Goal: Task Accomplishment & Management: Manage account settings

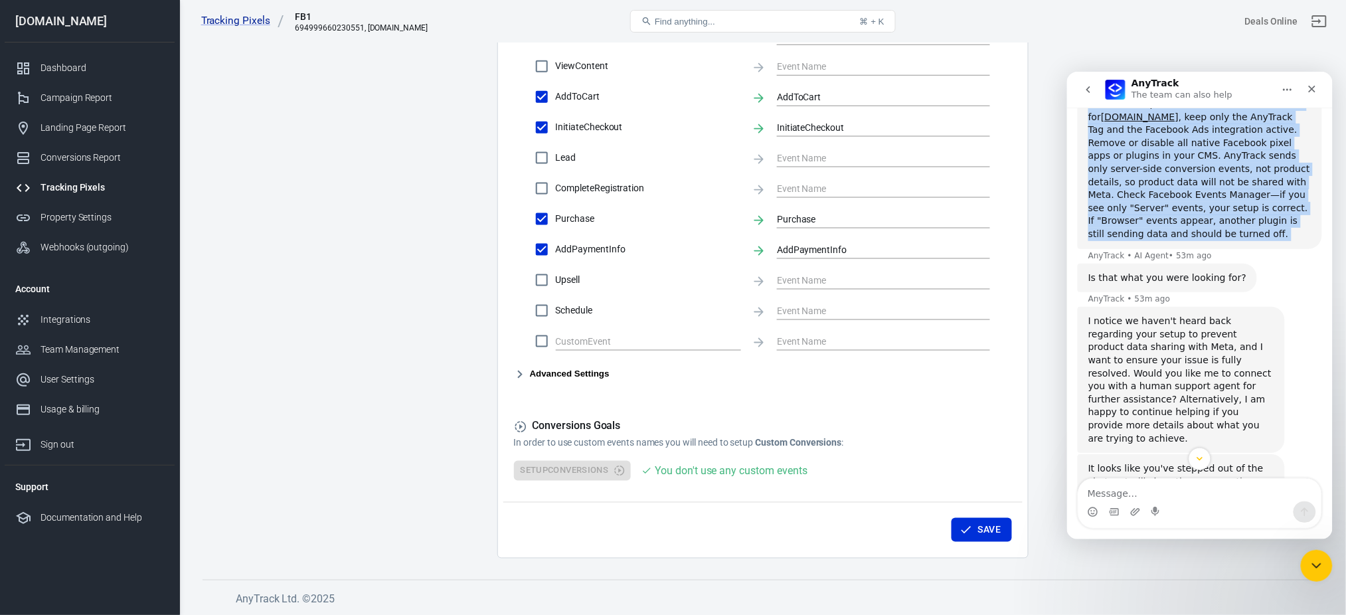
scroll to position [2, 0]
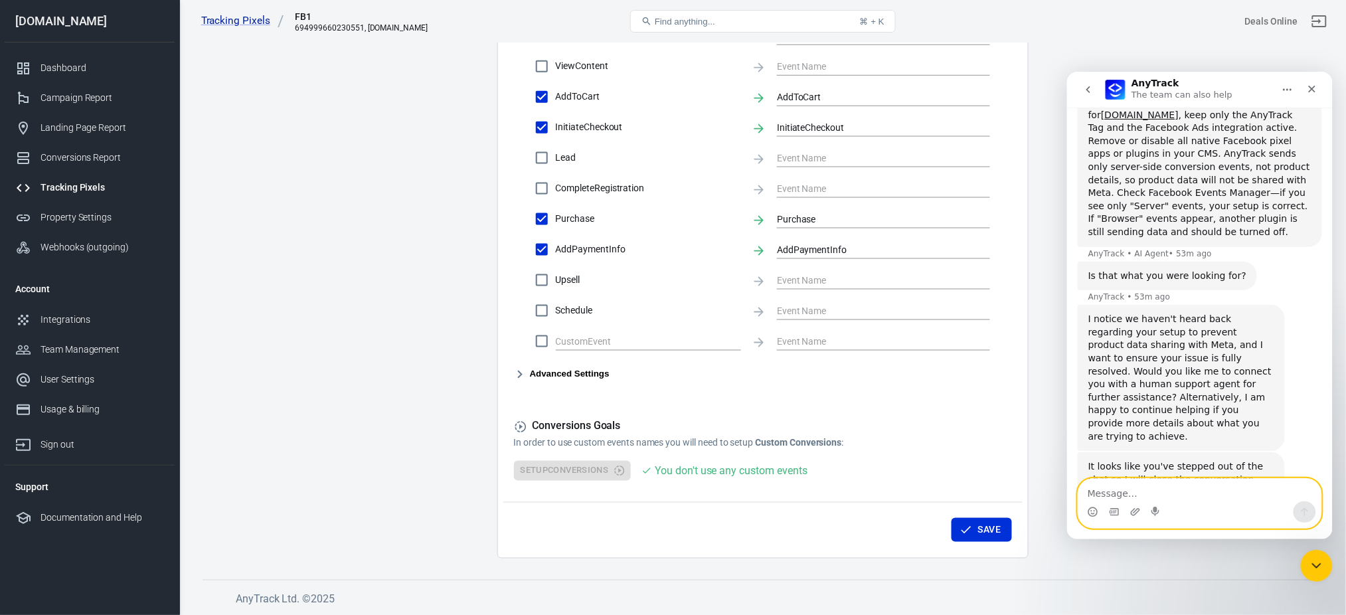
click at [1136, 491] on textarea "Message…" at bounding box center [1199, 489] width 243 height 23
paste textarea "can we please make sure focus is on PSE if possible 2:33 the sooner this goes l…"
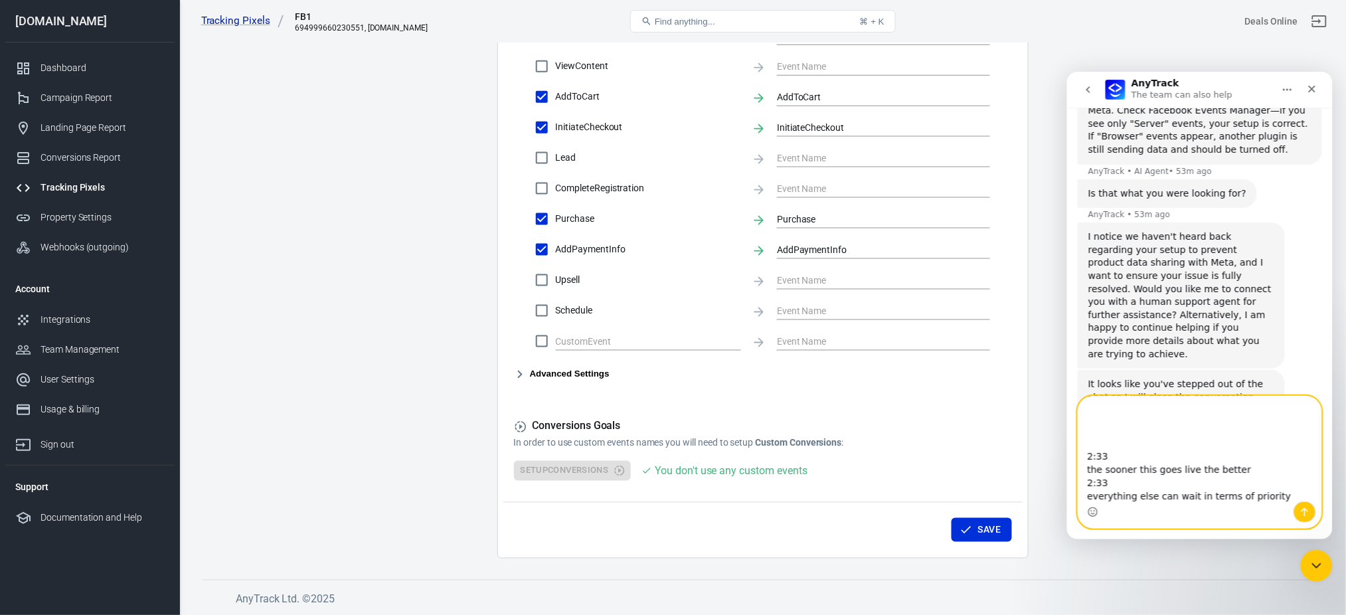
scroll to position [0, 0]
click at [1127, 401] on textarea "can we please make sure focus is on PSE if possible 2:33 the sooner this goes l…" at bounding box center [1199, 448] width 243 height 105
paste textarea "But I checked that the normal setup , it will send the purchase info to meta wh…"
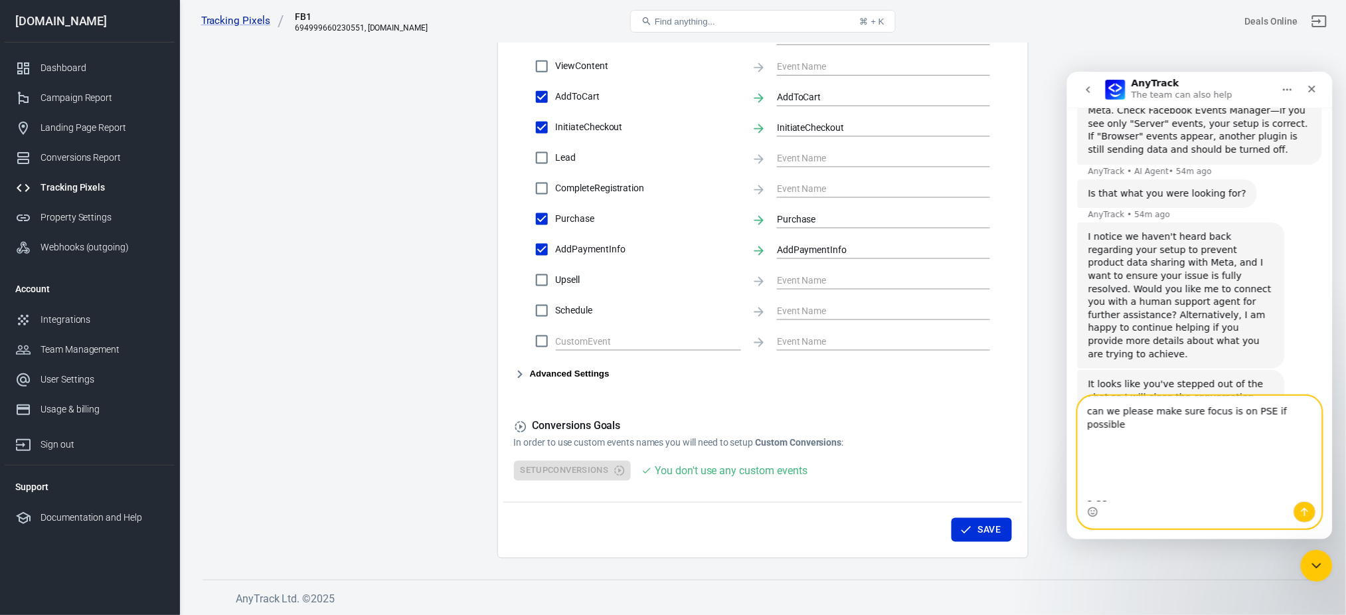
type textarea "But I checked that the normal setup , it will send the purchase info to meta wh…"
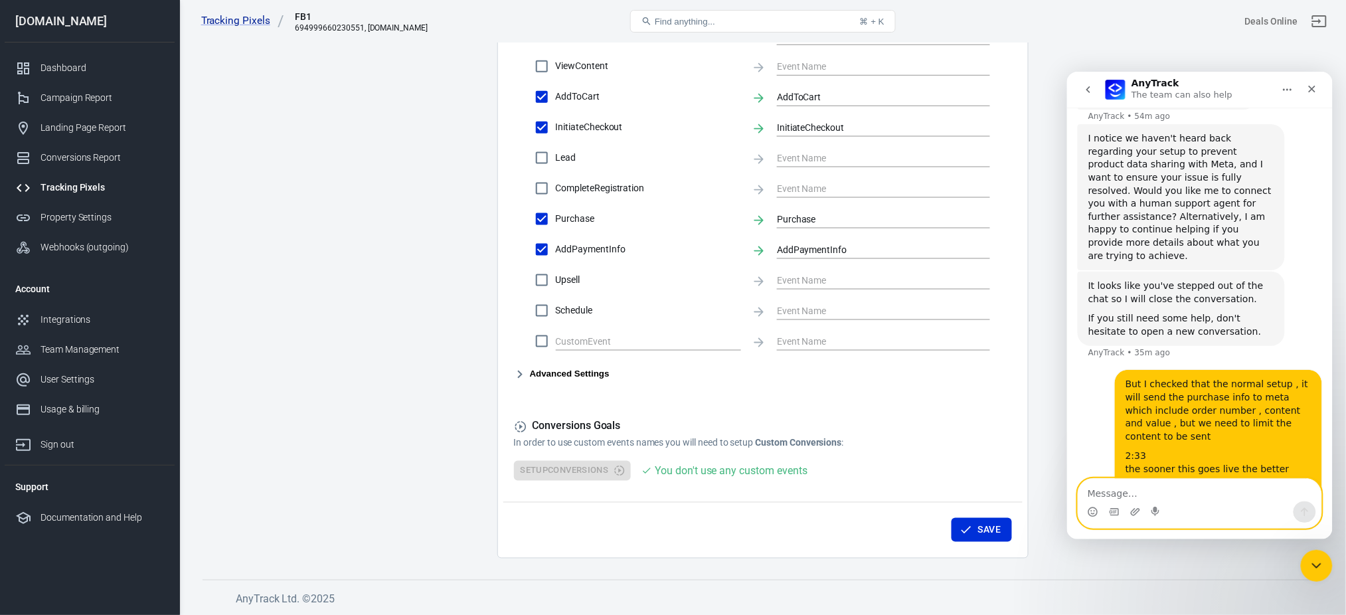
scroll to position [2083, 0]
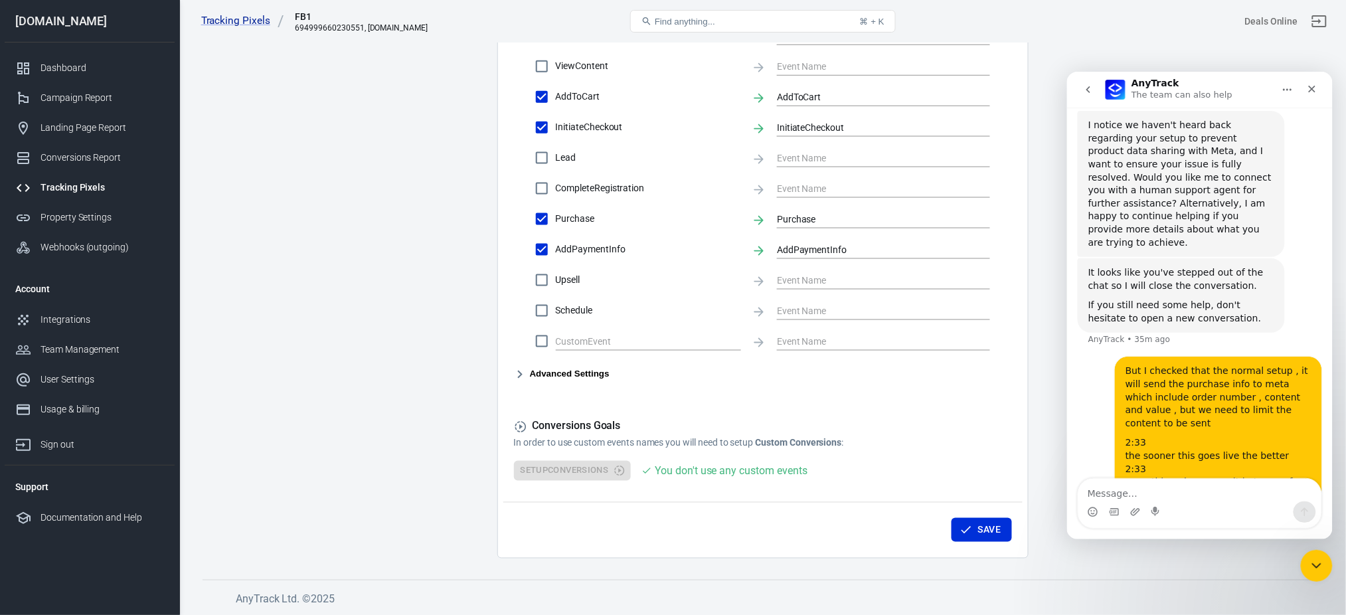
click at [1200, 364] on div "But I checked that the normal setup , it will send the purchase info to meta wh…" at bounding box center [1218, 396] width 186 height 65
drag, startPoint x: 1200, startPoint y: 302, endPoint x: 1255, endPoint y: 302, distance: 55.1
click at [1255, 364] on div "But I checked that the normal setup , it will send the purchase info to meta wh…" at bounding box center [1218, 396] width 186 height 65
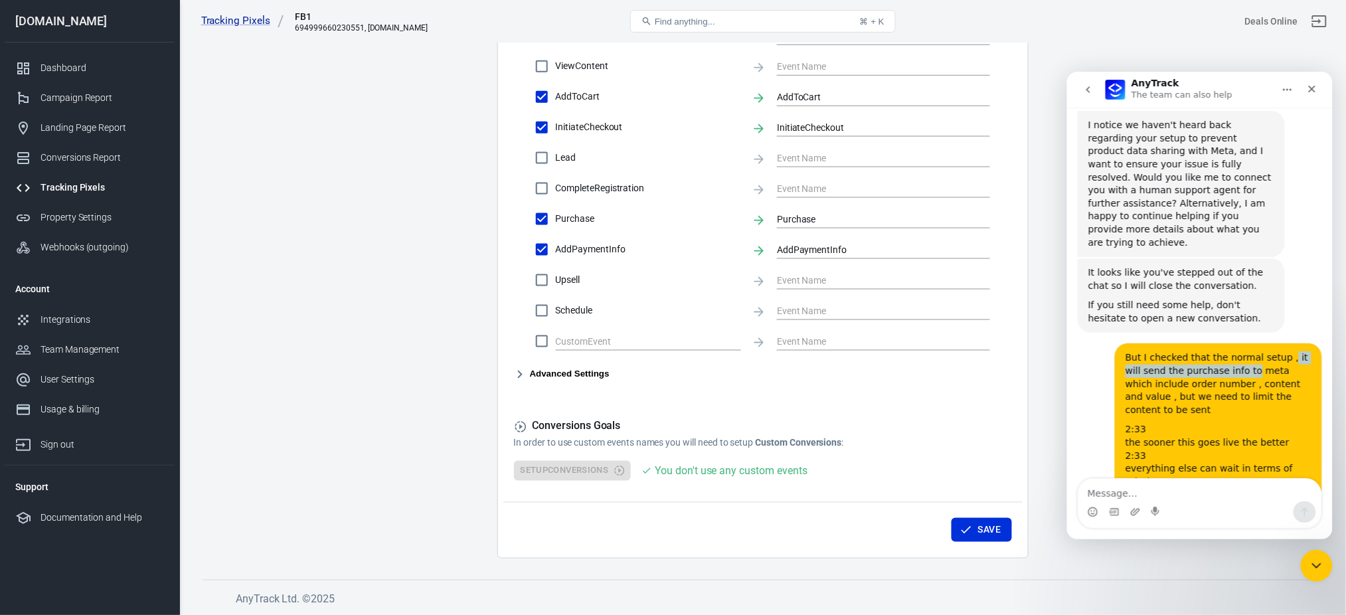
drag, startPoint x: 1267, startPoint y: 291, endPoint x: 1198, endPoint y: 298, distance: 68.8
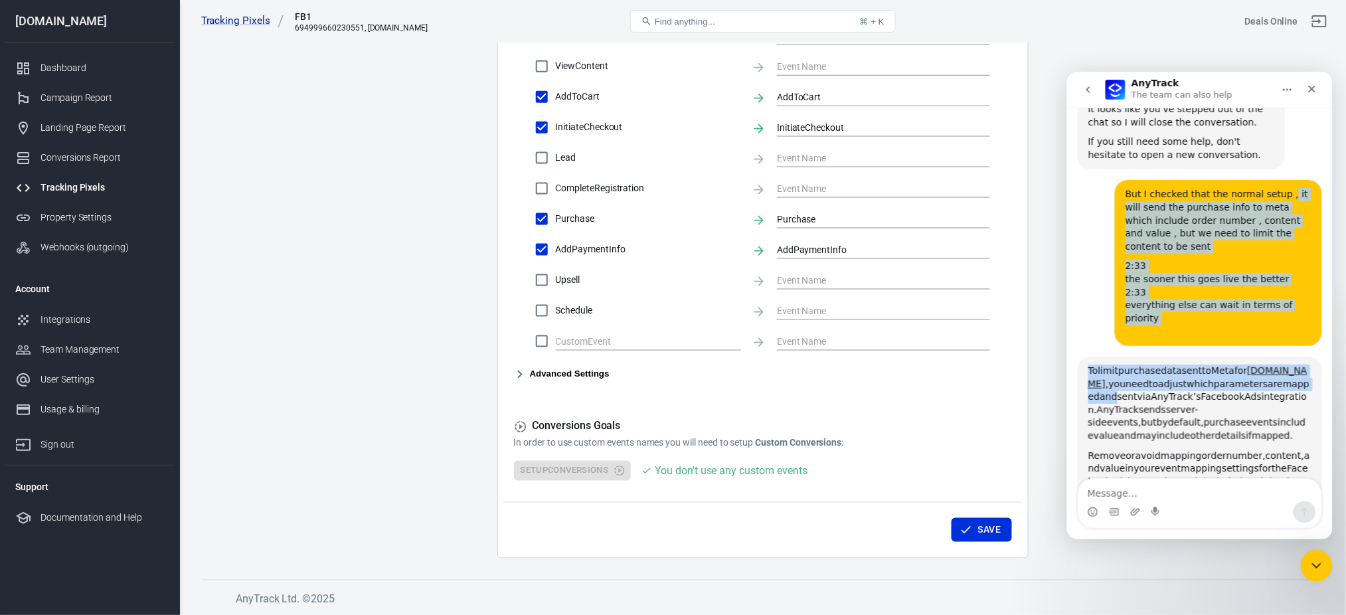
click at [1214, 378] on span "parameters" at bounding box center [1241, 383] width 54 height 11
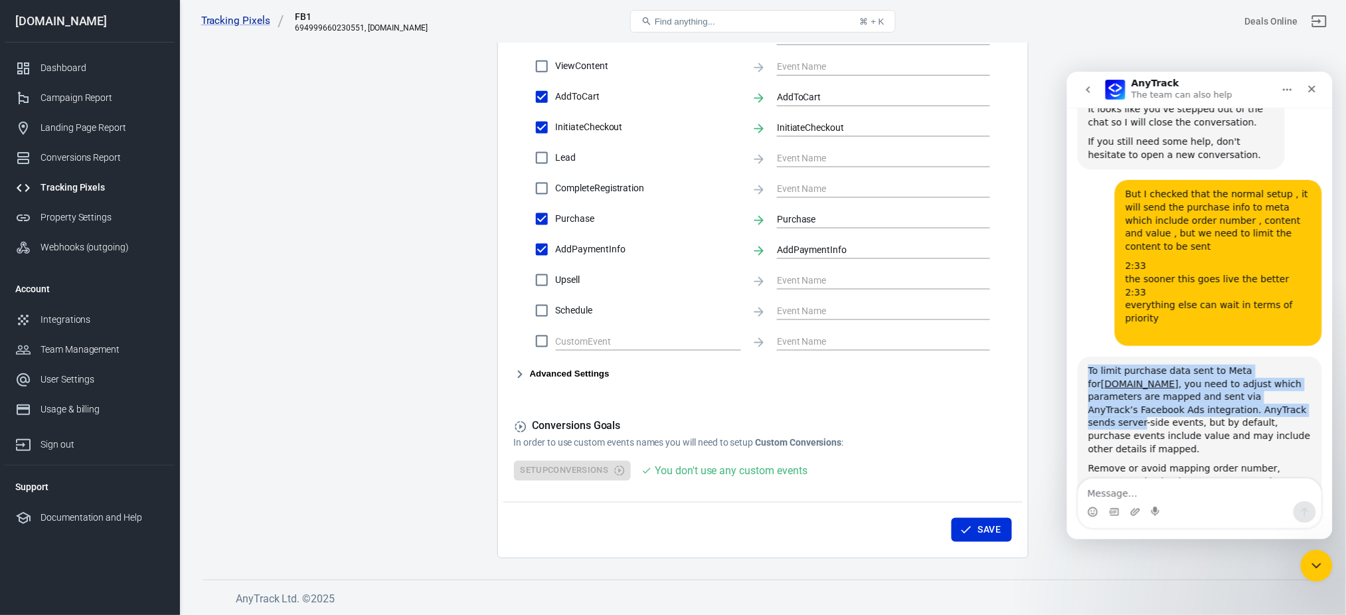
scroll to position [1, 0]
drag, startPoint x: 1116, startPoint y: 289, endPoint x: 1266, endPoint y: 304, distance: 150.8
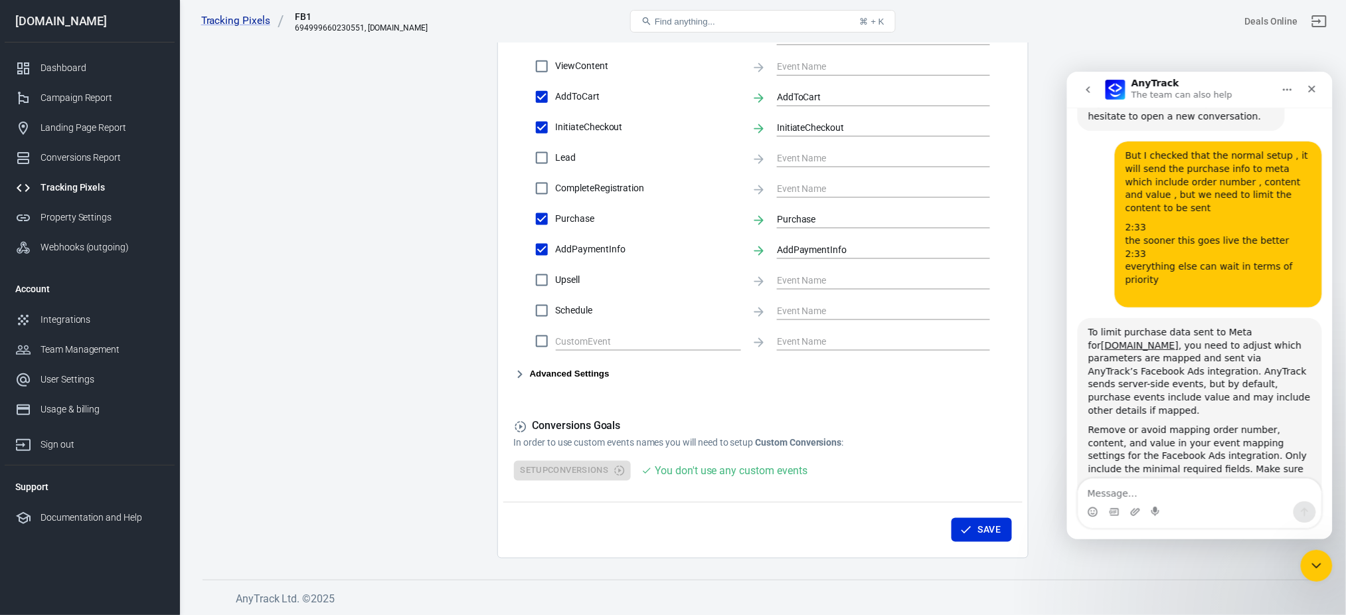
click at [1142, 423] on div "Remove or avoid mapping order number, content, and value in your event mapping …" at bounding box center [1199, 475] width 223 height 104
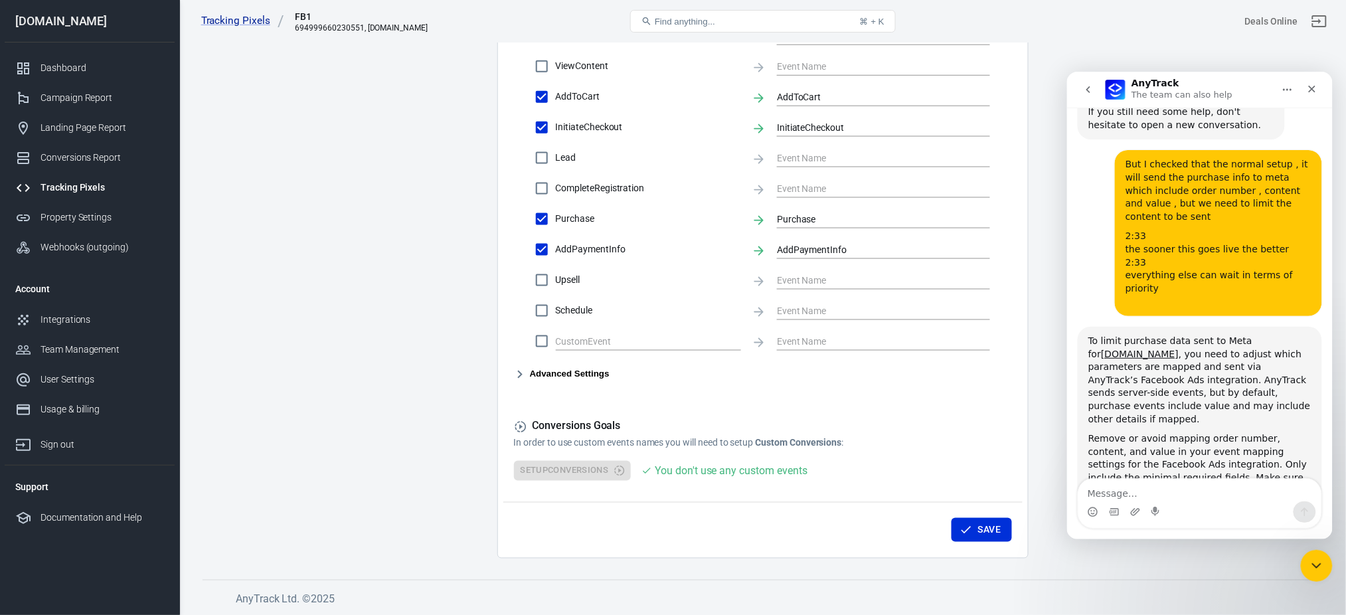
click at [1142, 432] on div "Remove or avoid mapping order number, content, and value in your event mapping …" at bounding box center [1199, 484] width 223 height 104
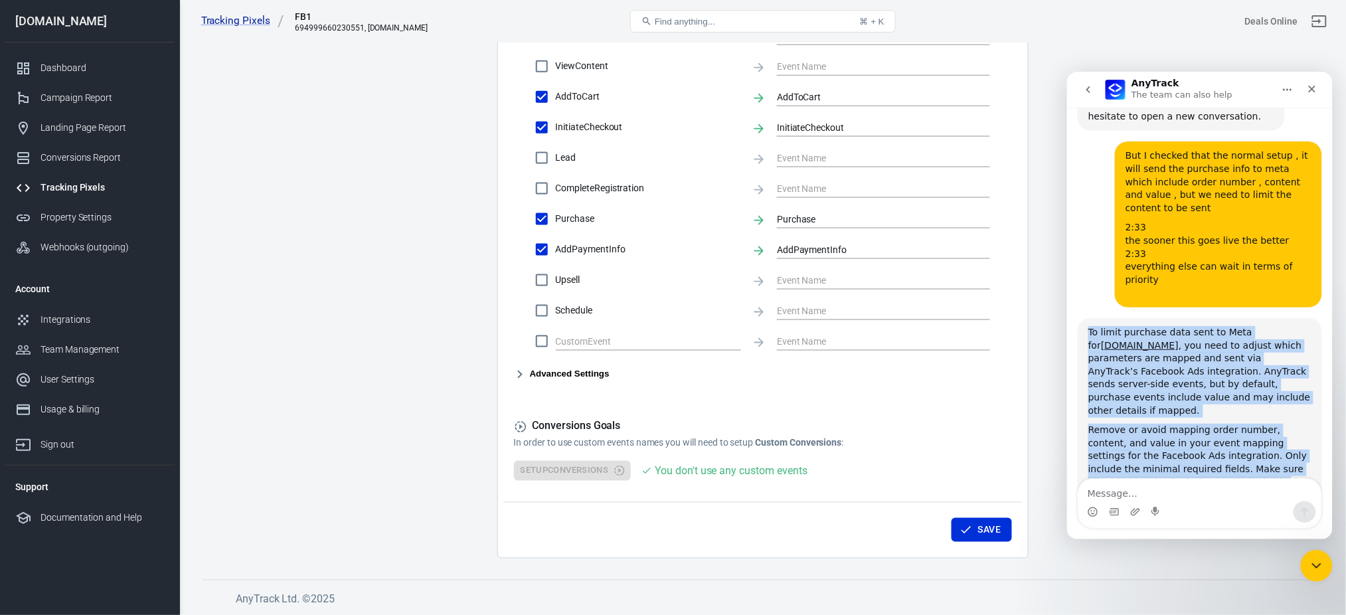
drag, startPoint x: 1142, startPoint y: 391, endPoint x: 1101, endPoint y: 258, distance: 139.5
click at [1101, 325] on div "To limit purchase data sent to Meta for [DOMAIN_NAME] , you need to adjust whic…" at bounding box center [1199, 426] width 223 height 202
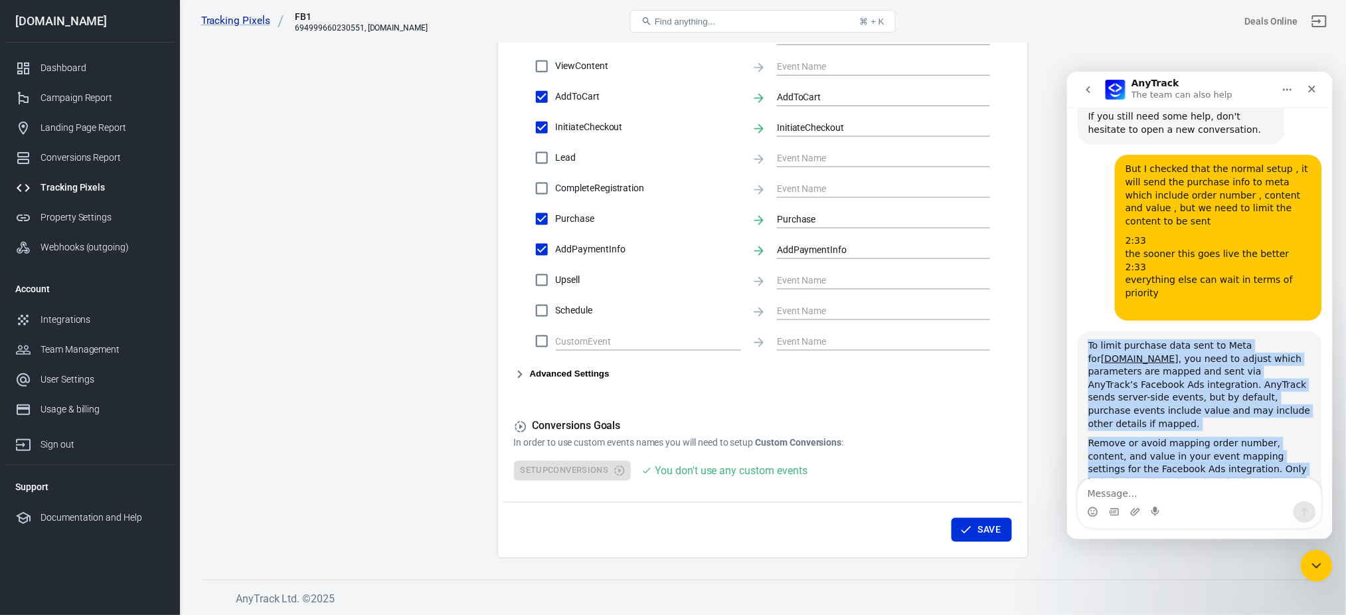
scroll to position [2272, 0]
copy div "To limit purchase data sent to Meta for [DOMAIN_NAME] , you need to adjust whic…"
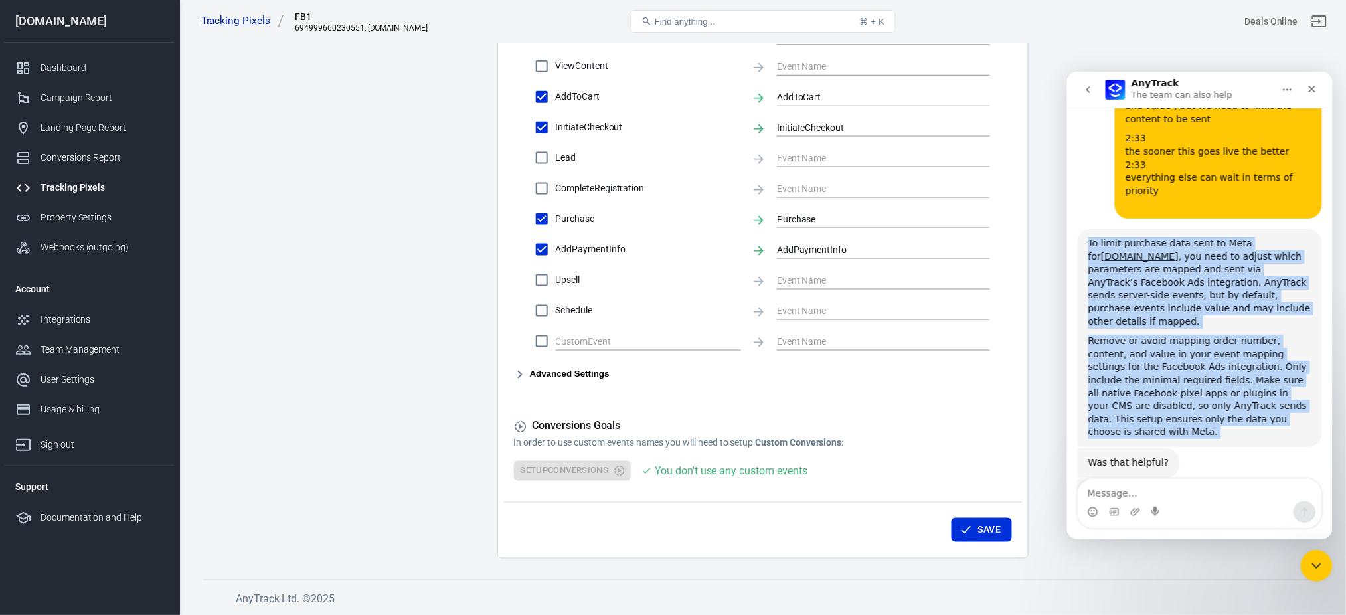
scroll to position [2381, 0]
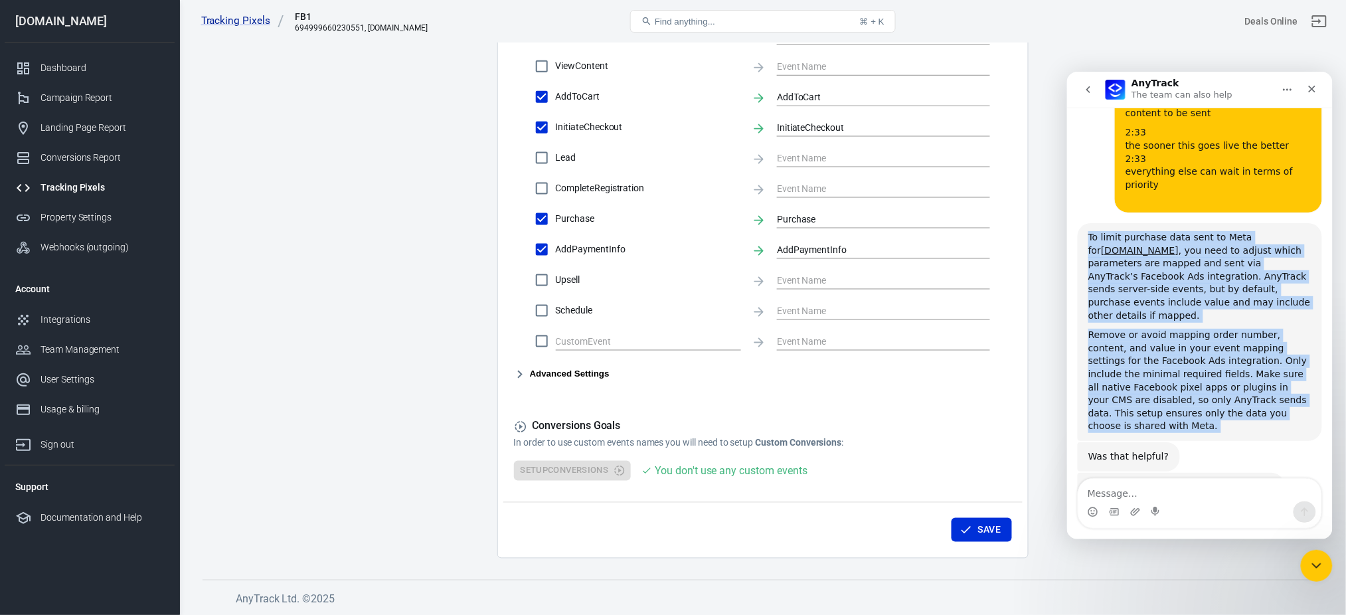
click at [1174, 328] on div "Remove or avoid mapping order number, content, and value in your event mapping …" at bounding box center [1199, 380] width 223 height 104
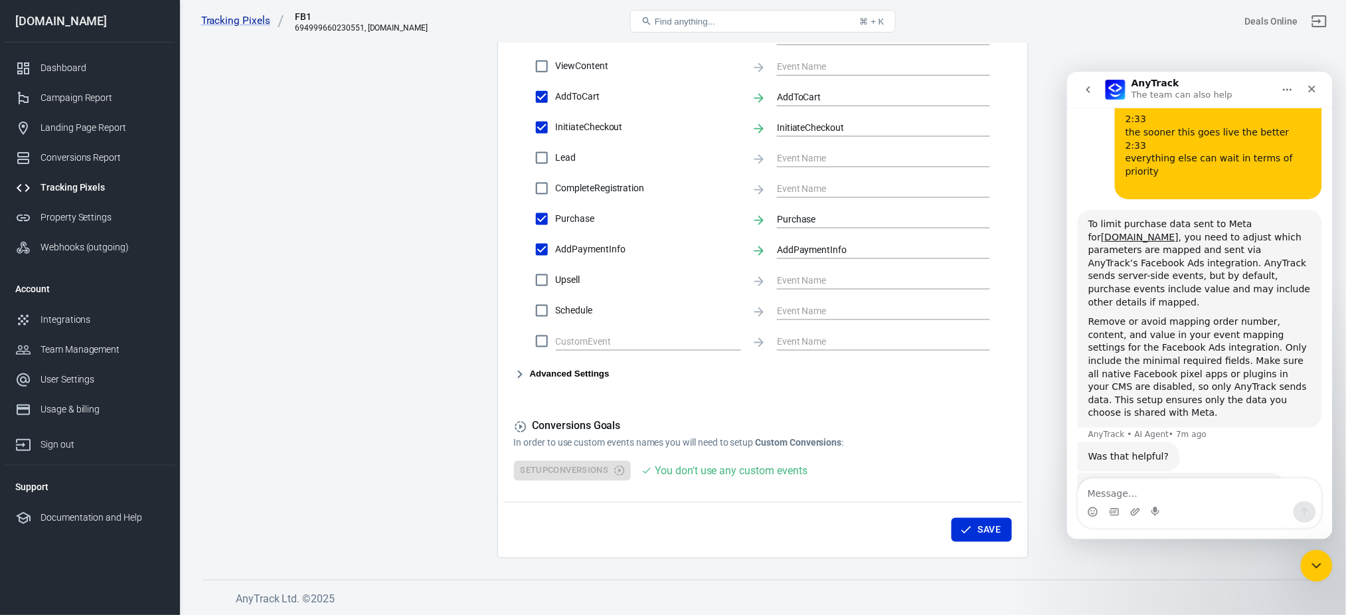
click at [1190, 217] on div "To limit purchase data sent to Meta for [DOMAIN_NAME] , you need to adjust whic…" at bounding box center [1199, 262] width 223 height 91
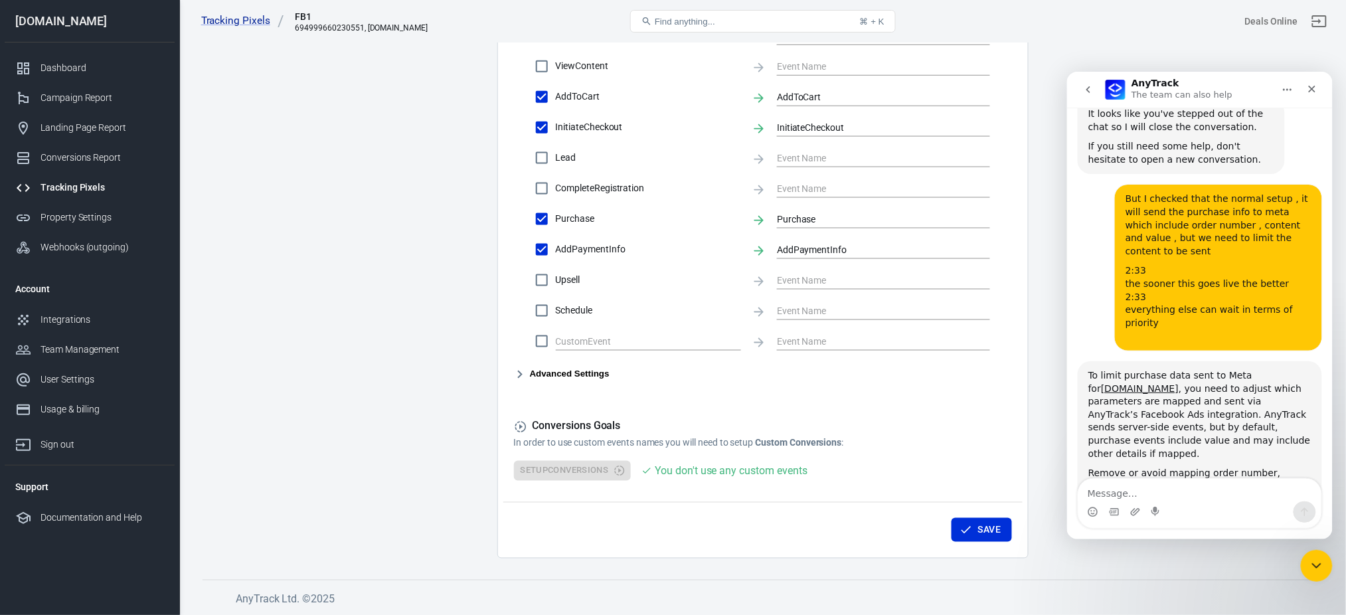
scroll to position [2007, 0]
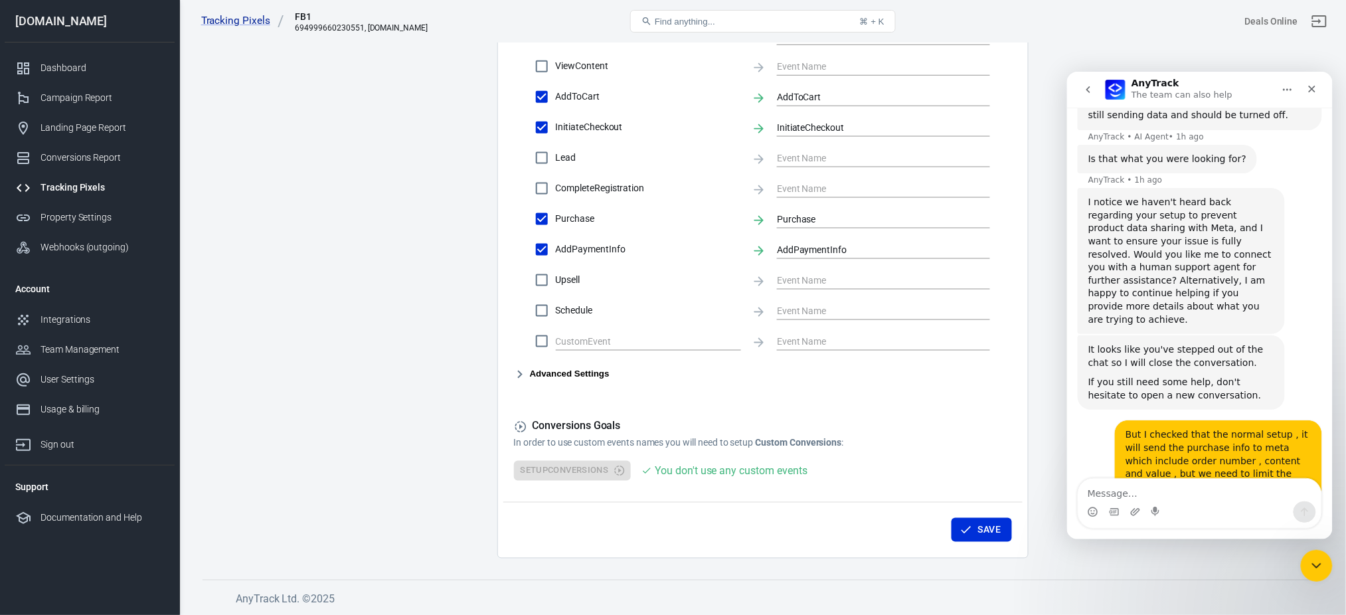
click at [1219, 428] on div "But I checked that the normal setup , it will send the purchase info to meta wh…" at bounding box center [1218, 460] width 186 height 65
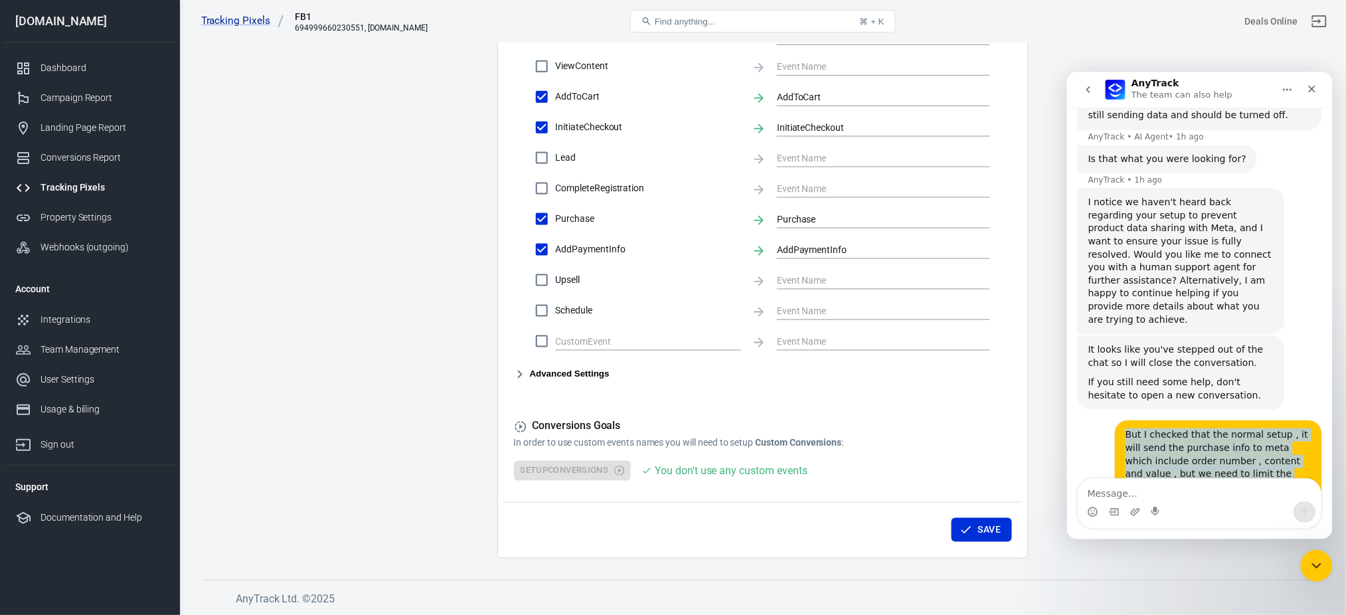
click at [1219, 428] on div "But I checked that the normal setup , it will send the purchase info to meta wh…" at bounding box center [1218, 460] width 186 height 65
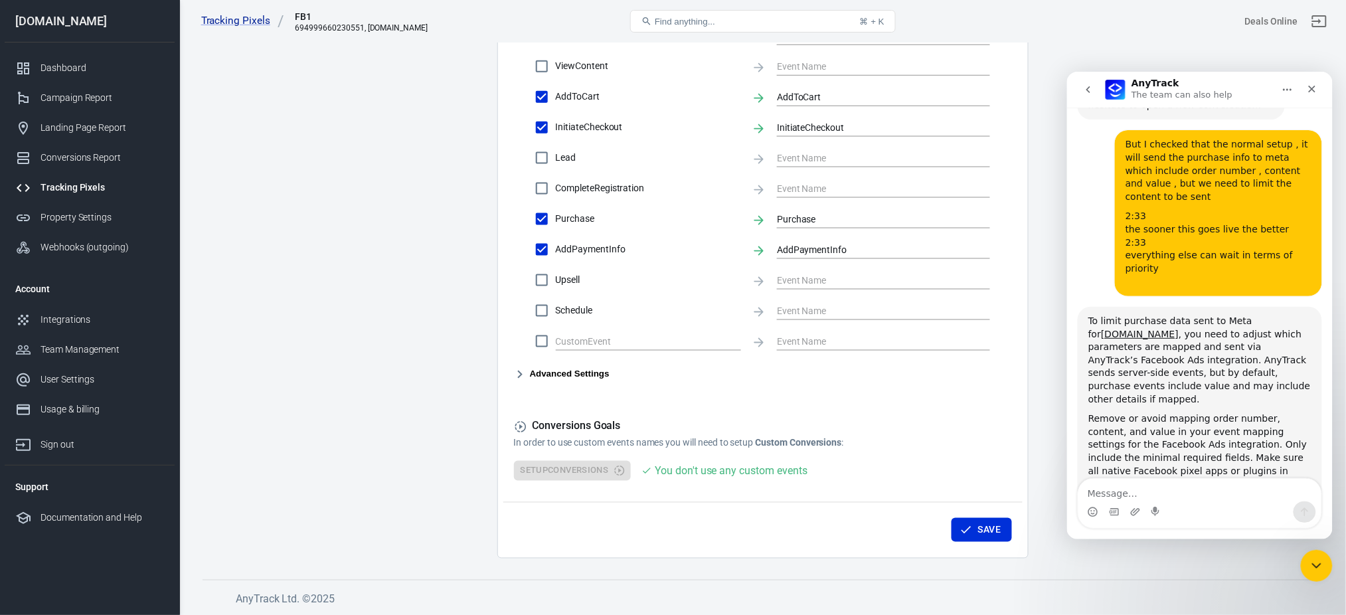
click at [1192, 314] on div "To limit purchase data sent to Meta for [DOMAIN_NAME] , you need to adjust whic…" at bounding box center [1199, 359] width 223 height 91
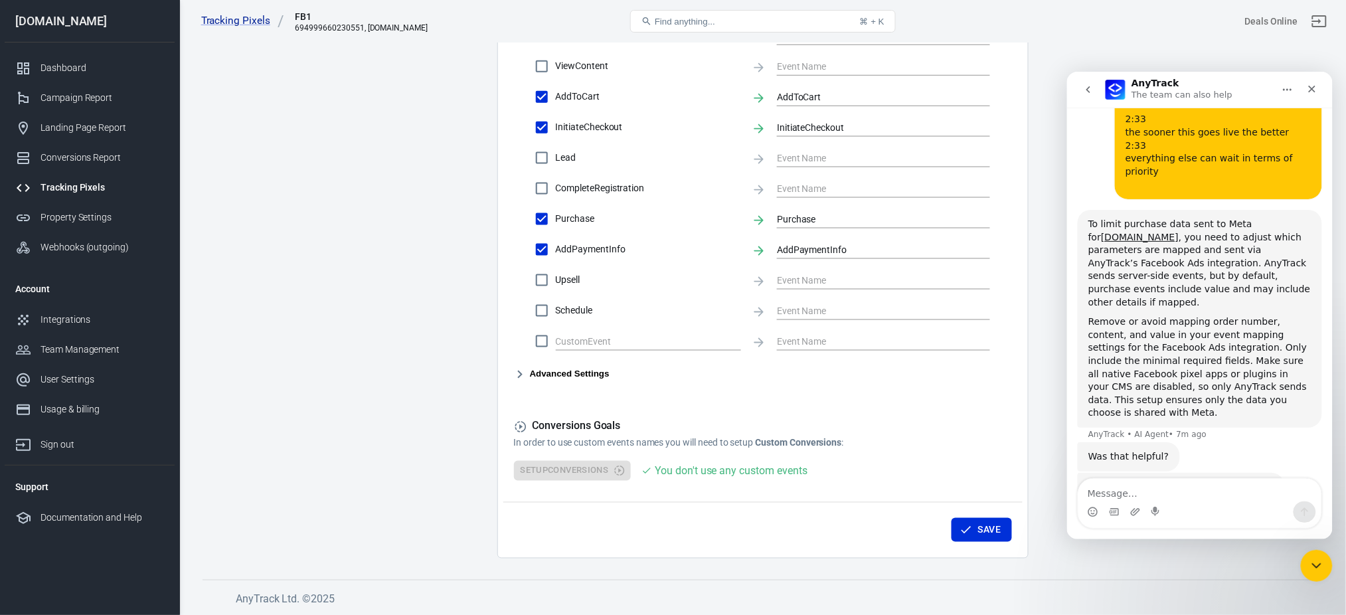
click at [1191, 315] on div "Remove or avoid mapping order number, content, and value in your event mapping …" at bounding box center [1199, 367] width 223 height 104
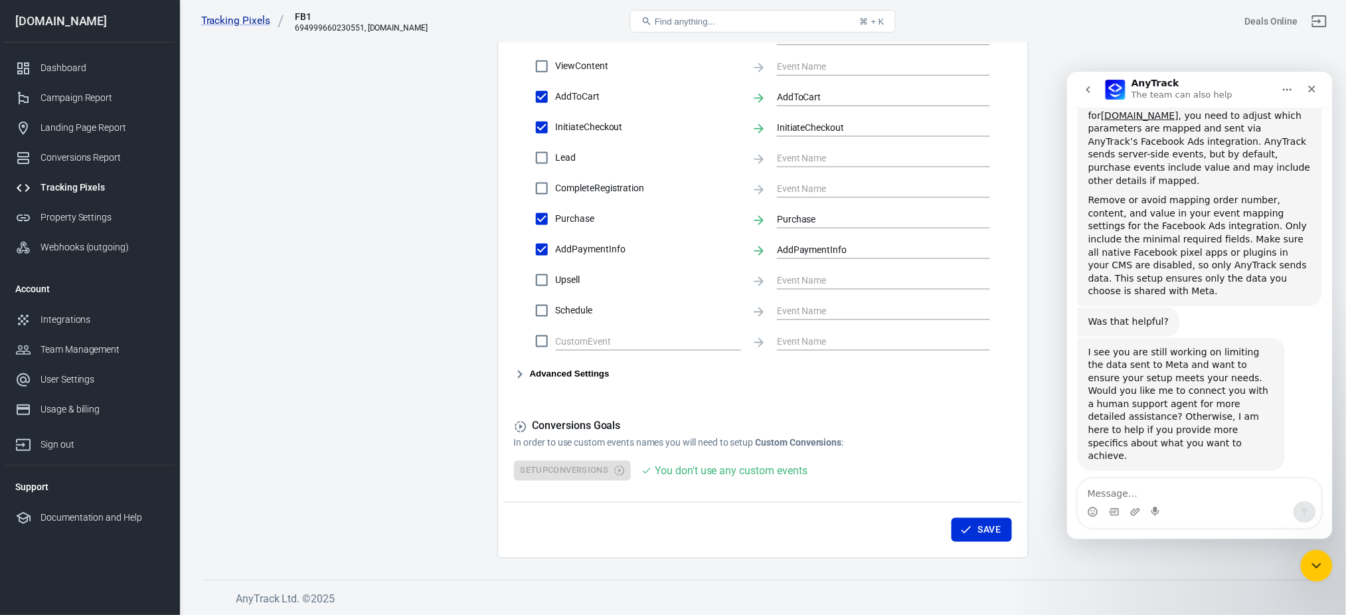
scroll to position [2535, 0]
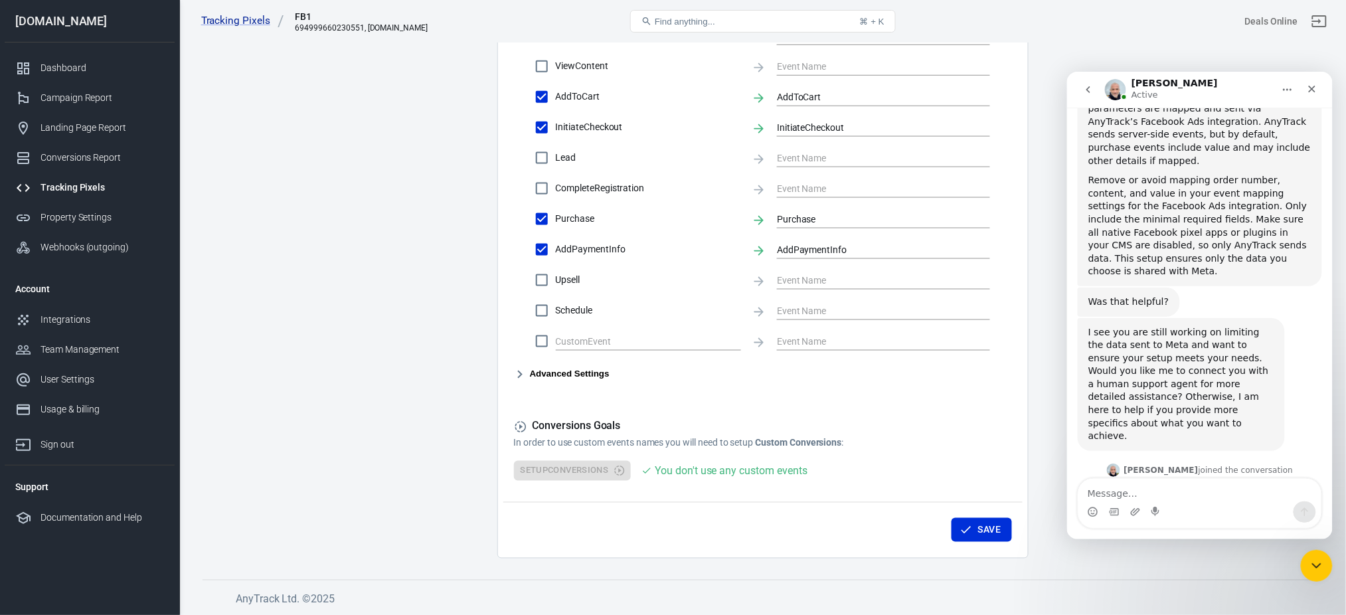
click at [1140, 571] on div "Once we know the specifics, we can provide a solution and a timeline." at bounding box center [1181, 584] width 186 height 26
click at [1178, 287] on div "Was that helpful? AnyTrack • 8m ago" at bounding box center [1199, 302] width 244 height 31
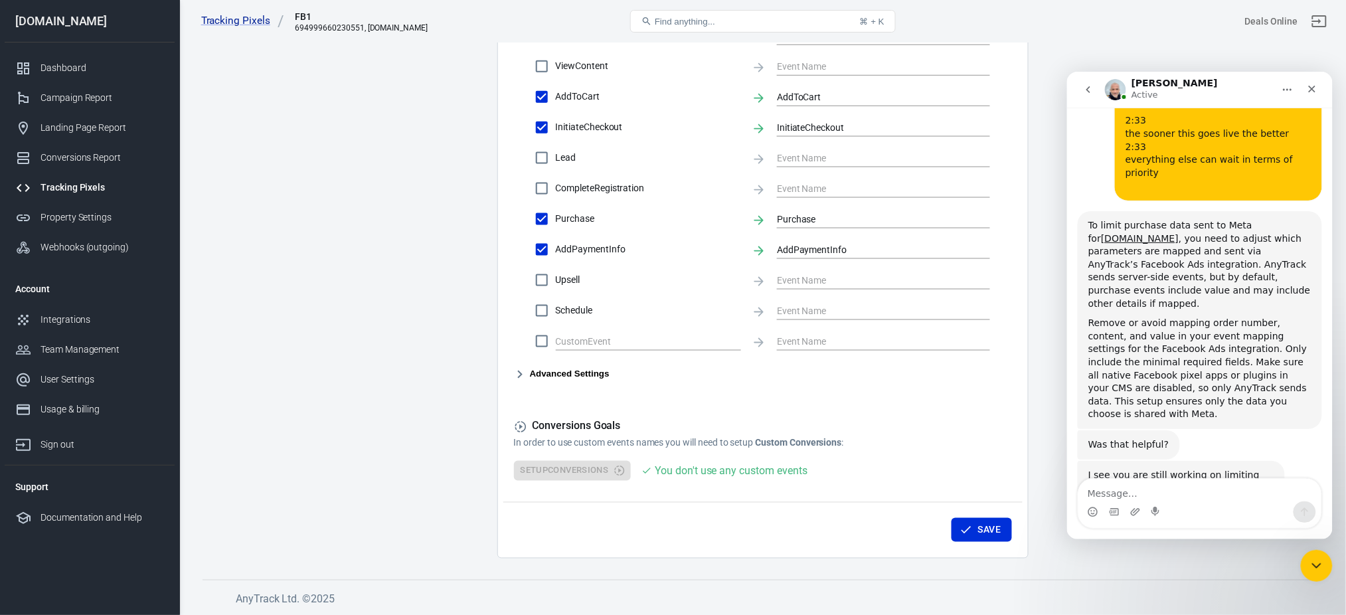
scroll to position [2125, 0]
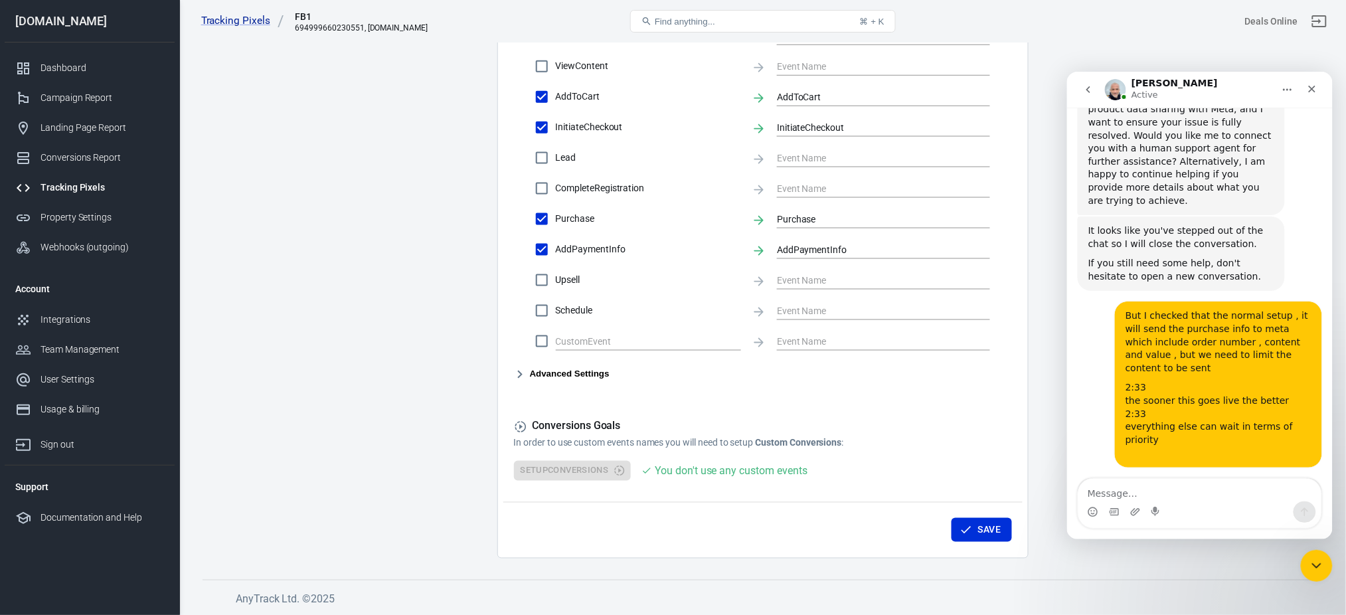
click at [1152, 301] on div "But I checked that the normal setup , it will send the purchase info to meta wh…" at bounding box center [1218, 384] width 207 height 166
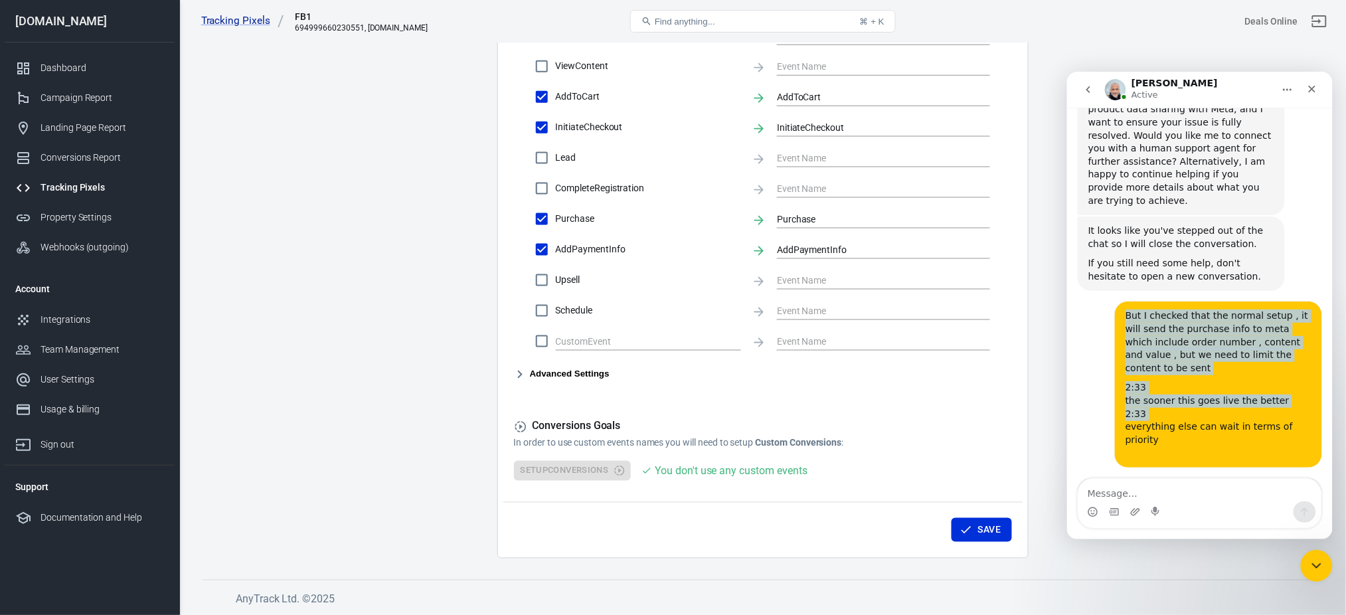
drag, startPoint x: 1152, startPoint y: 229, endPoint x: 1272, endPoint y: 327, distance: 154.8
click at [1272, 327] on div "But I checked that the normal setup , it will send the purchase info to meta wh…" at bounding box center [1218, 384] width 207 height 166
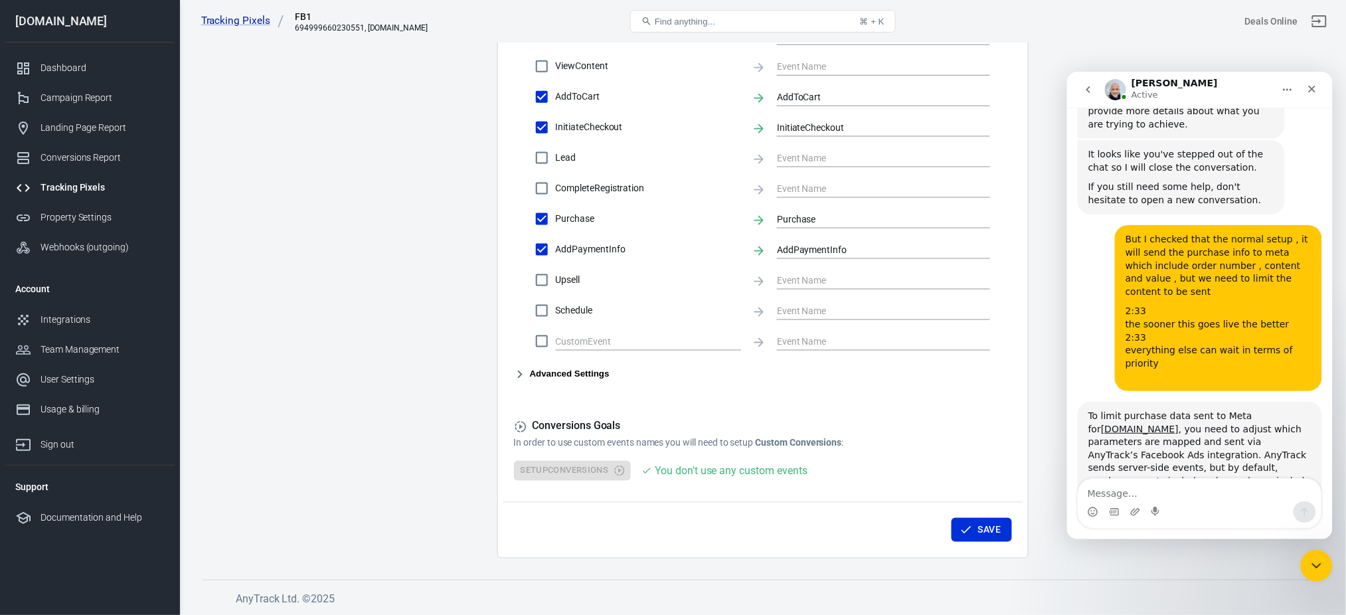
click at [1170, 409] on div "To limit purchase data sent to Meta for [DOMAIN_NAME] , you need to adjust whic…" at bounding box center [1199, 454] width 223 height 91
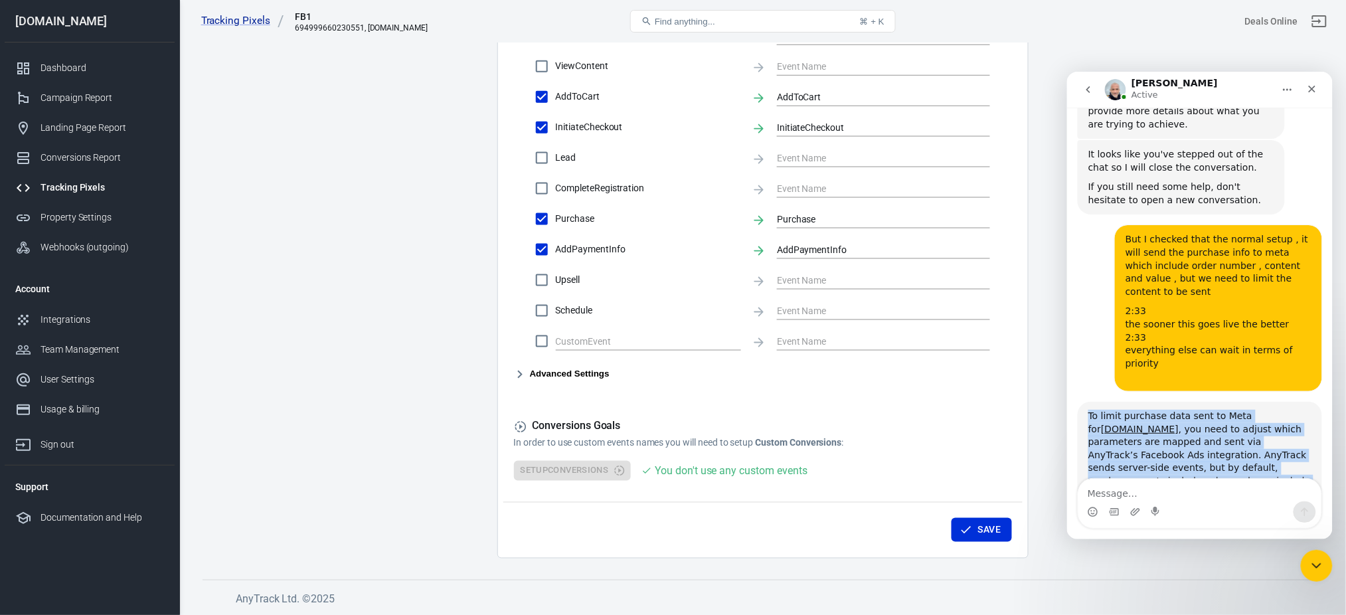
click at [1170, 409] on div "To limit purchase data sent to Meta for [DOMAIN_NAME] , you need to adjust whic…" at bounding box center [1199, 454] width 223 height 91
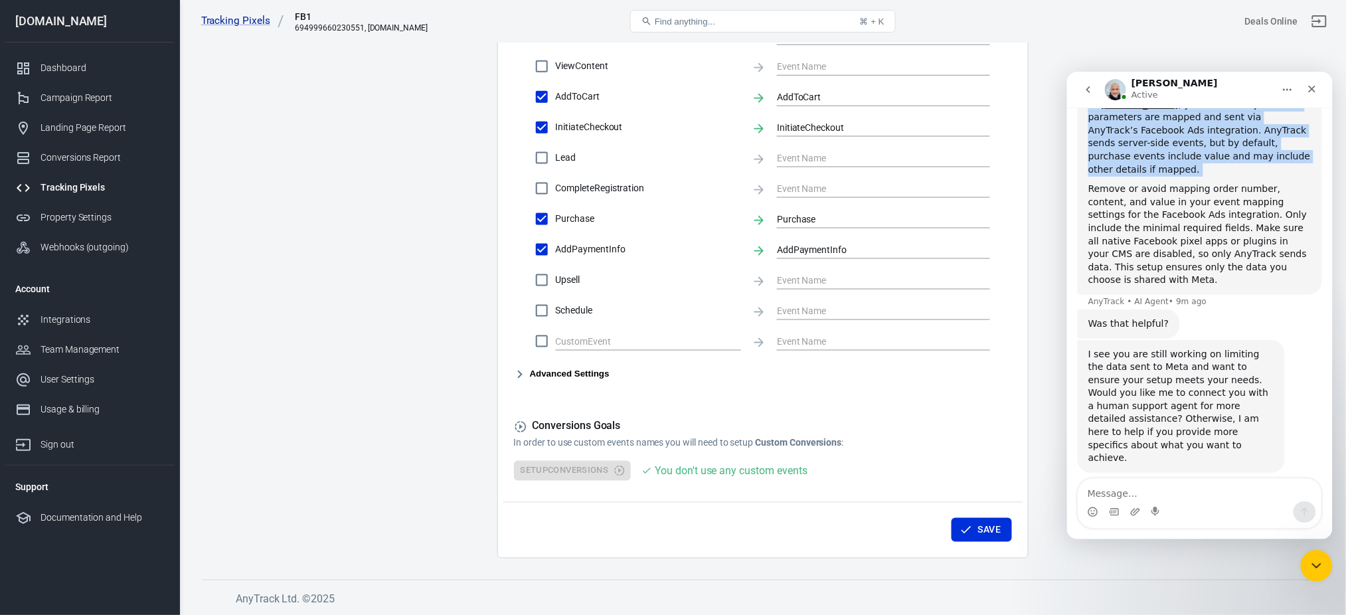
scroll to position [2549, 0]
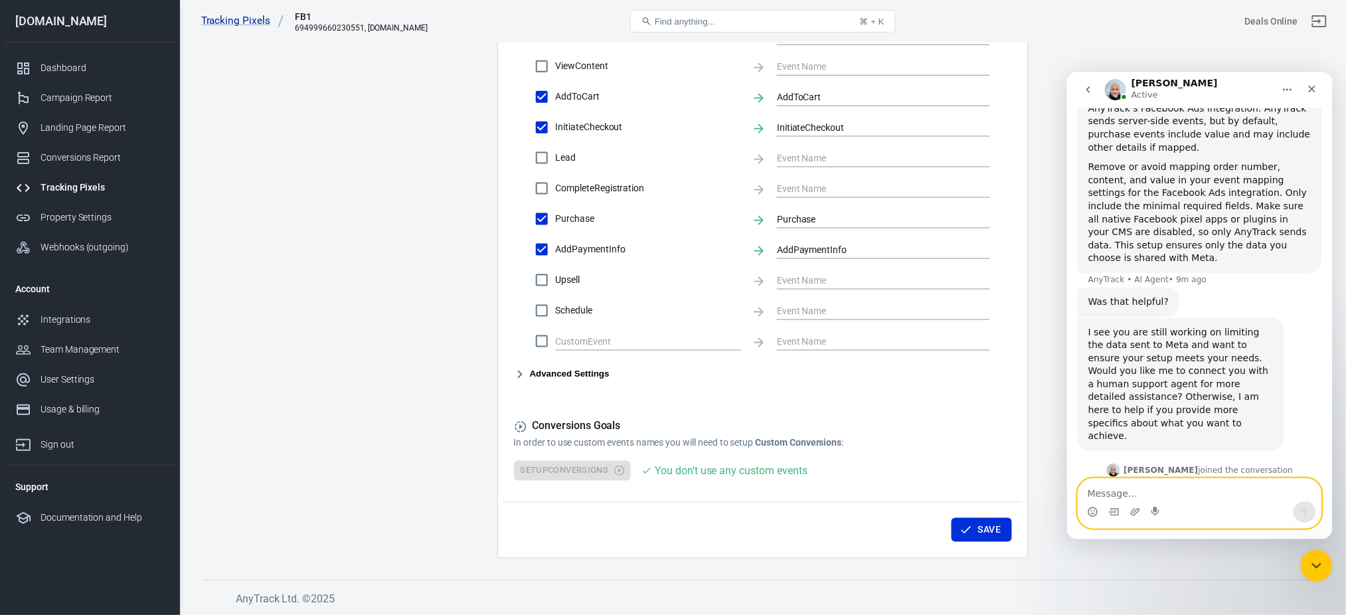
click at [1103, 487] on textarea "Message…" at bounding box center [1199, 489] width 243 height 23
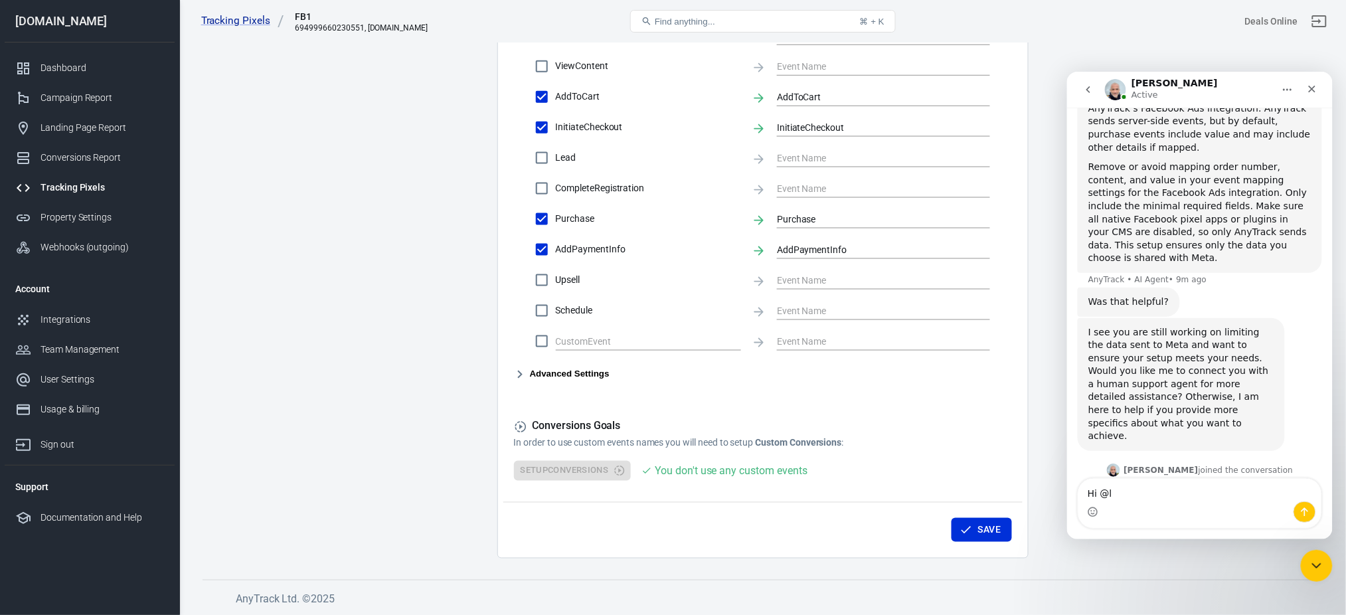
click at [1160, 465] on b "[PERSON_NAME]" at bounding box center [1161, 469] width 74 height 9
copy div "[PERSON_NAME]"
click at [1121, 496] on textarea "Hi @l" at bounding box center [1199, 489] width 243 height 23
paste textarea "[PERSON_NAME]"
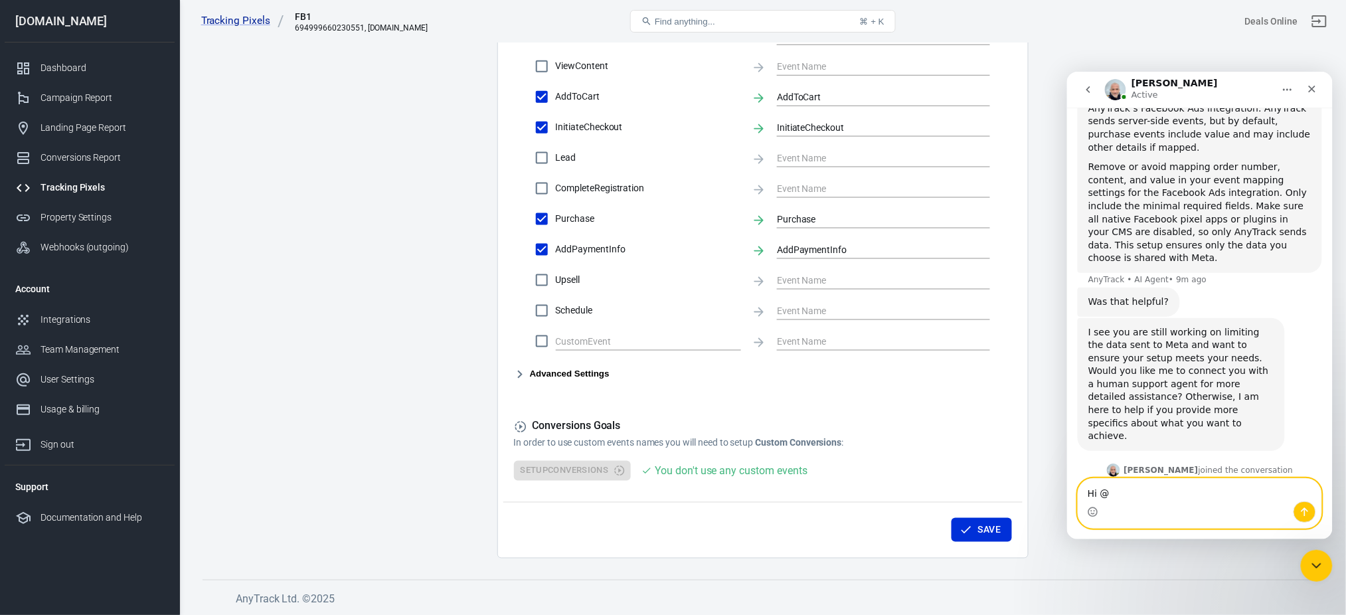
type textarea "Hi @[PERSON_NAME]"
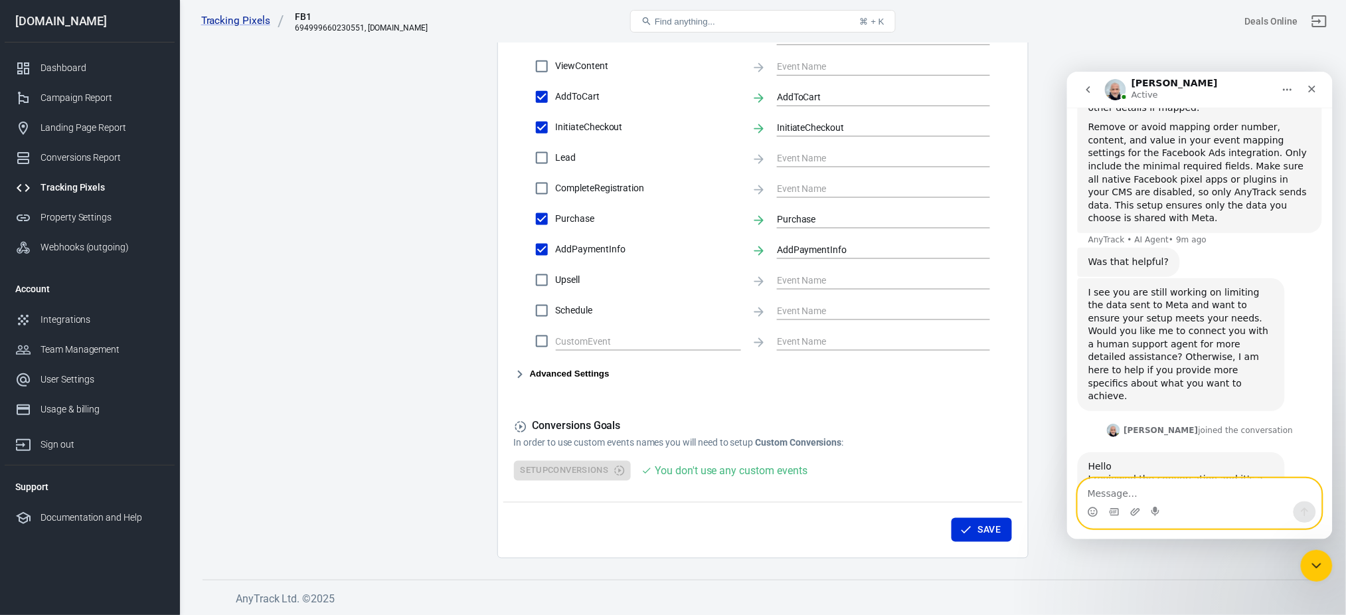
paste textarea "I checked that the normal setup , it will send the purchase info to meta which …"
type textarea "I checked that the normal setup , it will send the purchase info to meta which …"
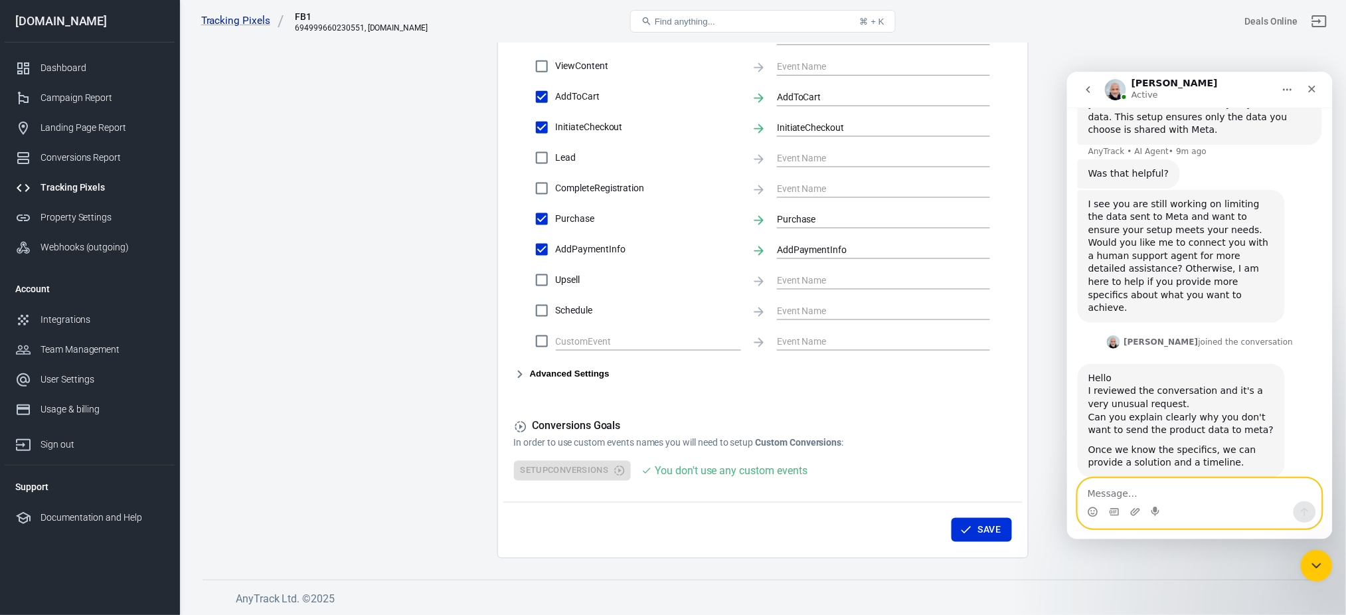
scroll to position [2691, 0]
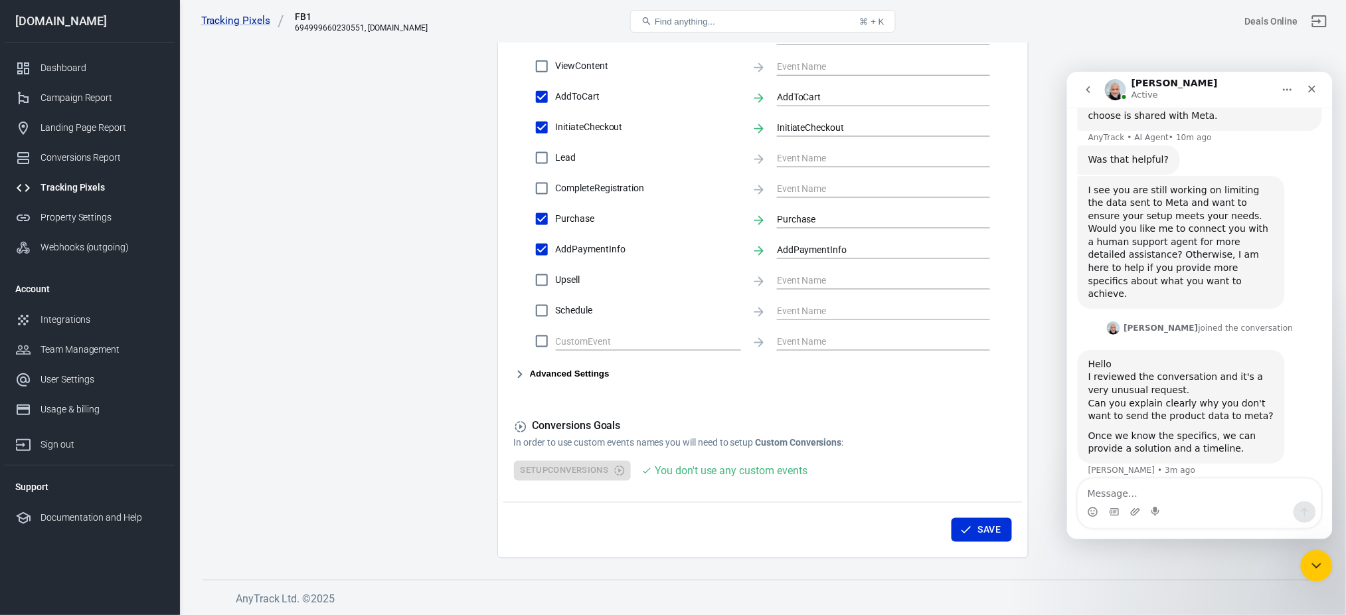
click at [498, 43] on div "Conversions Settings Account Connection Connect with Facebook Pixel to enable A…" at bounding box center [762, 49] width 531 height 1020
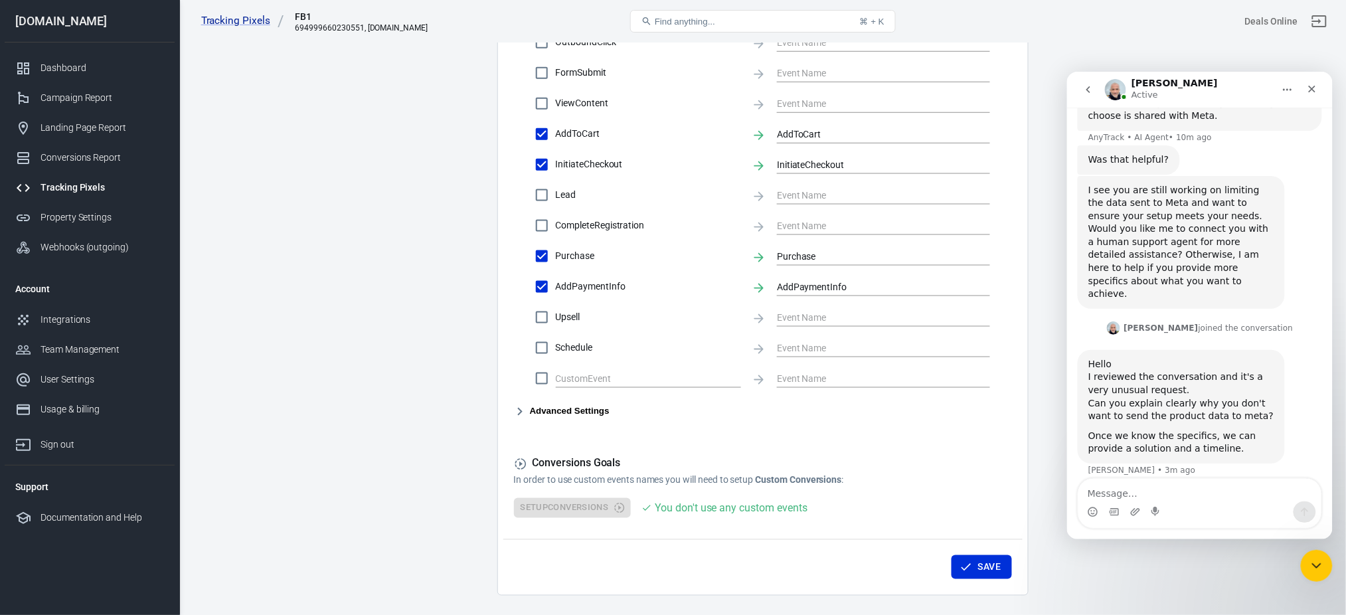
scroll to position [555, 0]
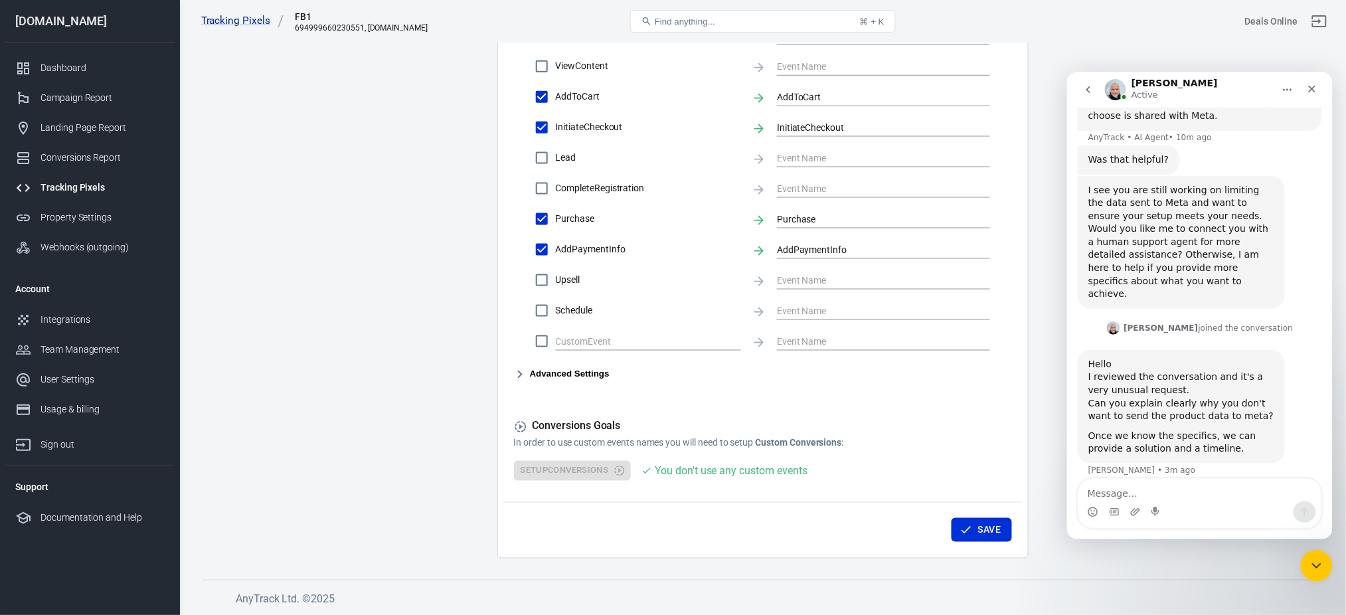
click at [521, 373] on icon "button" at bounding box center [519, 375] width 5 height 8
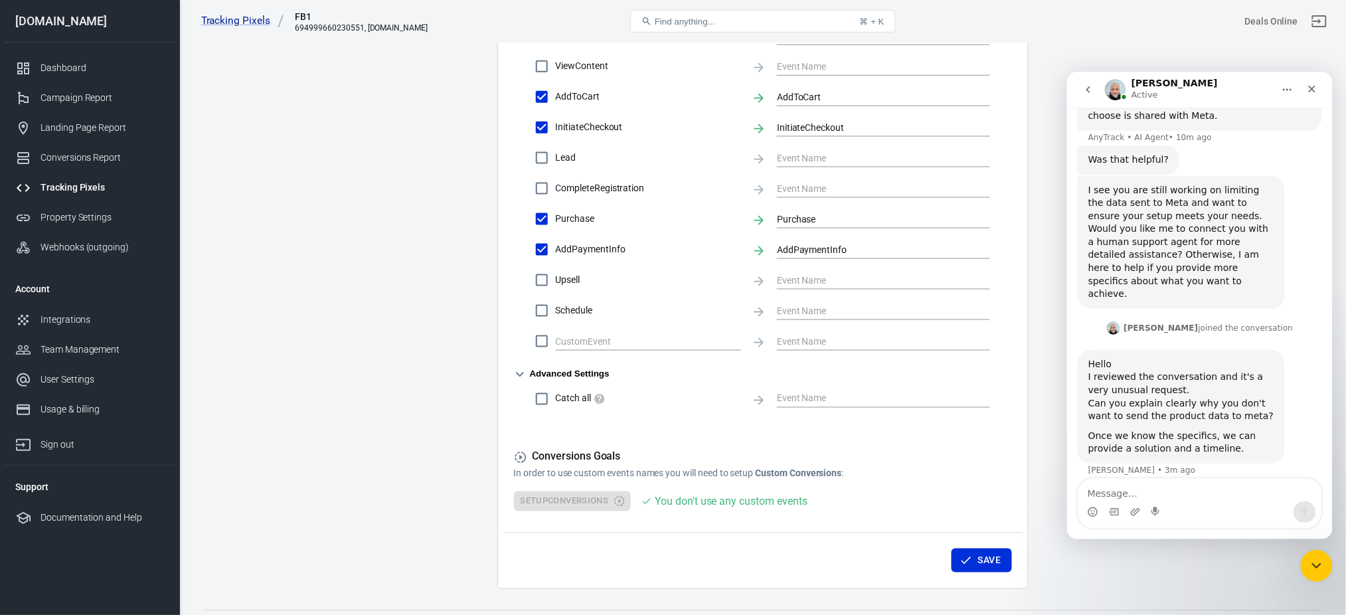
click at [625, 371] on div "Advanced Settings Catch all" at bounding box center [763, 389] width 498 height 46
drag, startPoint x: 625, startPoint y: 371, endPoint x: 543, endPoint y: 370, distance: 81.7
click at [543, 370] on div "Advanced Settings Catch all" at bounding box center [763, 389] width 498 height 46
click at [626, 371] on div "Advanced Settings Catch all" at bounding box center [763, 389] width 498 height 46
drag, startPoint x: 626, startPoint y: 371, endPoint x: 582, endPoint y: 375, distance: 44.0
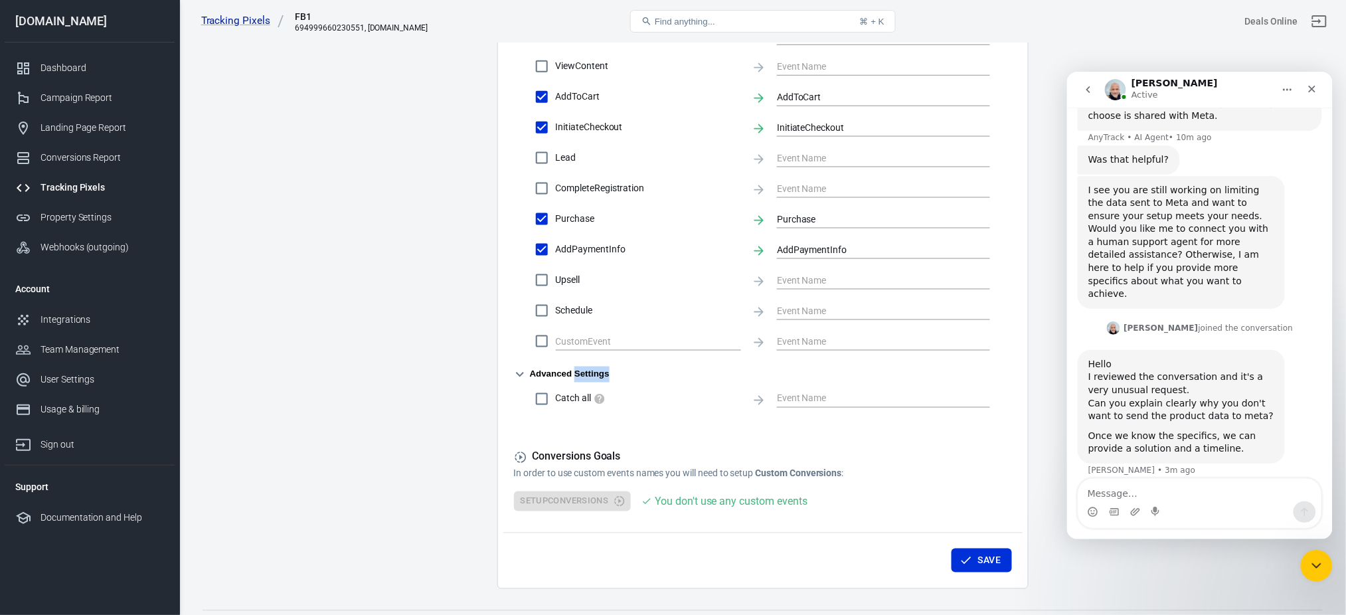
click at [582, 375] on div "Advanced Settings Catch all" at bounding box center [763, 389] width 498 height 46
click at [622, 373] on div "Advanced Settings Catch all" at bounding box center [763, 389] width 498 height 46
drag, startPoint x: 622, startPoint y: 373, endPoint x: 594, endPoint y: 373, distance: 27.9
click at [594, 373] on div "Advanced Settings Catch all" at bounding box center [763, 389] width 498 height 46
click at [623, 366] on div "Advanced Settings Catch all" at bounding box center [763, 389] width 498 height 46
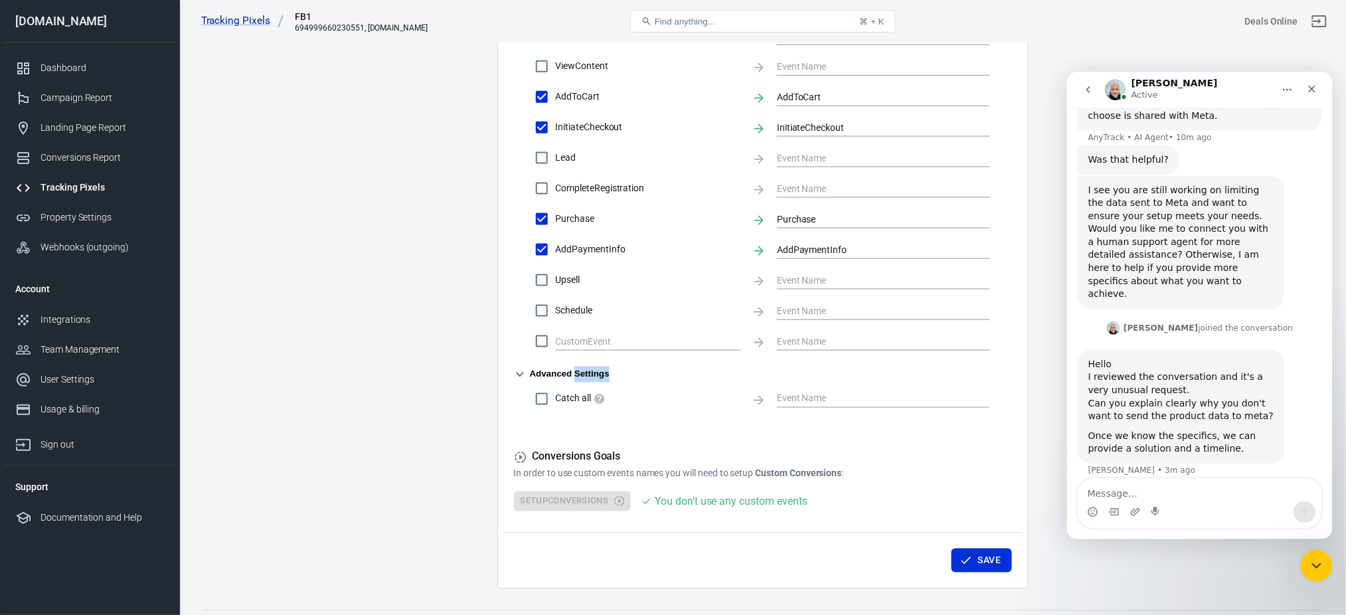
drag, startPoint x: 623, startPoint y: 366, endPoint x: 602, endPoint y: 380, distance: 25.4
click at [602, 380] on div "Advanced Settings Catch all" at bounding box center [763, 389] width 498 height 46
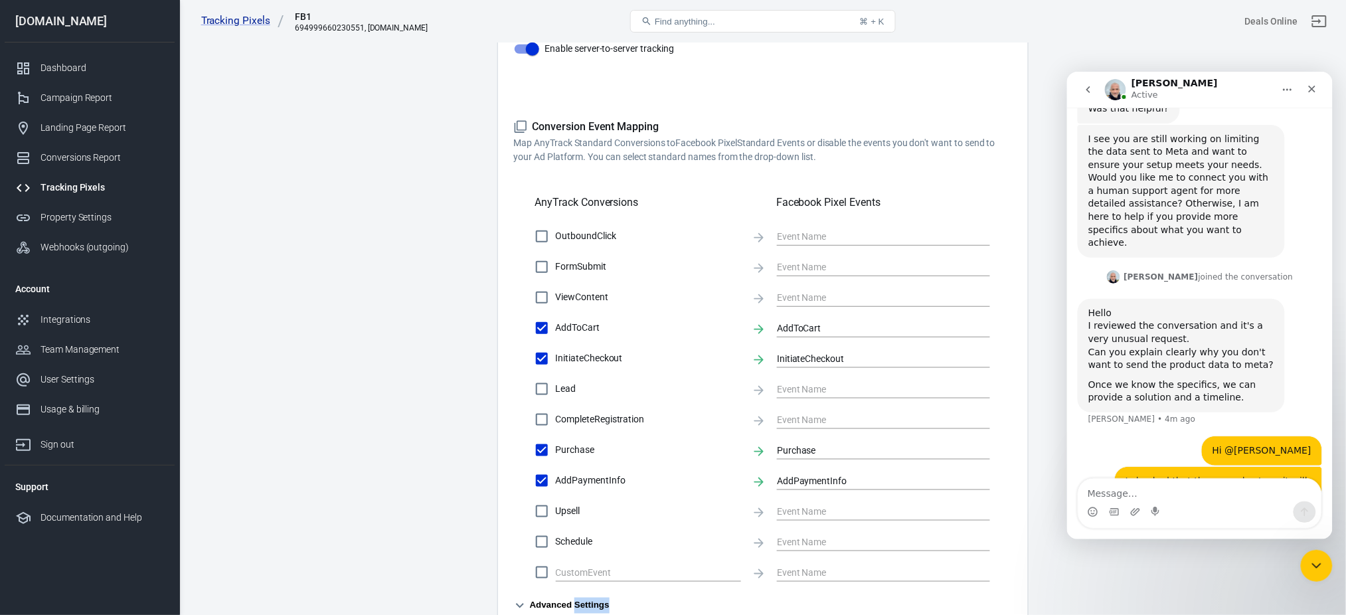
scroll to position [323, 0]
click at [1212, 474] on div "I checked that the normal setup , it will send the purchase info to meta which …" at bounding box center [1218, 506] width 186 height 65
drag, startPoint x: 1212, startPoint y: 365, endPoint x: 1254, endPoint y: 366, distance: 41.9
click at [1254, 474] on div "I checked that the normal setup , it will send the purchase info to meta which …" at bounding box center [1218, 506] width 186 height 65
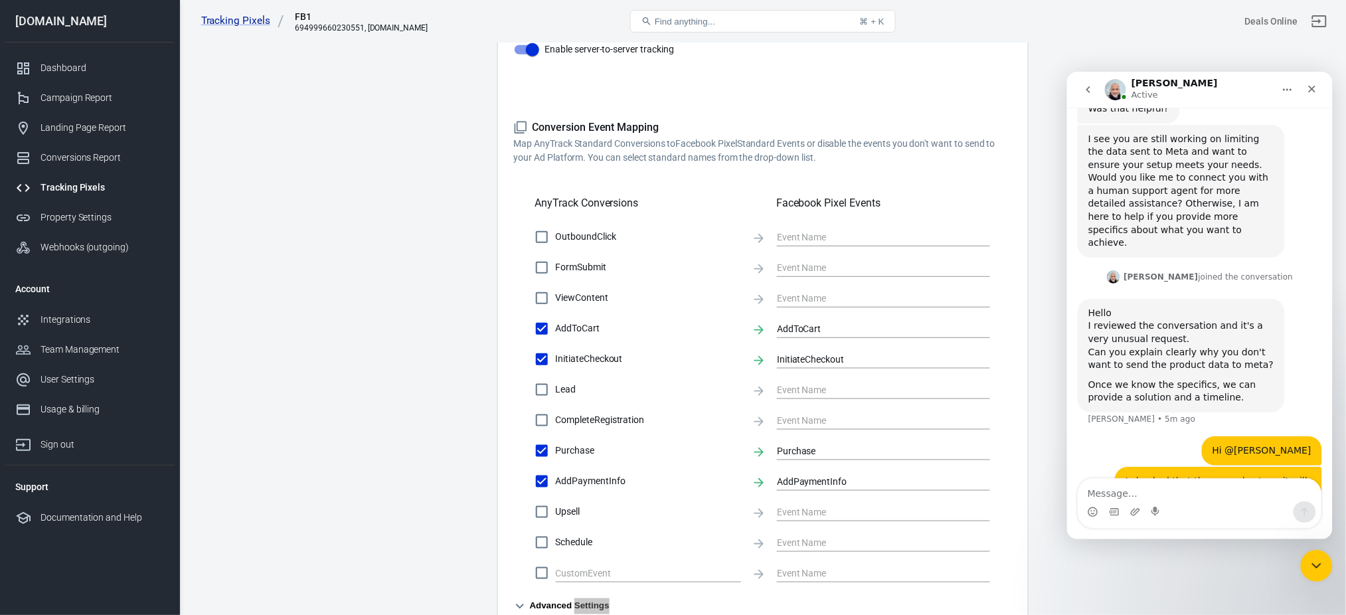
drag, startPoint x: 1254, startPoint y: 366, endPoint x: 1204, endPoint y: 369, distance: 49.9
click at [1204, 474] on div "I checked that the normal setup , it will send the purchase info to meta which …" at bounding box center [1218, 506] width 186 height 65
drag, startPoint x: 1204, startPoint y: 369, endPoint x: 1248, endPoint y: 367, distance: 43.9
click at [1248, 474] on div "I checked that the normal setup , it will send the purchase info to meta which …" at bounding box center [1218, 506] width 186 height 65
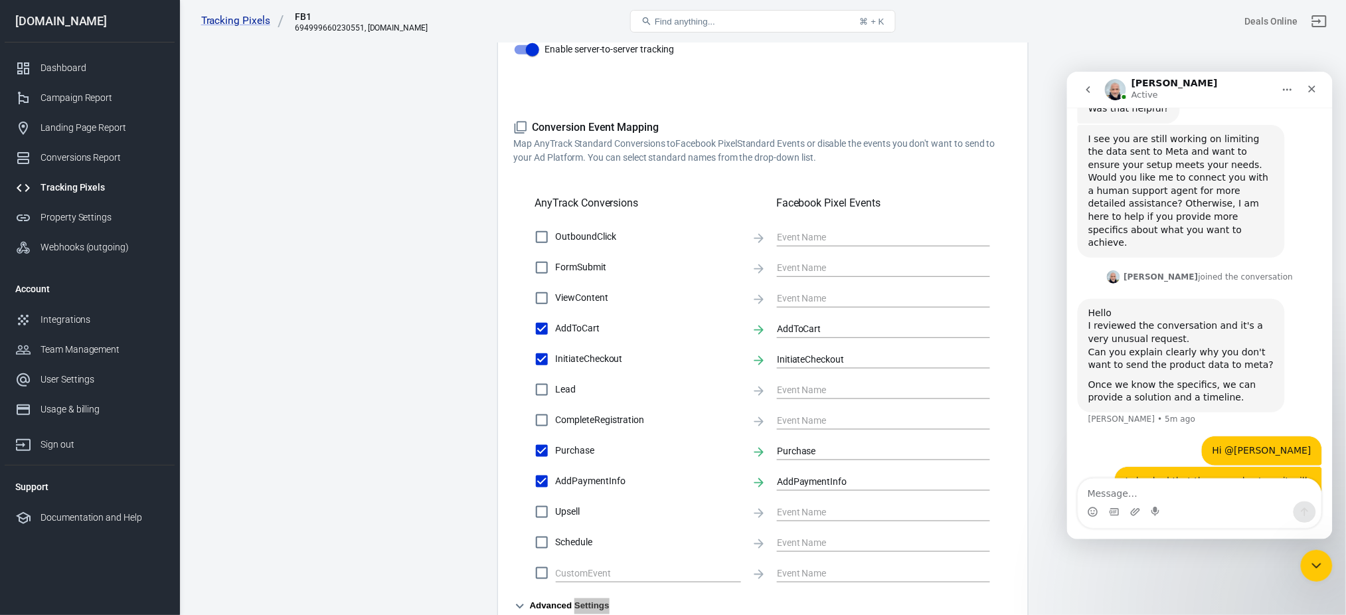
click at [1248, 474] on div "I checked that the normal setup , it will send the purchase info to meta which …" at bounding box center [1218, 506] width 186 height 65
drag, startPoint x: 1248, startPoint y: 367, endPoint x: 1194, endPoint y: 373, distance: 54.8
click at [1194, 474] on div "I checked that the normal setup , it will send the purchase info to meta which …" at bounding box center [1218, 523] width 186 height 98
click at [1197, 474] on div "I checked that the normal setup , it will send the purchase info to meta which …" at bounding box center [1218, 506] width 186 height 65
drag, startPoint x: 1197, startPoint y: 359, endPoint x: 1246, endPoint y: 359, distance: 49.2
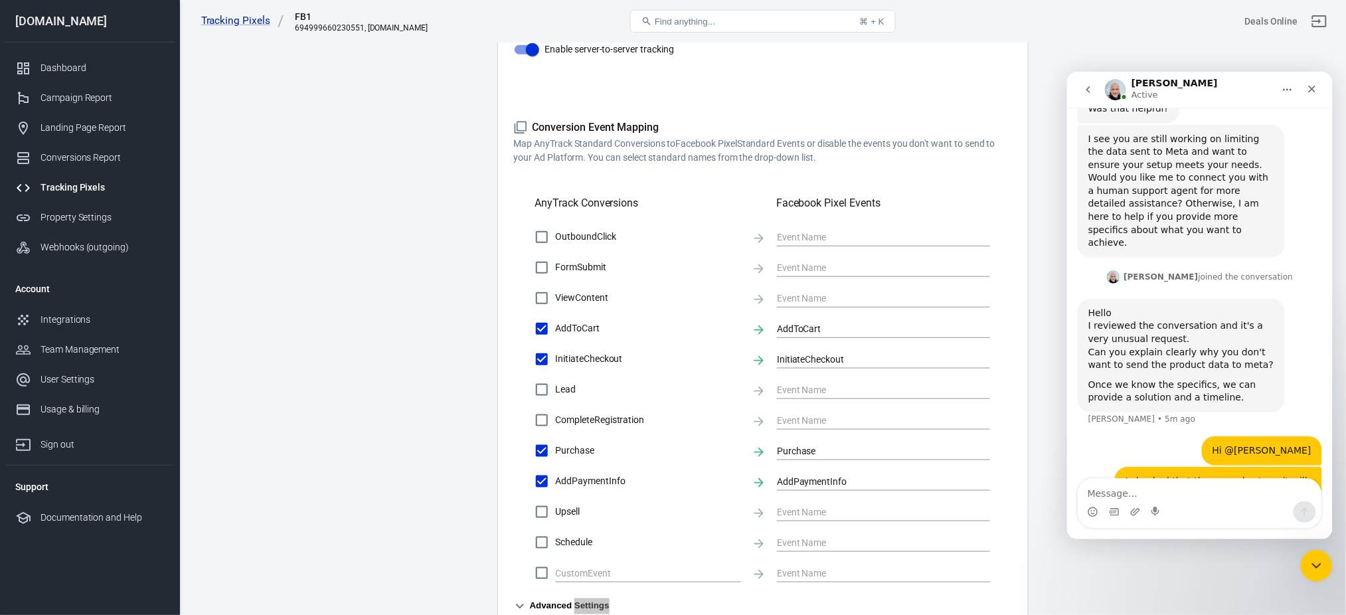
click at [1246, 474] on div "I checked that the normal setup , it will send the purchase info to meta which …" at bounding box center [1218, 506] width 186 height 65
click at [1255, 474] on div "I checked that the normal setup , it will send the purchase info to meta which …" at bounding box center [1218, 506] width 186 height 65
drag, startPoint x: 1255, startPoint y: 368, endPoint x: 1208, endPoint y: 369, distance: 46.5
click at [1208, 474] on div "I checked that the normal setup , it will send the purchase info to meta which …" at bounding box center [1218, 506] width 186 height 65
click at [1172, 474] on div "I checked that the normal setup , it will send the purchase info to meta which …" at bounding box center [1218, 506] width 186 height 65
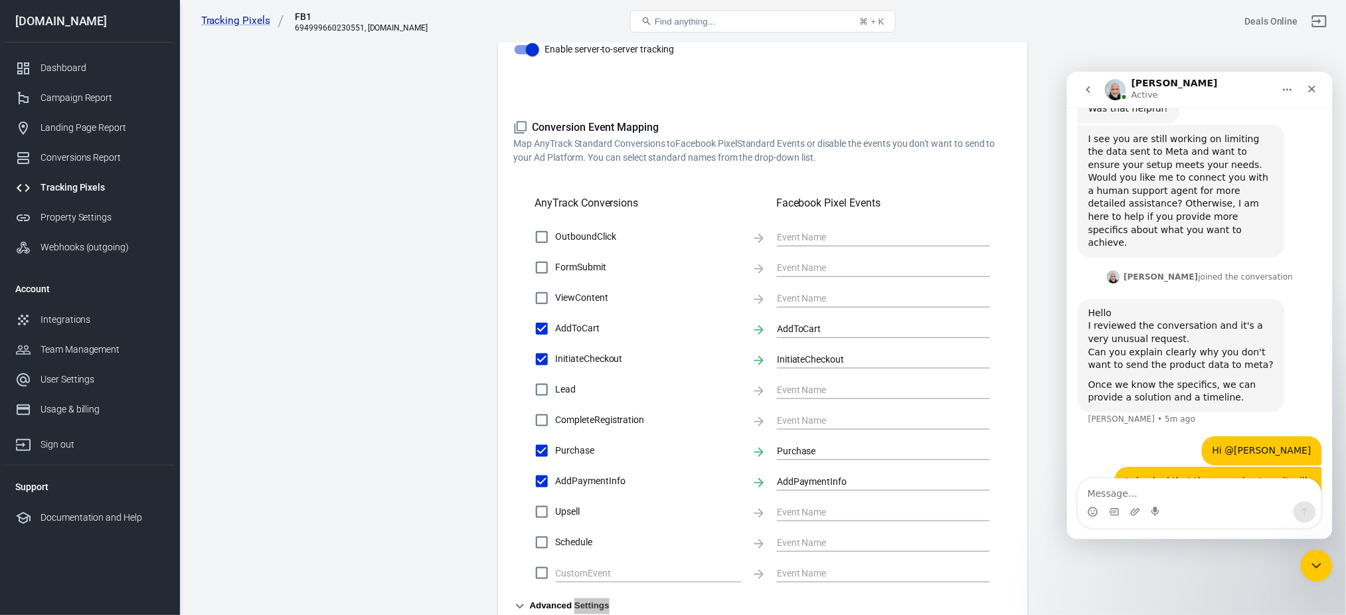
drag, startPoint x: 1172, startPoint y: 360, endPoint x: 1124, endPoint y: 365, distance: 48.8
click at [1125, 474] on div "I checked that the normal setup , it will send the purchase info to meta which …" at bounding box center [1218, 506] width 186 height 65
click at [519, 360] on div "OutboundClick FormSubmit ViewContent AddToCart AddToCart InitiateCheckout Initi…" at bounding box center [763, 405] width 498 height 364
drag, startPoint x: 519, startPoint y: 361, endPoint x: 630, endPoint y: 350, distance: 111.4
click at [630, 350] on div "OutboundClick FormSubmit ViewContent AddToCart AddToCart InitiateCheckout Initi…" at bounding box center [763, 405] width 498 height 364
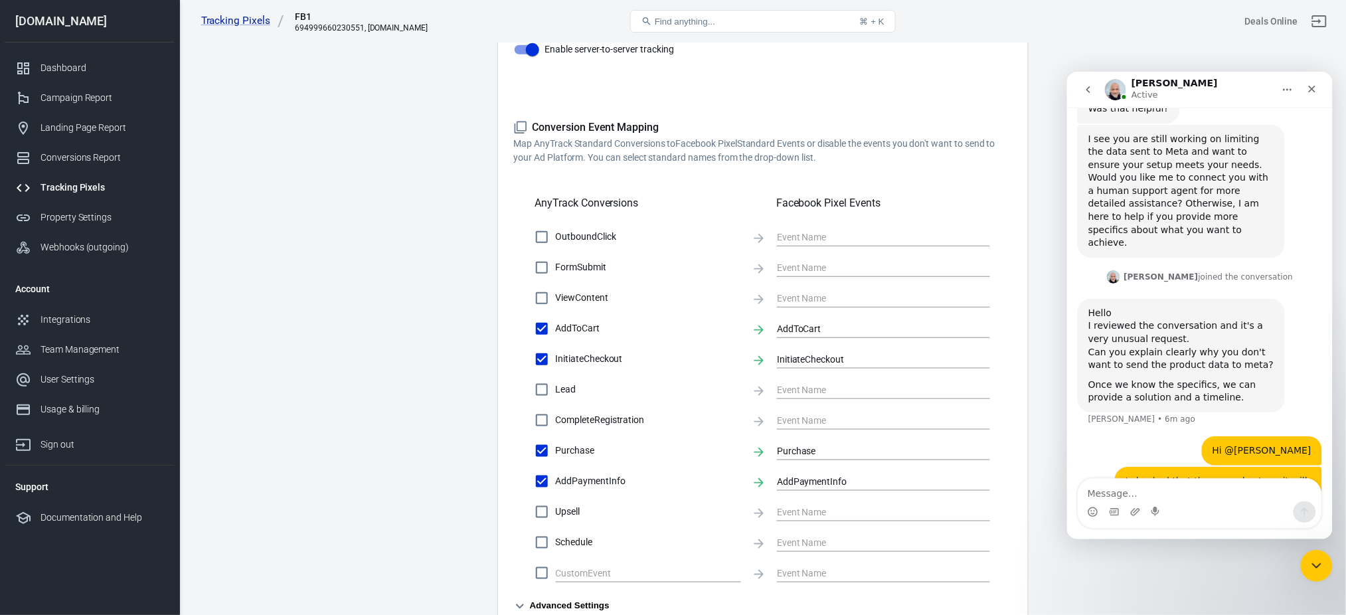
click at [526, 363] on div "OutboundClick FormSubmit ViewContent AddToCart AddToCart InitiateCheckout Initi…" at bounding box center [763, 405] width 498 height 364
drag, startPoint x: 526, startPoint y: 363, endPoint x: 687, endPoint y: 323, distance: 165.6
click at [687, 323] on div "OutboundClick FormSubmit ViewContent AddToCart AddToCart InitiateCheckout Initi…" at bounding box center [763, 405] width 498 height 364
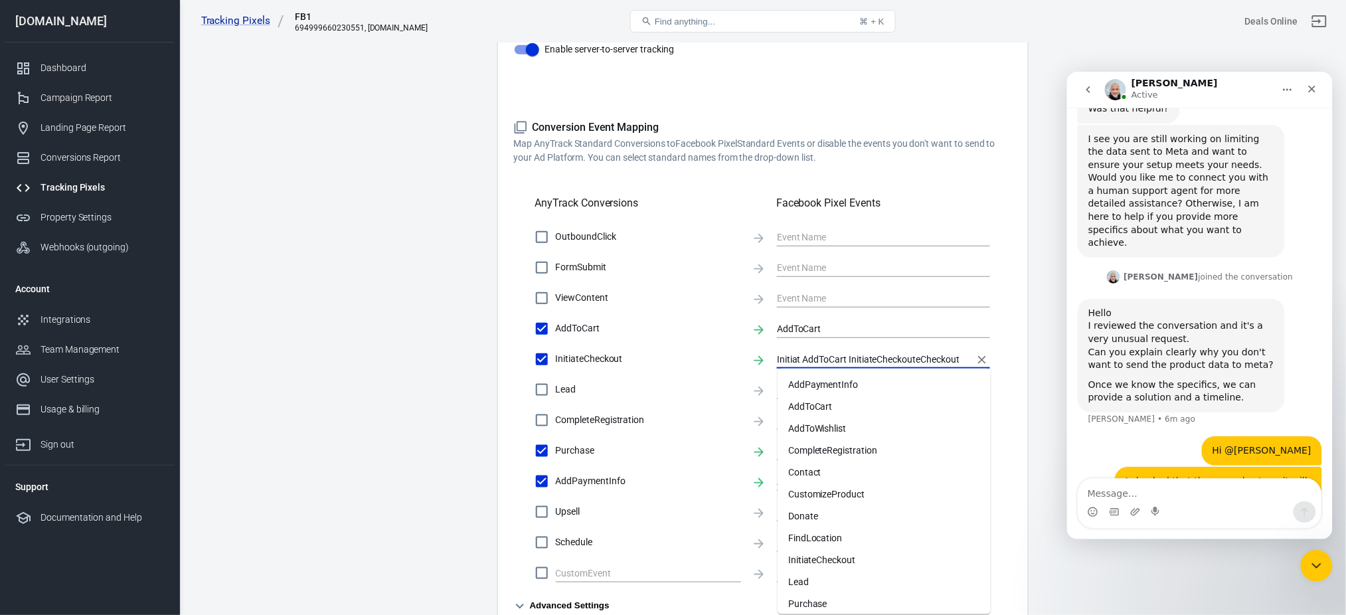
type input "Initiat AddToCart InitiateCheckouteCheckout"
click at [522, 363] on div "OutboundClick FormSubmit ViewContent AddToCart AddToCart InitiateCheckout Initi…" at bounding box center [763, 405] width 498 height 364
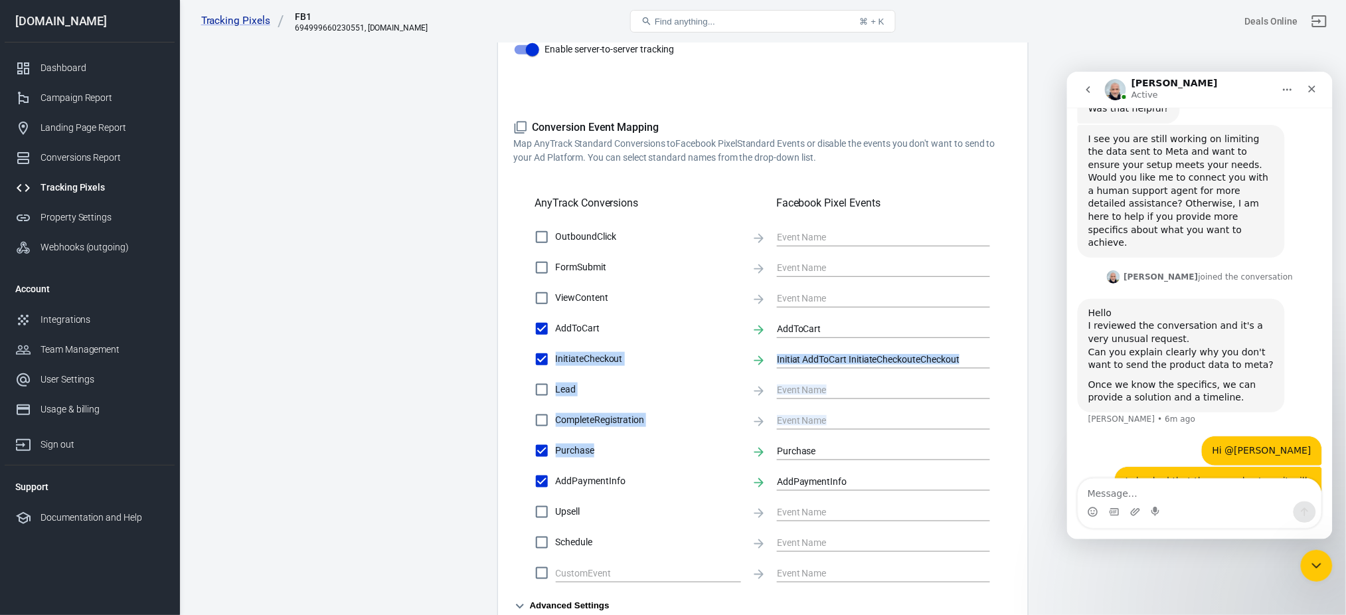
drag, startPoint x: 522, startPoint y: 363, endPoint x: 549, endPoint y: 438, distance: 80.2
click at [549, 438] on div "OutboundClick FormSubmit ViewContent AddToCart AddToCart InitiateCheckout Initi…" at bounding box center [763, 405] width 498 height 364
click at [54, 65] on div "Dashboard" at bounding box center [103, 68] width 124 height 14
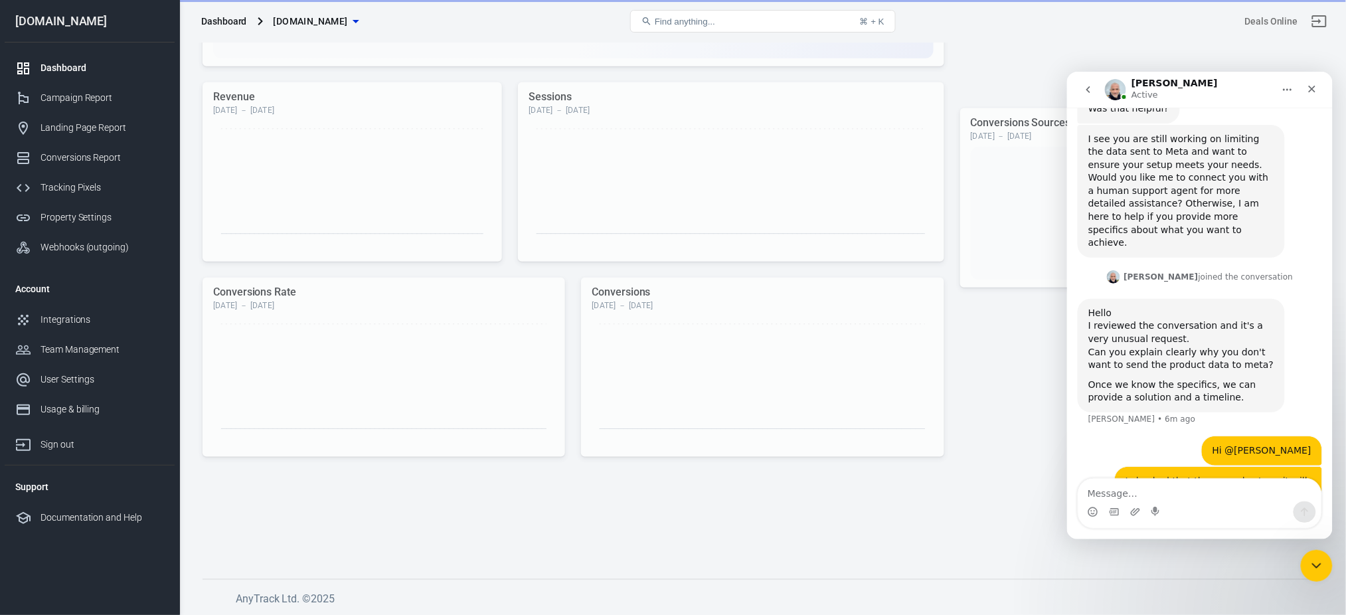
scroll to position [291, 0]
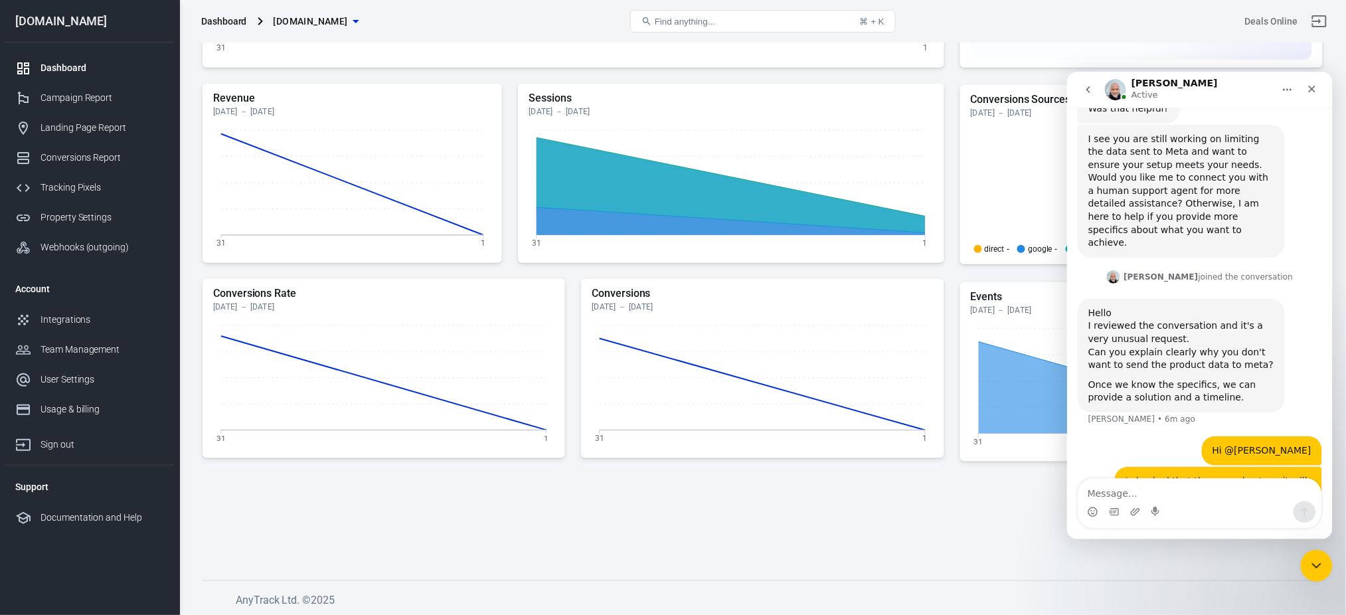
click at [1178, 474] on div "I checked that the normal setup , it will send the purchase info to meta which …" at bounding box center [1218, 506] width 186 height 65
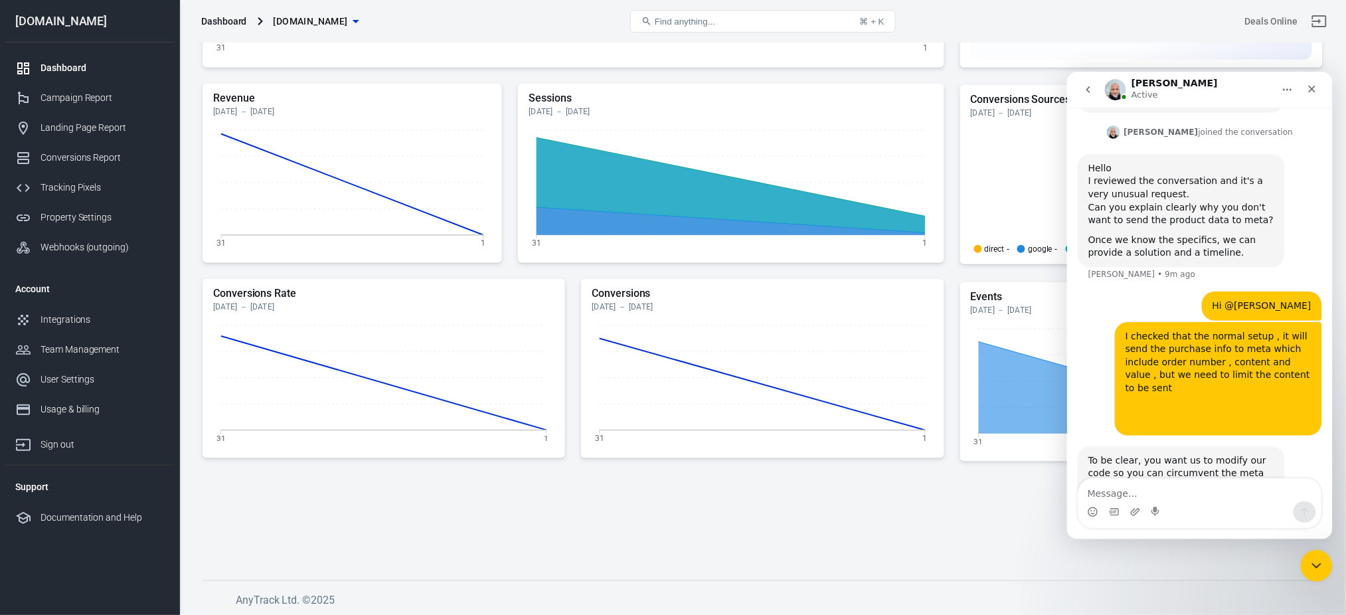
click at [1144, 454] on div "To be clear, you want us to modify our code so you can circumvent the meta ads …" at bounding box center [1181, 473] width 186 height 39
click at [1119, 454] on div "To be clear, you want us to modify our code so you can circumvent the meta ads …" at bounding box center [1181, 473] width 186 height 39
drag, startPoint x: 1119, startPoint y: 304, endPoint x: 1162, endPoint y: 304, distance: 42.5
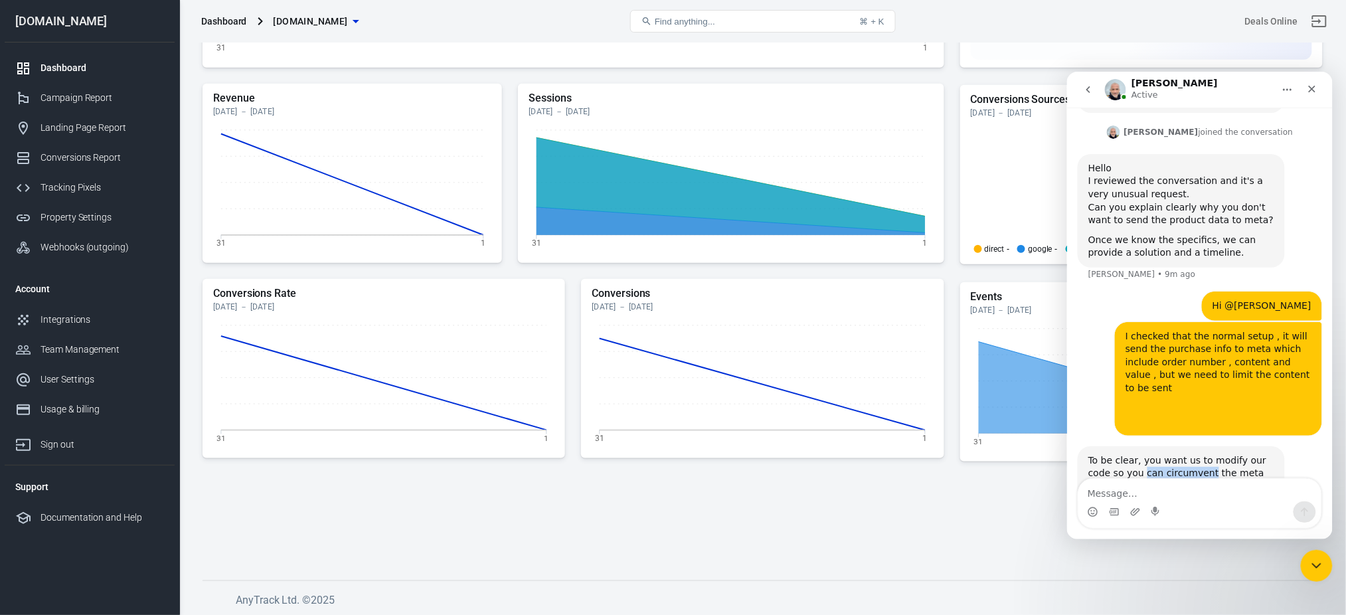
click at [1162, 454] on div "To be clear, you want us to modify our code so you can circumvent the meta ads …" at bounding box center [1181, 473] width 186 height 39
click at [1118, 493] on div "Not something we will do unfortunately." at bounding box center [1181, 499] width 186 height 13
drag, startPoint x: 1118, startPoint y: 317, endPoint x: 1234, endPoint y: 318, distance: 116.2
click at [1234, 493] on div "Not something we will do unfortunately." at bounding box center [1181, 499] width 186 height 13
click at [1107, 512] on div "If you want to modify your data before you send it to anytrack, feel free to do…" at bounding box center [1181, 544] width 186 height 65
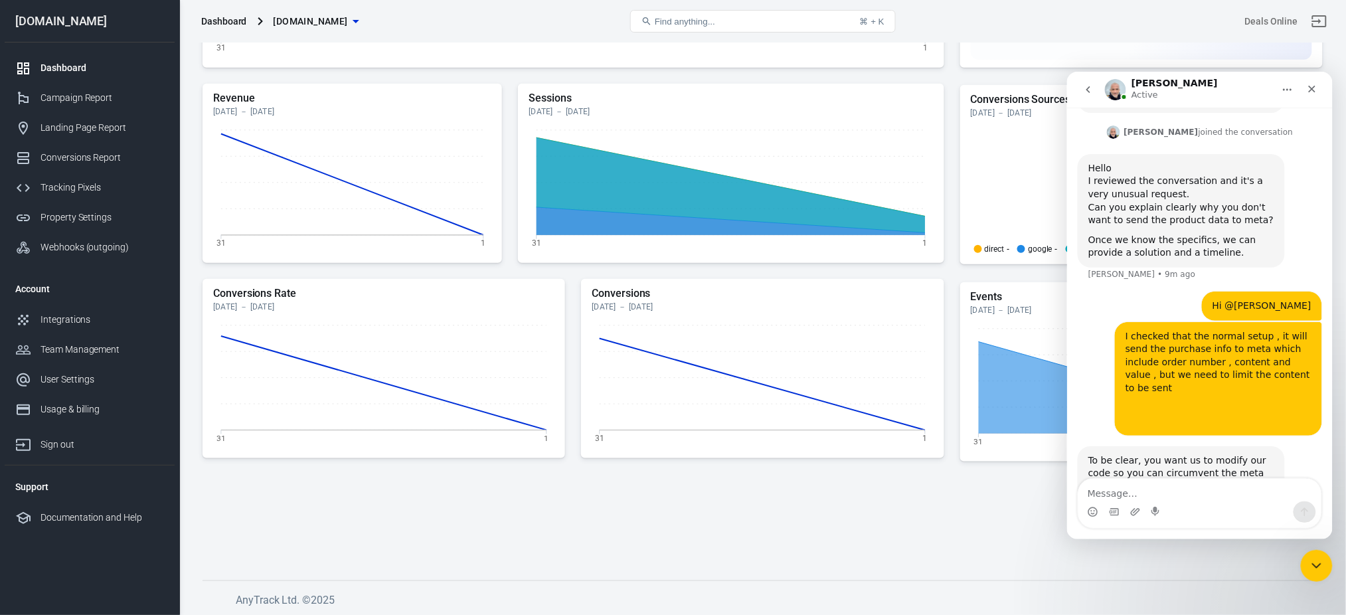
drag, startPoint x: 1107, startPoint y: 338, endPoint x: 1156, endPoint y: 349, distance: 50.3
click at [1156, 512] on div "If you want to modify your data before you send it to anytrack, feel free to do…" at bounding box center [1181, 544] width 186 height 65
click at [1173, 512] on div "If you want to modify your data before you send it to anytrack, feel free to do…" at bounding box center [1181, 544] width 186 height 65
drag, startPoint x: 1173, startPoint y: 349, endPoint x: 1230, endPoint y: 352, distance: 57.2
click at [1230, 512] on div "If you want to modify your data before you send it to anytrack, feel free to do…" at bounding box center [1181, 544] width 186 height 65
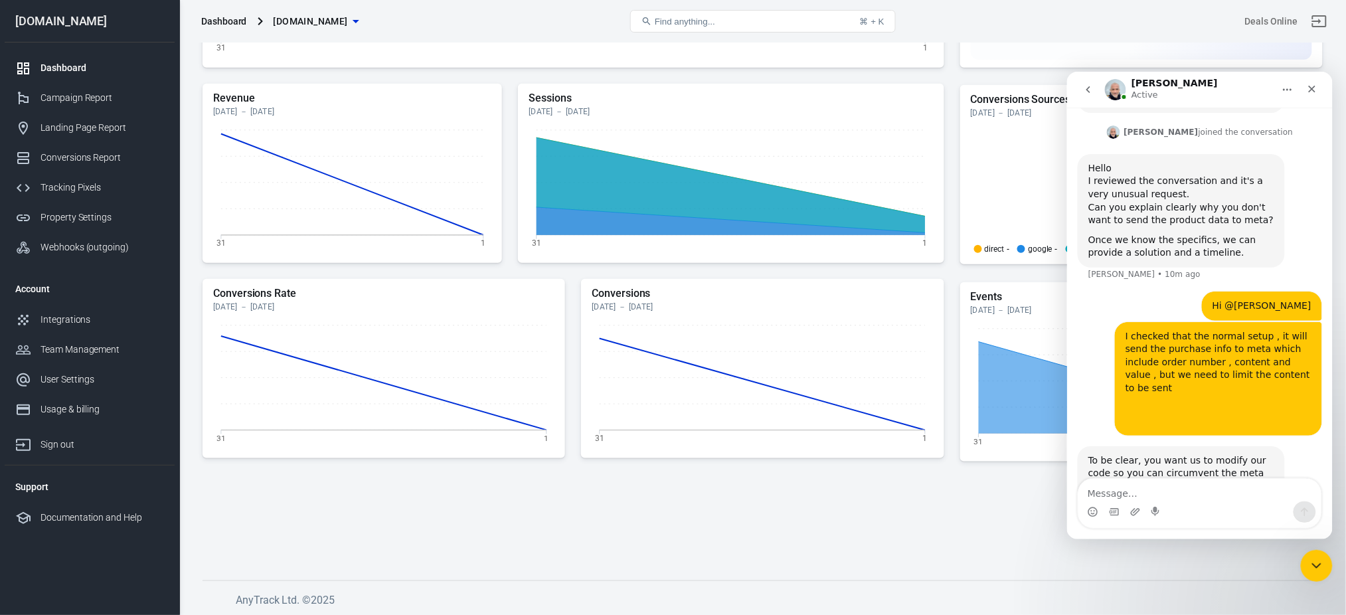
click at [1243, 512] on div "If you want to modify your data before you send it to anytrack, feel free to do…" at bounding box center [1181, 544] width 186 height 65
drag, startPoint x: 1242, startPoint y: 352, endPoint x: 1249, endPoint y: 377, distance: 26.1
click at [1249, 512] on div "If you want to modify your data before you send it to anytrack, feel free to do…" at bounding box center [1181, 544] width 186 height 65
click at [1165, 584] on div "Note: I personally have no issue at all with you selling illegal substances onl…" at bounding box center [1181, 616] width 186 height 65
drag, startPoint x: 1164, startPoint y: 395, endPoint x: 1237, endPoint y: 396, distance: 73.7
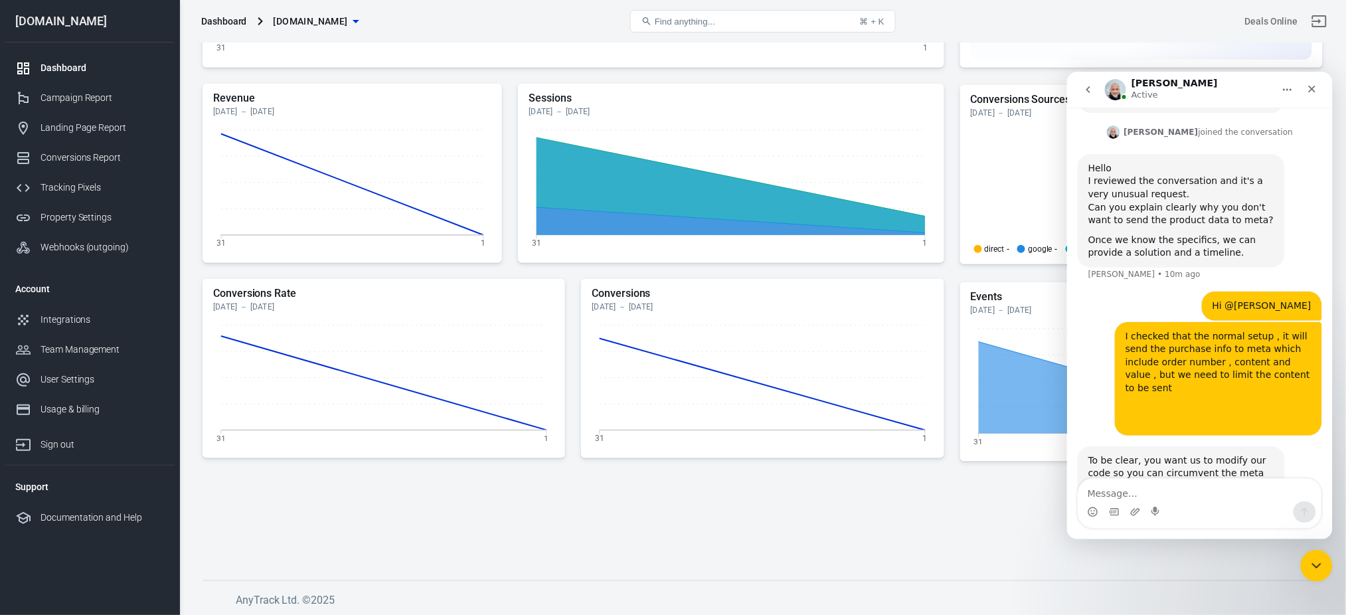
click at [1237, 584] on div "Note: I personally have no issue at all with you selling illegal substances onl…" at bounding box center [1181, 616] width 186 height 65
click at [1129, 584] on div "Note: I personally have no issue at all with you selling illegal substances onl…" at bounding box center [1181, 616] width 186 height 65
drag, startPoint x: 1129, startPoint y: 403, endPoint x: 1210, endPoint y: 426, distance: 84.1
click at [1210, 584] on div "Note: I personally have no issue at all with you selling illegal substances onl…" at bounding box center [1181, 616] width 186 height 65
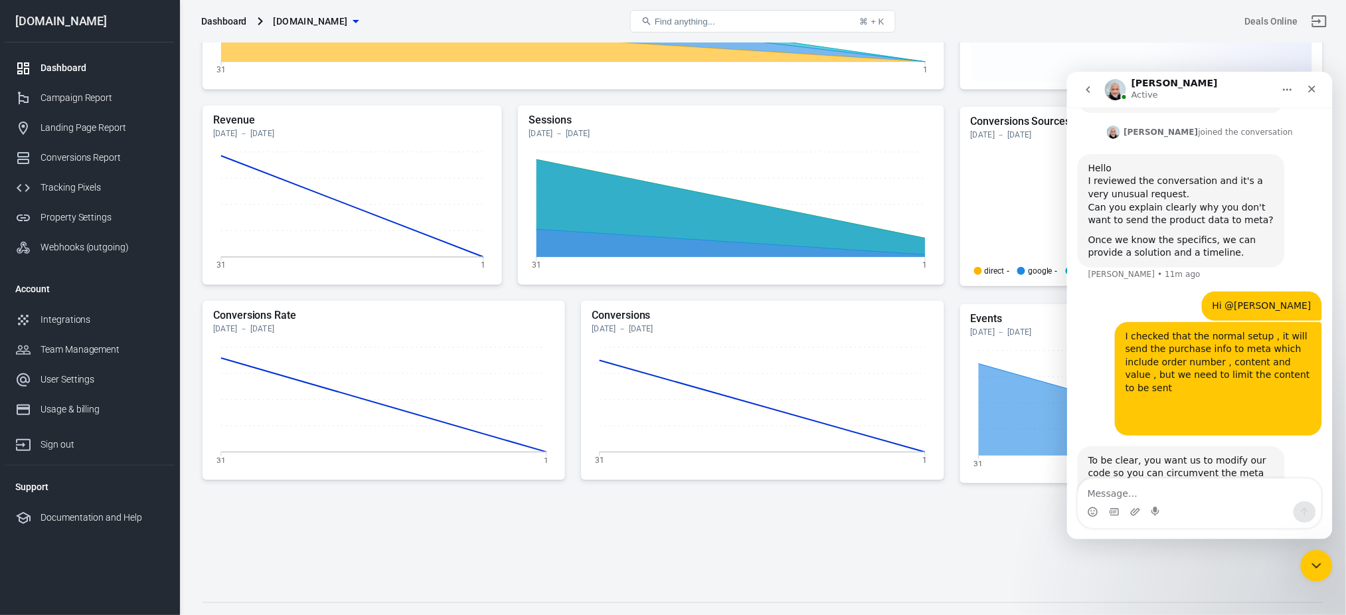
scroll to position [266, 0]
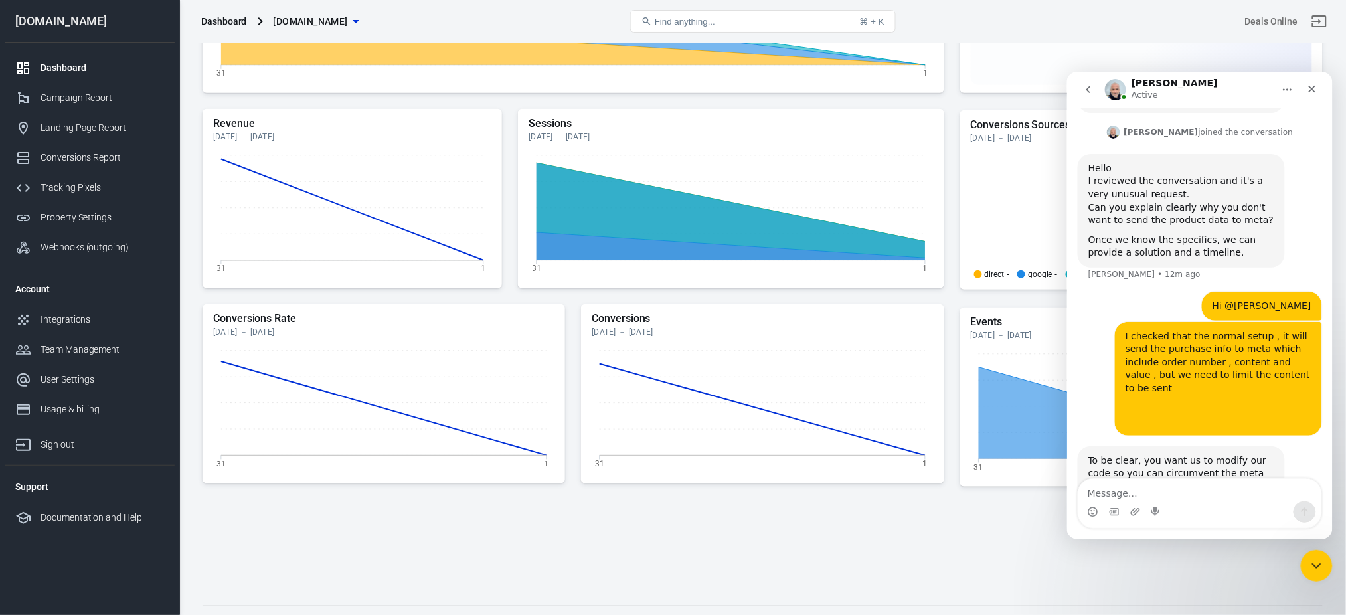
drag, startPoint x: 1216, startPoint y: 377, endPoint x: 1190, endPoint y: 433, distance: 62.4
click at [1190, 584] on div "Note: I personally have no issue at all with you selling illegal substances onl…" at bounding box center [1181, 616] width 186 height 65
click at [98, 89] on link "Campaign Report" at bounding box center [90, 98] width 170 height 30
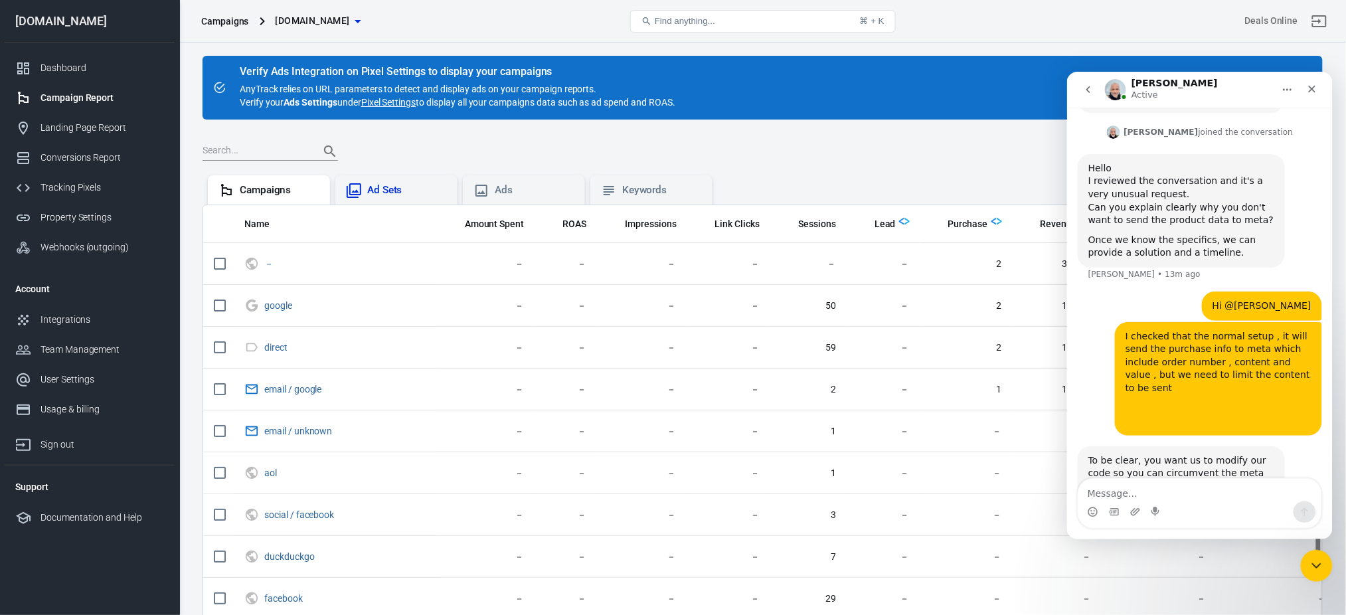
click at [410, 189] on div "Ad Sets" at bounding box center [407, 190] width 80 height 14
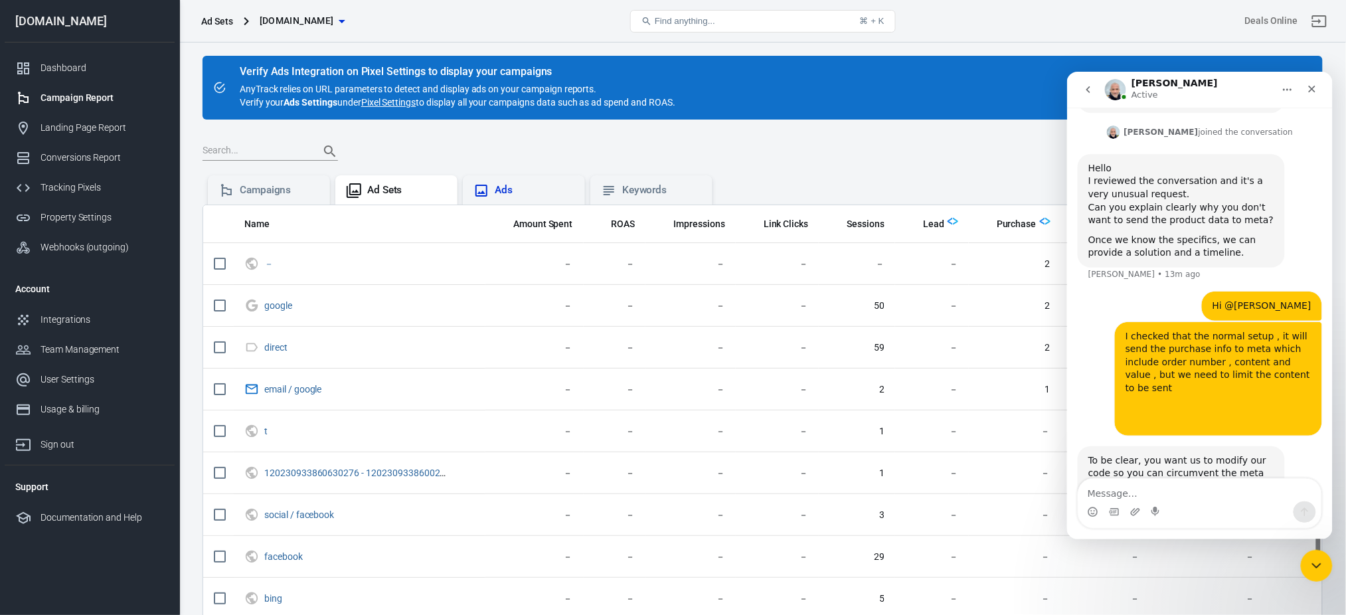
click at [534, 186] on div "Ads" at bounding box center [535, 190] width 80 height 14
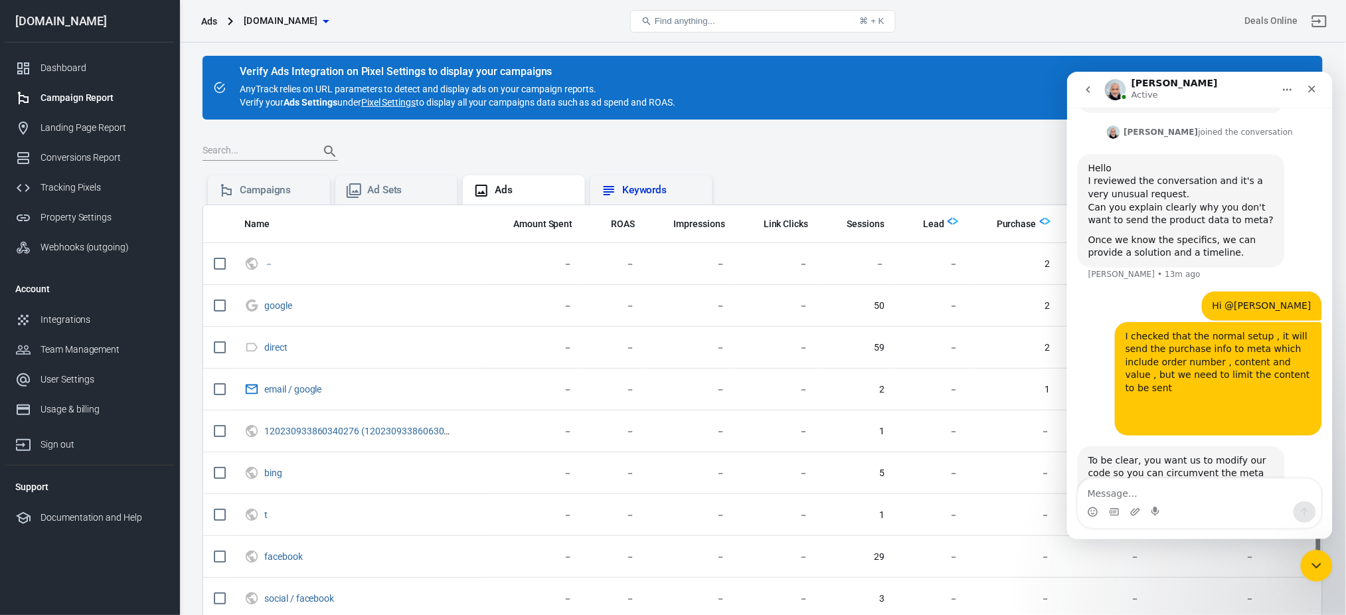
click at [646, 186] on div "Keywords" at bounding box center [662, 190] width 80 height 14
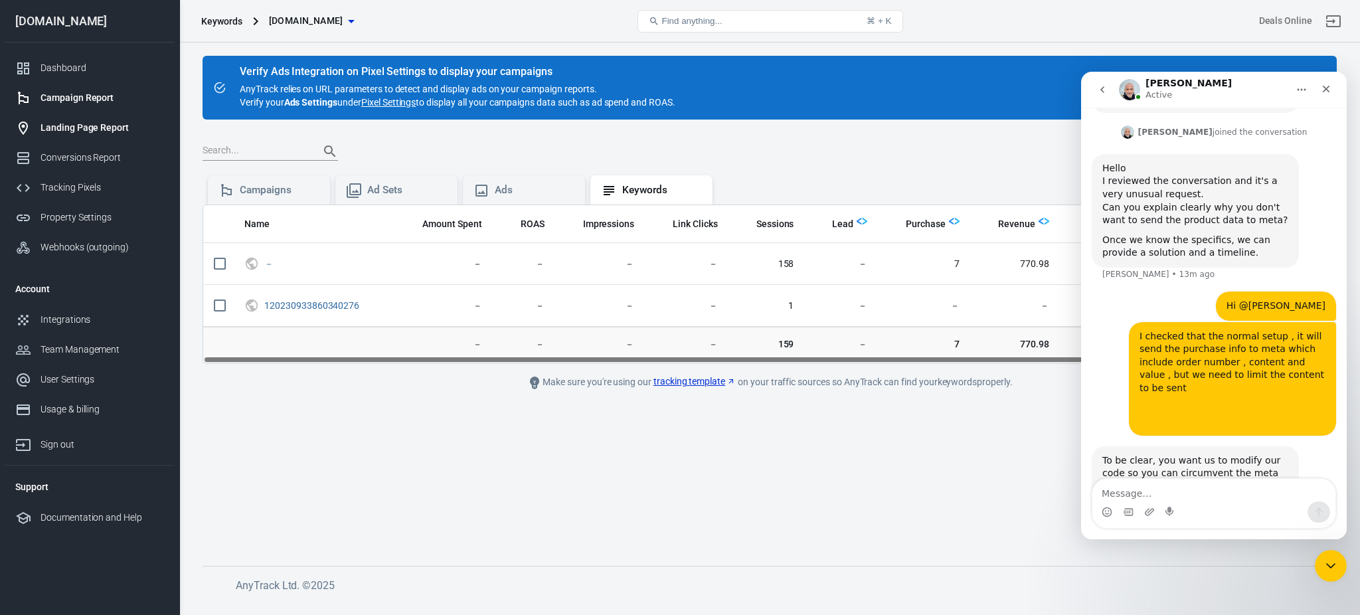
click at [62, 121] on div "Landing Page Report" at bounding box center [103, 128] width 124 height 14
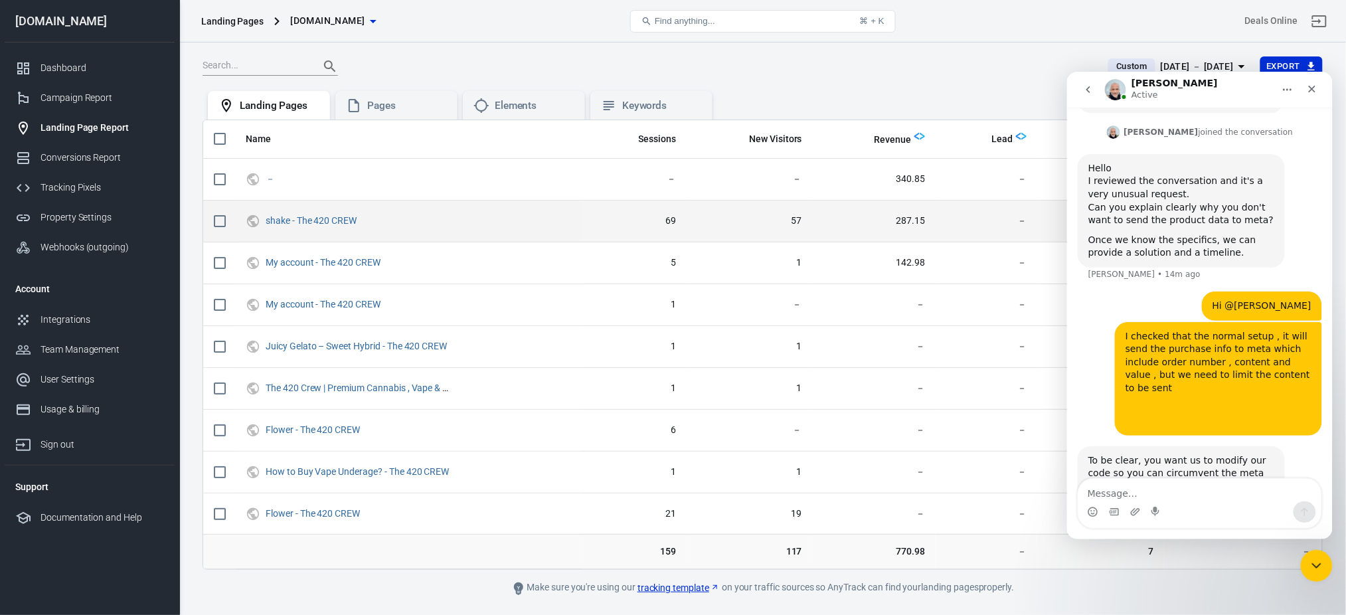
click at [906, 217] on span "287.15" at bounding box center [875, 221] width 102 height 13
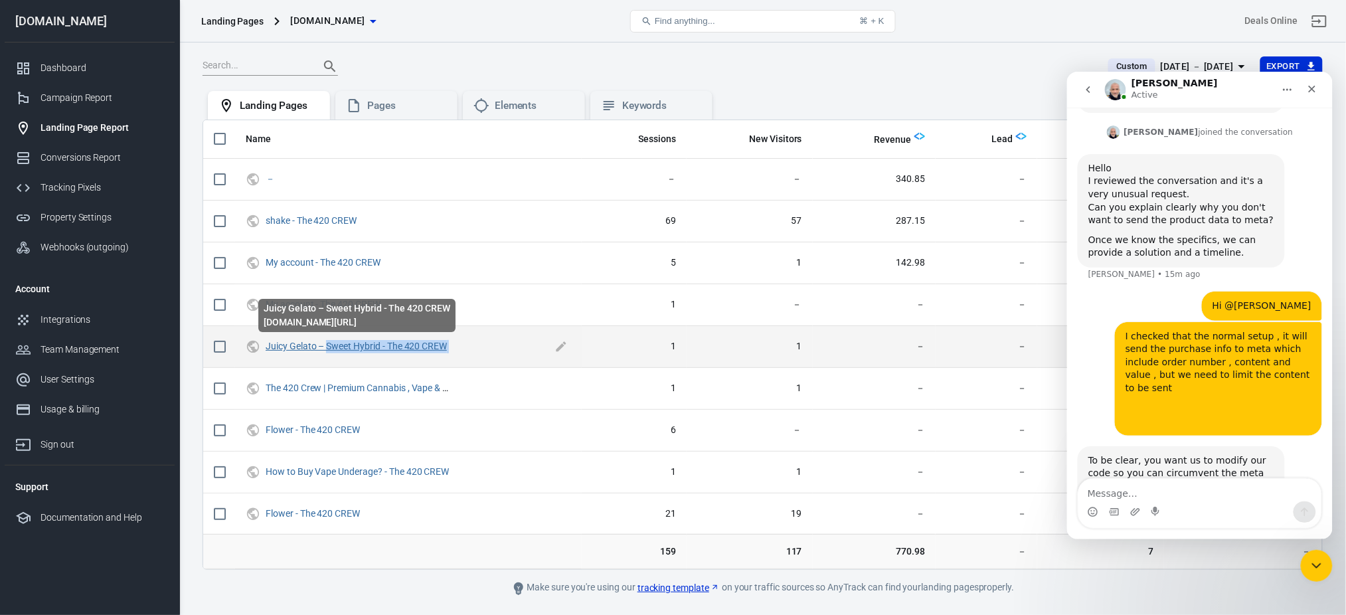
drag, startPoint x: 460, startPoint y: 343, endPoint x: 327, endPoint y: 348, distance: 133.6
click at [327, 348] on span "Juicy Gelato – Sweet Hybrid - The 420 CREW" at bounding box center [409, 346] width 286 height 13
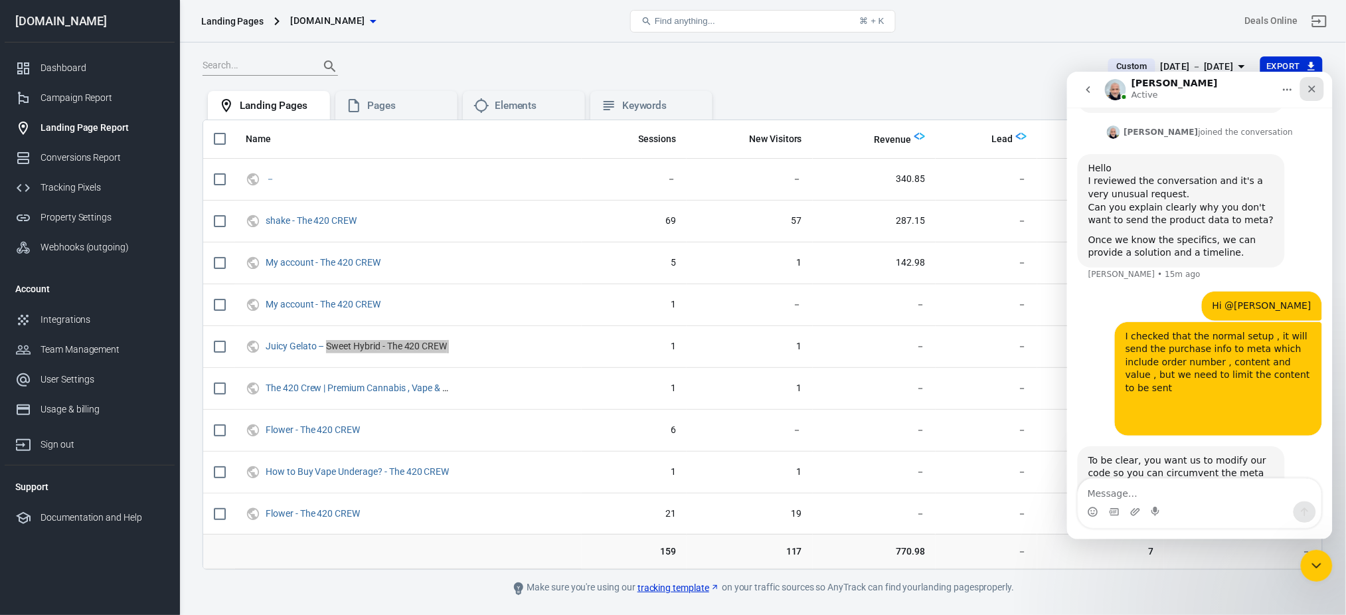
click at [1314, 91] on icon "Close" at bounding box center [1312, 88] width 11 height 11
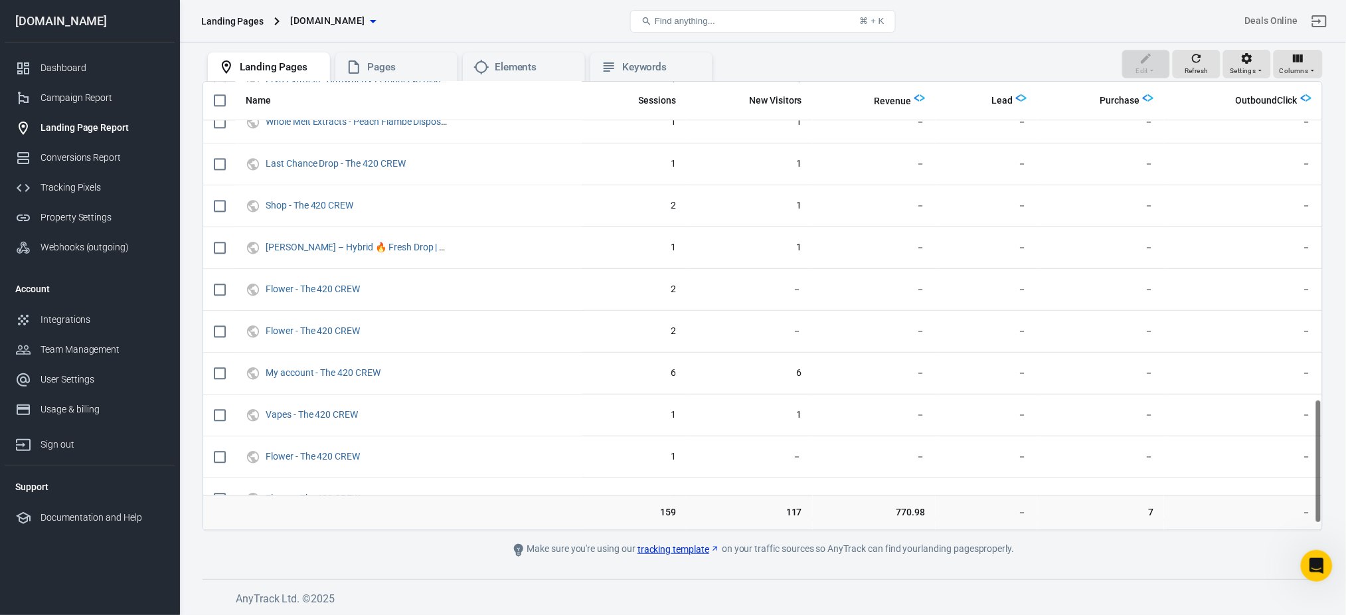
scroll to position [1174, 0]
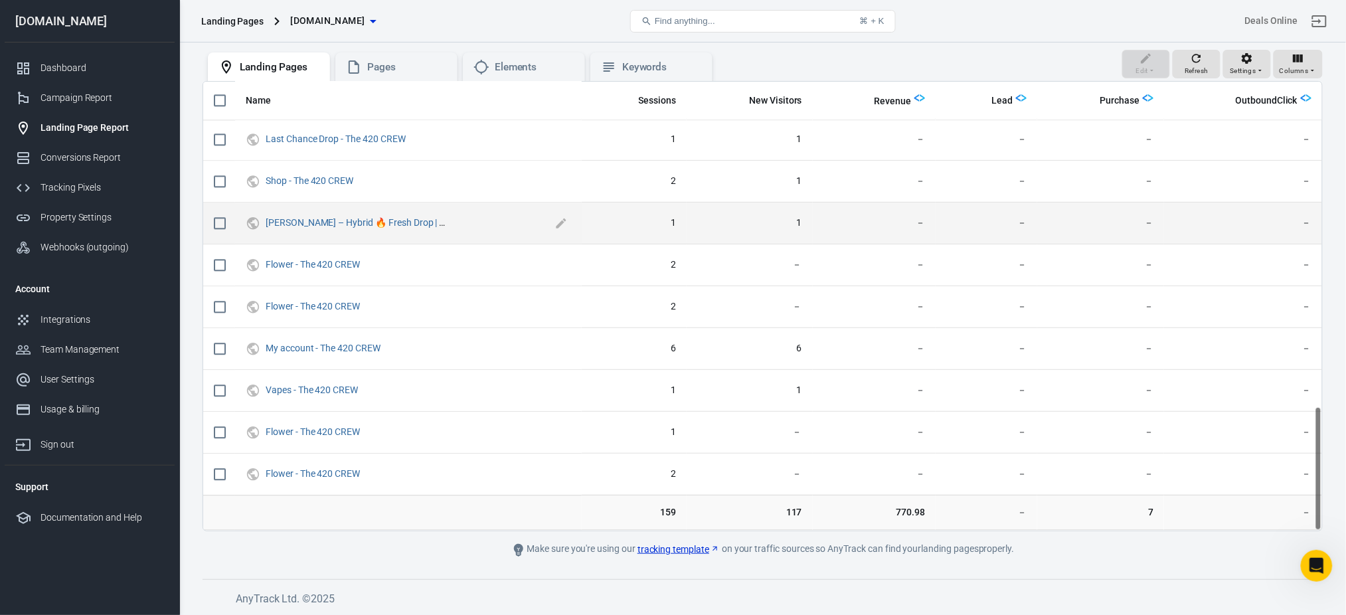
drag, startPoint x: 247, startPoint y: 20, endPoint x: 485, endPoint y: 218, distance: 309.4
click at [485, 218] on span "[PERSON_NAME] – Hybrid 🔥 Fresh Drop | Weekly Deals - The 420 CREW" at bounding box center [409, 223] width 286 height 13
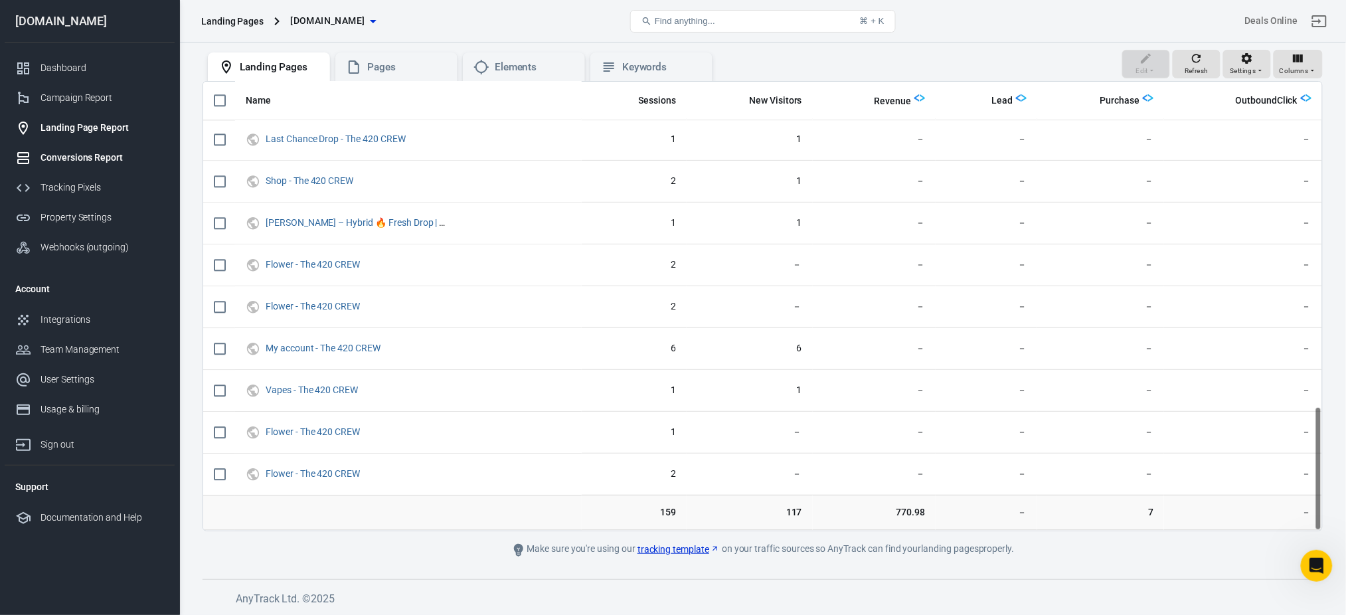
drag, startPoint x: 923, startPoint y: 100, endPoint x: 66, endPoint y: 154, distance: 858.6
click at [66, 154] on div "Conversions Report" at bounding box center [103, 158] width 124 height 14
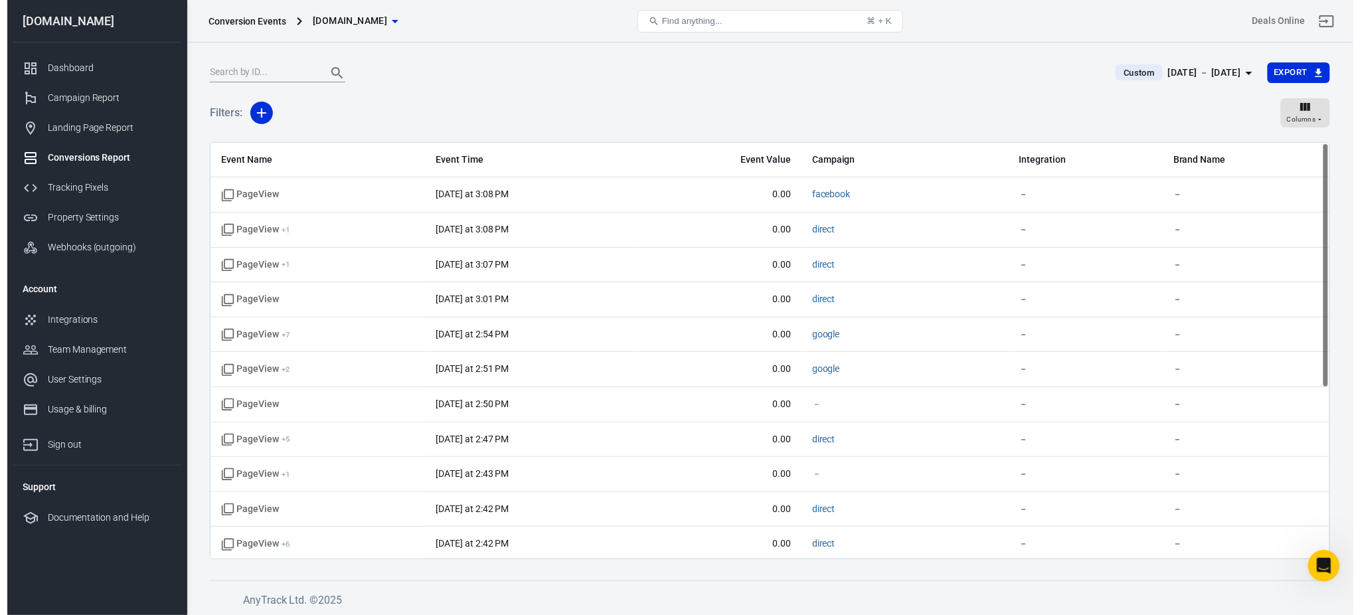
scroll to position [290, 0]
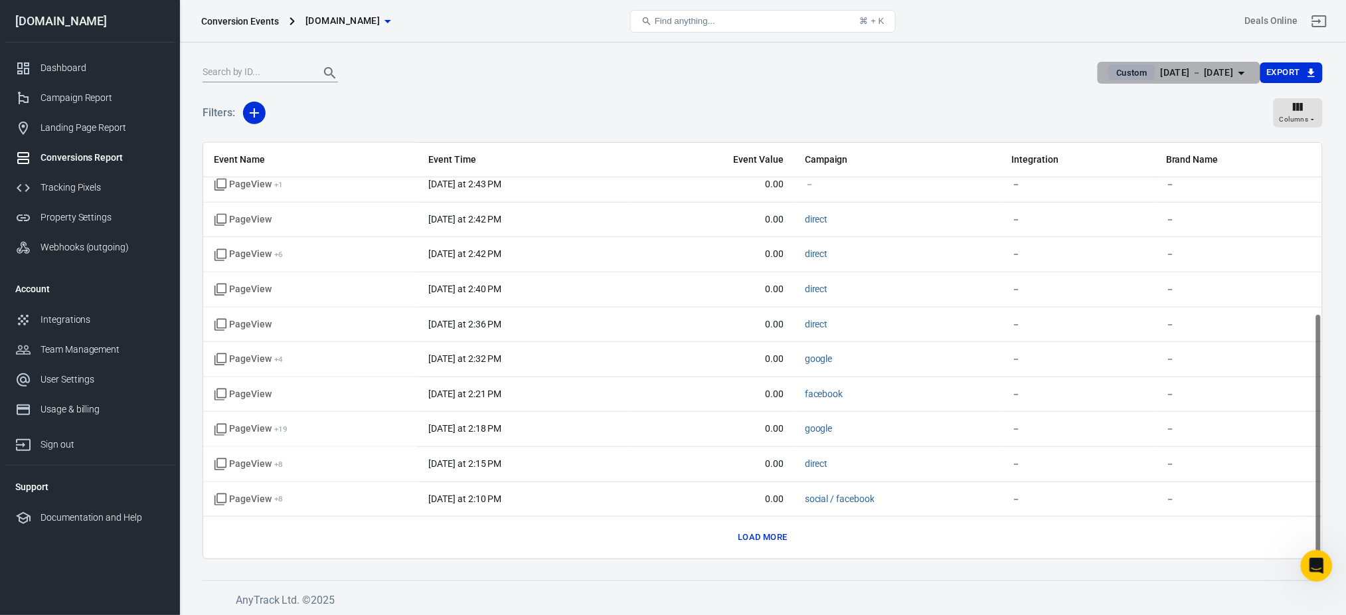
click at [1161, 66] on div "[DATE] － [DATE]" at bounding box center [1197, 72] width 73 height 17
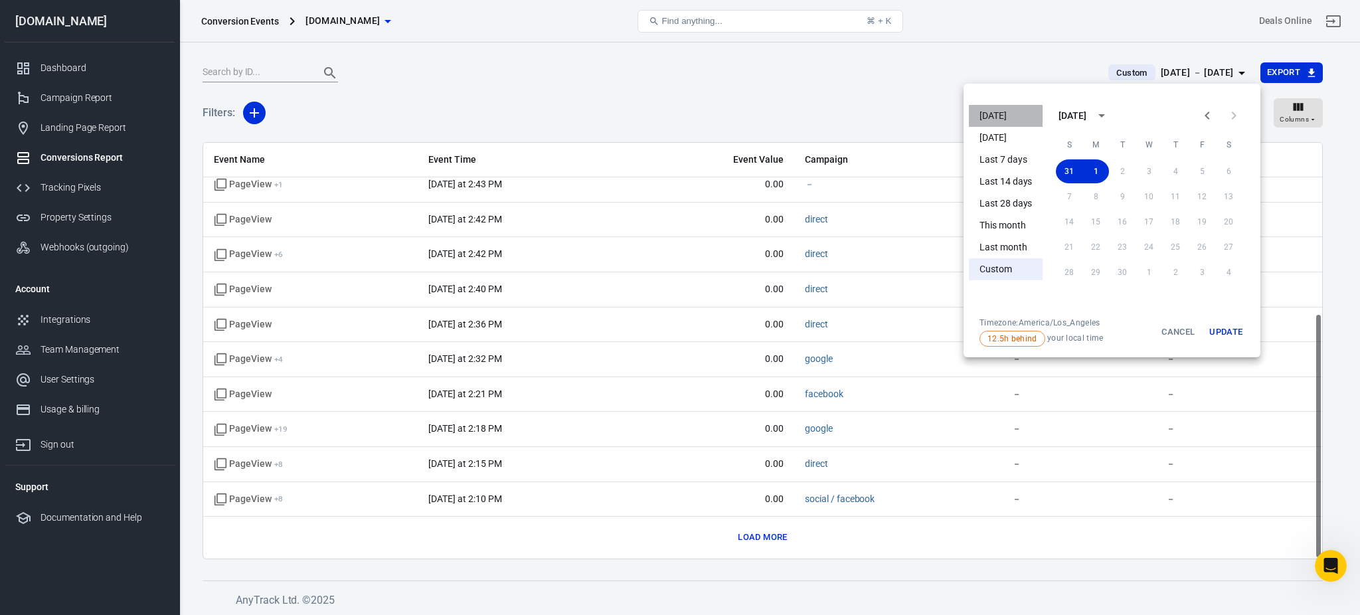
click at [990, 110] on li "[DATE]" at bounding box center [1006, 116] width 74 height 22
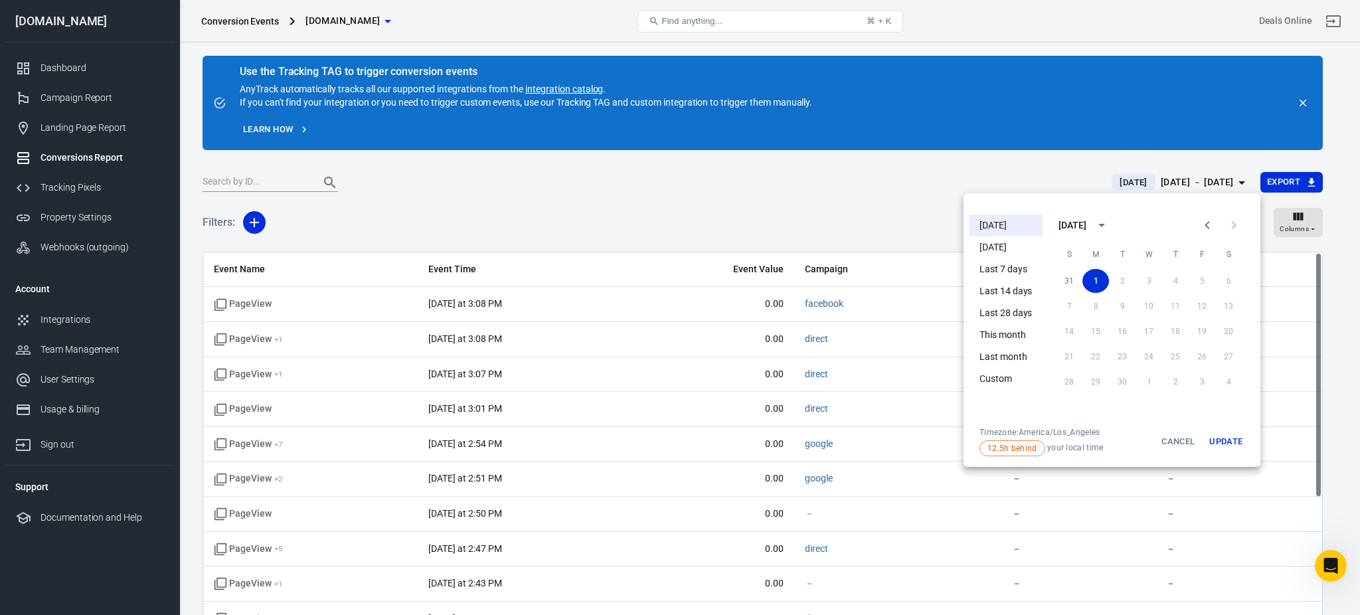
click at [224, 310] on div at bounding box center [680, 307] width 1360 height 615
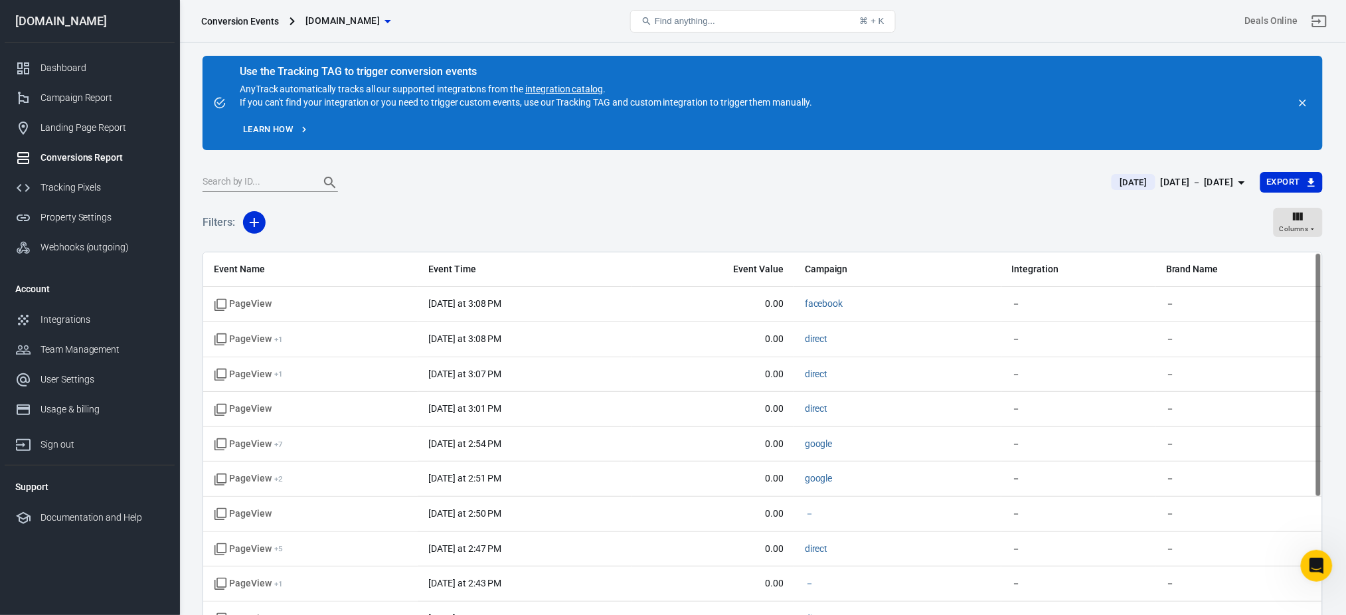
click at [234, 304] on span "PageView" at bounding box center [243, 304] width 58 height 13
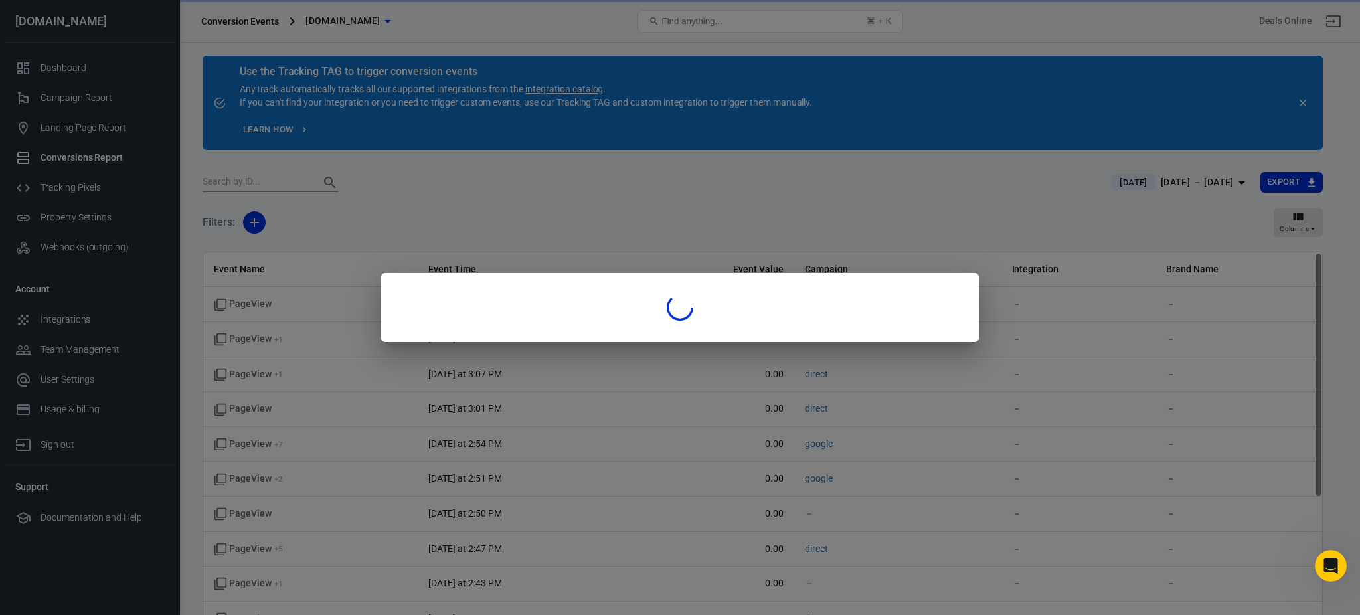
click at [234, 304] on div at bounding box center [680, 307] width 1360 height 615
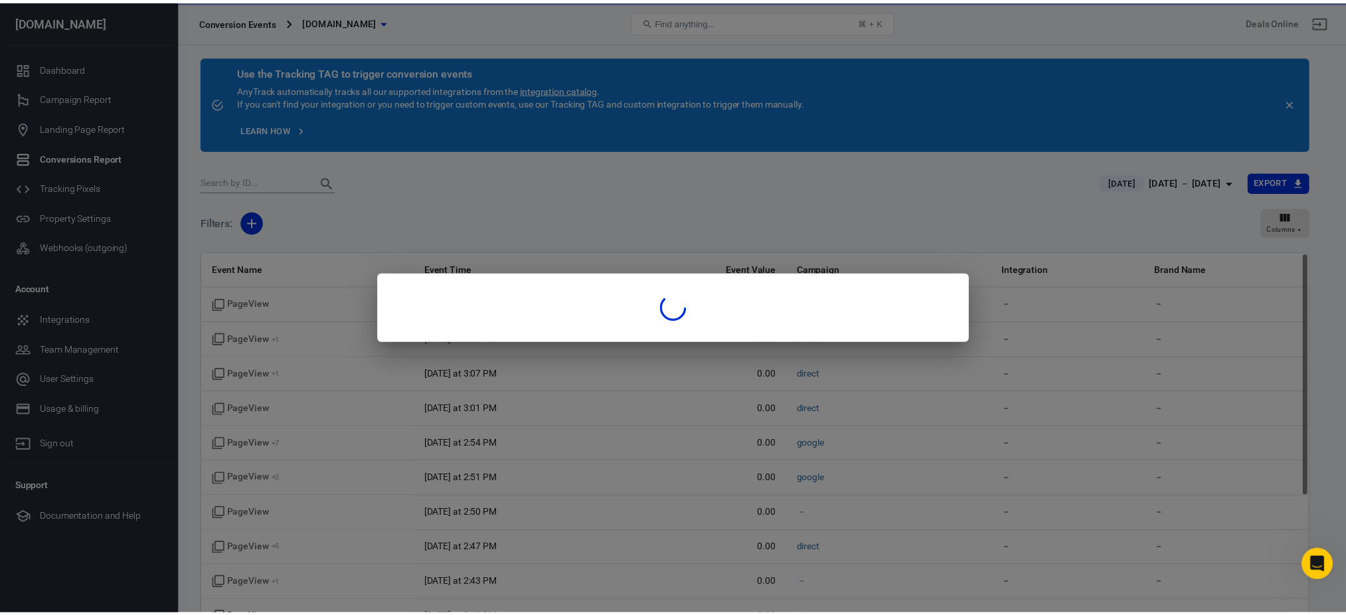
scroll to position [53, 0]
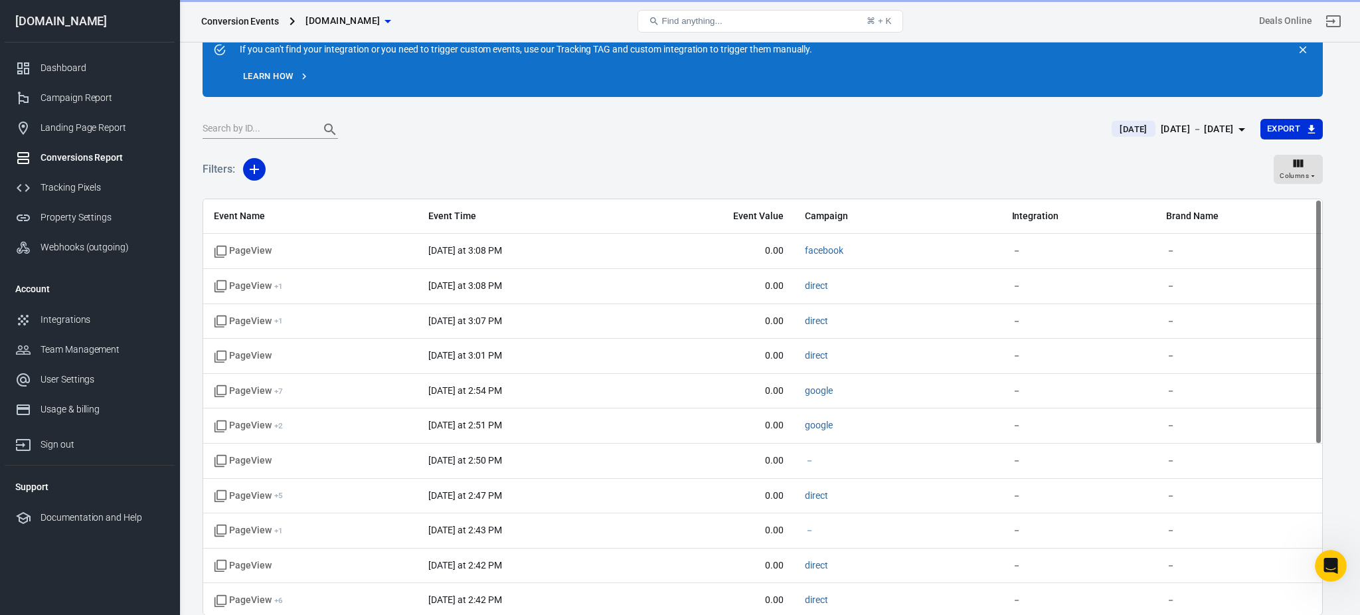
click at [234, 304] on div at bounding box center [680, 307] width 1360 height 615
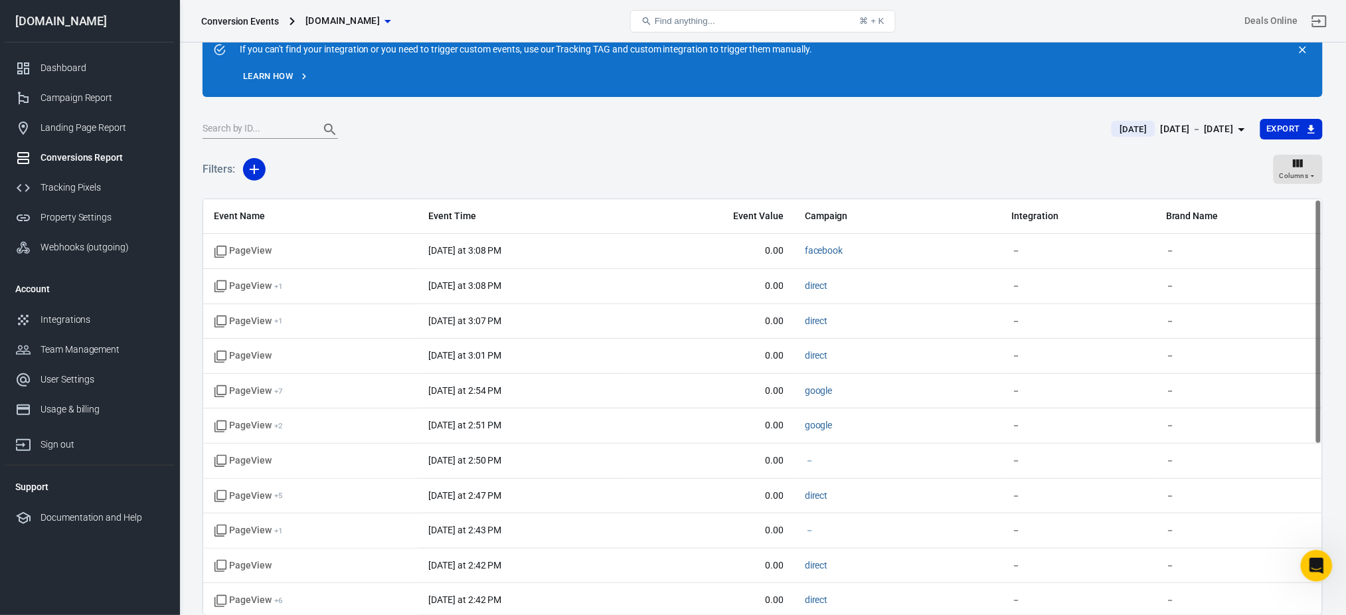
click at [234, 304] on td "PageView + 1" at bounding box center [310, 321] width 215 height 35
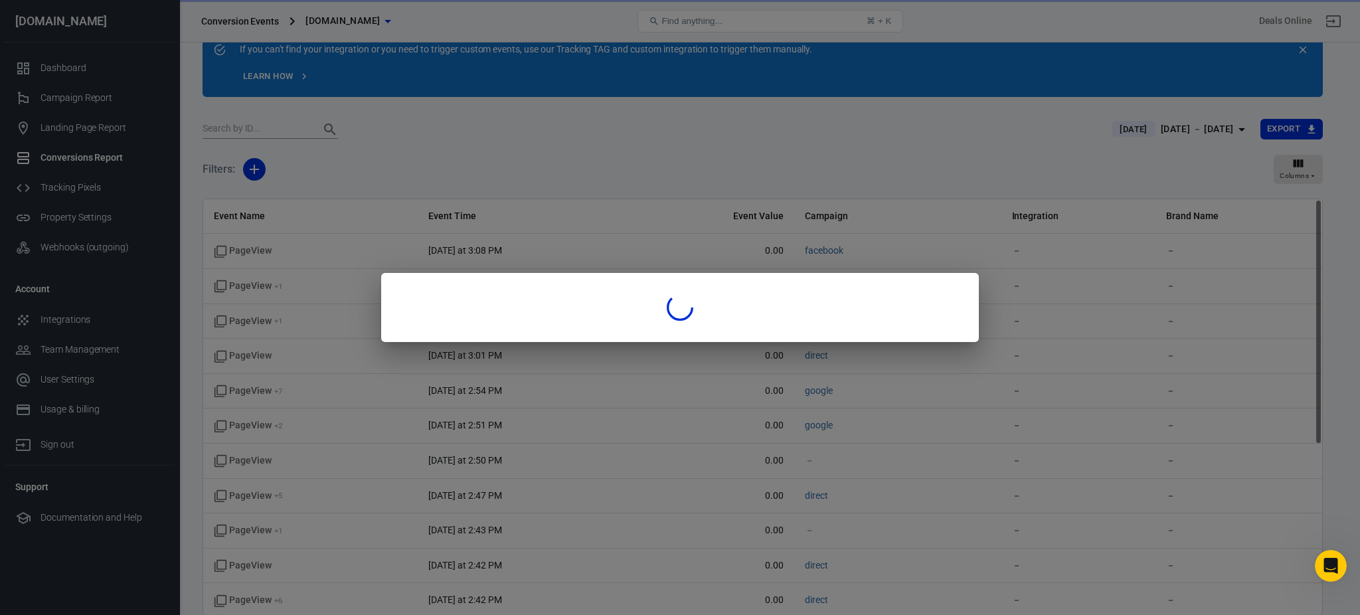
click at [234, 304] on div at bounding box center [680, 307] width 1360 height 615
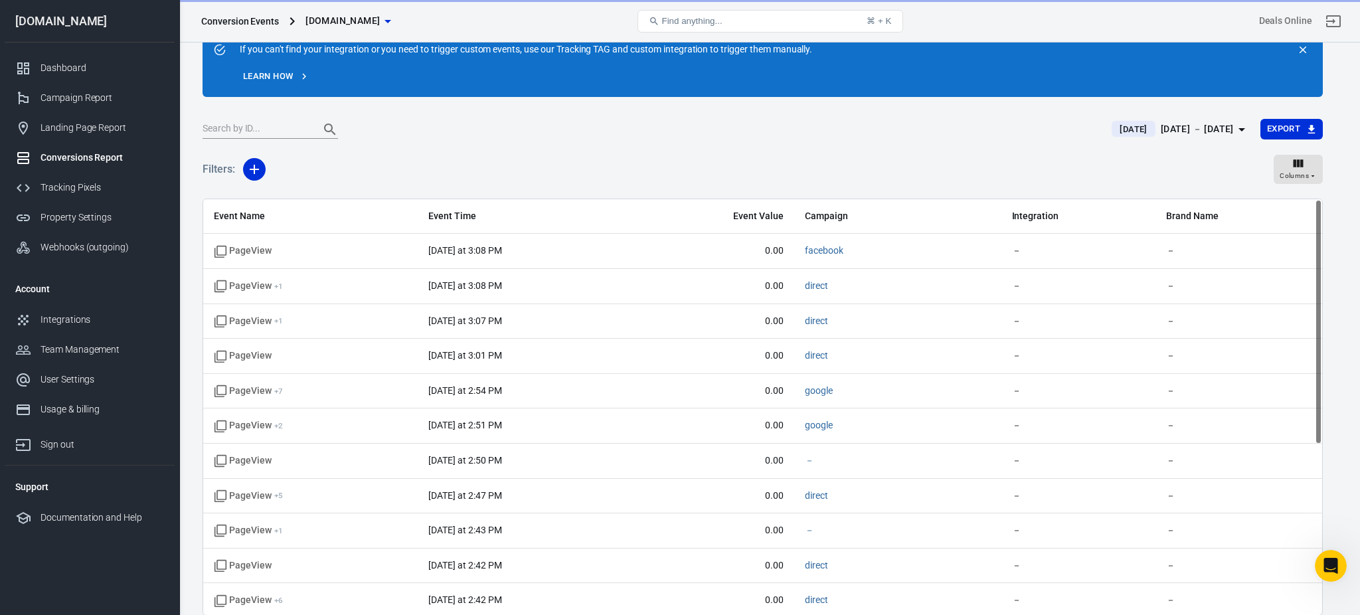
click at [234, 304] on div at bounding box center [680, 307] width 1360 height 615
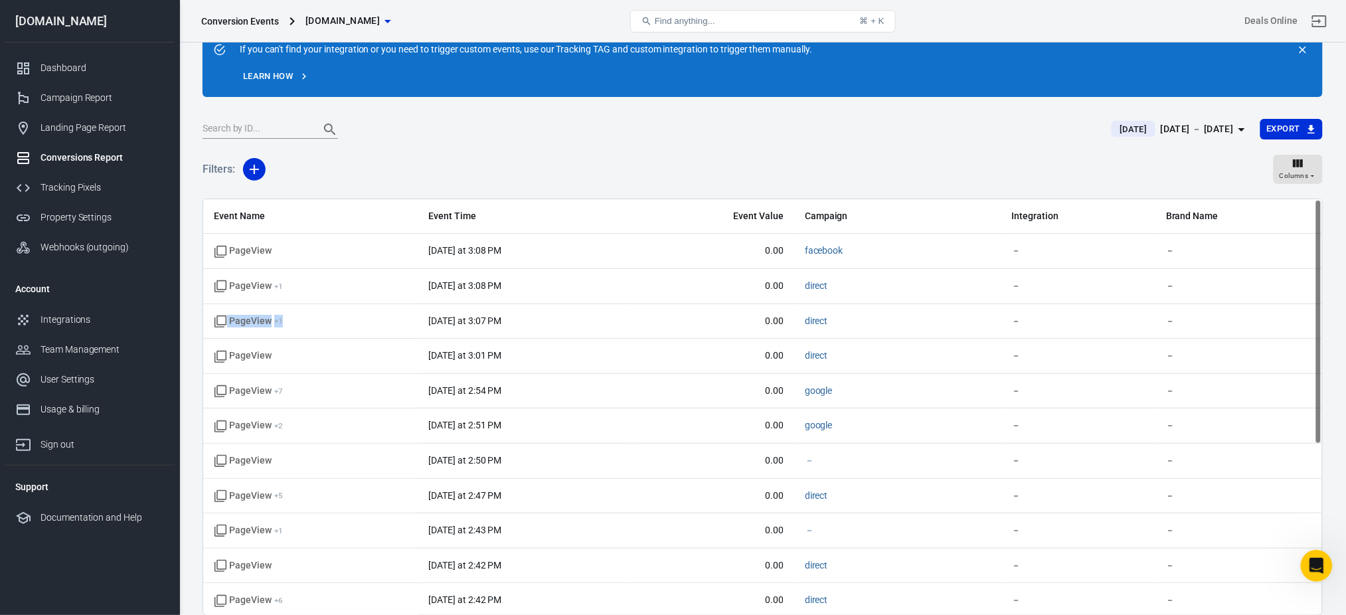
click at [234, 304] on td "PageView + 1" at bounding box center [310, 321] width 215 height 35
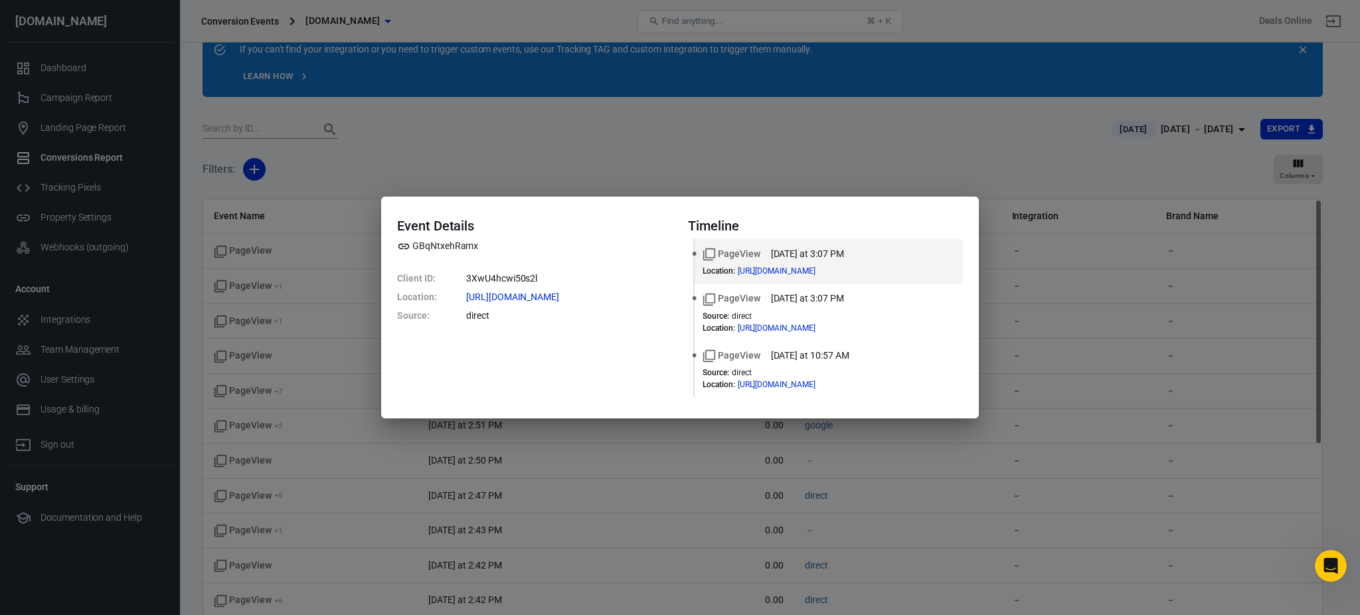
click at [1091, 169] on div "Event Details GBqNtxehRamx Client ID : 3XwU4hcwi50s2l Location : [URL][DOMAIN_N…" at bounding box center [680, 307] width 1360 height 615
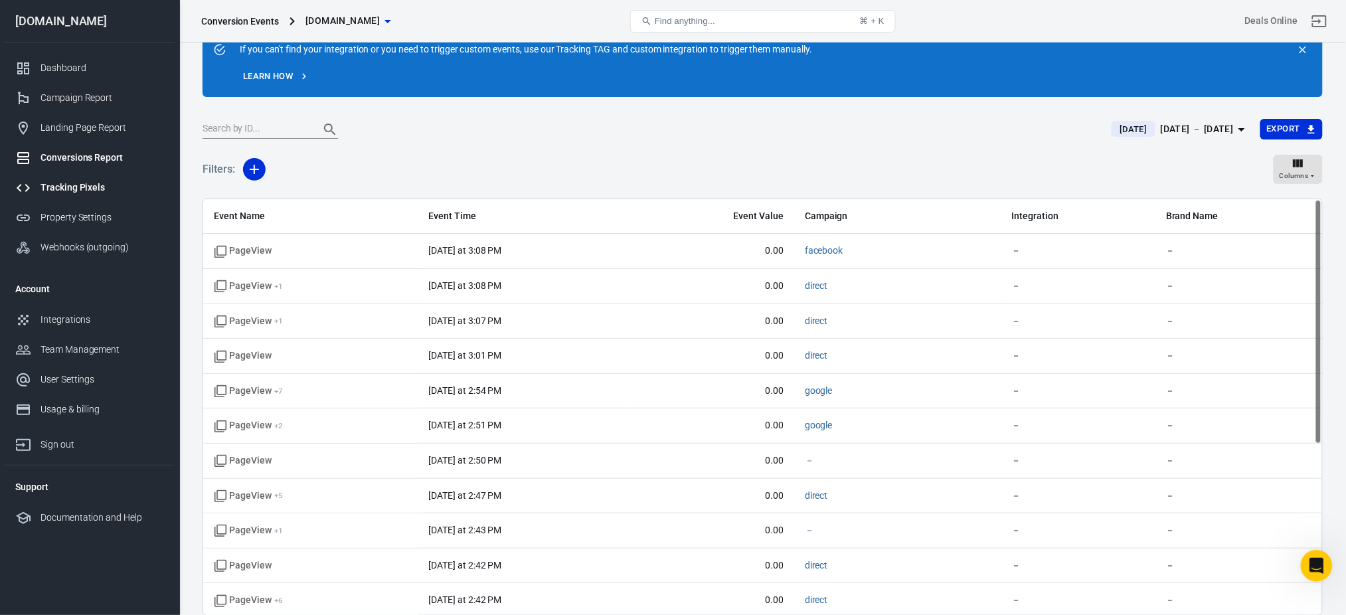
click at [60, 176] on link "Tracking Pixels" at bounding box center [90, 188] width 170 height 30
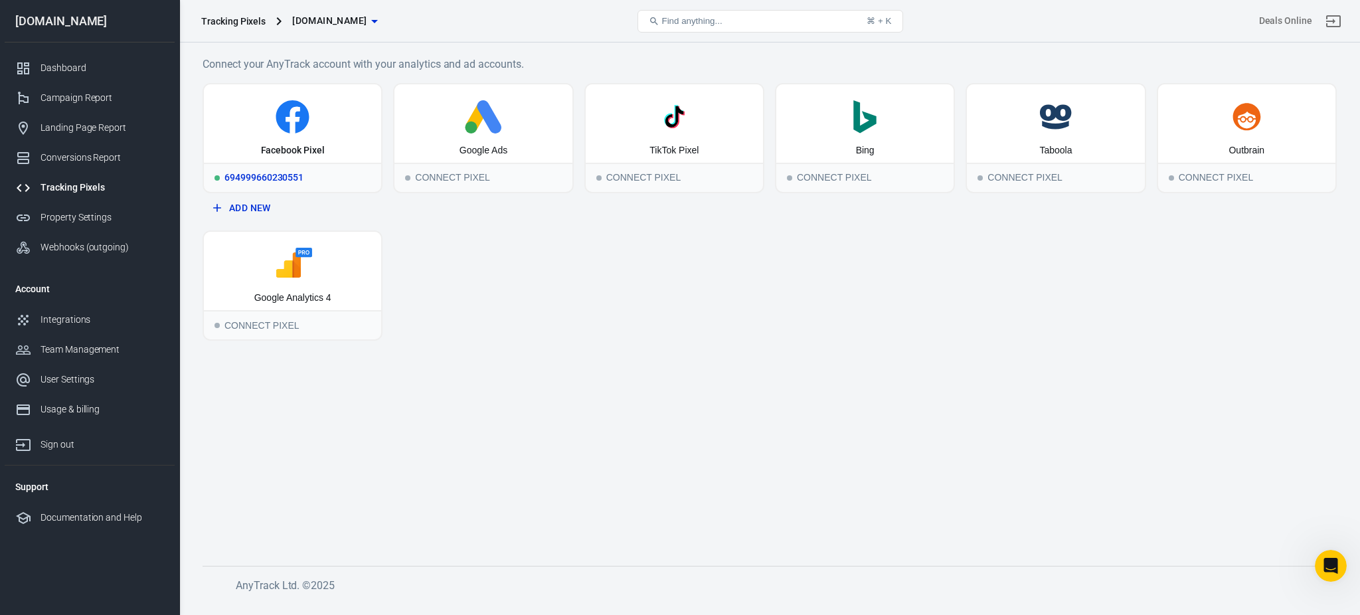
click at [291, 131] on icon at bounding box center [293, 120] width 14 height 27
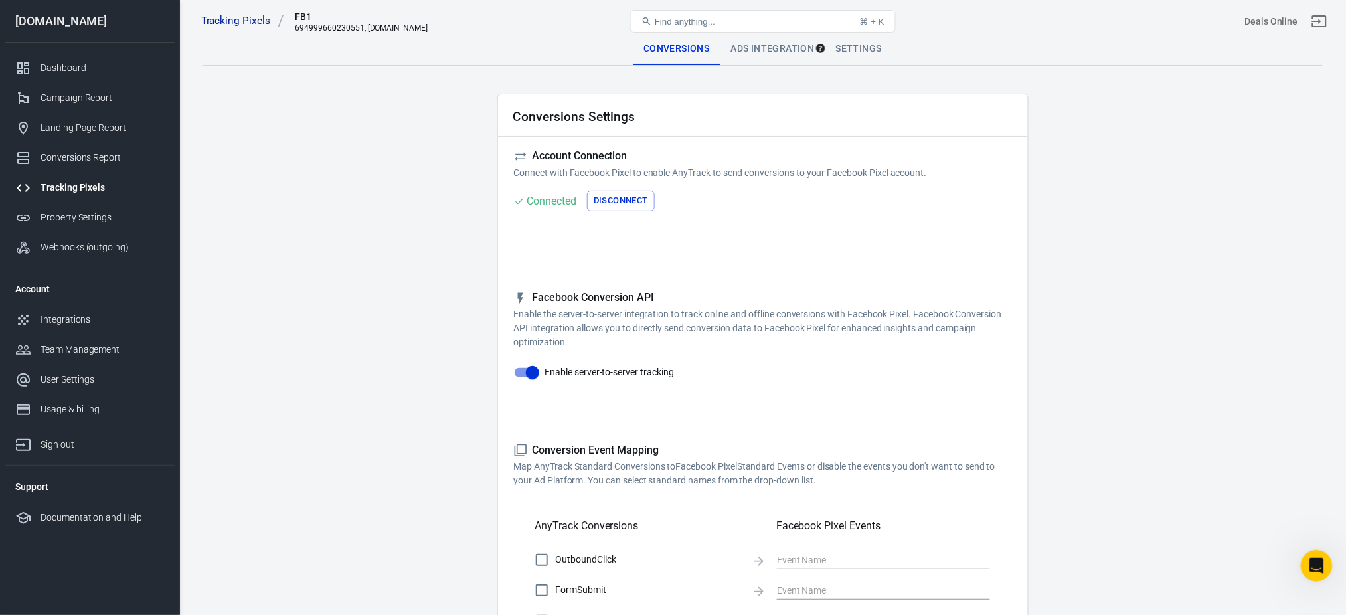
scroll to position [2, 0]
click at [87, 327] on link "Integrations" at bounding box center [90, 320] width 170 height 30
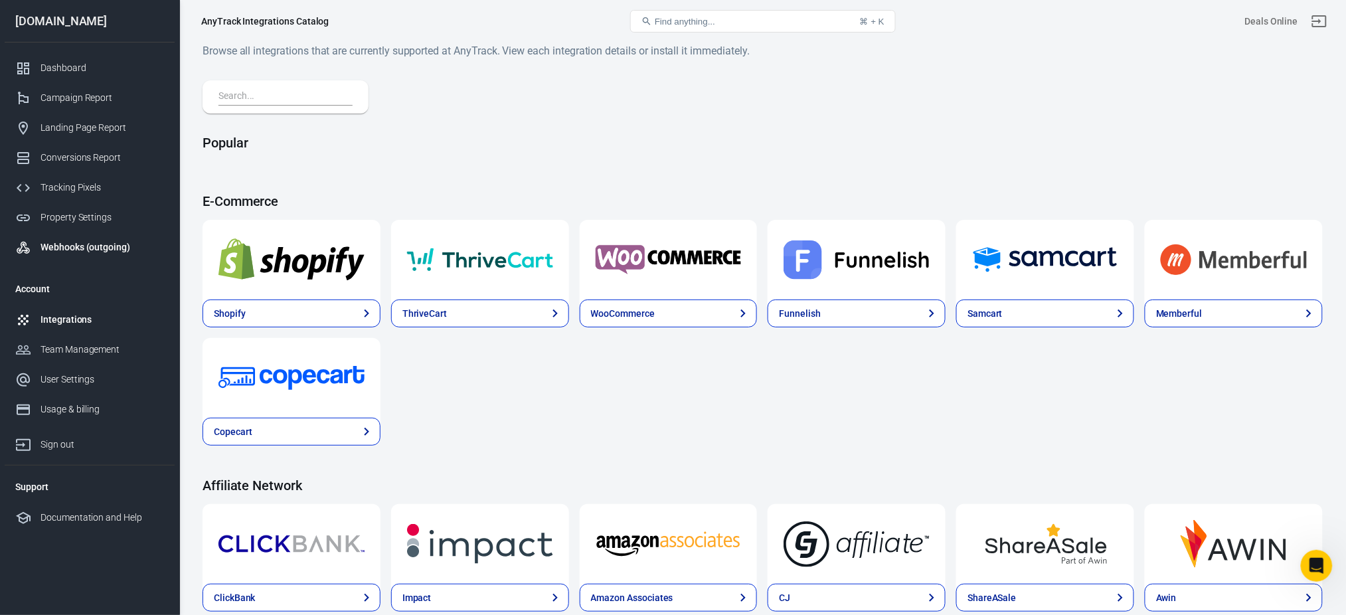
click at [90, 241] on div "Webhooks (outgoing)" at bounding box center [103, 247] width 124 height 14
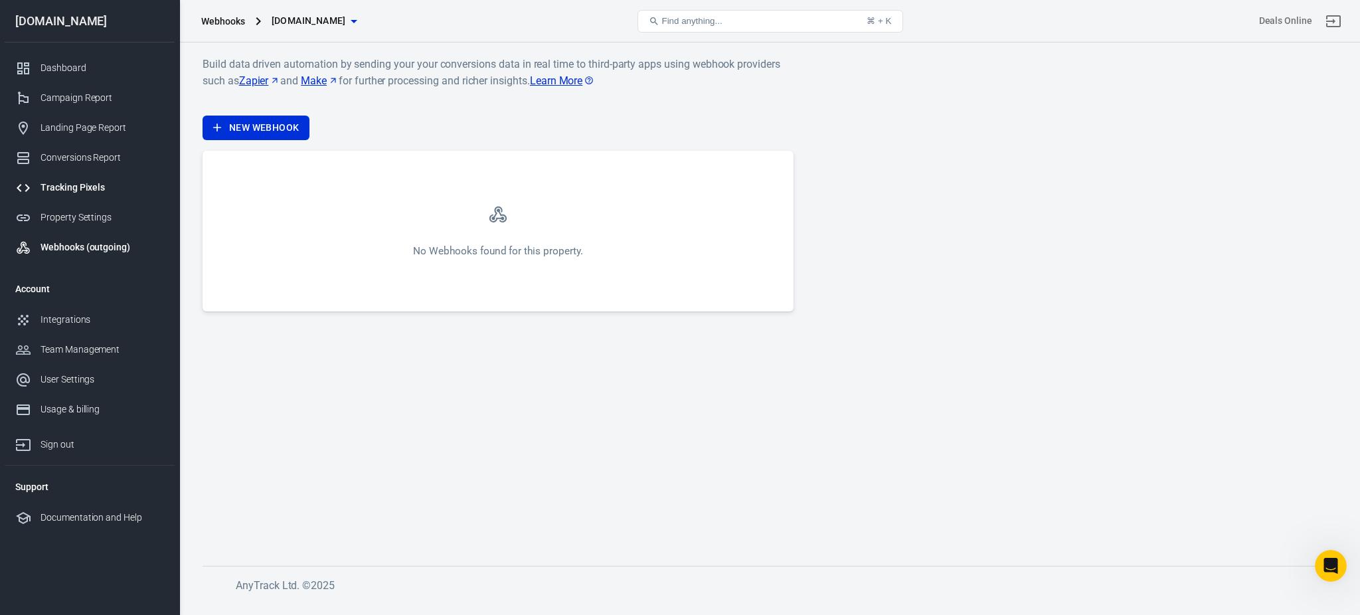
click at [64, 178] on link "Tracking Pixels" at bounding box center [90, 188] width 170 height 30
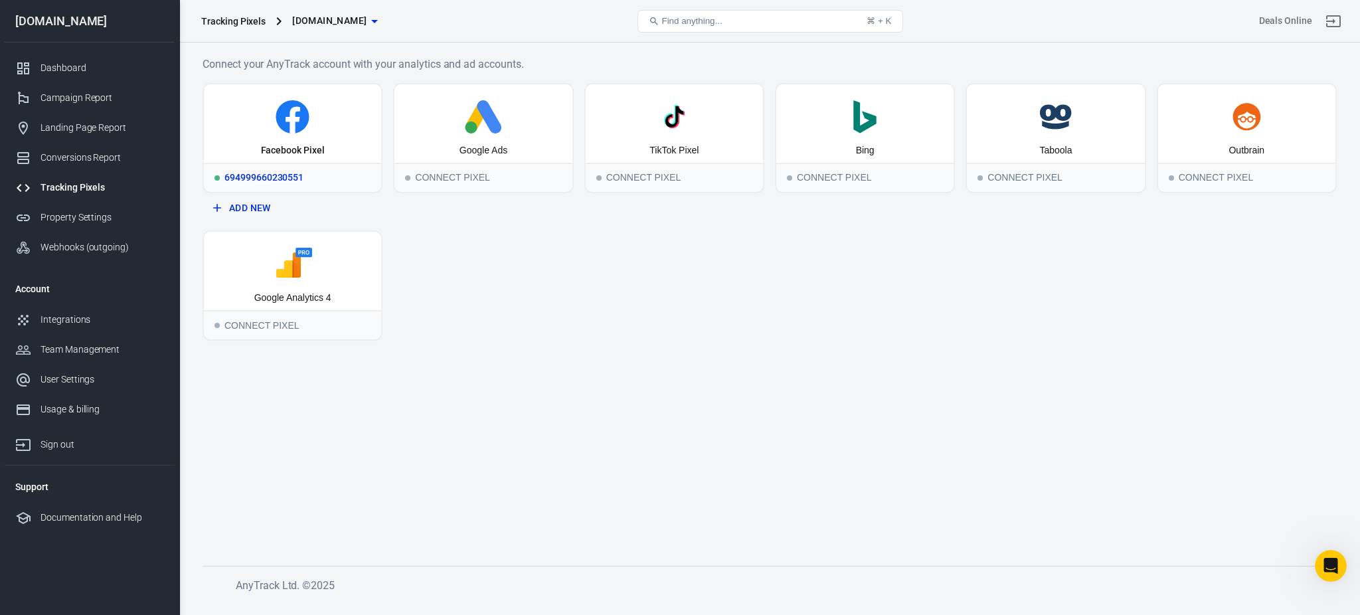
click at [317, 132] on icon at bounding box center [292, 116] width 167 height 33
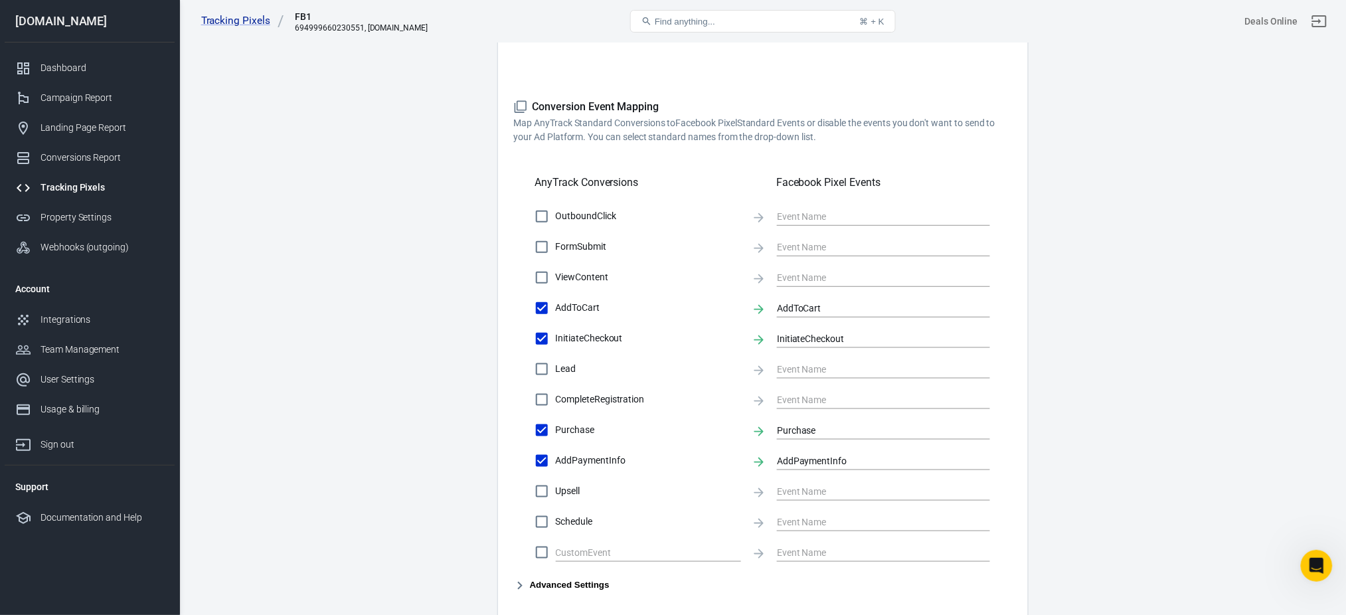
scroll to position [346, 0]
click at [1089, 266] on main "Conversions Ads Integration Settings Conversions Settings Account Connection Co…" at bounding box center [763, 227] width 1121 height 1080
click at [93, 207] on link "Property Settings" at bounding box center [90, 218] width 170 height 30
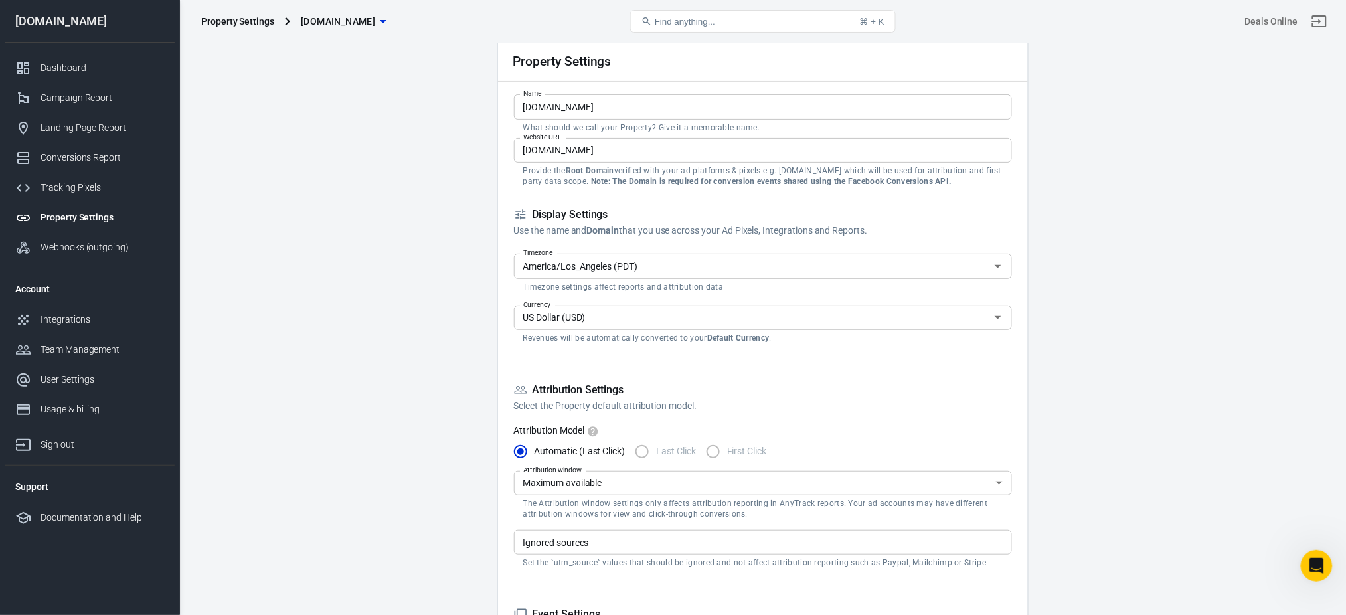
scroll to position [38, 0]
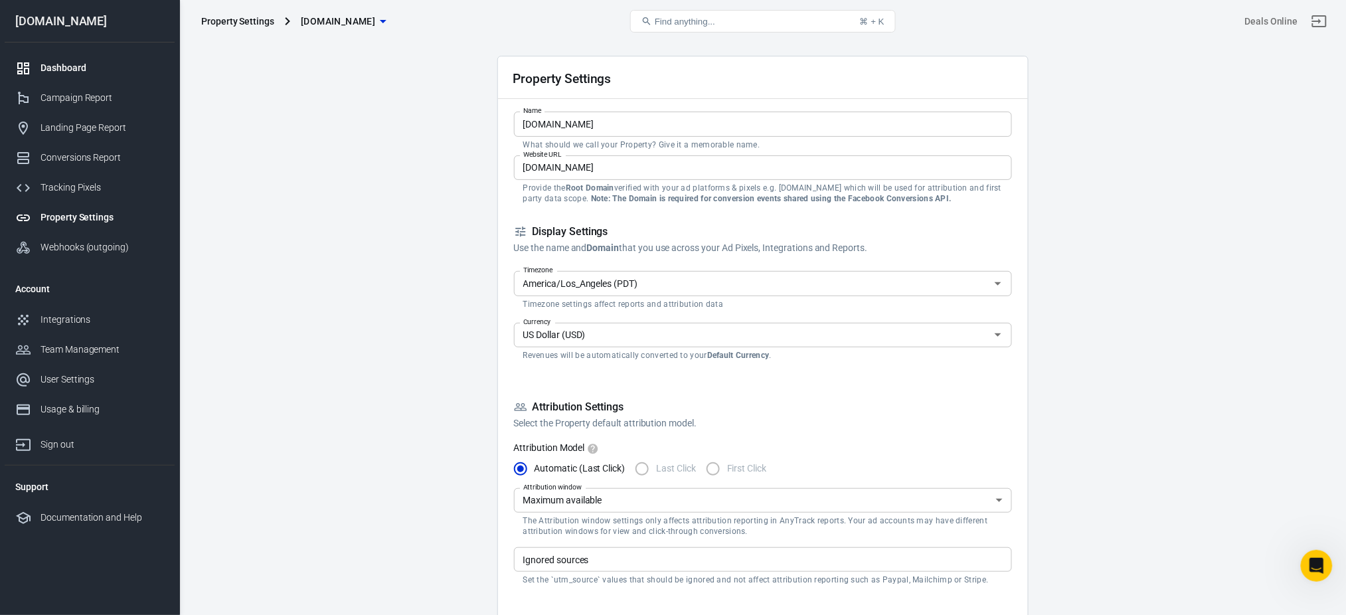
click at [44, 56] on link "Dashboard" at bounding box center [90, 68] width 170 height 30
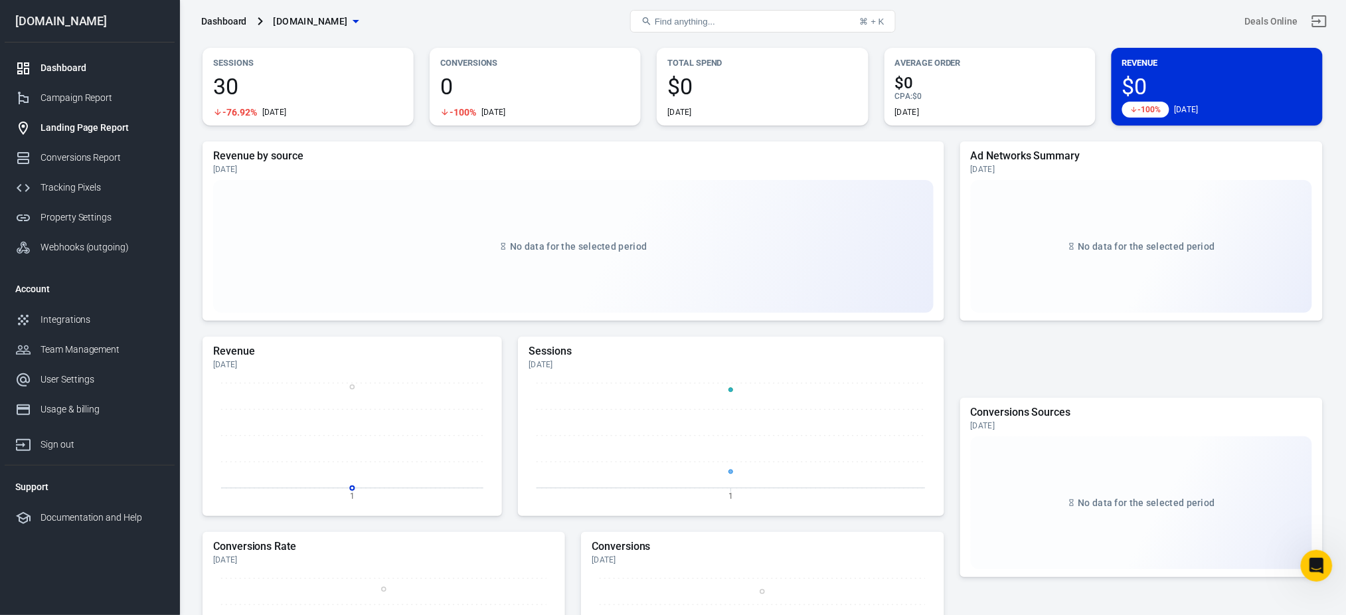
click at [82, 135] on link "Landing Page Report" at bounding box center [90, 128] width 170 height 30
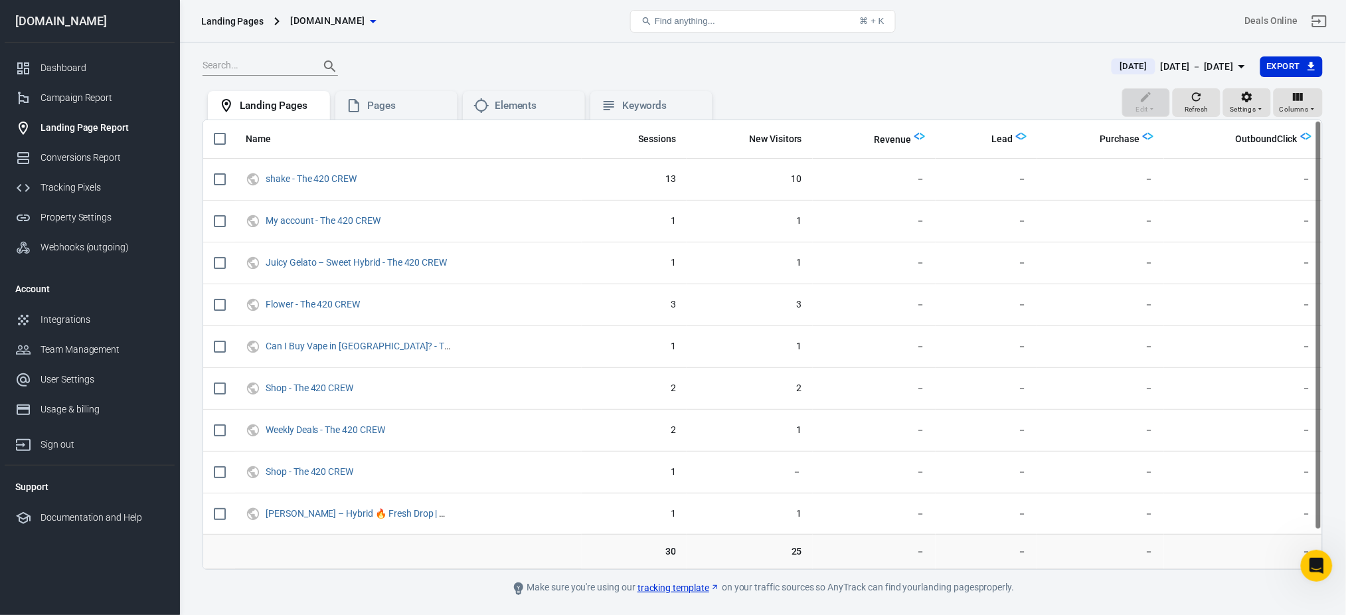
drag, startPoint x: 1319, startPoint y: 211, endPoint x: 1322, endPoint y: 165, distance: 46.6
click at [1322, 165] on div "Name Sessions New Visitors Revenue Lead Purchase OutboundClick shake - The 420 …" at bounding box center [762, 344] width 1119 height 449
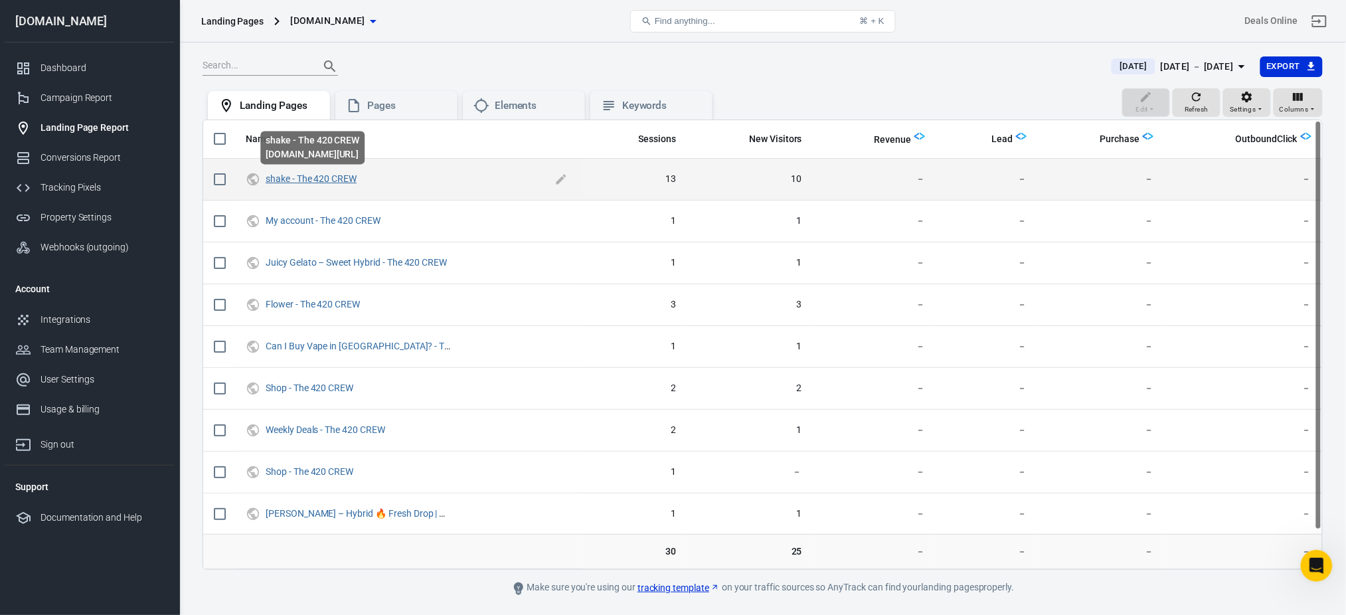
click at [324, 176] on link "shake - The 420 CREW" at bounding box center [311, 178] width 91 height 11
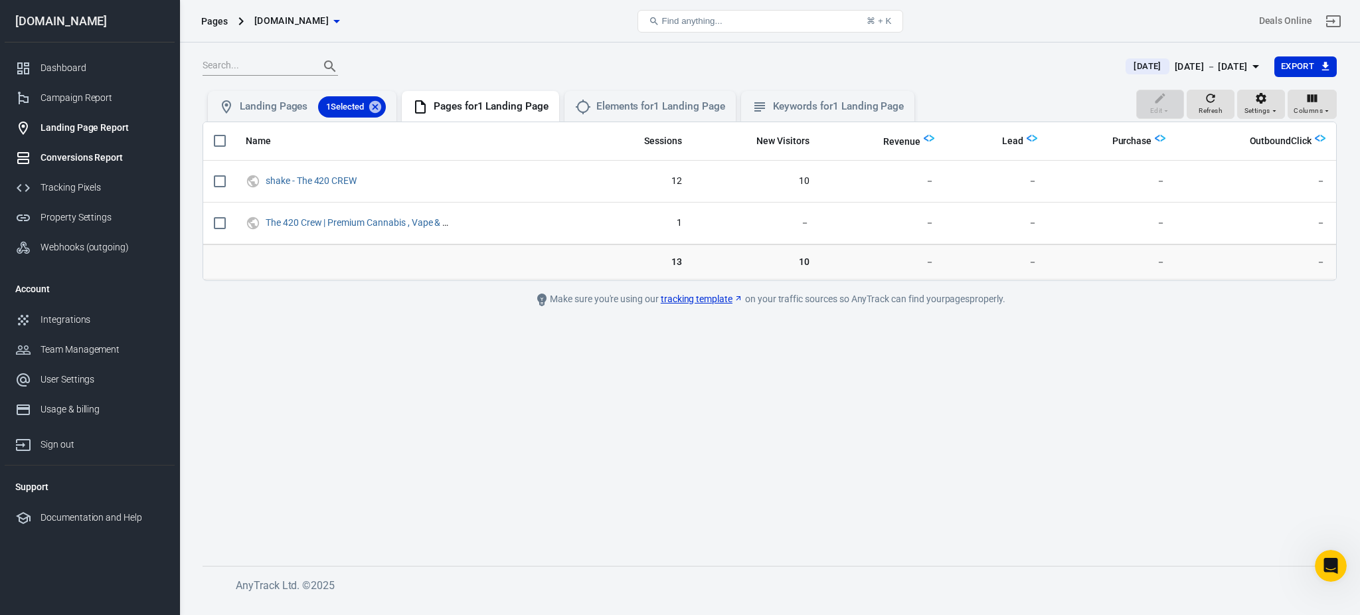
click at [105, 156] on div "Conversions Report" at bounding box center [103, 158] width 124 height 14
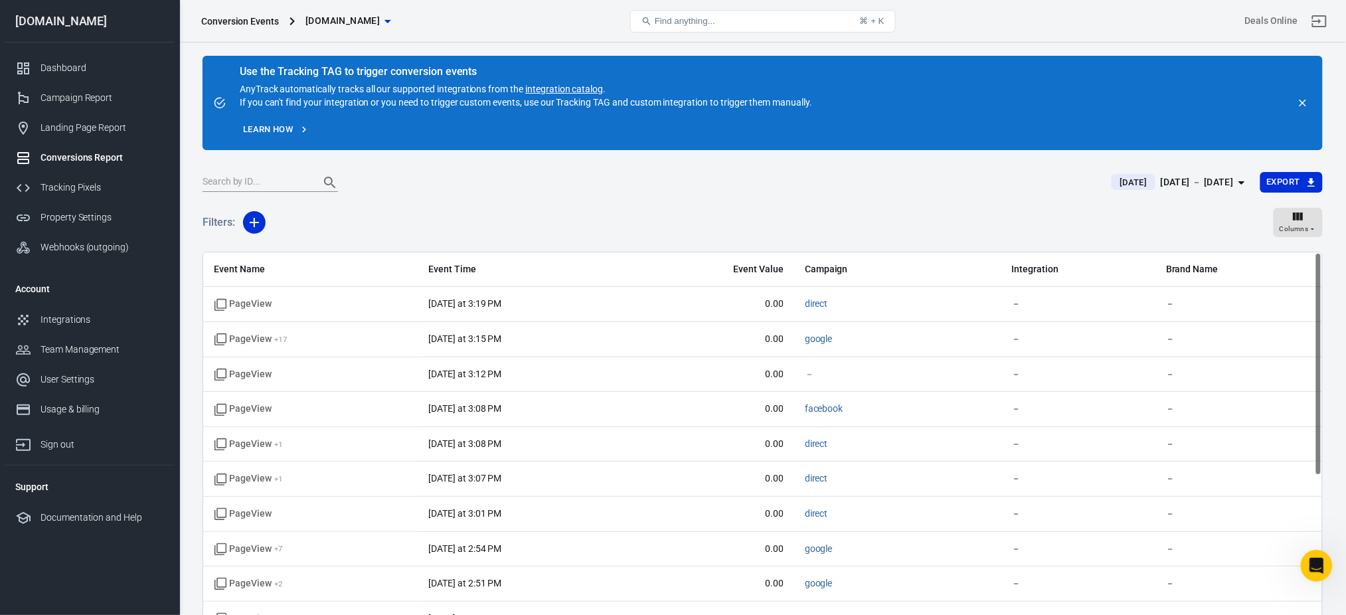
scroll to position [111, 0]
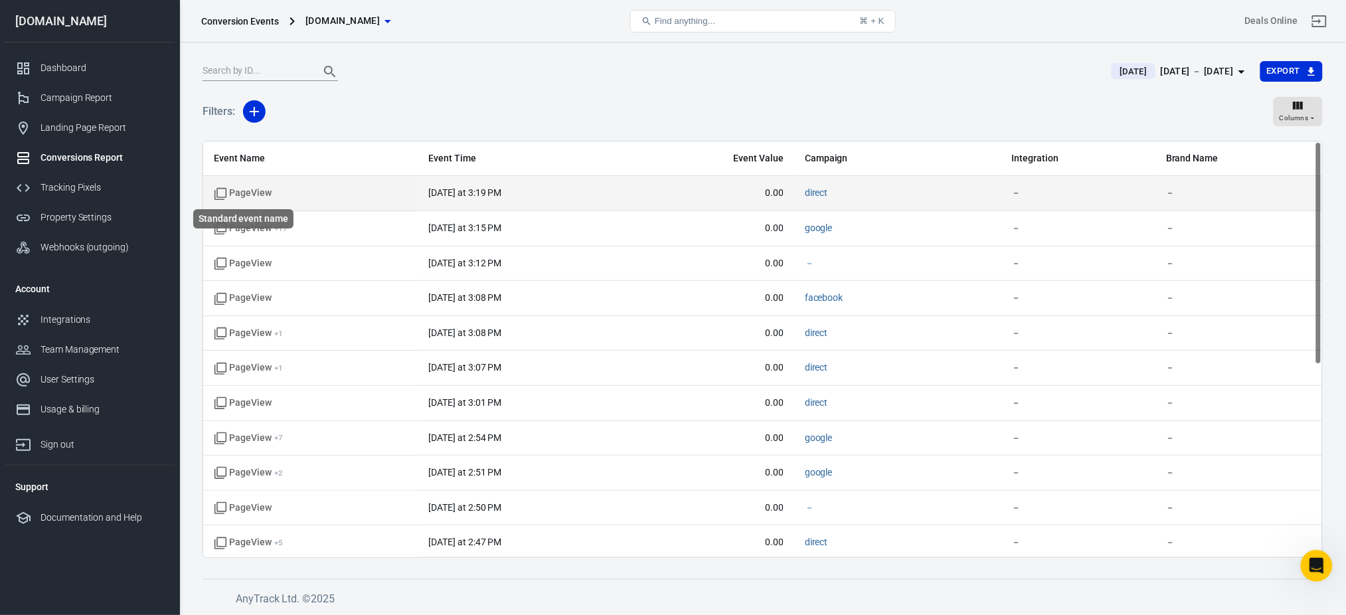
click at [242, 189] on span "PageView" at bounding box center [243, 193] width 58 height 13
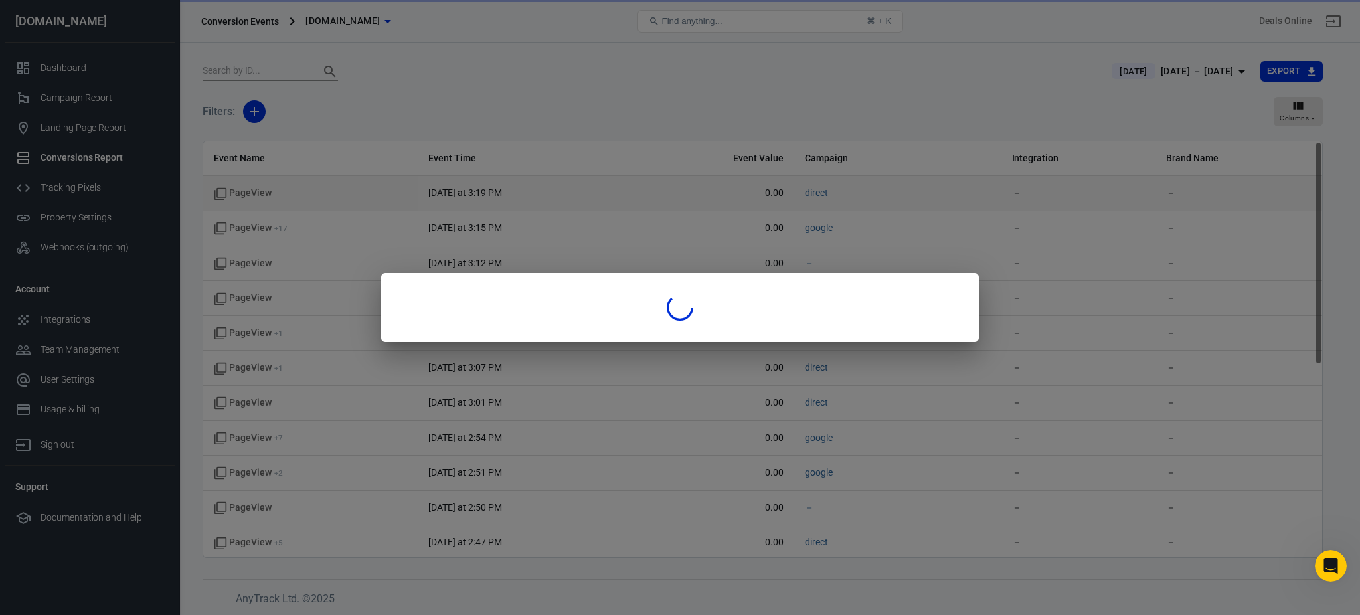
click at [242, 189] on div at bounding box center [680, 307] width 1360 height 615
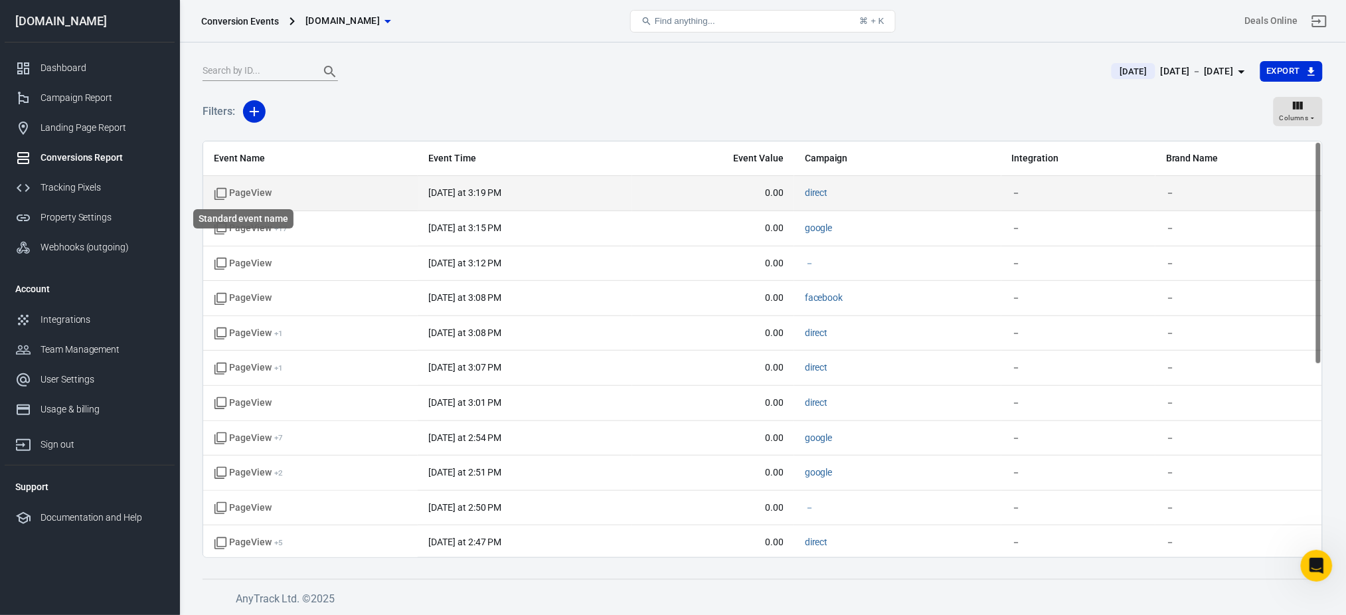
click at [242, 189] on span "PageView" at bounding box center [243, 193] width 58 height 13
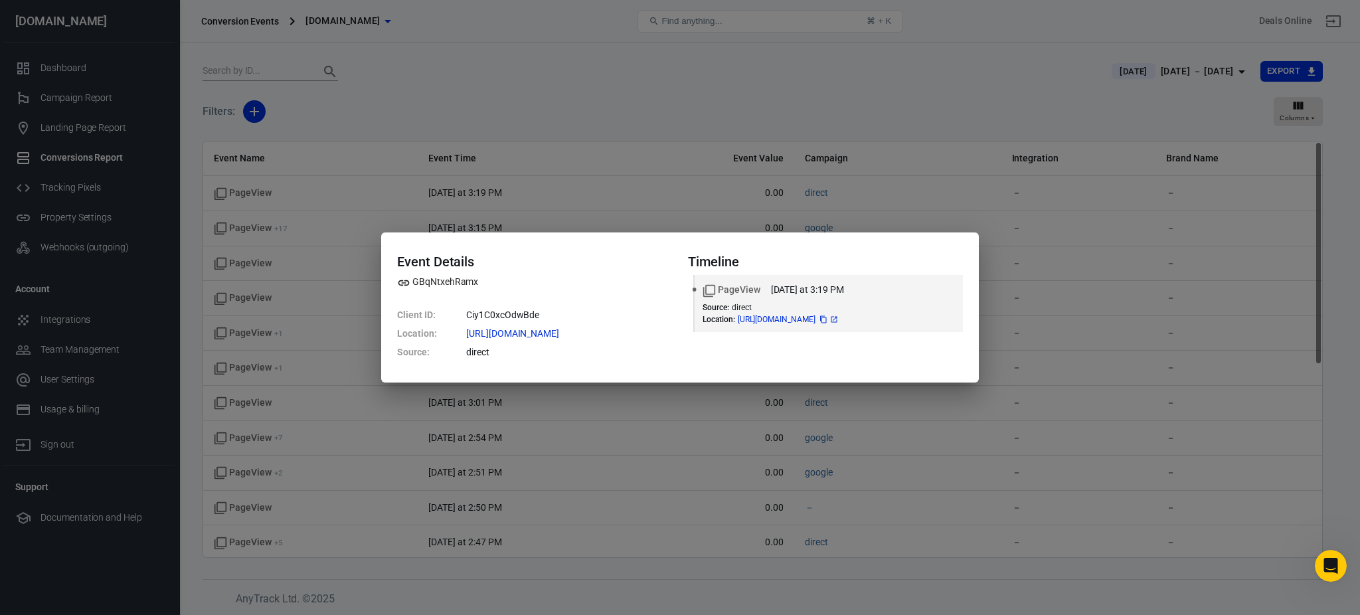
click at [837, 320] on icon at bounding box center [834, 319] width 6 height 6
click at [674, 165] on div "Event Details GBqNtxehRamx Client ID : Ciy1C0xcOdwBde Location : [URL][DOMAIN_N…" at bounding box center [680, 307] width 1360 height 615
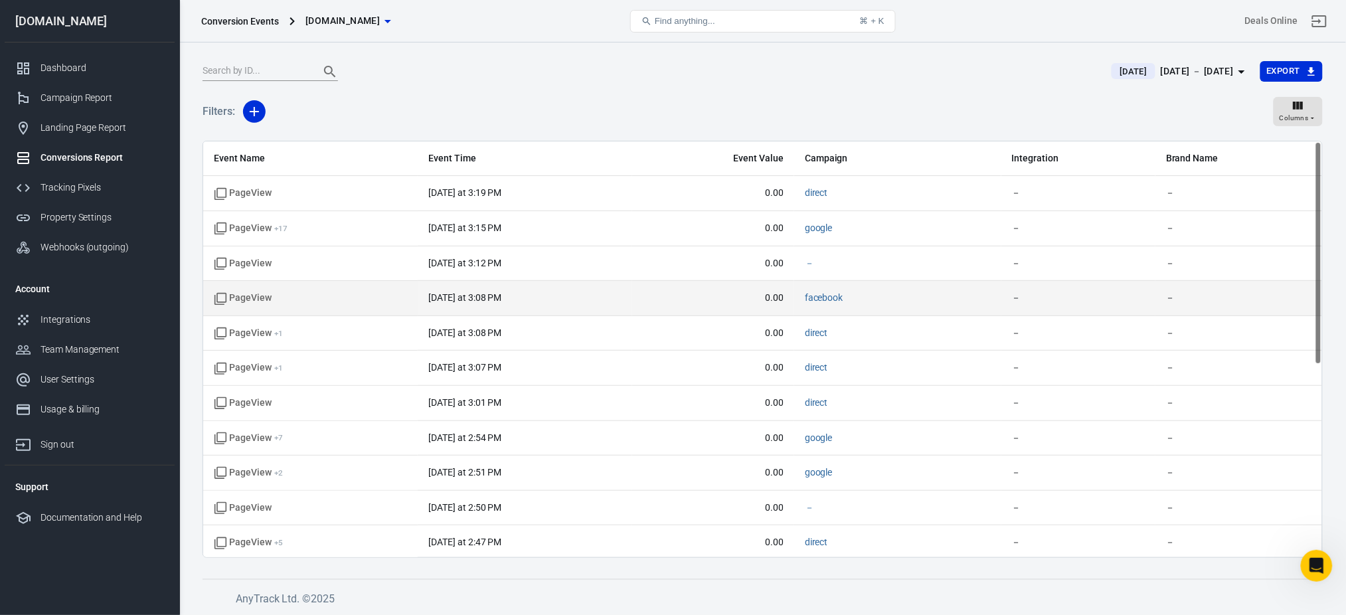
click at [448, 298] on time "[DATE] at 3:08 PM" at bounding box center [464, 297] width 73 height 11
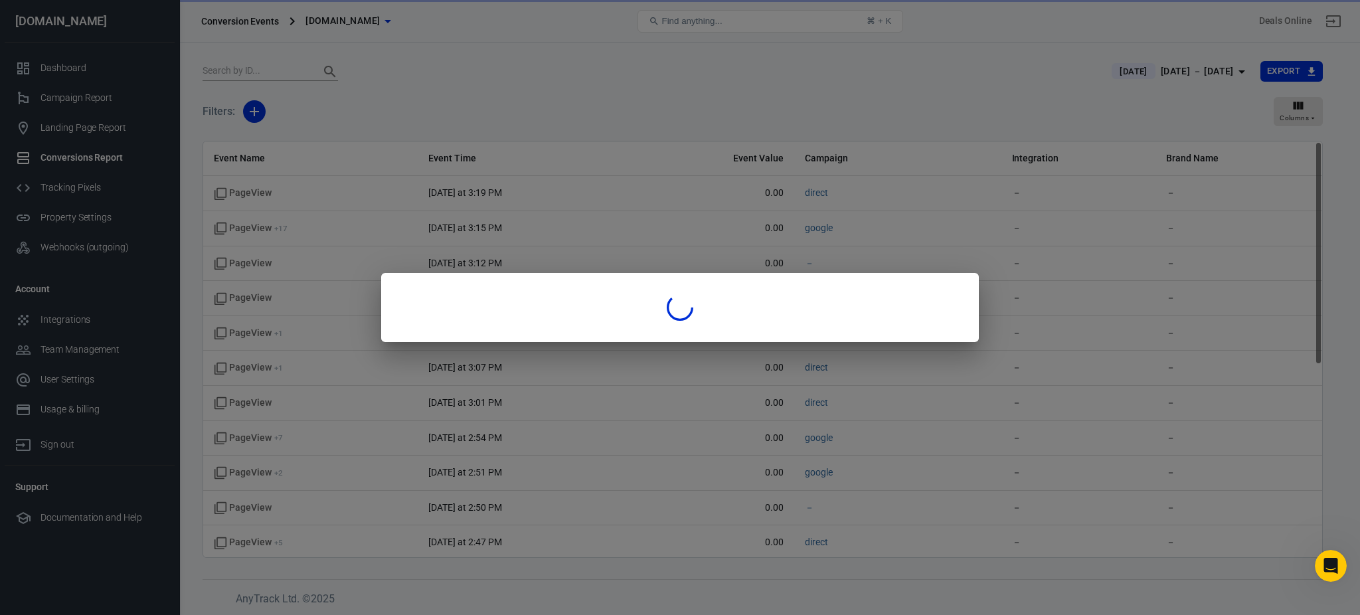
click at [448, 298] on div at bounding box center [680, 307] width 566 height 27
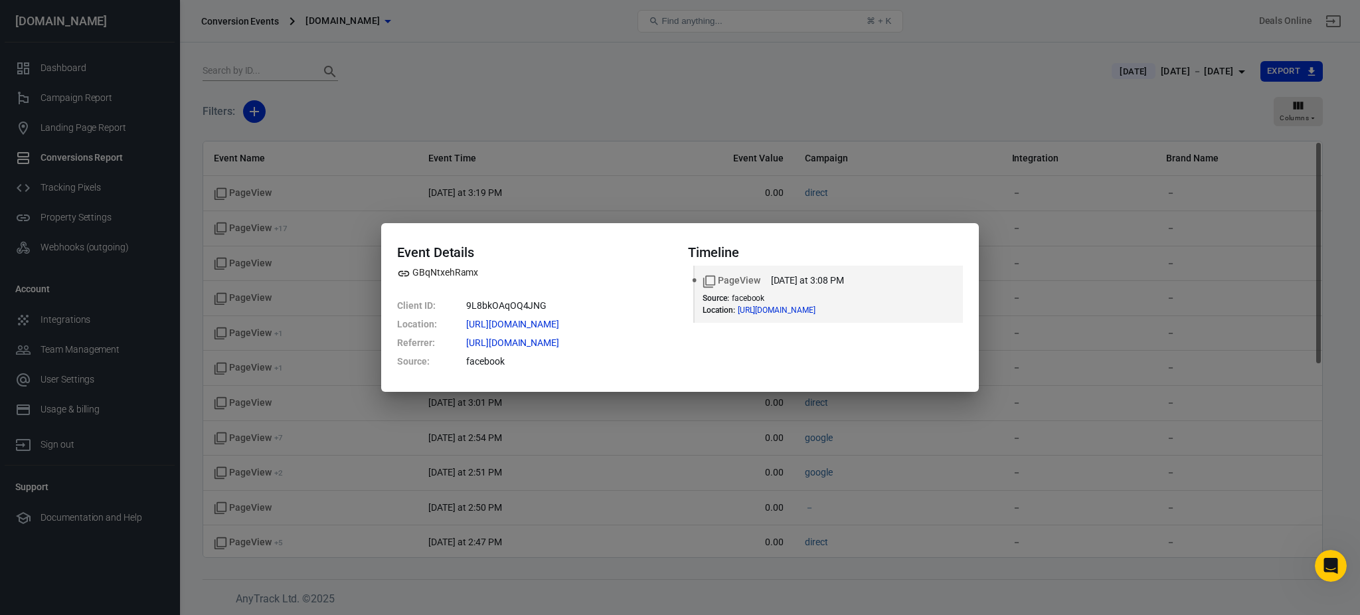
click at [466, 215] on div "Event Details GBqNtxehRamx Client ID : 9L8bkOAqOQ4JNG Location : [URL][DOMAIN_N…" at bounding box center [680, 307] width 1360 height 615
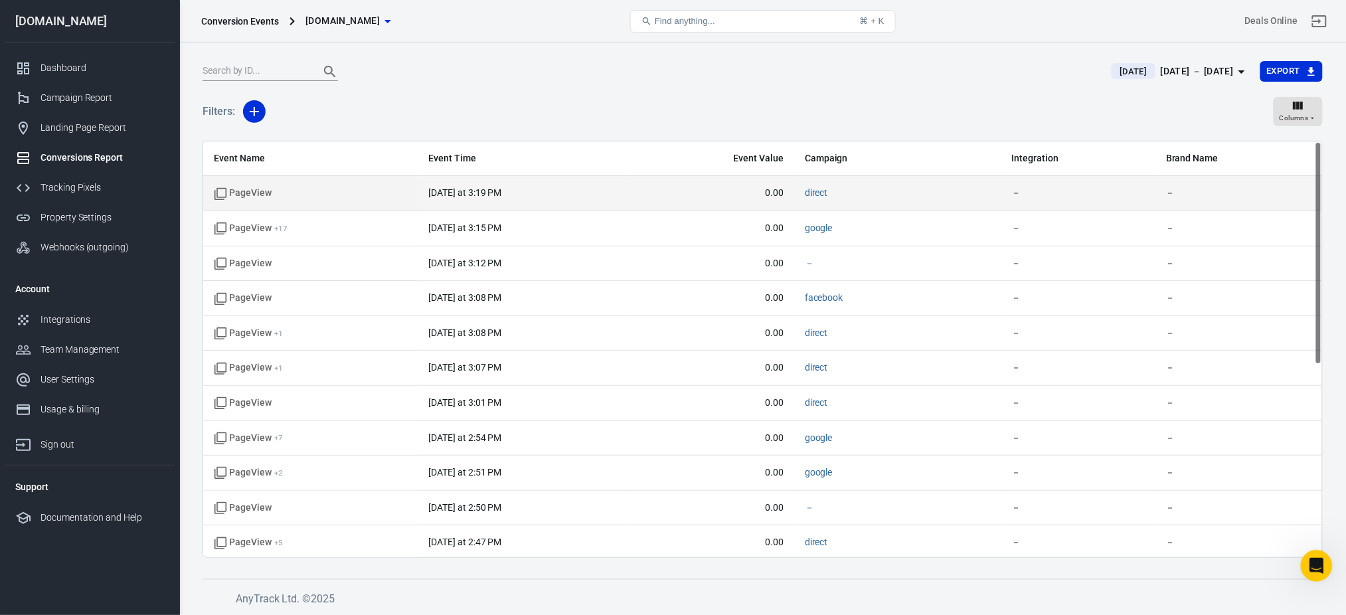
click at [448, 195] on time "[DATE] at 3:19 PM" at bounding box center [464, 192] width 73 height 11
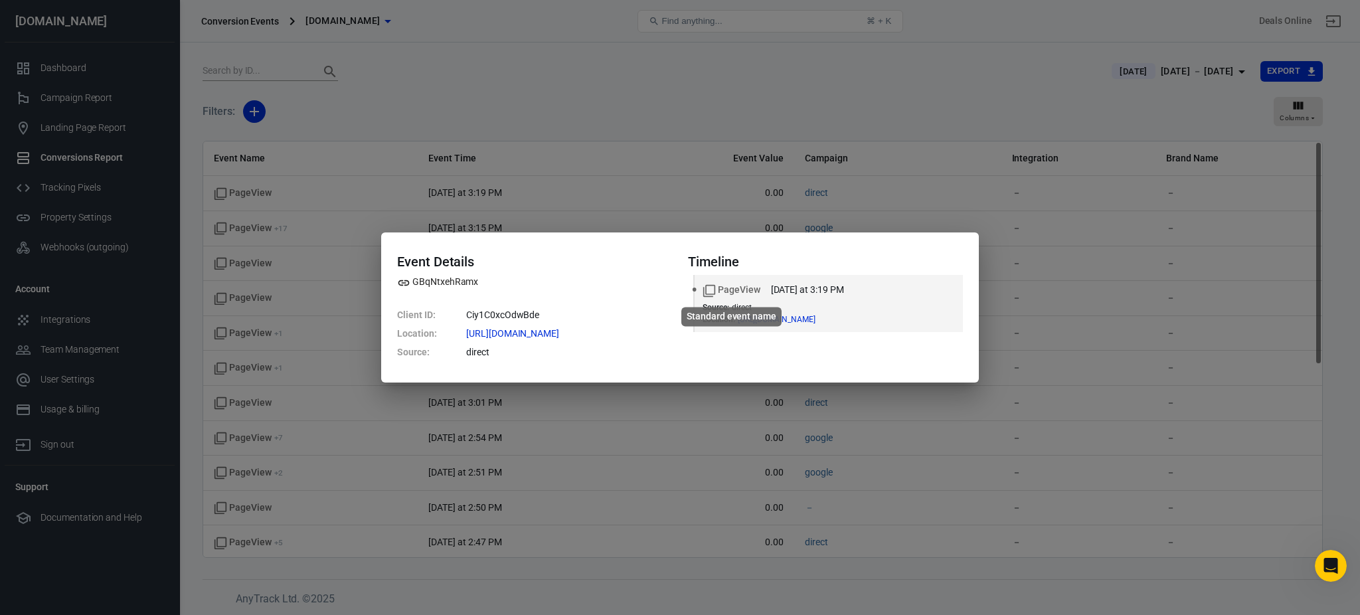
click at [712, 294] on icon "Standard event name" at bounding box center [709, 290] width 12 height 12
click at [927, 159] on div "Event Details GBqNtxehRamx Client ID : Ciy1C0xcOdwBde Location : [URL][DOMAIN_N…" at bounding box center [680, 307] width 1360 height 615
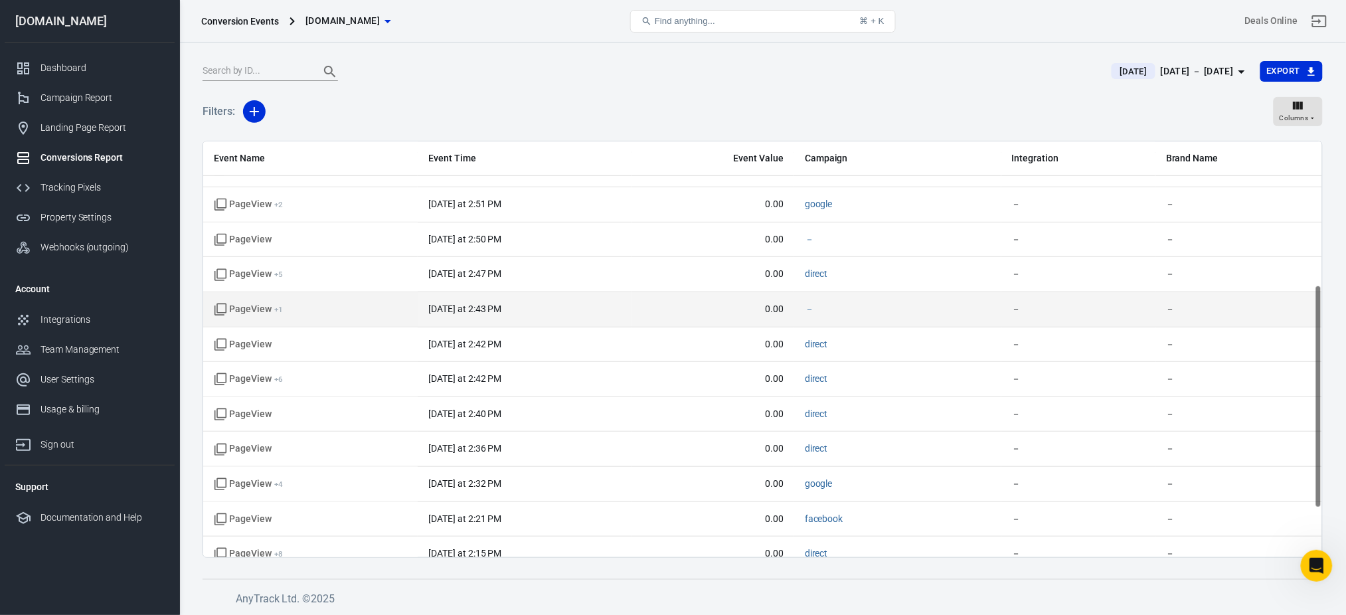
scroll to position [359, 0]
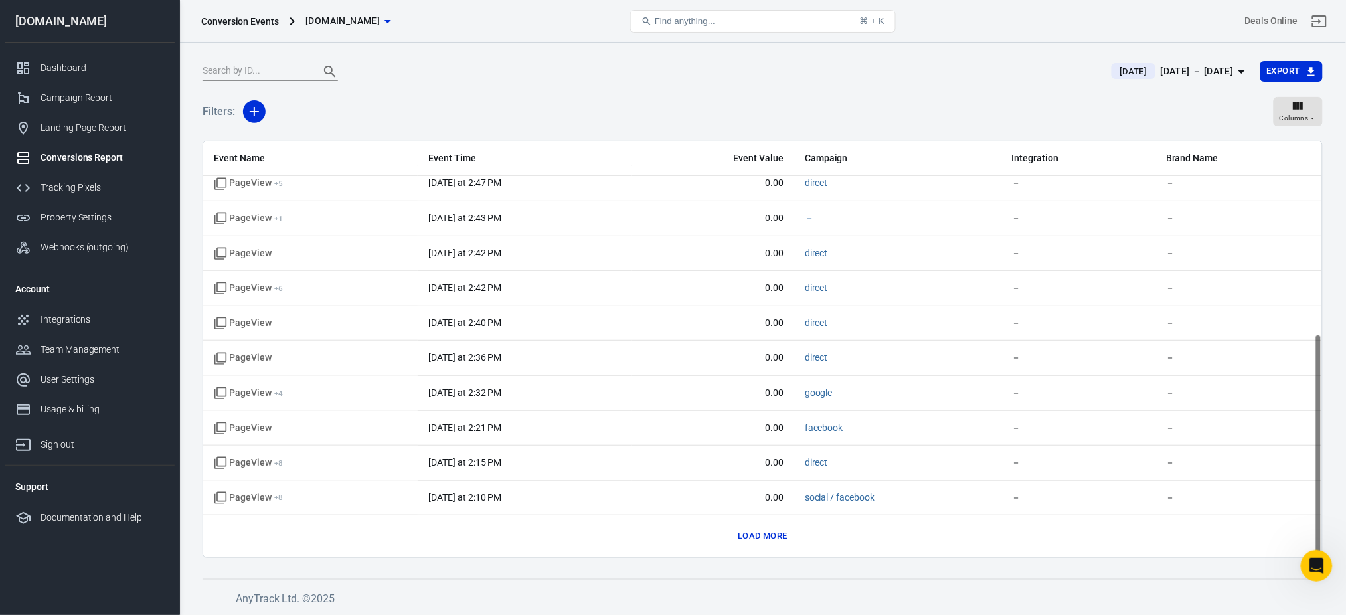
click at [773, 535] on button "Load more" at bounding box center [763, 536] width 56 height 21
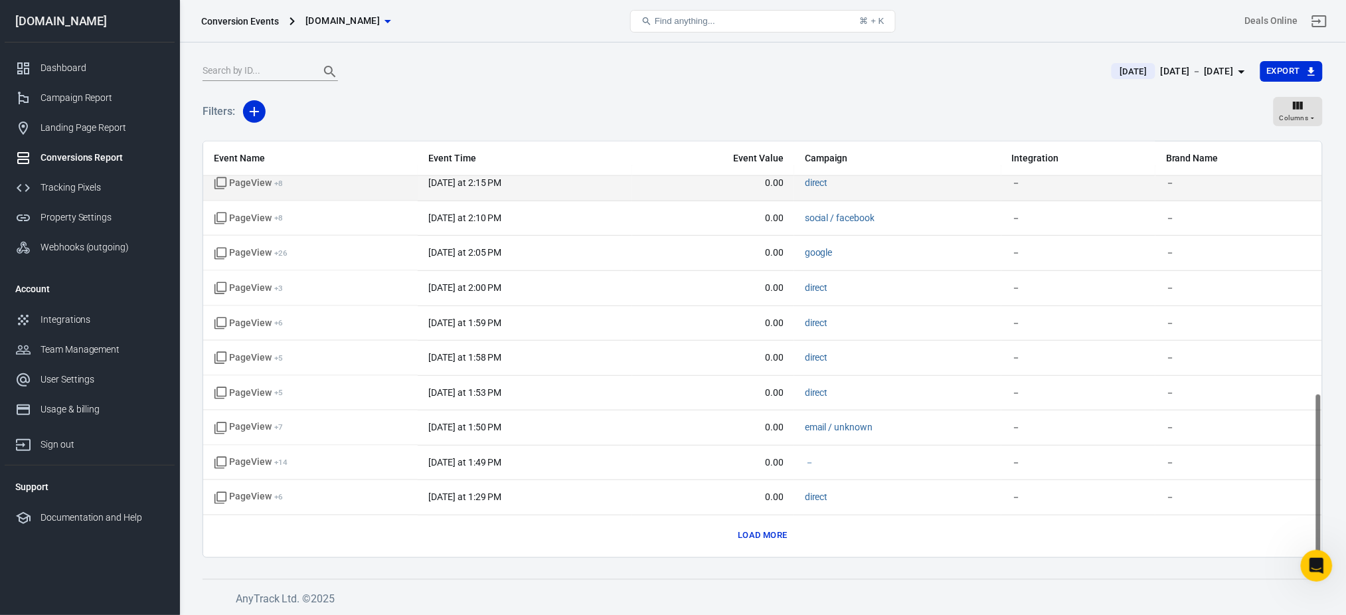
scroll to position [102, 0]
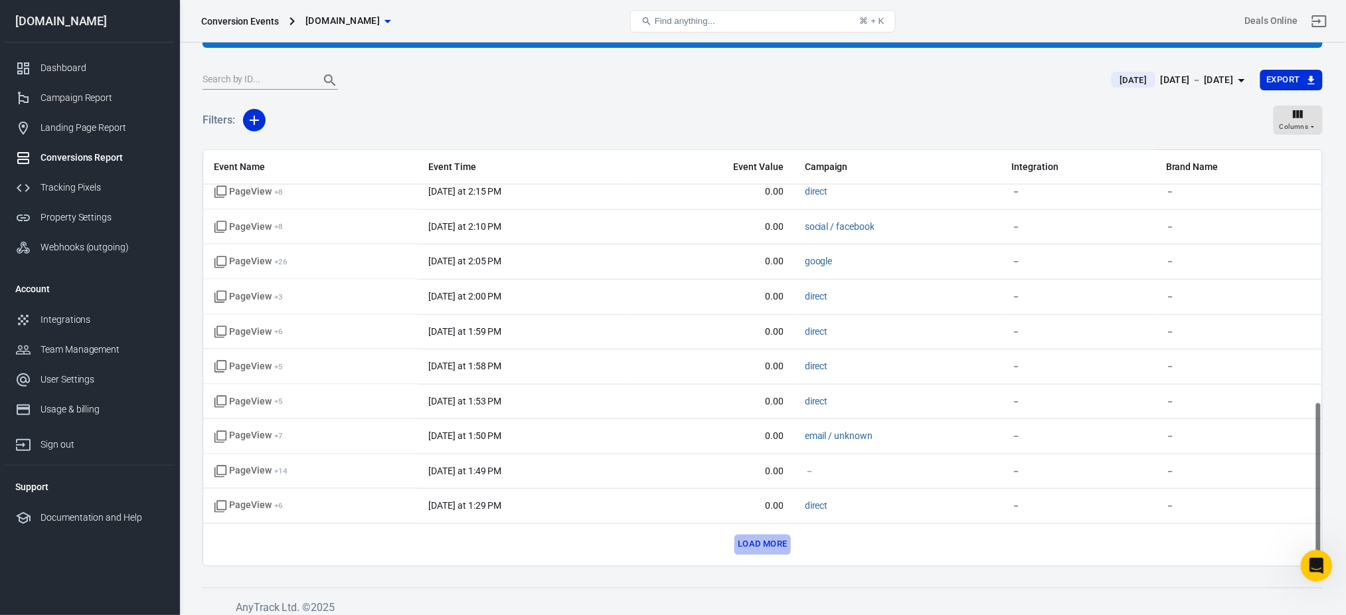
click at [767, 535] on button "Load more" at bounding box center [763, 545] width 56 height 21
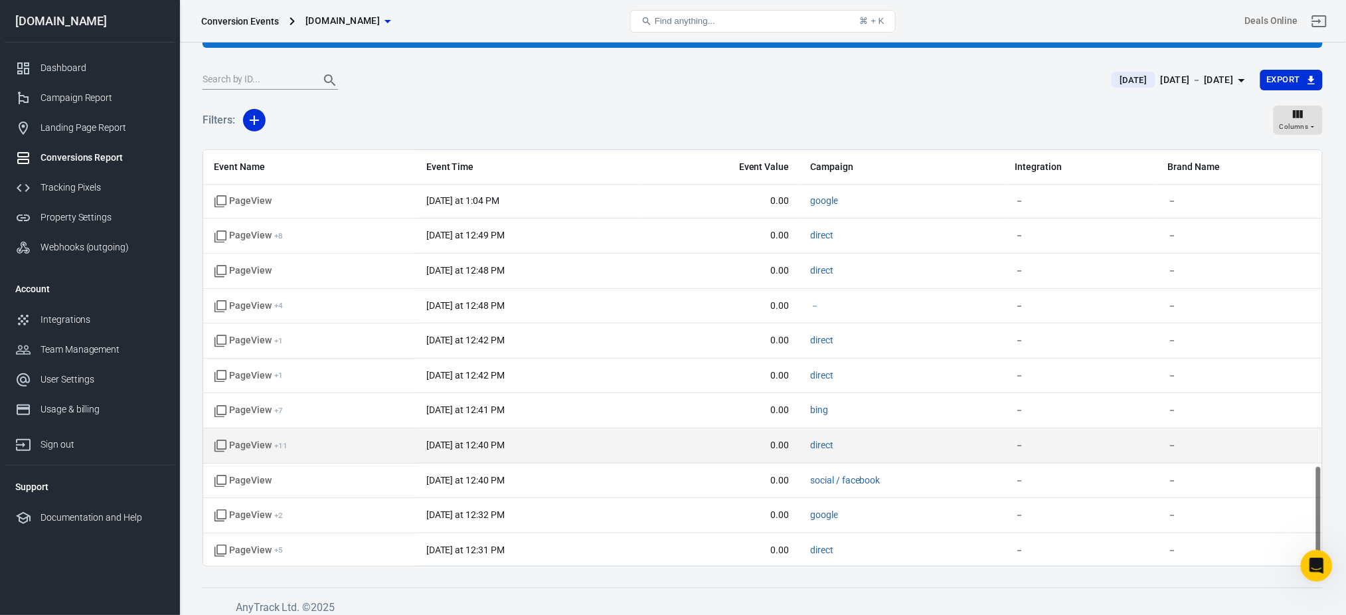
scroll to position [1304, 0]
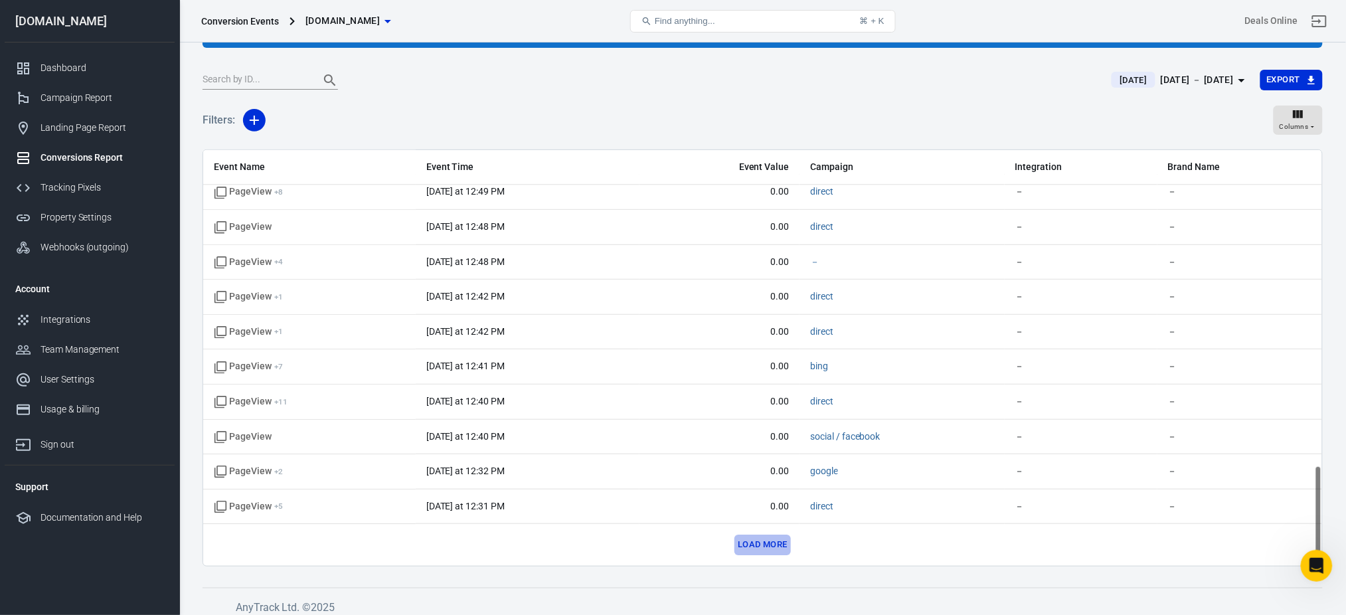
click at [757, 548] on button "Load more" at bounding box center [763, 545] width 56 height 21
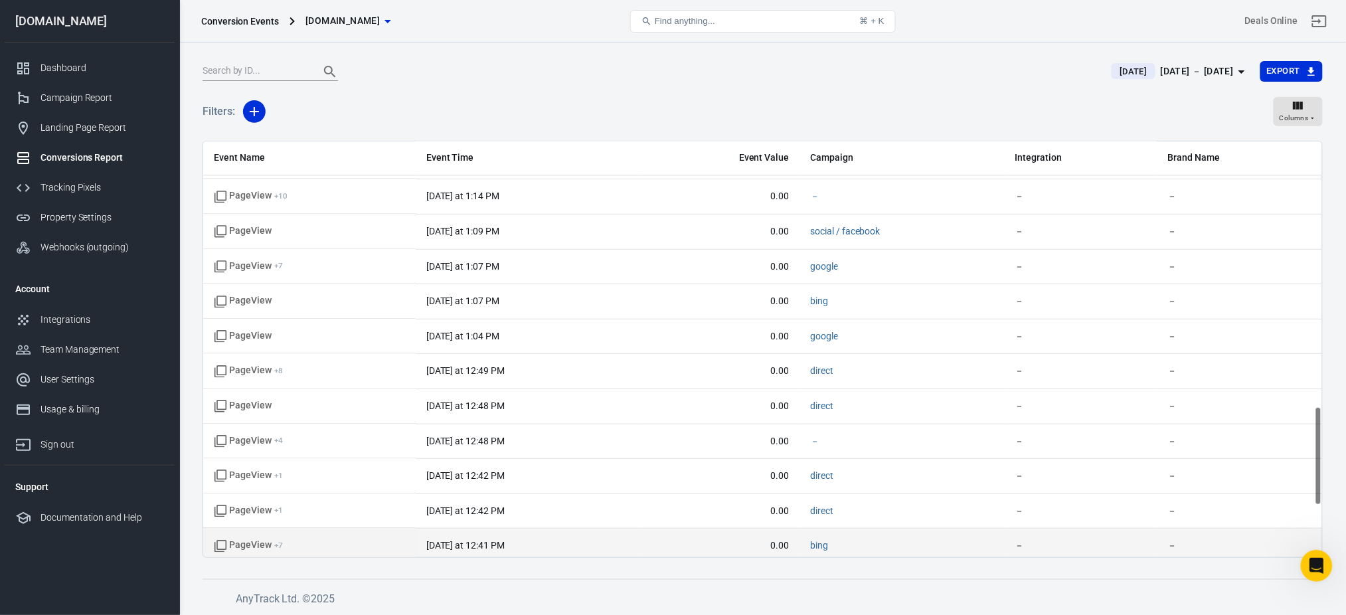
scroll to position [1113, 0]
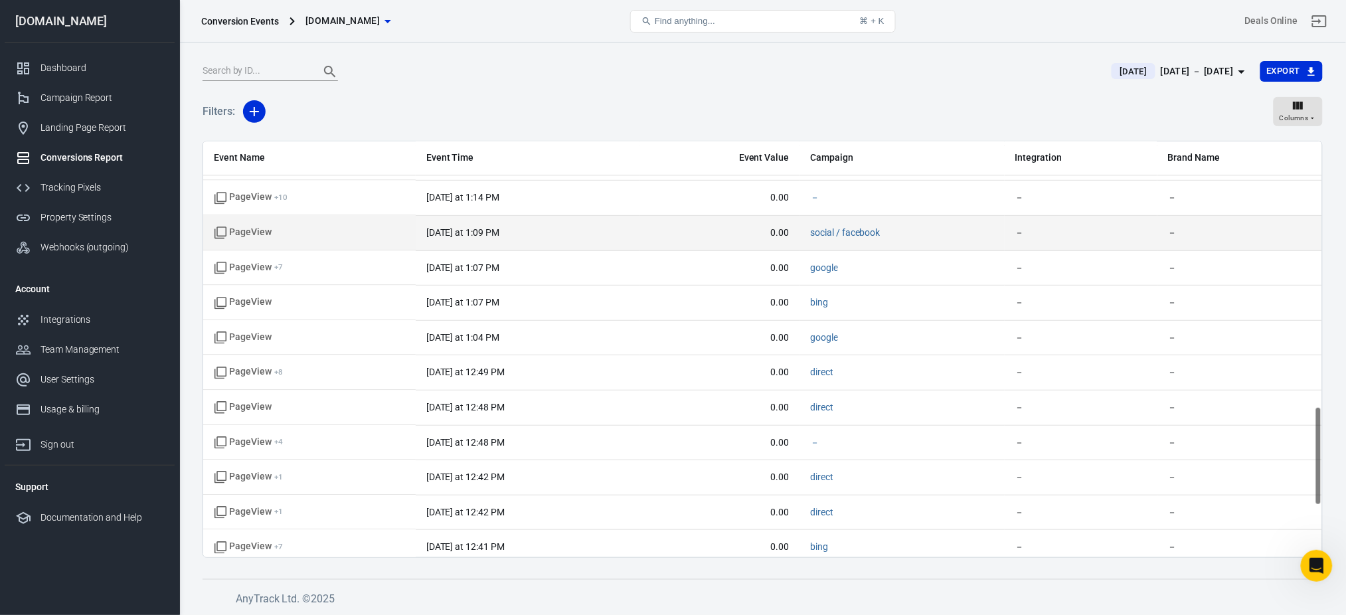
click at [770, 234] on span "0.00" at bounding box center [719, 232] width 139 height 13
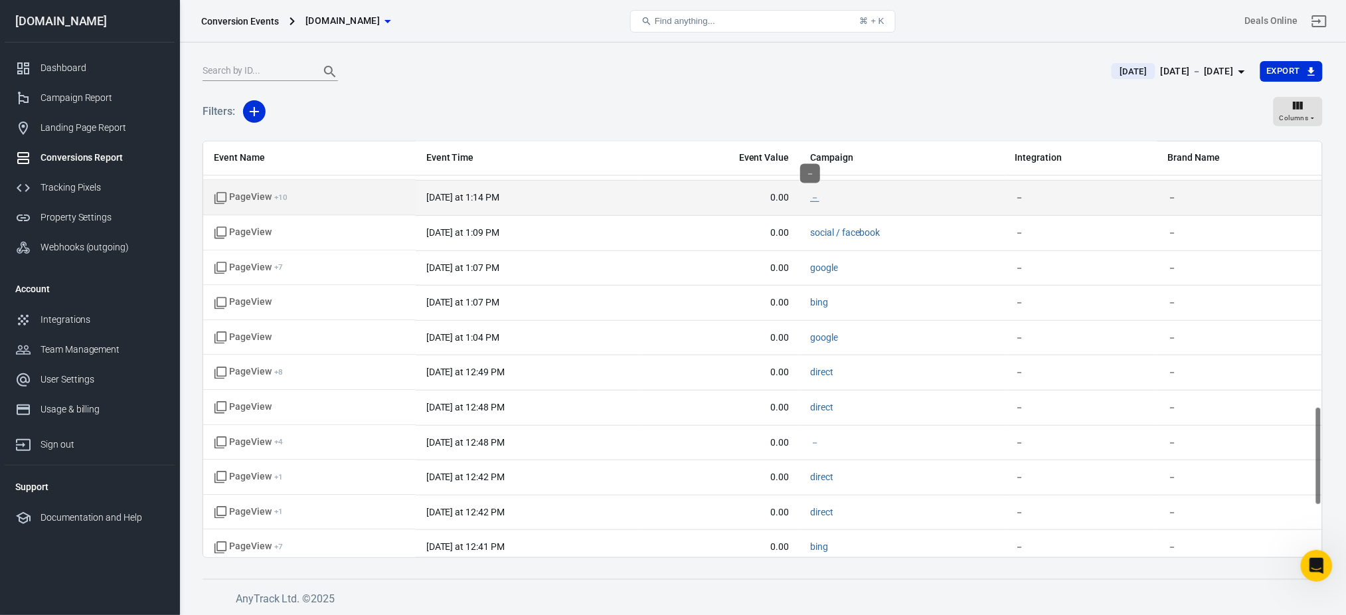
click at [810, 199] on link "－" at bounding box center [814, 197] width 9 height 11
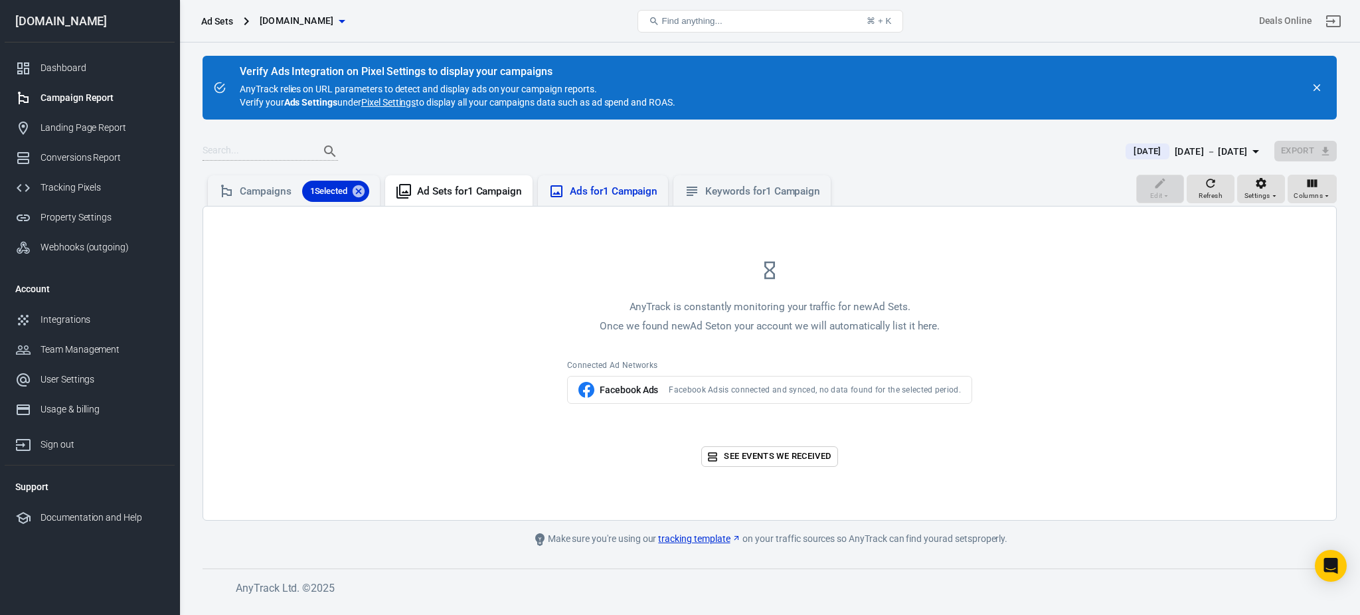
click at [600, 195] on div "Ads for 1 Campaign" at bounding box center [614, 192] width 88 height 14
click at [745, 198] on div "Keywords for 1 Campaign" at bounding box center [762, 192] width 115 height 14
click at [709, 391] on span "Facebook Ads is connected and synced, no data found for the selected period." at bounding box center [815, 390] width 292 height 11
drag, startPoint x: 709, startPoint y: 391, endPoint x: 757, endPoint y: 391, distance: 47.8
click at [757, 391] on span "Facebook Ads is connected and synced, no data found for the selected period." at bounding box center [815, 390] width 292 height 11
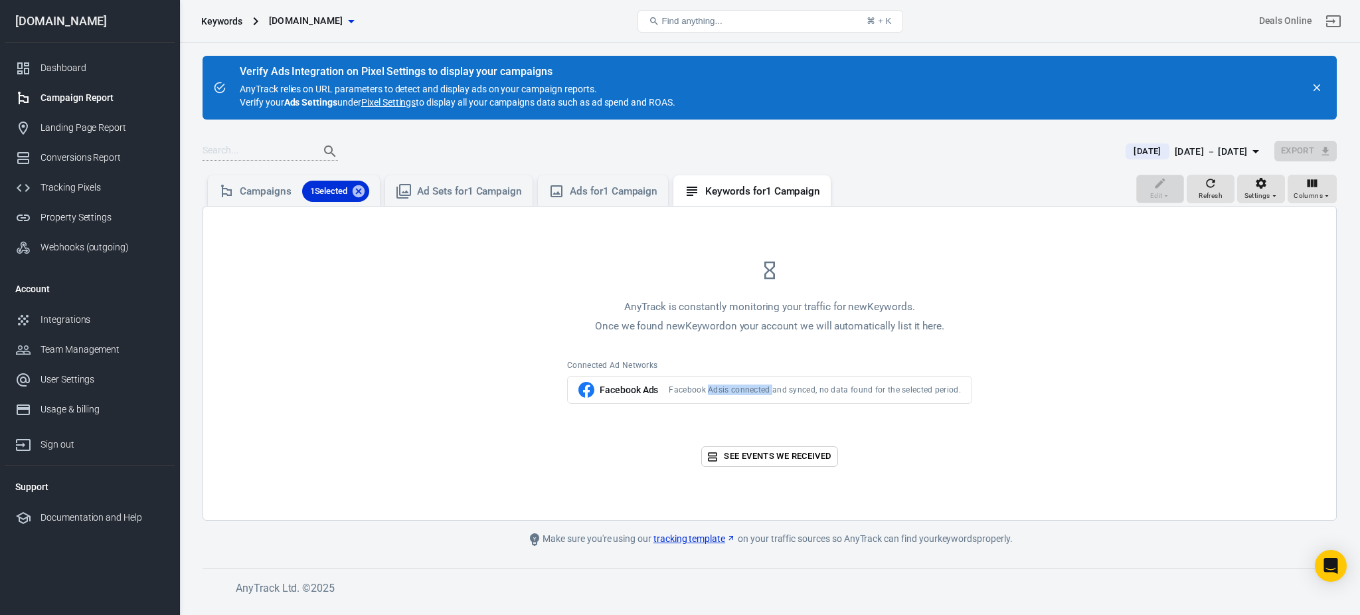
click at [757, 391] on span "Facebook Ads is connected and synced, no data found for the selected period." at bounding box center [815, 390] width 292 height 11
drag, startPoint x: 757, startPoint y: 391, endPoint x: 685, endPoint y: 393, distance: 71.8
click at [685, 393] on span "Facebook Ads is connected and synced, no data found for the selected period." at bounding box center [815, 390] width 292 height 11
click at [706, 534] on link "tracking template" at bounding box center [695, 539] width 82 height 14
click at [83, 29] on div "[DOMAIN_NAME]" at bounding box center [90, 21] width 170 height 43
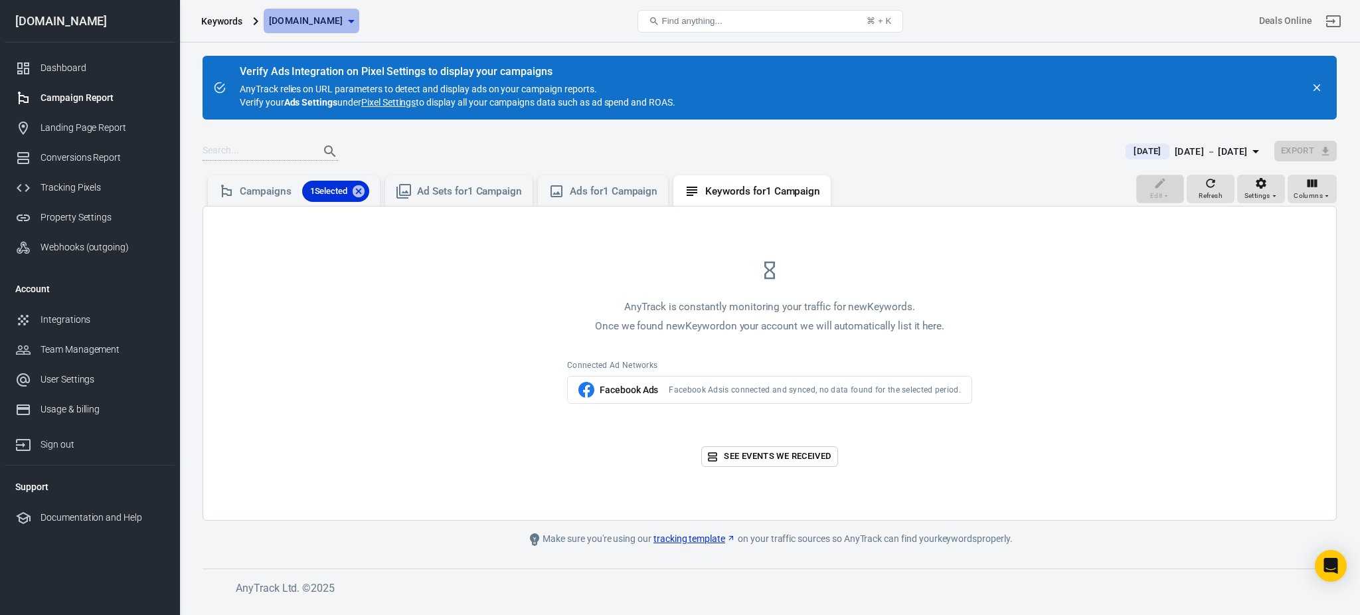
click at [320, 21] on span "[DOMAIN_NAME]" at bounding box center [306, 21] width 74 height 17
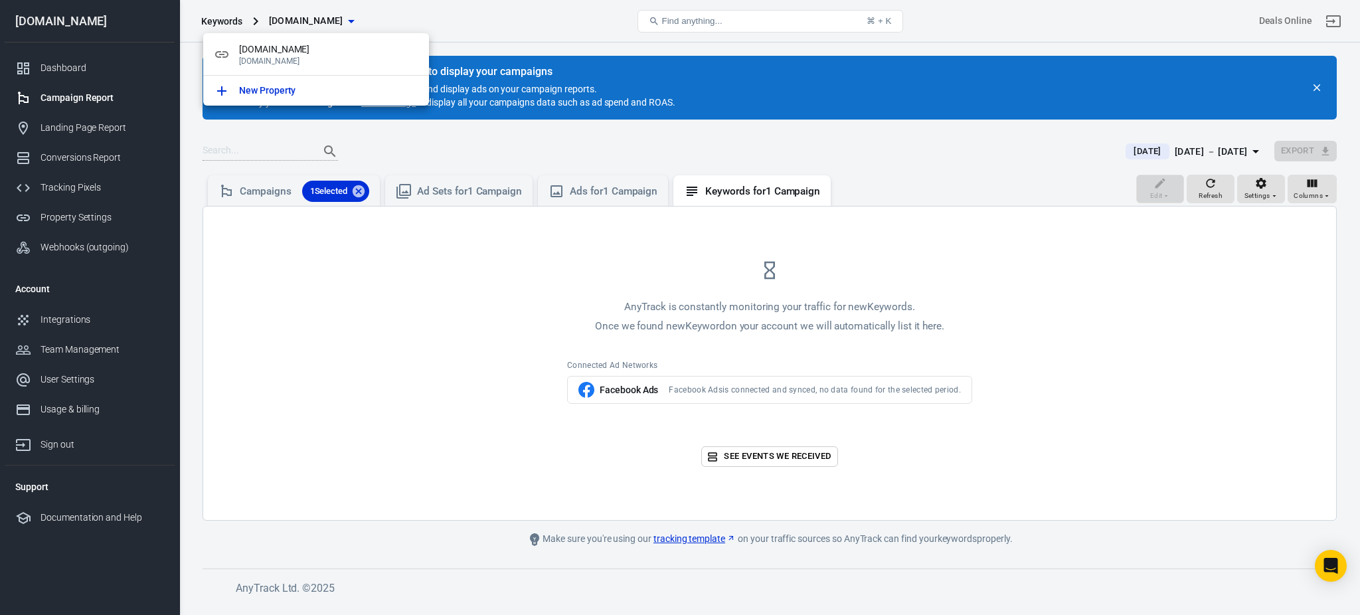
click at [399, 19] on div at bounding box center [680, 307] width 1360 height 615
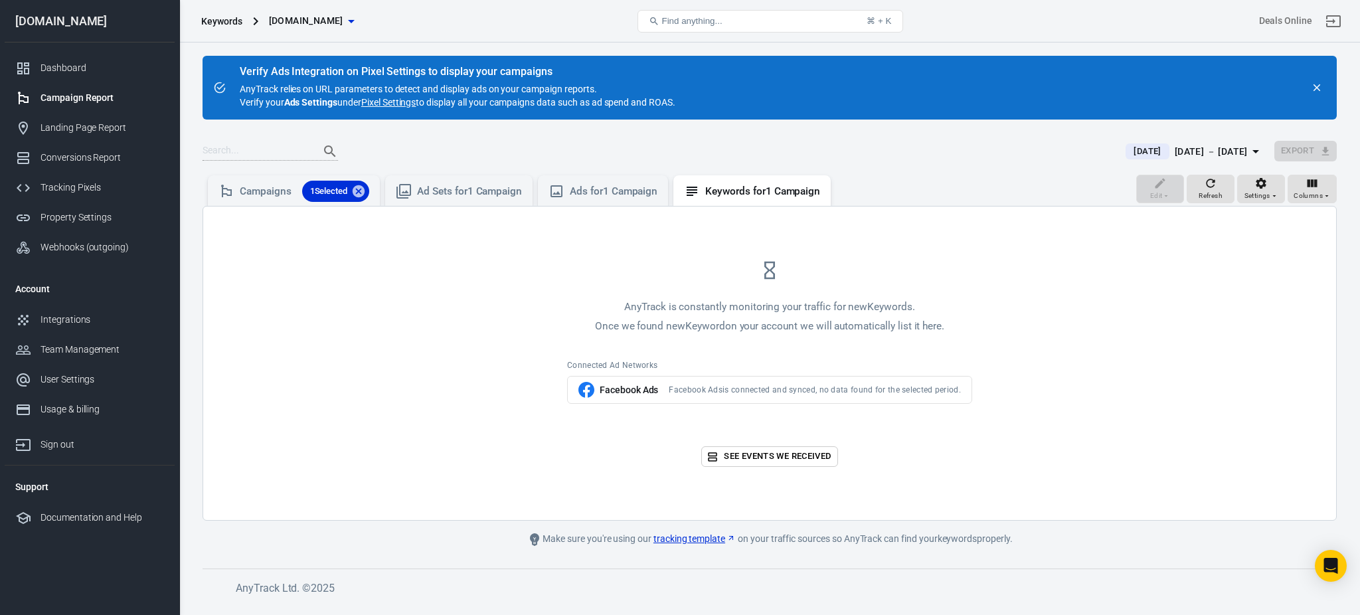
drag, startPoint x: 399, startPoint y: 19, endPoint x: 258, endPoint y: 21, distance: 140.2
click at [258, 21] on div "Keywords the420crew.com" at bounding box center [385, 21] width 379 height 32
click at [258, 21] on icon at bounding box center [256, 21] width 16 height 16
click at [672, 98] on div "Verify Ads Integration on Pixel Settings to display your campaigns AnyTrack rel…" at bounding box center [458, 87] width 436 height 43
drag, startPoint x: 672, startPoint y: 98, endPoint x: 594, endPoint y: 100, distance: 77.7
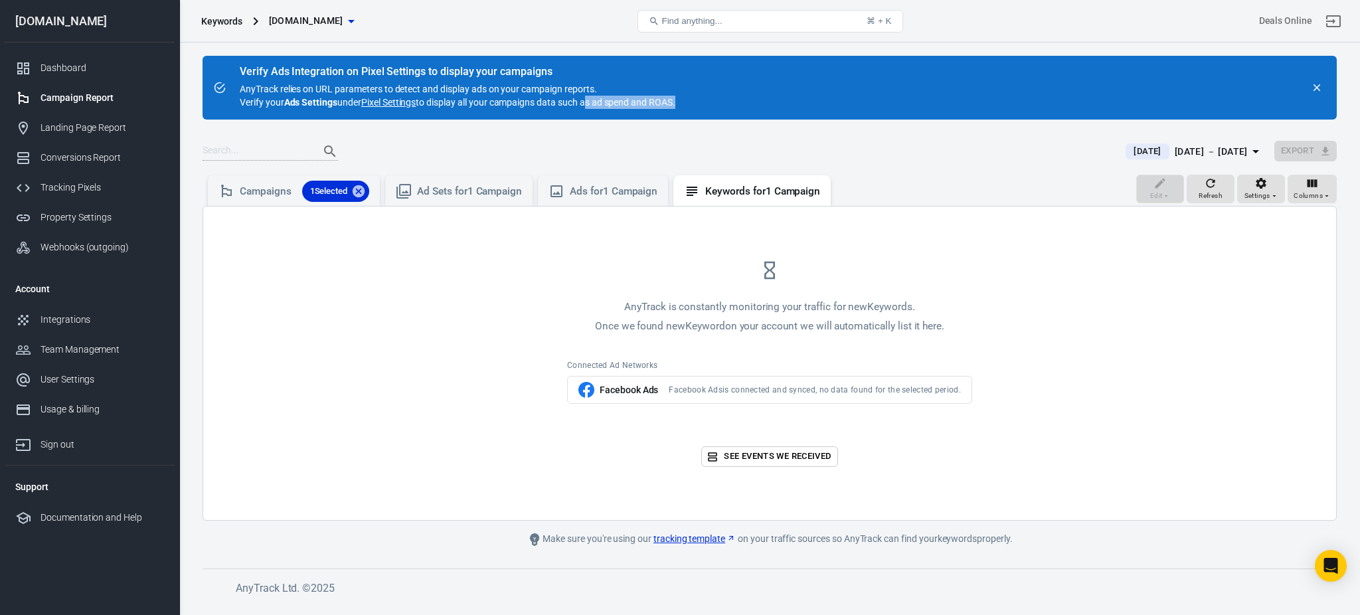
click at [594, 100] on div "Verify Ads Integration on Pixel Settings to display your campaigns AnyTrack rel…" at bounding box center [458, 87] width 436 height 43
click at [452, 70] on div "Verify Ads Integration on Pixel Settings to display your campaigns" at bounding box center [458, 71] width 436 height 13
click at [397, 67] on div "Verify Ads Integration on Pixel Settings to display your campaigns" at bounding box center [458, 71] width 436 height 13
drag, startPoint x: 397, startPoint y: 67, endPoint x: 258, endPoint y: 71, distance: 139.5
click at [258, 71] on div "Verify Ads Integration on Pixel Settings to display your campaigns" at bounding box center [458, 71] width 436 height 13
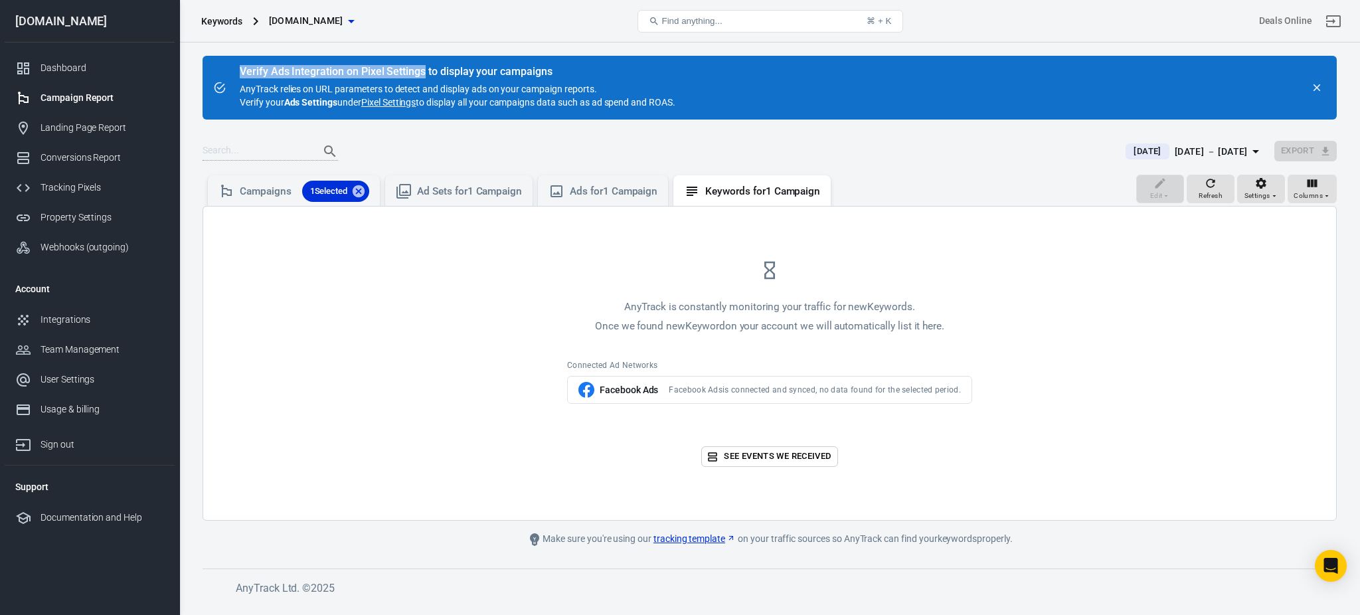
click at [258, 71] on div "Verify Ads Integration on Pixel Settings to display your campaigns" at bounding box center [458, 71] width 436 height 13
drag, startPoint x: 258, startPoint y: 71, endPoint x: 348, endPoint y: 75, distance: 90.4
click at [348, 75] on div "Verify Ads Integration on Pixel Settings to display your campaigns" at bounding box center [458, 71] width 436 height 13
click at [370, 71] on div "Verify Ads Integration on Pixel Settings to display your campaigns" at bounding box center [458, 71] width 436 height 13
drag, startPoint x: 370, startPoint y: 71, endPoint x: 450, endPoint y: 63, distance: 80.1
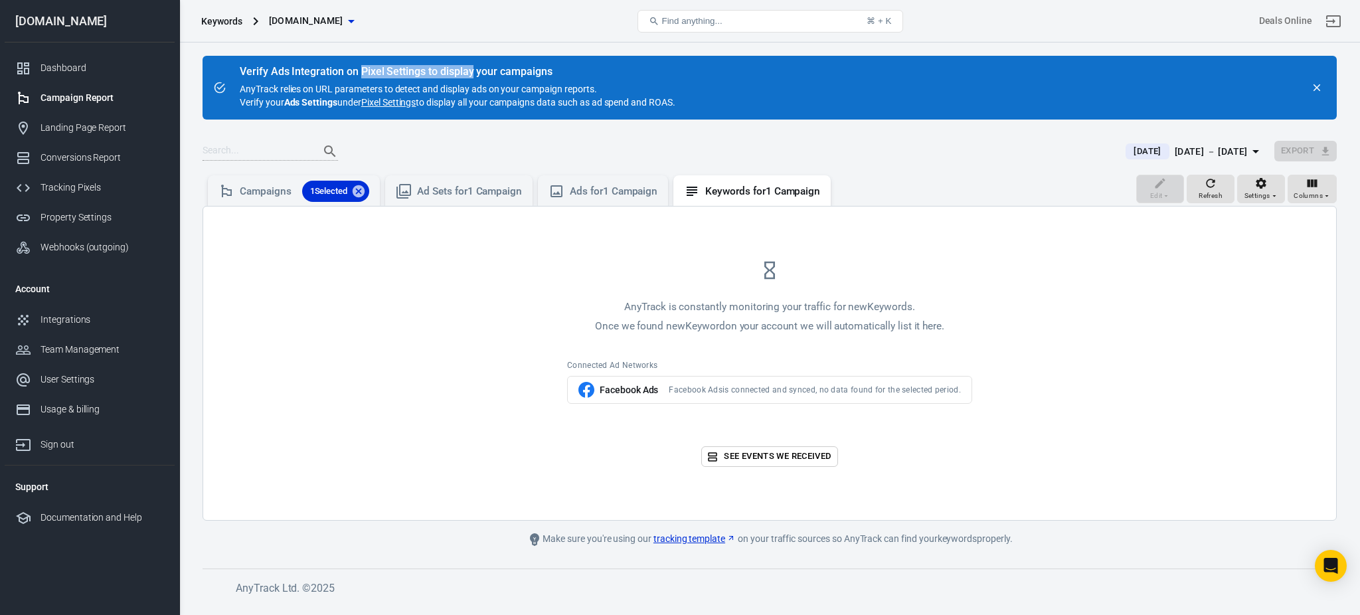
click at [450, 63] on div "Verify Ads Integration on Pixel Settings to display your campaigns AnyTrack rel…" at bounding box center [457, 87] width 446 height 53
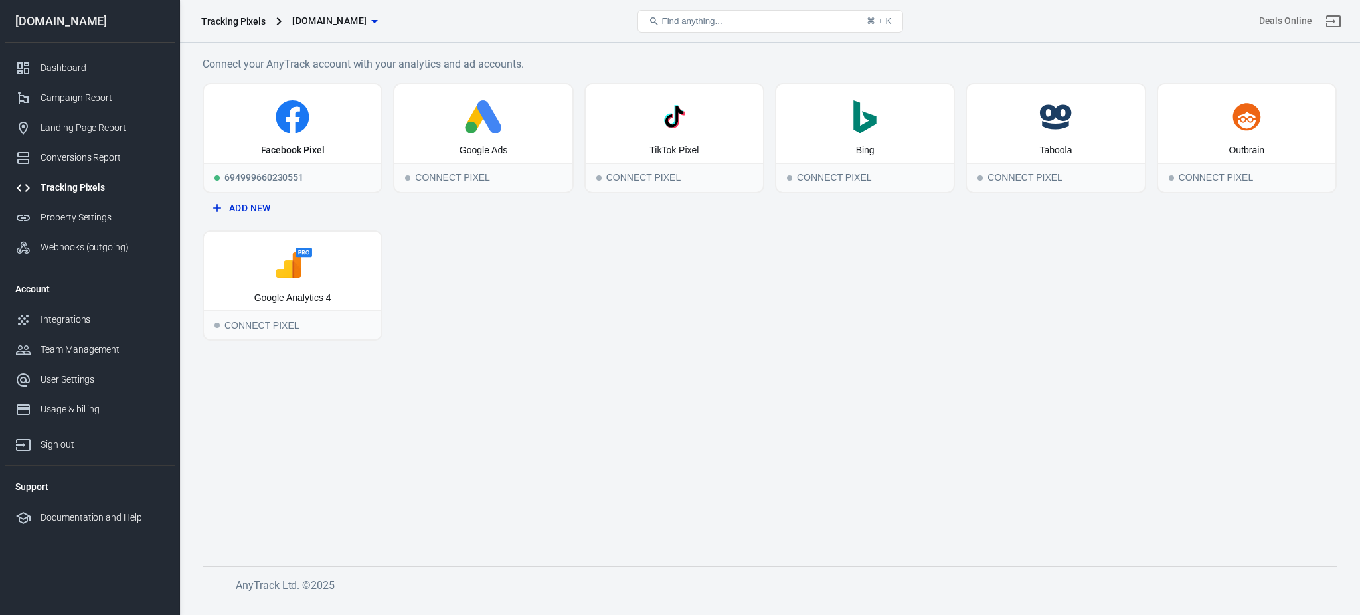
click at [513, 64] on h6 "Connect your AnyTrack account with your analytics and ad accounts." at bounding box center [770, 64] width 1134 height 17
drag, startPoint x: 513, startPoint y: 64, endPoint x: 416, endPoint y: 62, distance: 97.0
click at [416, 62] on h6 "Connect your AnyTrack account with your analytics and ad accounts." at bounding box center [770, 64] width 1134 height 17
drag, startPoint x: 416, startPoint y: 62, endPoint x: 492, endPoint y: 57, distance: 75.9
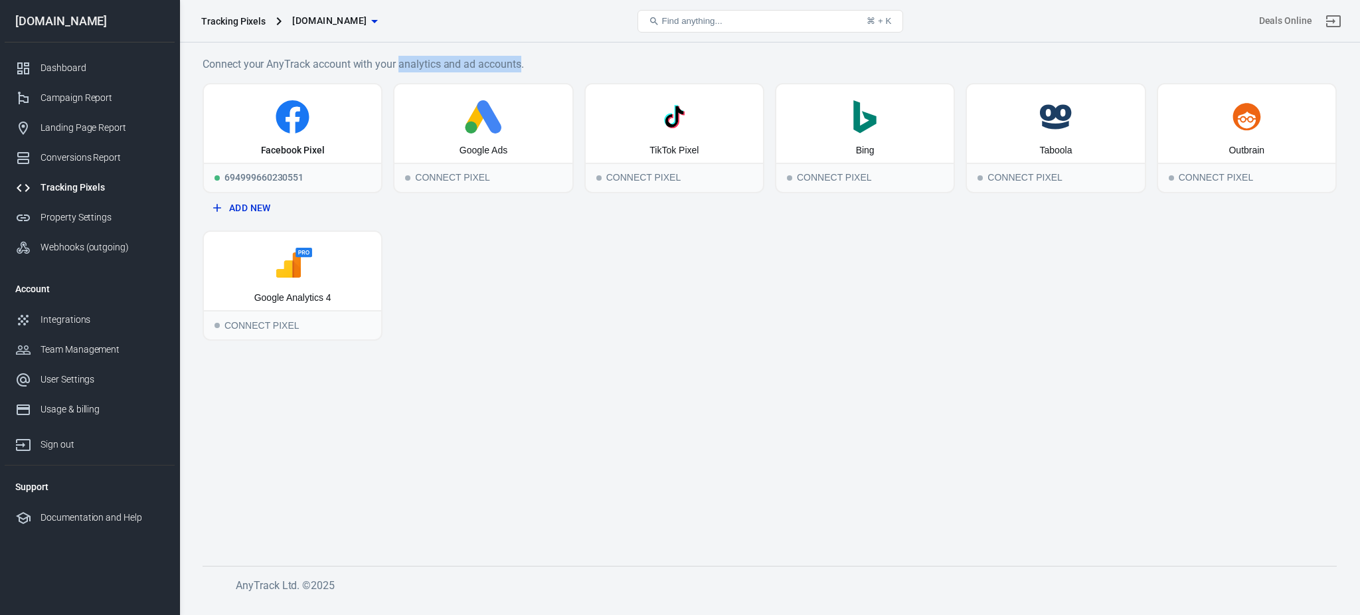
click at [492, 57] on h6 "Connect your AnyTrack account with your analytics and ad accounts." at bounding box center [770, 64] width 1134 height 17
click at [378, 21] on icon "button" at bounding box center [374, 21] width 7 height 3
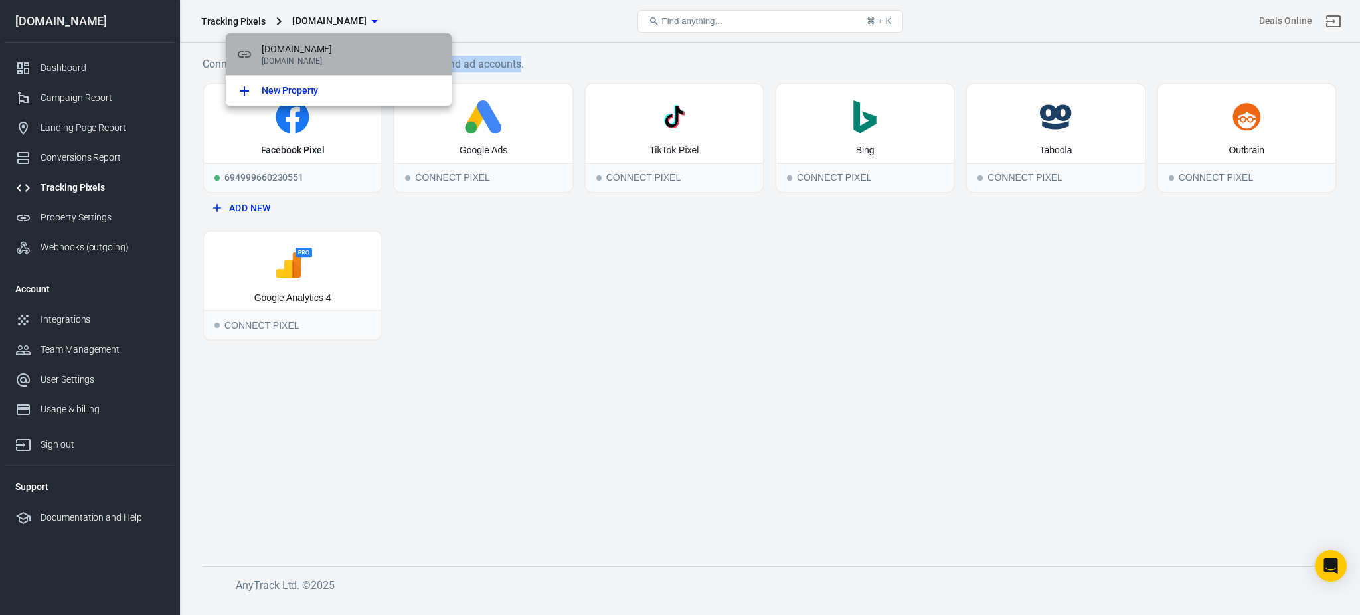
click at [311, 49] on span "[DOMAIN_NAME]" at bounding box center [351, 50] width 179 height 14
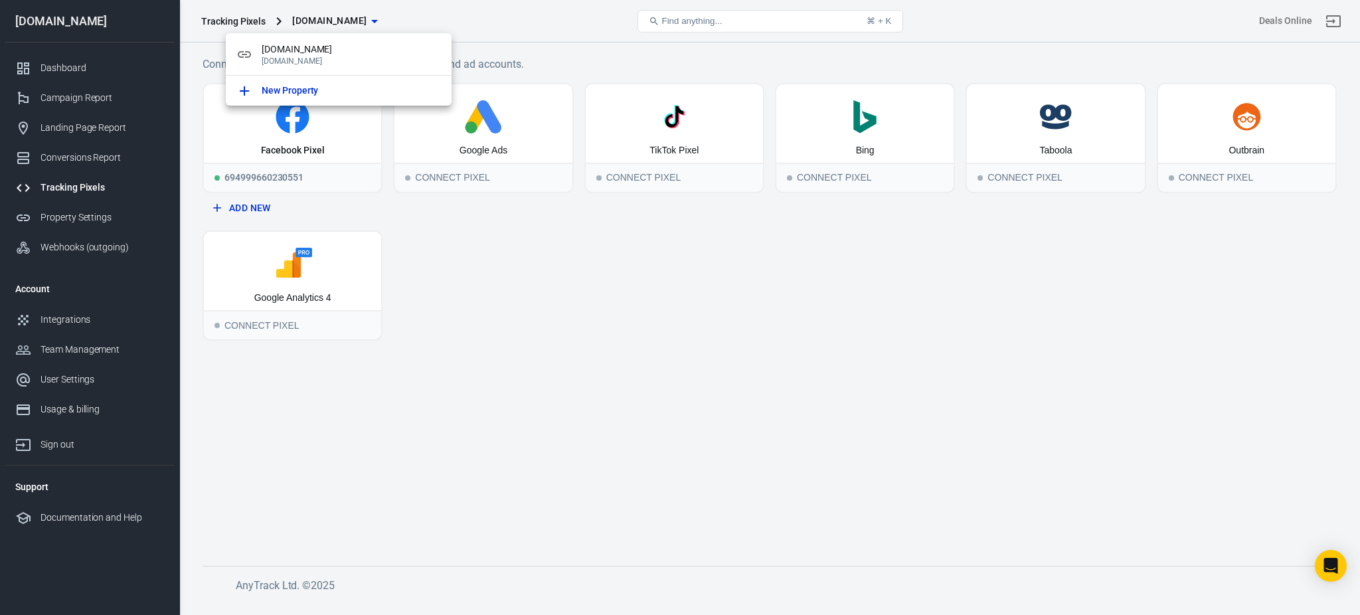
click at [274, 177] on div at bounding box center [680, 307] width 1360 height 615
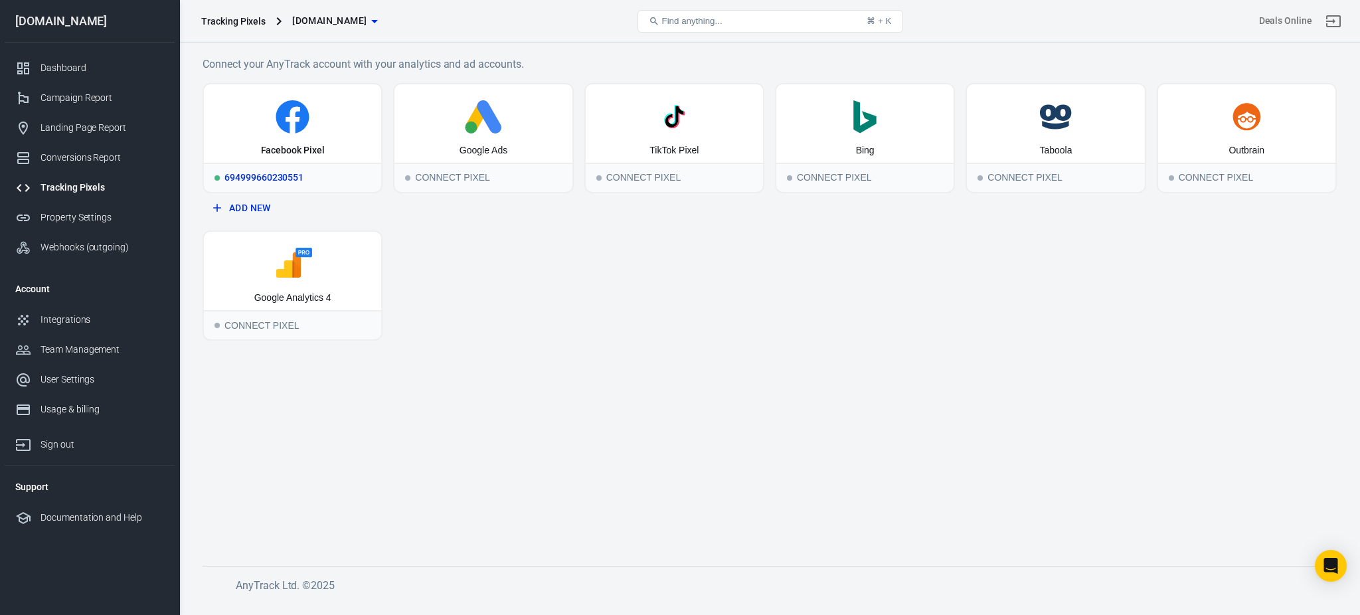
click at [274, 177] on div "694999660230551" at bounding box center [292, 177] width 177 height 29
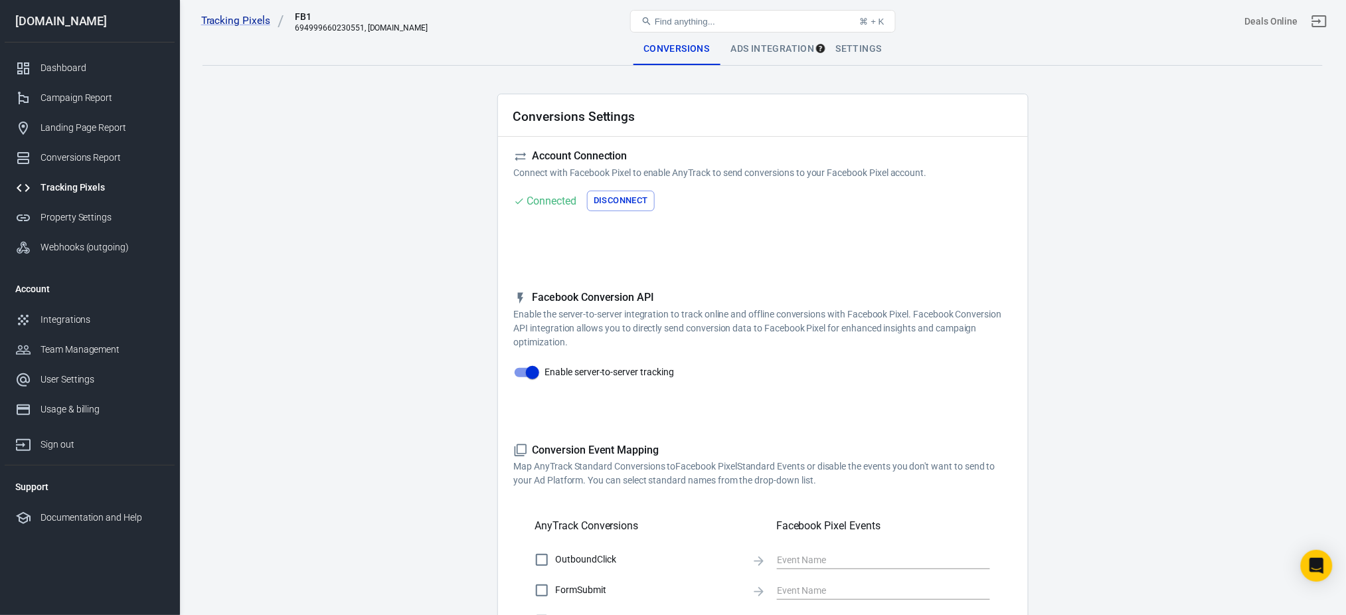
click at [689, 170] on p "Connect with Facebook Pixel to enable AnyTrack to send conversions to your Face…" at bounding box center [763, 173] width 498 height 14
drag, startPoint x: 689, startPoint y: 170, endPoint x: 626, endPoint y: 175, distance: 63.3
click at [626, 175] on p "Connect with Facebook Pixel to enable AnyTrack to send conversions to your Face…" at bounding box center [763, 173] width 498 height 14
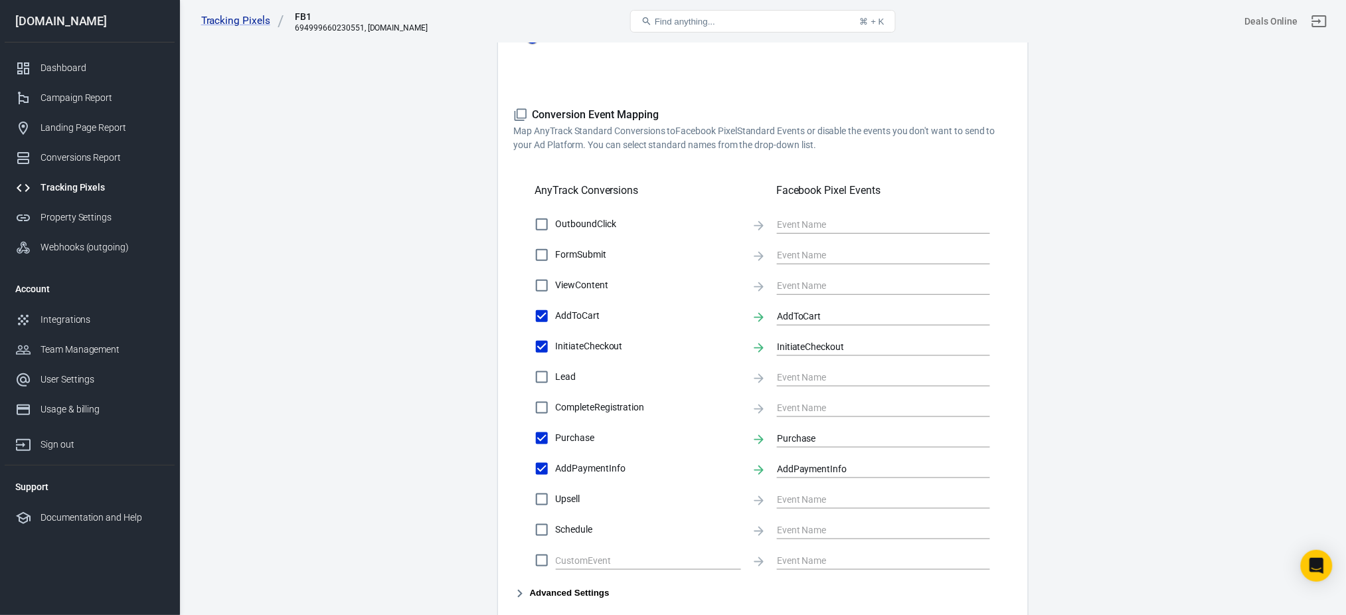
scroll to position [337, 0]
click at [589, 593] on button "Advanced Settings" at bounding box center [562, 592] width 96 height 16
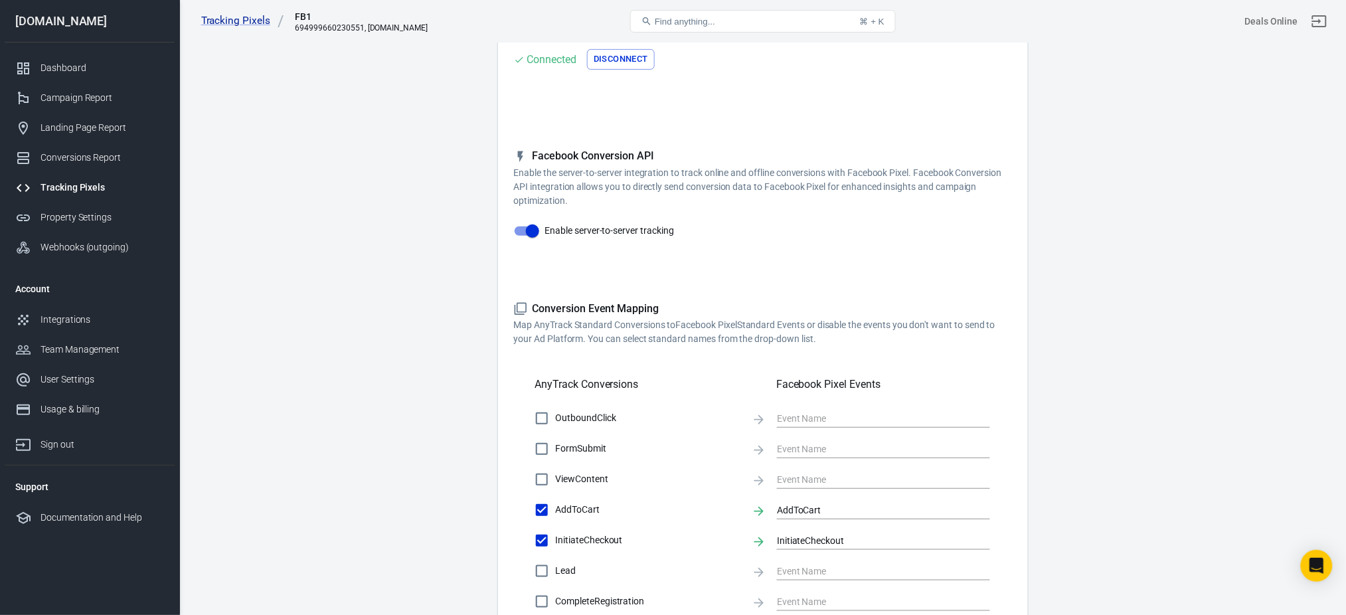
scroll to position [141, 0]
click at [612, 169] on p "Enable the server-to-server integration to track online and offline conversions…" at bounding box center [763, 188] width 498 height 42
drag, startPoint x: 612, startPoint y: 169, endPoint x: 516, endPoint y: 164, distance: 96.5
click at [516, 164] on div "Facebook Conversion API Enable the server-to-server integration to track online…" at bounding box center [763, 179] width 498 height 58
drag, startPoint x: 521, startPoint y: 164, endPoint x: 515, endPoint y: 168, distance: 7.2
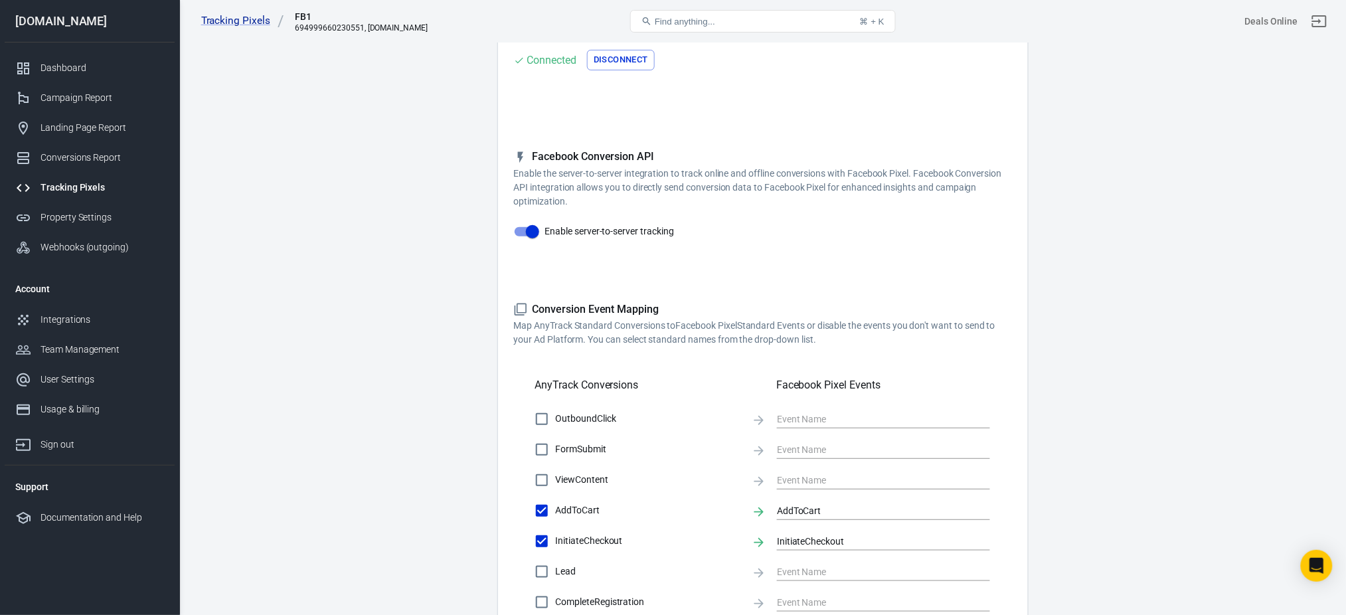
click at [515, 168] on p "Enable the server-to-server integration to track online and offline conversions…" at bounding box center [763, 188] width 498 height 42
drag, startPoint x: 515, startPoint y: 168, endPoint x: 590, endPoint y: 168, distance: 75.1
click at [590, 168] on p "Enable the server-to-server integration to track online and offline conversions…" at bounding box center [763, 188] width 498 height 42
drag, startPoint x: 590, startPoint y: 168, endPoint x: 522, endPoint y: 175, distance: 68.7
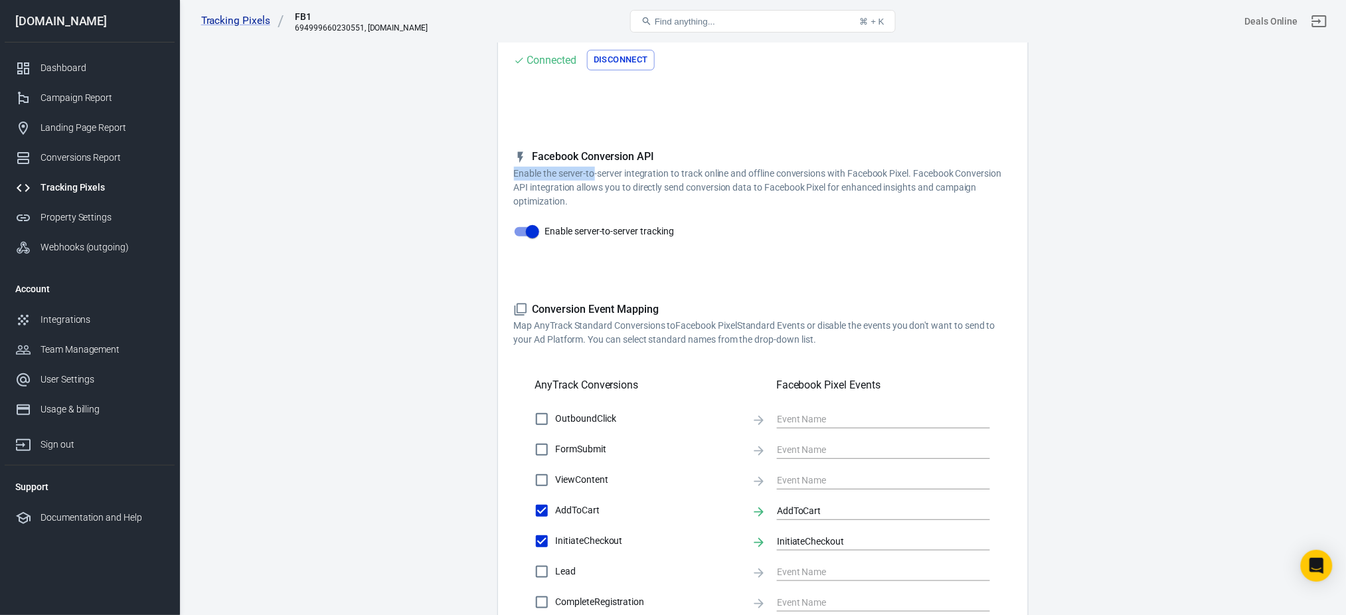
click at [522, 175] on p "Enable the server-to-server integration to track online and offline conversions…" at bounding box center [763, 188] width 498 height 42
drag, startPoint x: 522, startPoint y: 175, endPoint x: 561, endPoint y: 171, distance: 38.7
click at [561, 171] on p "Enable the server-to-server integration to track online and offline conversions…" at bounding box center [763, 188] width 498 height 42
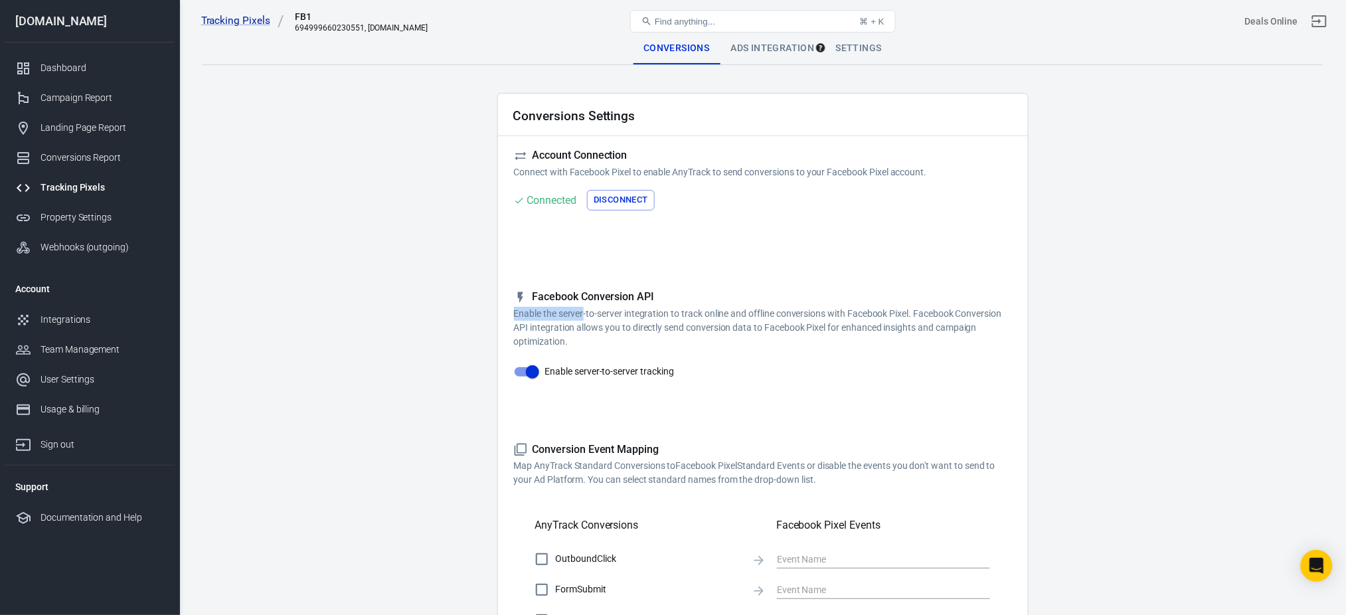
scroll to position [0, 0]
click at [624, 168] on p "Connect with Facebook Pixel to enable AnyTrack to send conversions to your Face…" at bounding box center [763, 173] width 498 height 14
drag, startPoint x: 624, startPoint y: 168, endPoint x: 529, endPoint y: 171, distance: 95.7
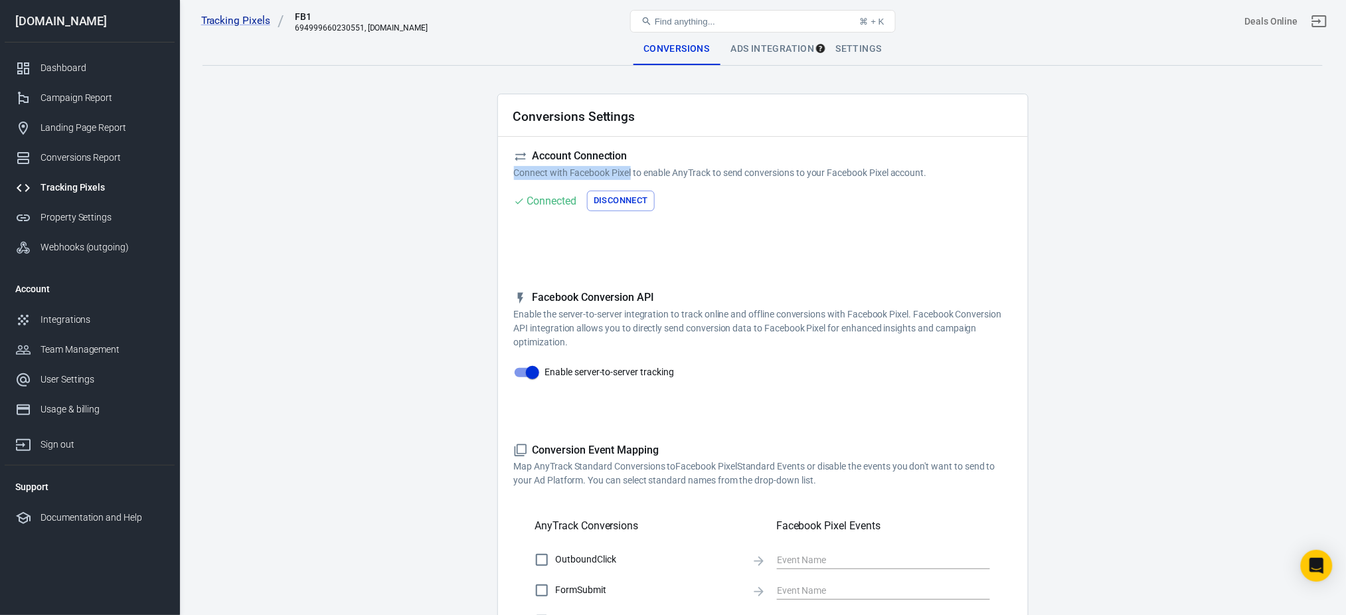
click at [529, 171] on p "Connect with Facebook Pixel to enable AnyTrack to send conversions to your Face…" at bounding box center [763, 173] width 498 height 14
click at [622, 168] on p "Connect with Facebook Pixel to enable AnyTrack to send conversions to your Face…" at bounding box center [763, 173] width 498 height 14
drag, startPoint x: 622, startPoint y: 168, endPoint x: 528, endPoint y: 166, distance: 93.7
click at [528, 166] on p "Connect with Facebook Pixel to enable AnyTrack to send conversions to your Face…" at bounding box center [763, 173] width 498 height 14
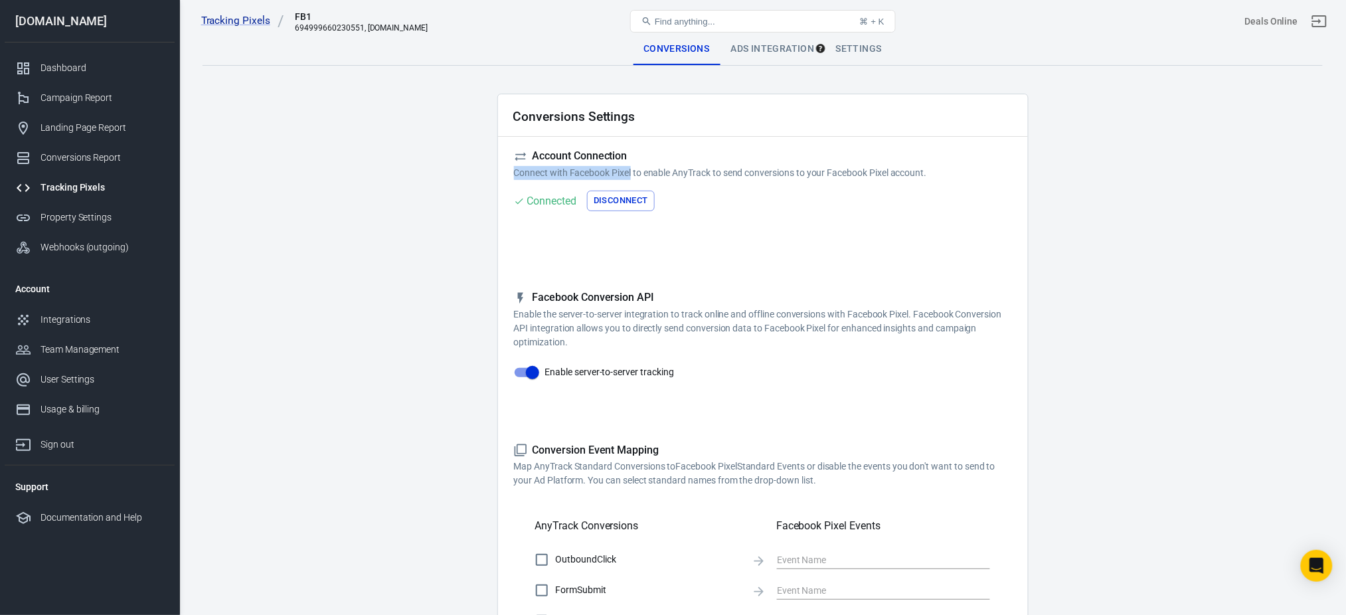
drag, startPoint x: 528, startPoint y: 166, endPoint x: 614, endPoint y: 177, distance: 86.4
click at [614, 177] on p "Connect with Facebook Pixel to enable AnyTrack to send conversions to your Face…" at bounding box center [763, 173] width 498 height 14
click at [620, 175] on p "Connect with Facebook Pixel to enable AnyTrack to send conversions to your Face…" at bounding box center [763, 173] width 498 height 14
drag, startPoint x: 620, startPoint y: 175, endPoint x: 503, endPoint y: 174, distance: 116.9
click at [503, 174] on div "Conversions Settings Account Connection Connect with Facebook Pixel to enable A…" at bounding box center [762, 619] width 531 height 1050
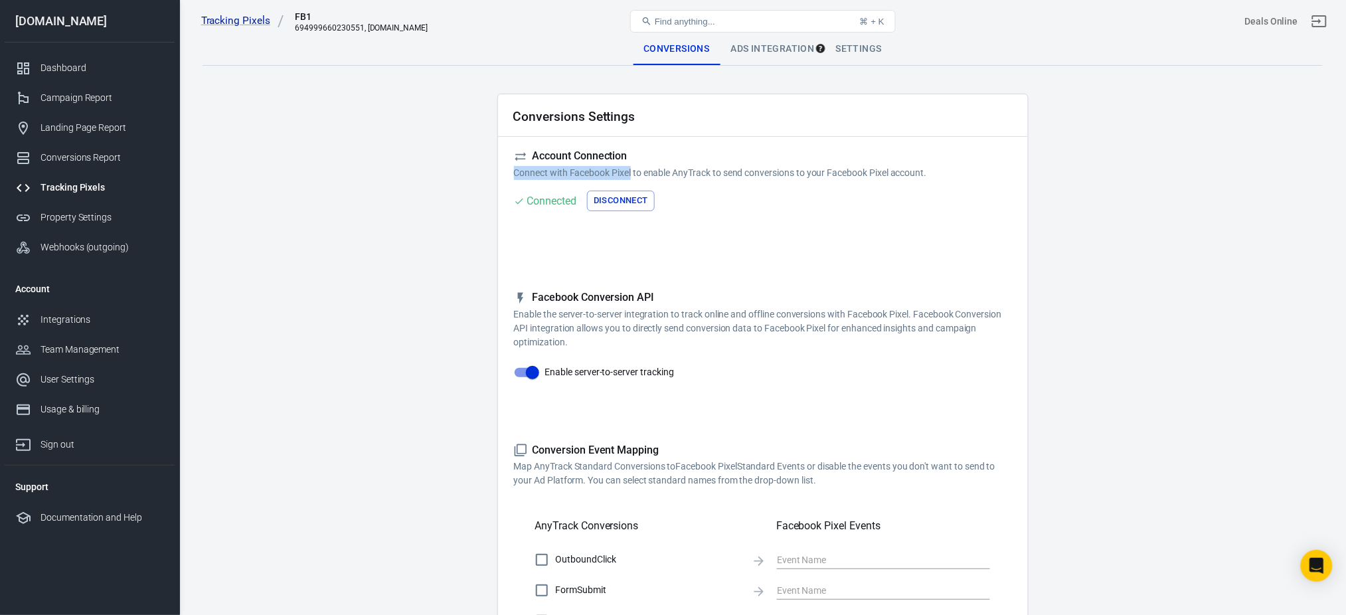
click at [503, 174] on div "Conversions Settings Account Connection Connect with Facebook Pixel to enable A…" at bounding box center [762, 619] width 531 height 1050
drag, startPoint x: 503, startPoint y: 174, endPoint x: 628, endPoint y: 171, distance: 124.3
click at [628, 171] on div "Conversions Settings Account Connection Connect with Facebook Pixel to enable A…" at bounding box center [762, 619] width 531 height 1050
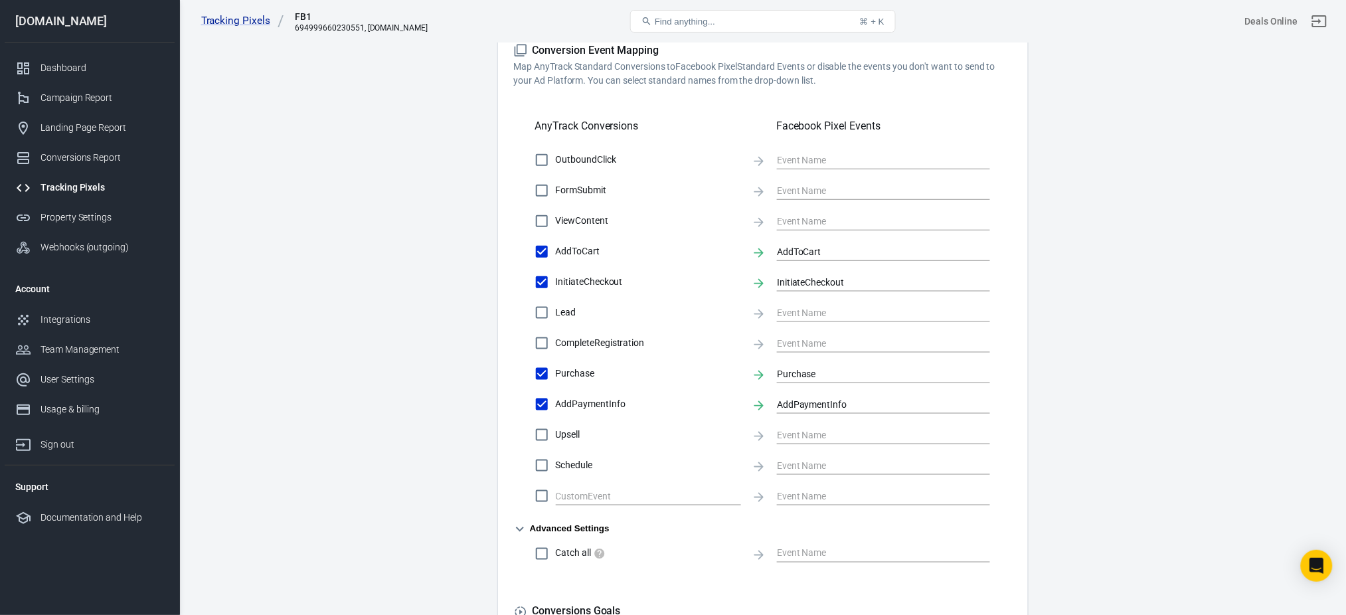
scroll to position [392, 0]
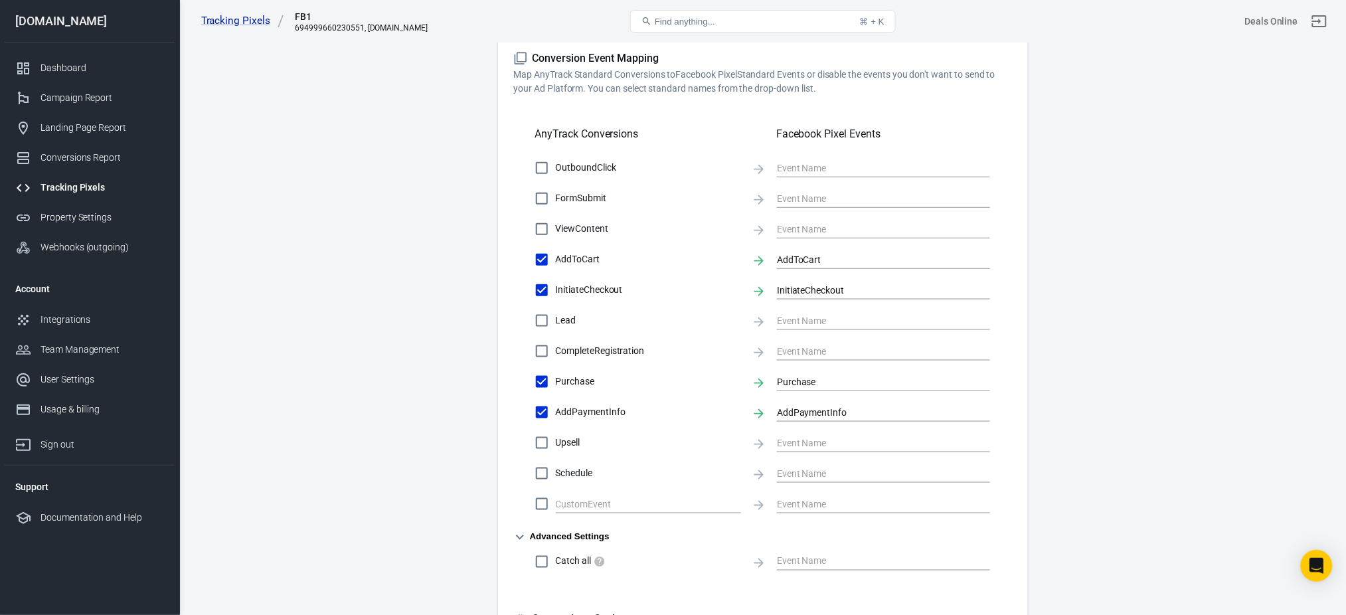
click at [547, 533] on button "Advanced Settings" at bounding box center [562, 537] width 96 height 16
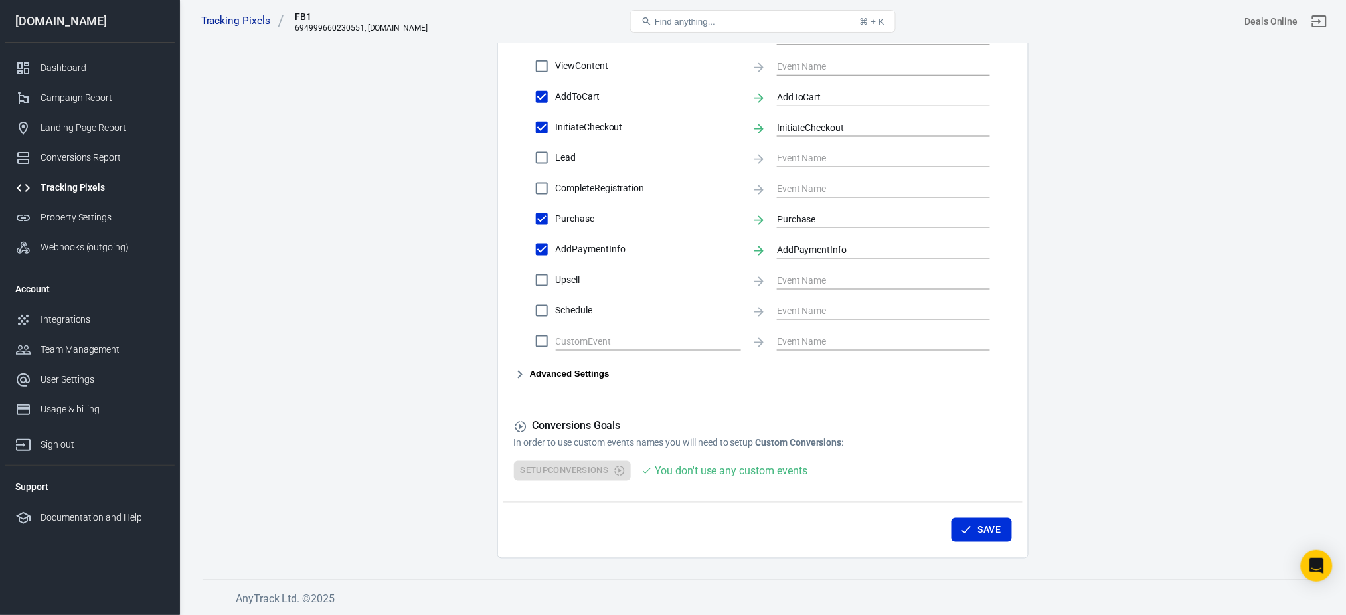
scroll to position [0, 0]
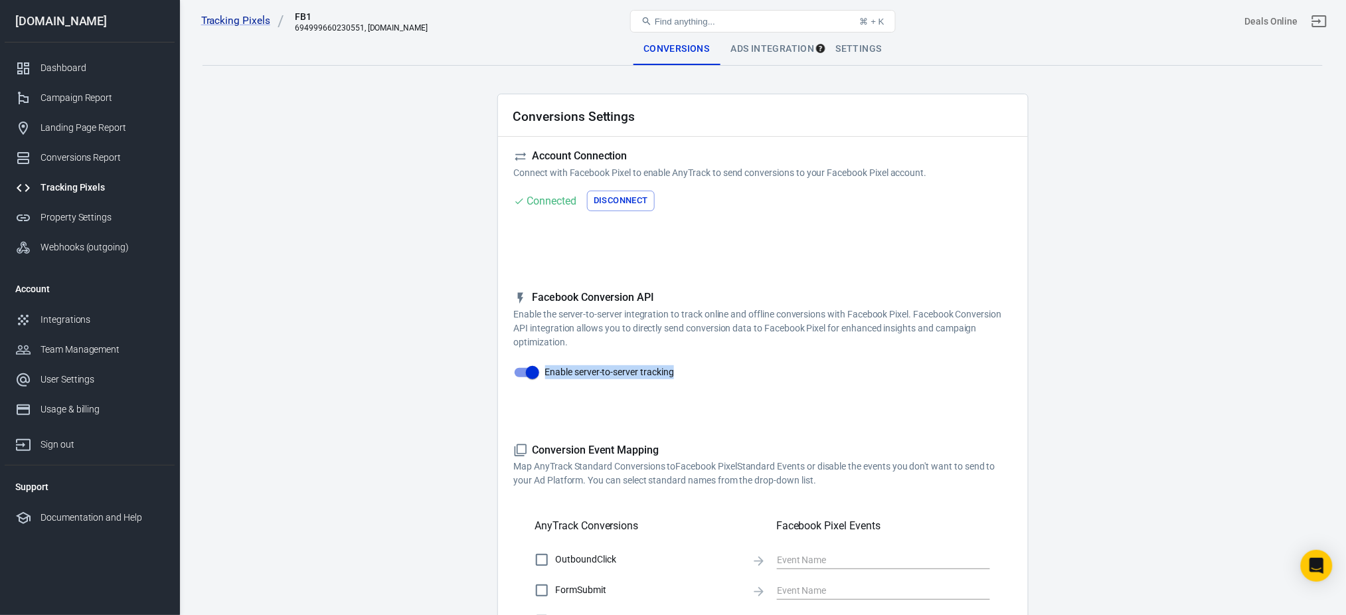
drag, startPoint x: 709, startPoint y: 377, endPoint x: 546, endPoint y: 372, distance: 163.5
click at [546, 372] on div "Facebook Conversion API Enable the server-to-server integration to track online…" at bounding box center [763, 349] width 498 height 116
click at [546, 372] on span "Enable server-to-server tracking" at bounding box center [609, 372] width 129 height 14
click at [546, 372] on input "Enable server-to-server tracking" at bounding box center [533, 372] width 76 height 25
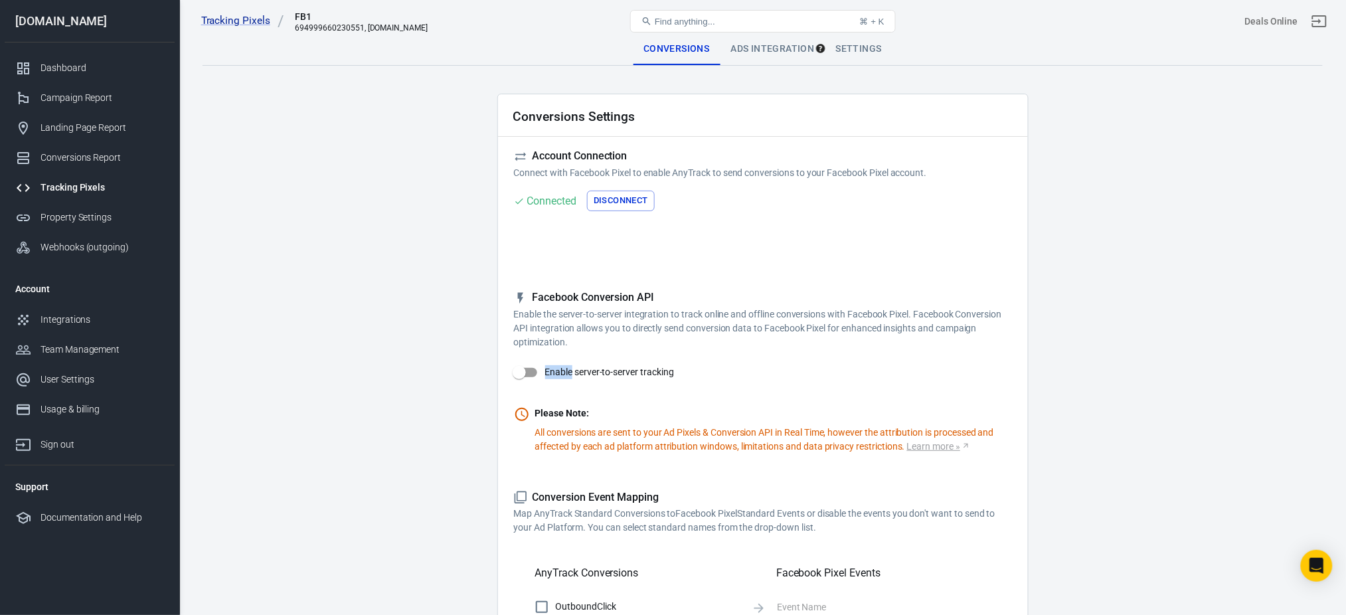
drag, startPoint x: 546, startPoint y: 372, endPoint x: 553, endPoint y: 373, distance: 6.7
click at [553, 373] on span "Enable server-to-server tracking" at bounding box center [609, 372] width 129 height 14
click at [553, 373] on input "Enable server-to-server tracking" at bounding box center [520, 372] width 76 height 25
click at [553, 373] on span "Enable server-to-server tracking" at bounding box center [609, 372] width 129 height 14
click at [553, 373] on input "Enable server-to-server tracking" at bounding box center [533, 372] width 76 height 25
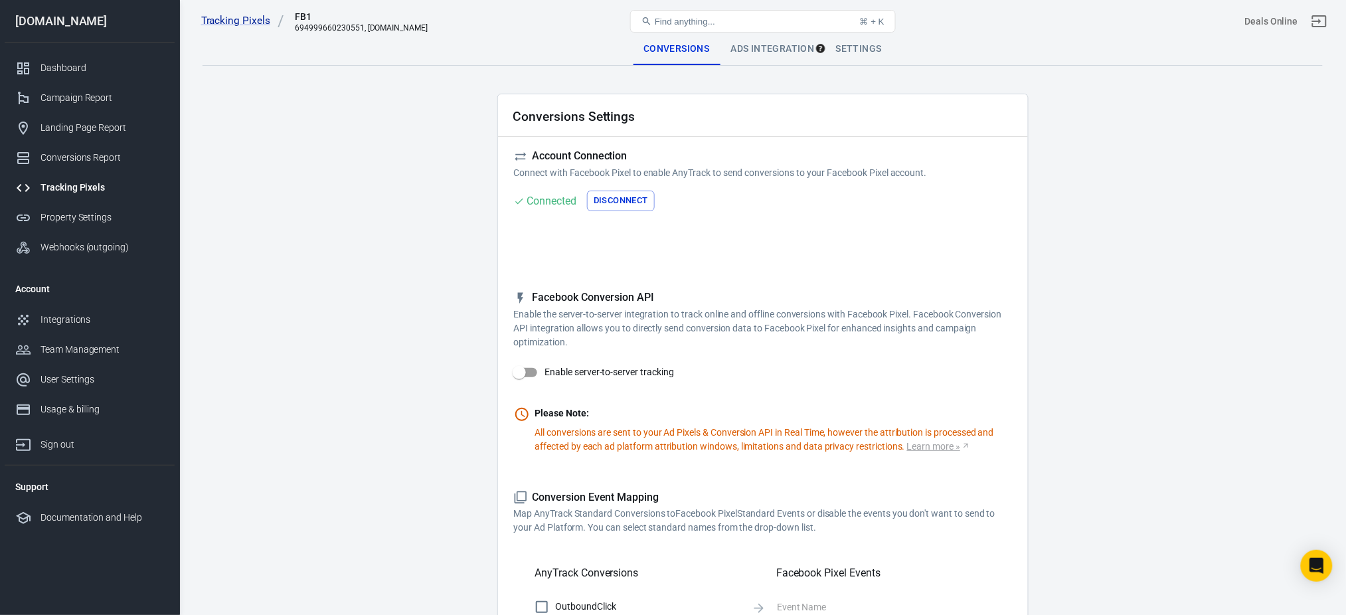
click at [553, 373] on span "Enable server-to-server tracking" at bounding box center [609, 372] width 129 height 14
click at [553, 373] on input "Enable server-to-server tracking" at bounding box center [520, 372] width 76 height 25
checkbox input "true"
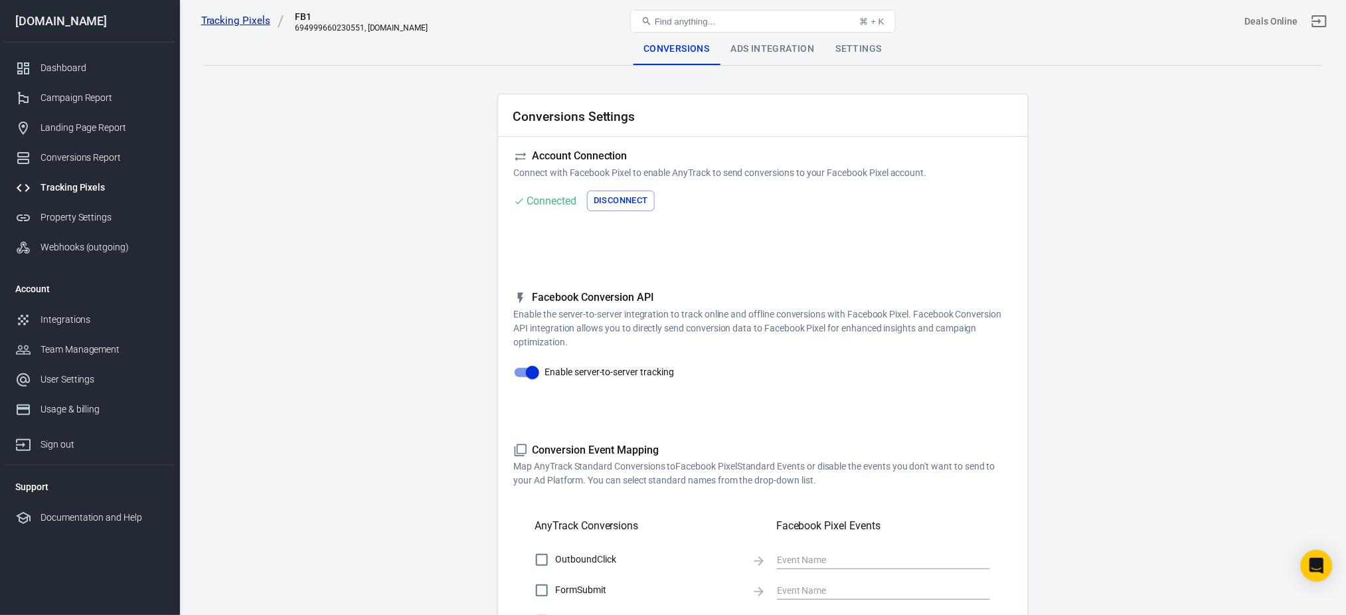
click at [226, 19] on link "Tracking Pixels" at bounding box center [243, 21] width 84 height 14
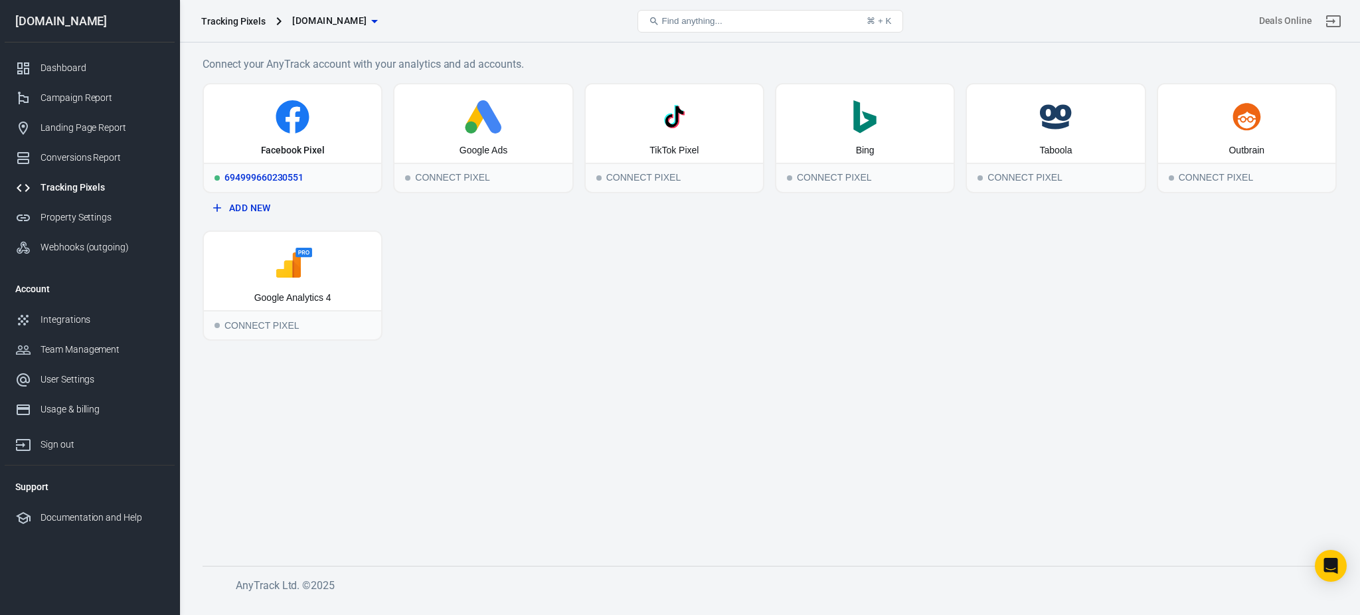
click at [308, 124] on icon at bounding box center [292, 116] width 167 height 33
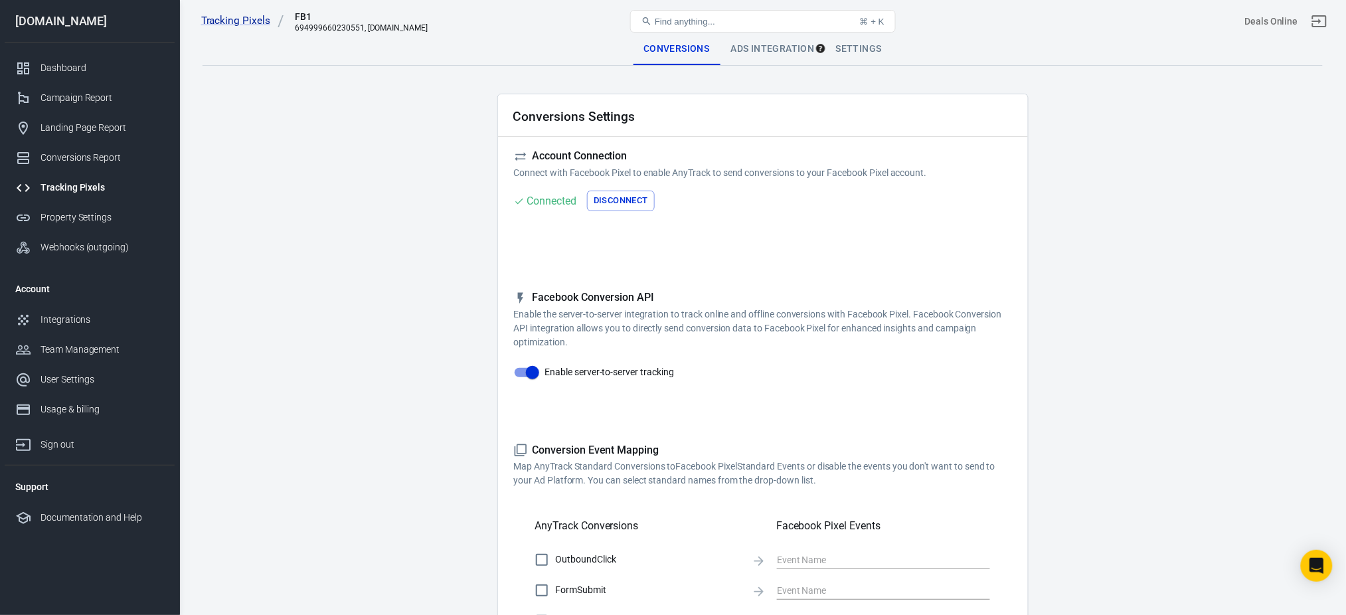
drag, startPoint x: 644, startPoint y: 247, endPoint x: 618, endPoint y: 240, distance: 26.1
click at [644, 247] on div "Event Deduplication Disable or remove any TikTok Pixel Code from your website i…" at bounding box center [763, 242] width 498 height 21
drag, startPoint x: 654, startPoint y: 292, endPoint x: 514, endPoint y: 291, distance: 140.2
click at [514, 291] on h5 "Facebook Conversion API" at bounding box center [763, 298] width 498 height 14
click at [482, 297] on main "Conversions Ads Integration Settings Conversions Settings Account Connection Co…" at bounding box center [763, 573] width 1121 height 1080
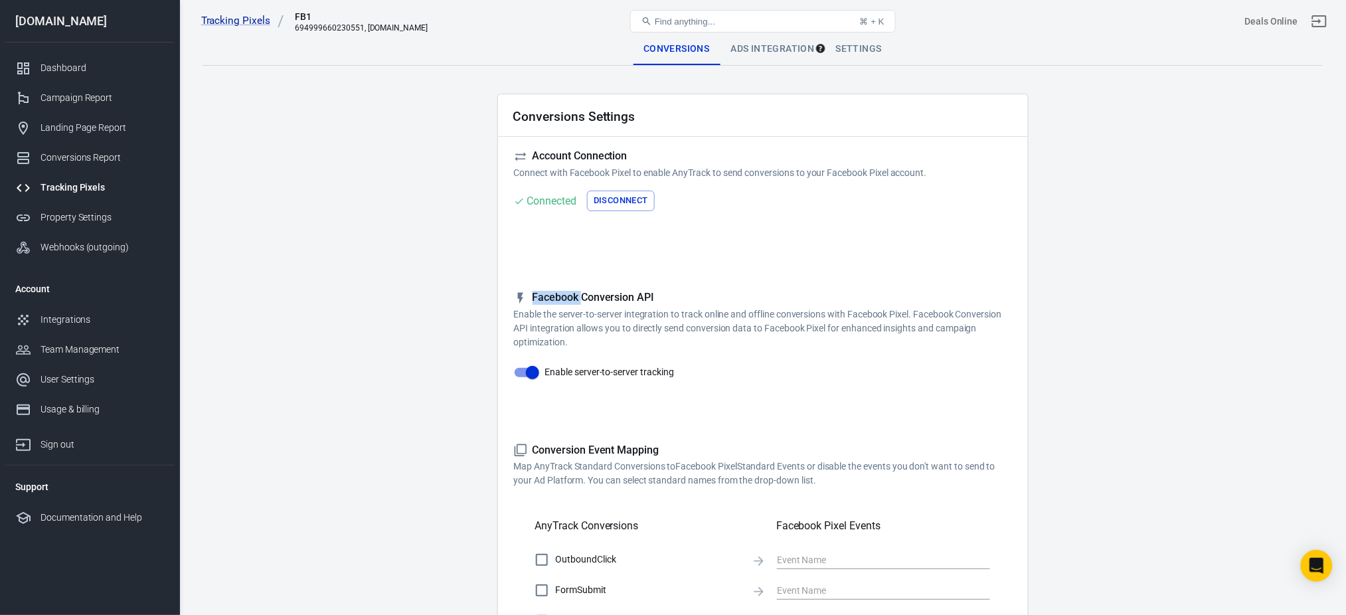
click at [482, 297] on main "Conversions Ads Integration Settings Conversions Settings Account Connection Co…" at bounding box center [763, 573] width 1121 height 1080
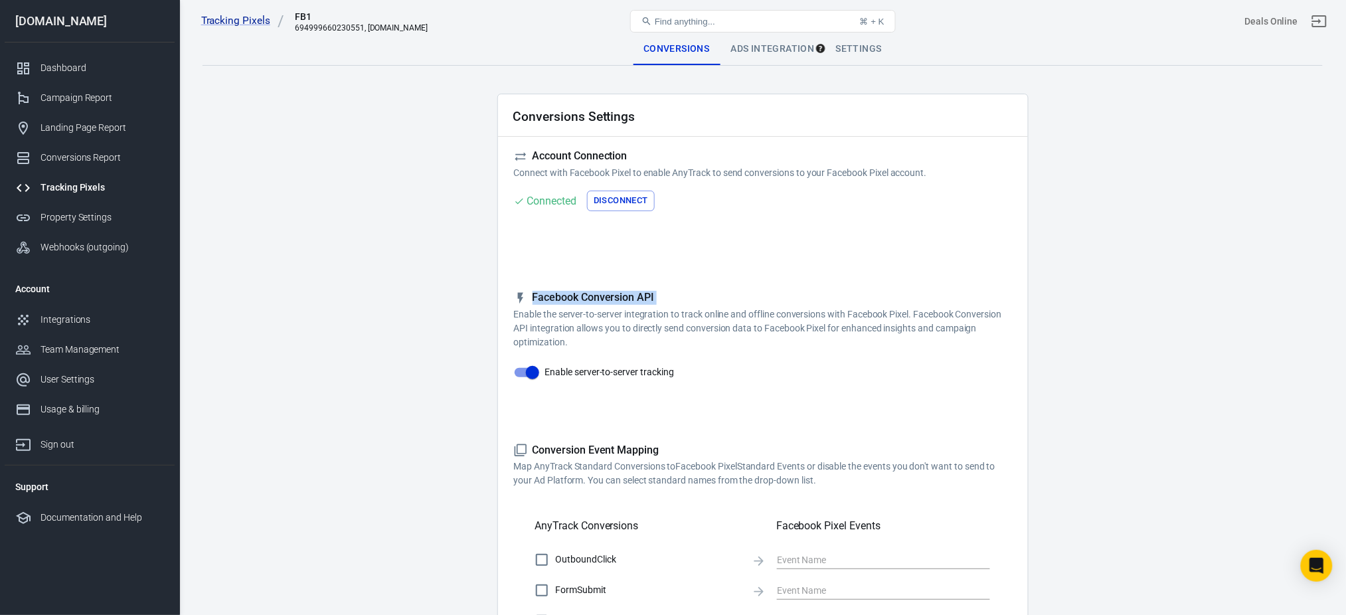
click at [482, 297] on main "Conversions Ads Integration Settings Conversions Settings Account Connection Co…" at bounding box center [763, 573] width 1121 height 1080
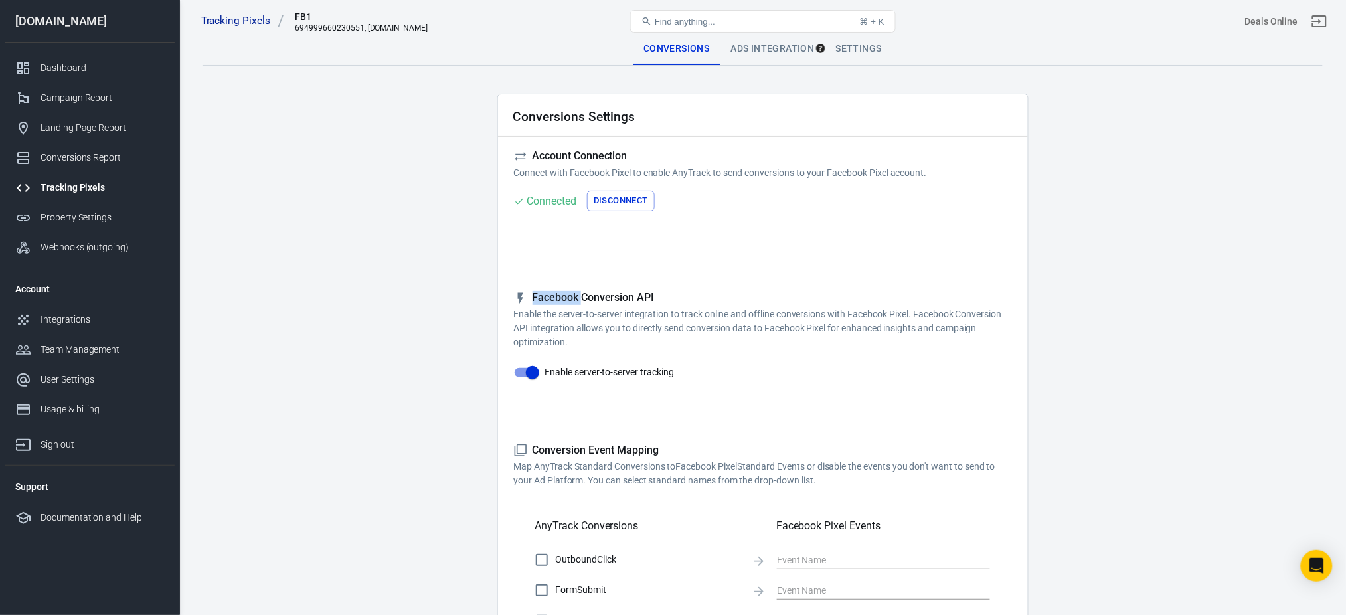
click at [482, 297] on main "Conversions Ads Integration Settings Conversions Settings Account Connection Co…" at bounding box center [763, 573] width 1121 height 1080
click at [487, 287] on main "Conversions Ads Integration Settings Conversions Settings Account Connection Co…" at bounding box center [763, 573] width 1121 height 1080
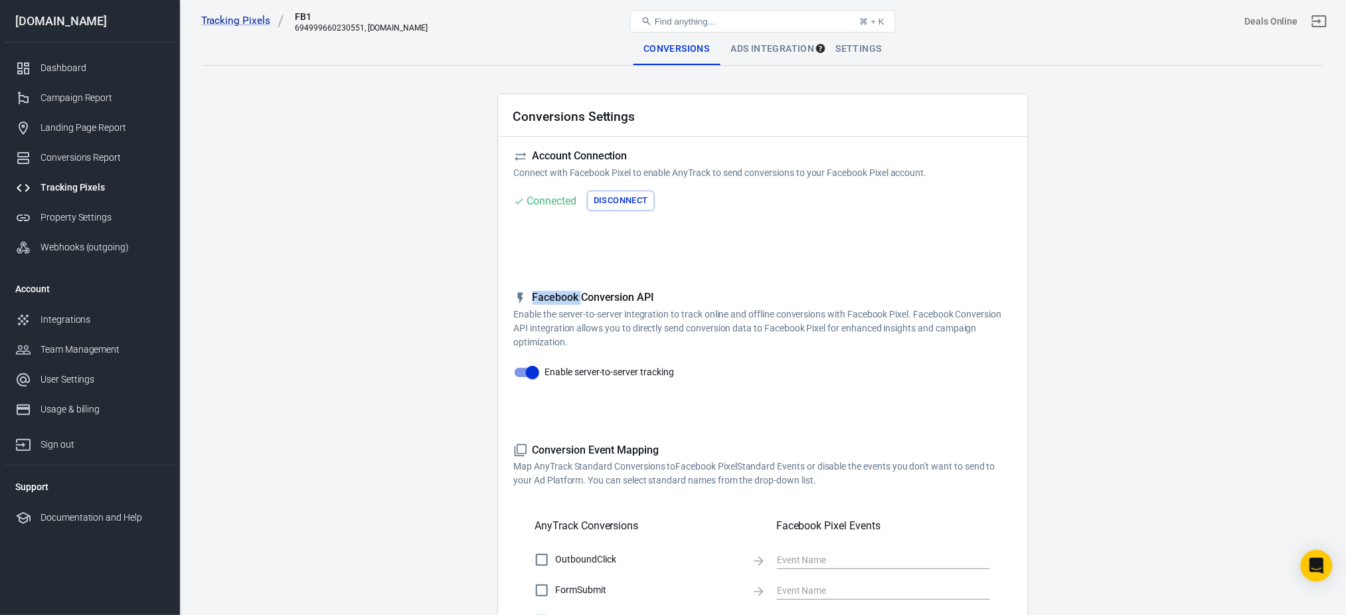
click at [487, 287] on main "Conversions Ads Integration Settings Conversions Settings Account Connection Co…" at bounding box center [763, 573] width 1121 height 1080
click at [82, 203] on link "Property Settings" at bounding box center [90, 218] width 170 height 30
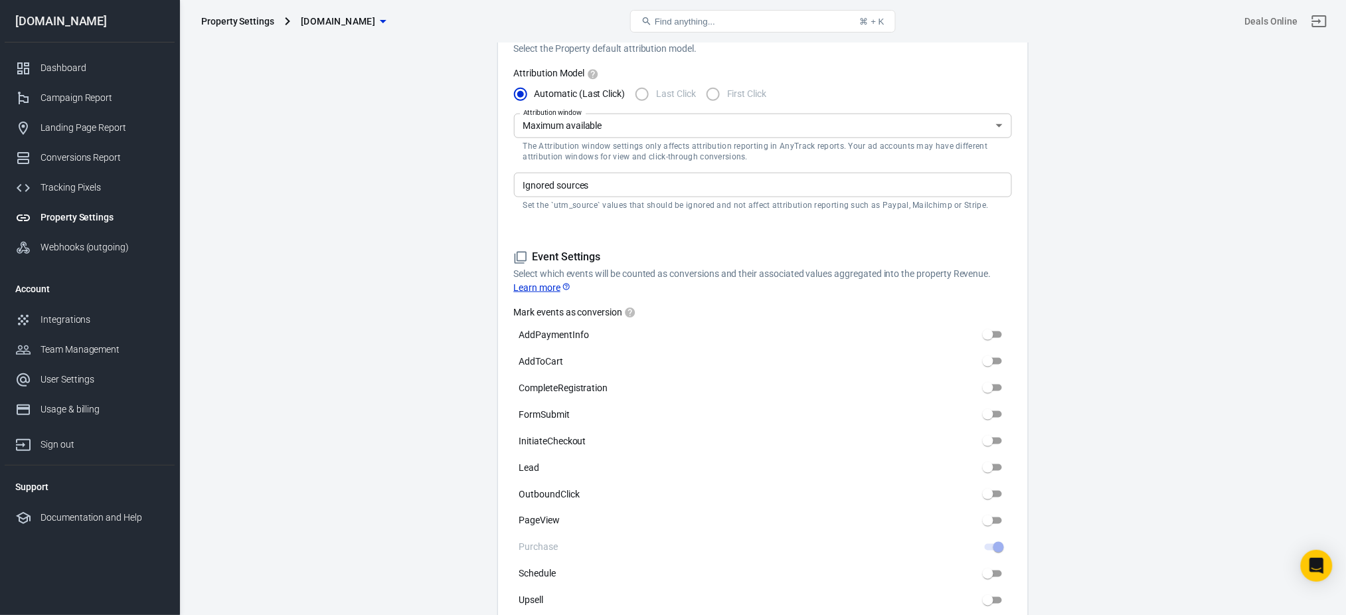
scroll to position [616, 0]
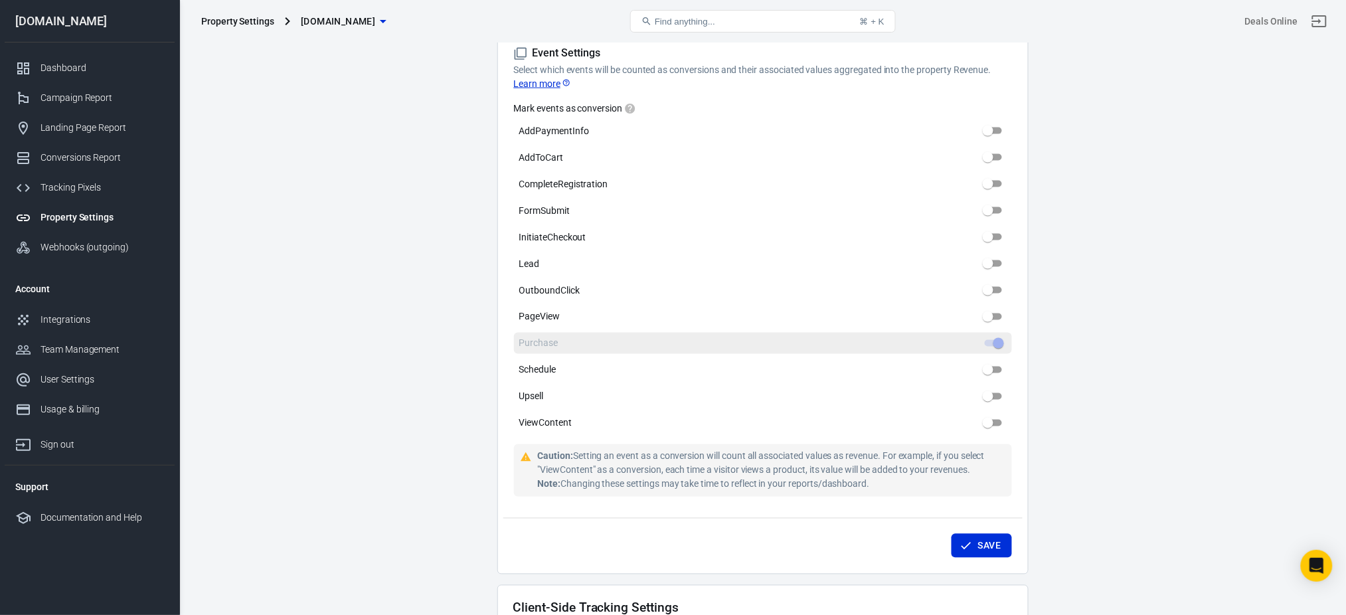
click at [820, 341] on label "Purchase" at bounding box center [763, 343] width 498 height 21
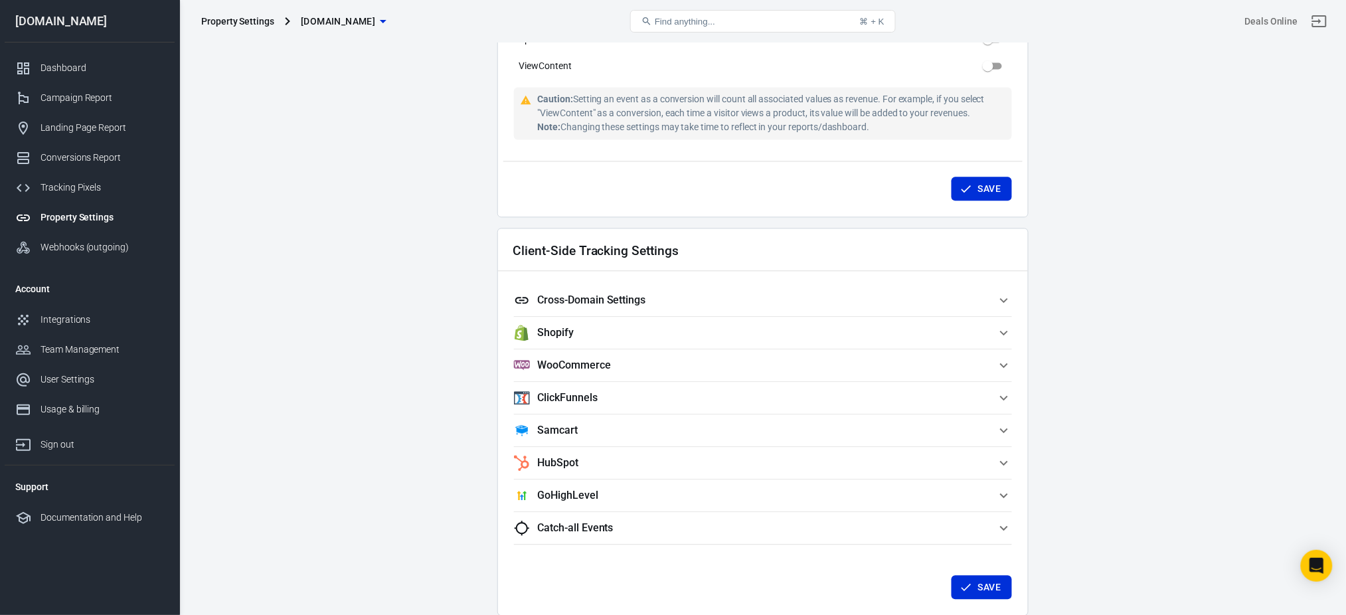
scroll to position [974, 0]
click at [1004, 298] on icon "button" at bounding box center [1004, 300] width 16 height 16
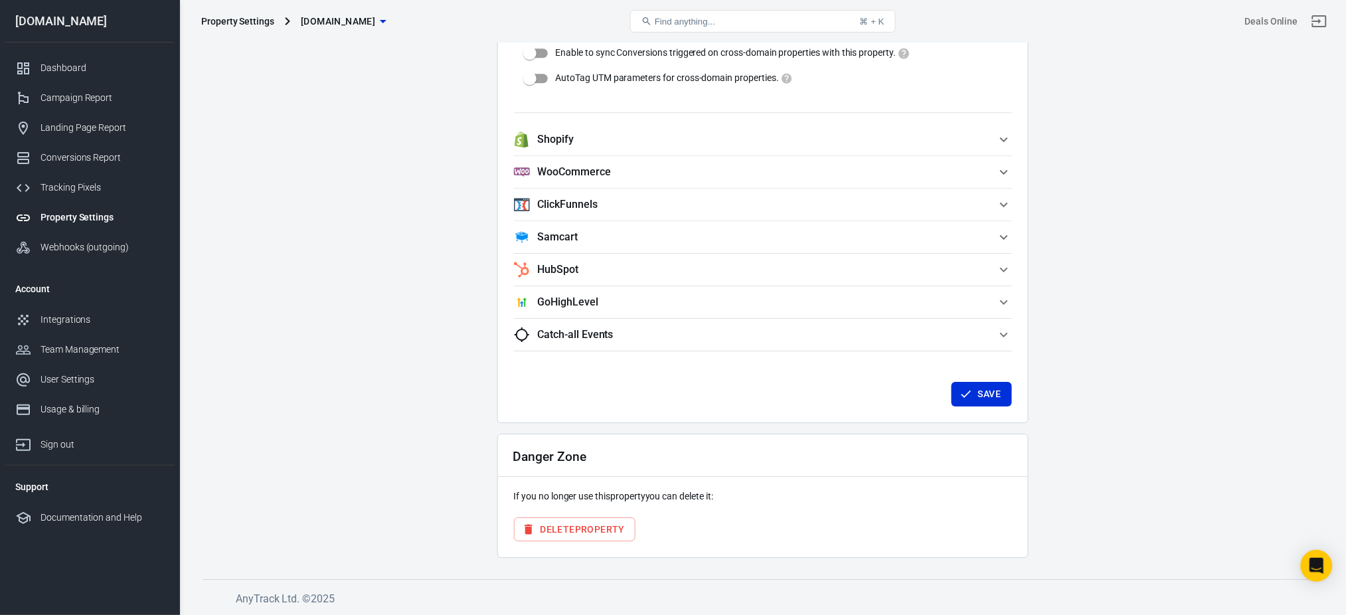
scroll to position [1354, 0]
click at [886, 327] on span "Catch-all Events" at bounding box center [755, 335] width 482 height 16
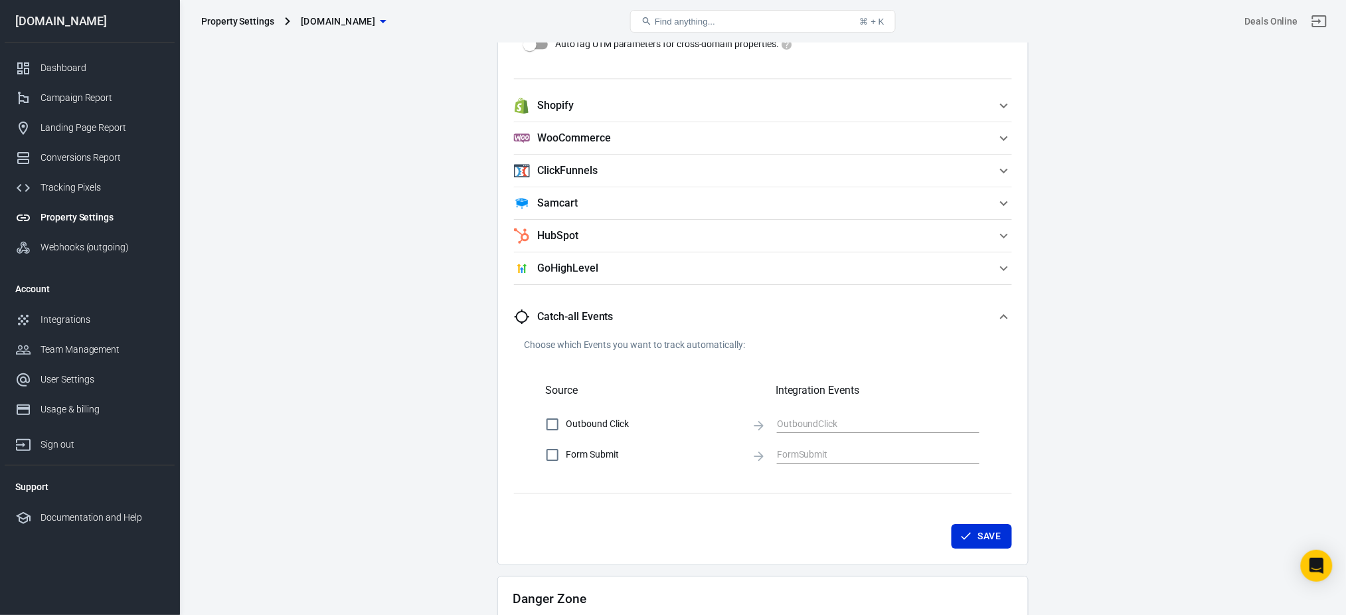
scroll to position [1388, 0]
click at [927, 258] on button "GoHighLevel" at bounding box center [763, 270] width 498 height 32
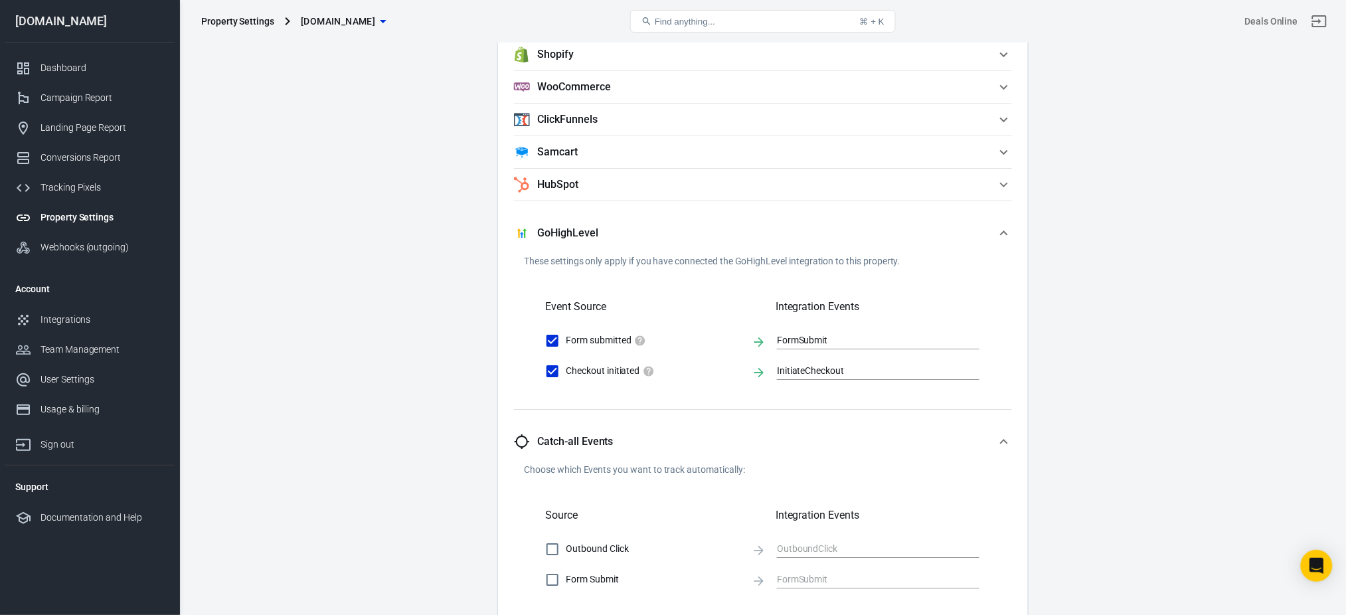
scroll to position [1396, 0]
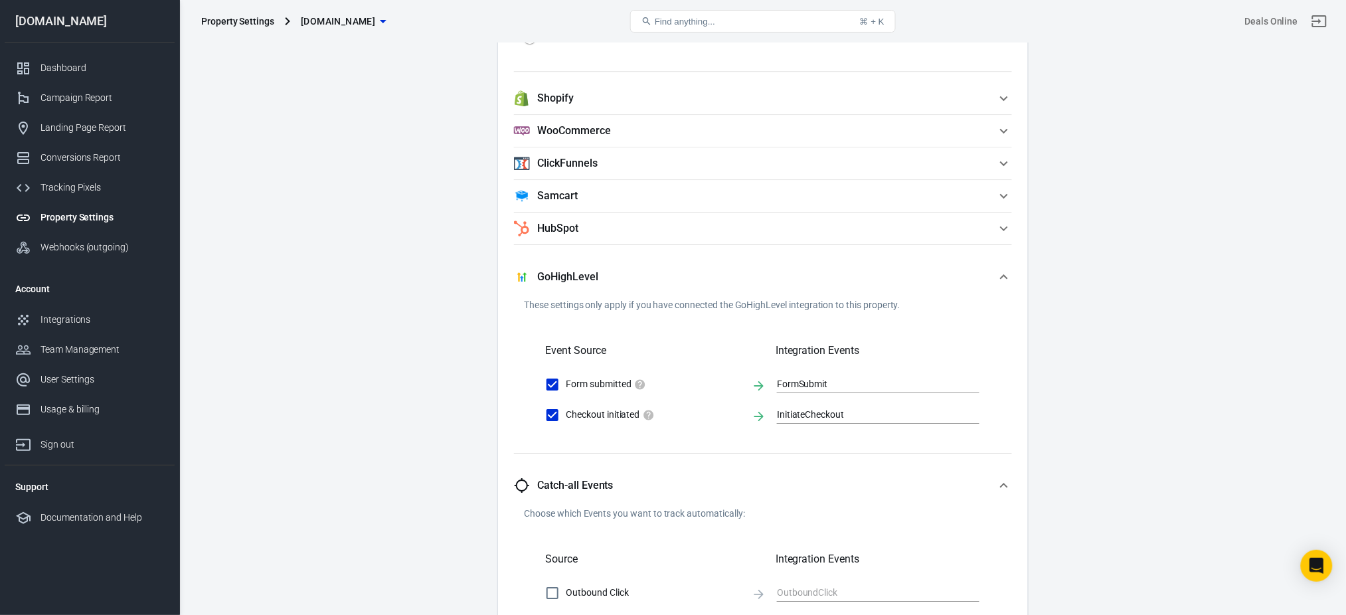
click at [927, 234] on span "HubSpot" at bounding box center [755, 229] width 482 height 16
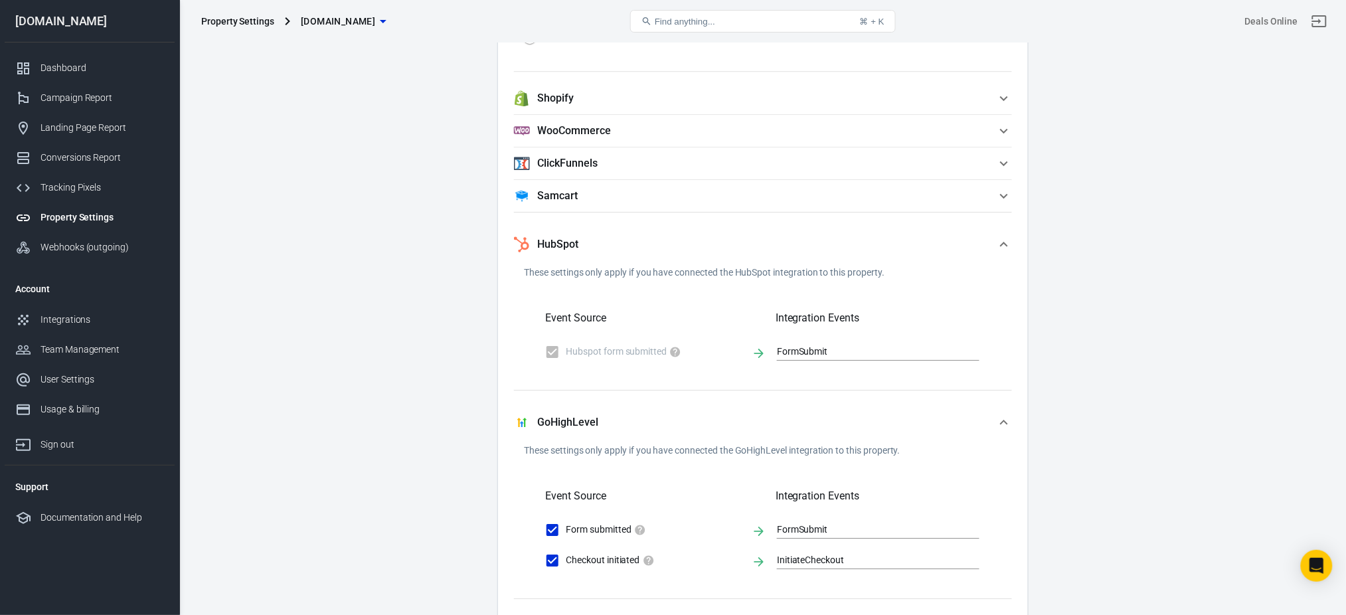
click at [919, 189] on span "Samcart" at bounding box center [755, 196] width 482 height 16
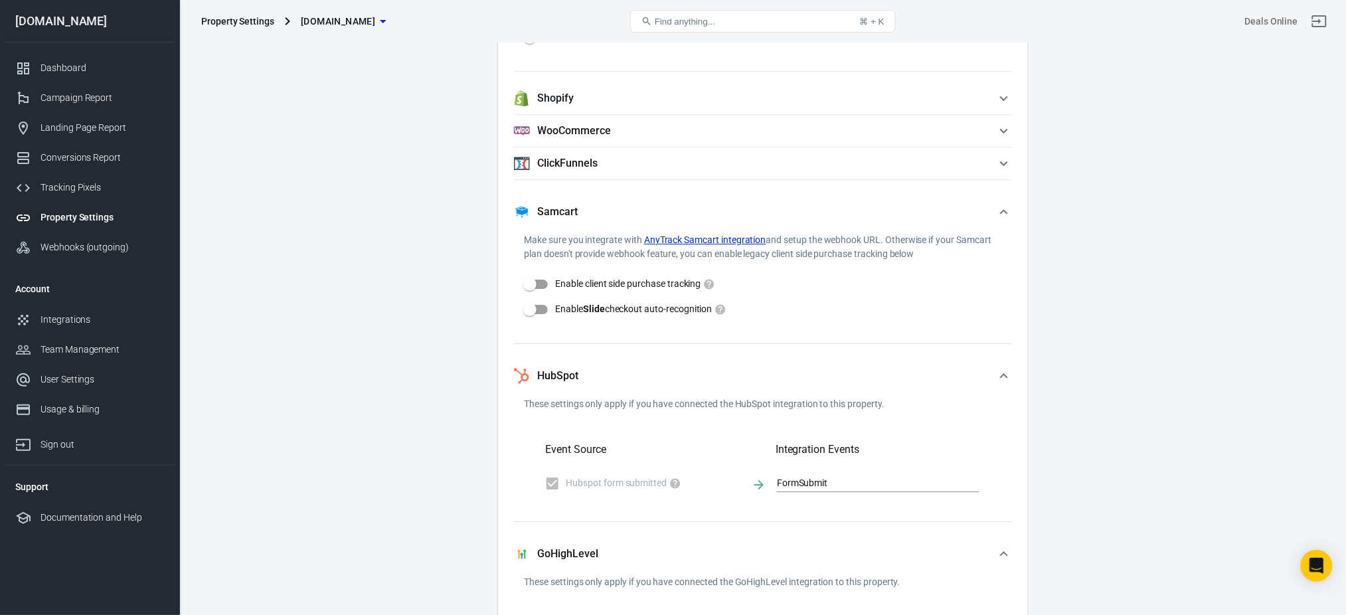
click at [909, 165] on span "ClickFunnels" at bounding box center [755, 163] width 482 height 16
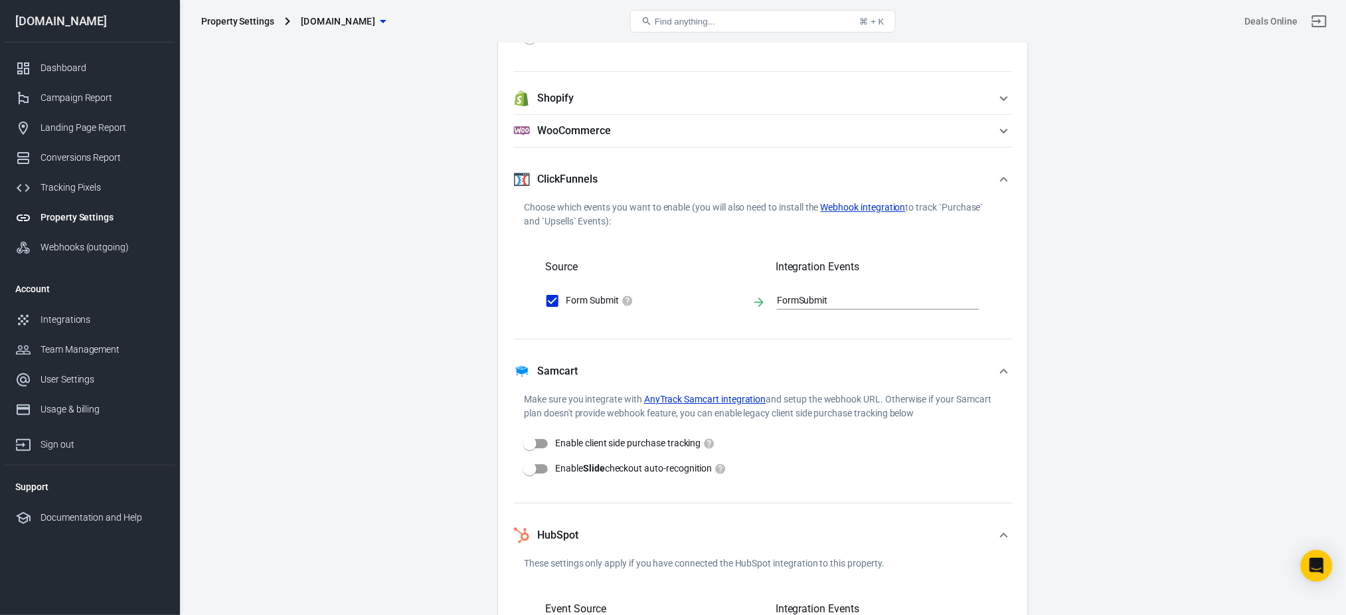
click at [897, 123] on span "WooCommerce" at bounding box center [755, 131] width 482 height 16
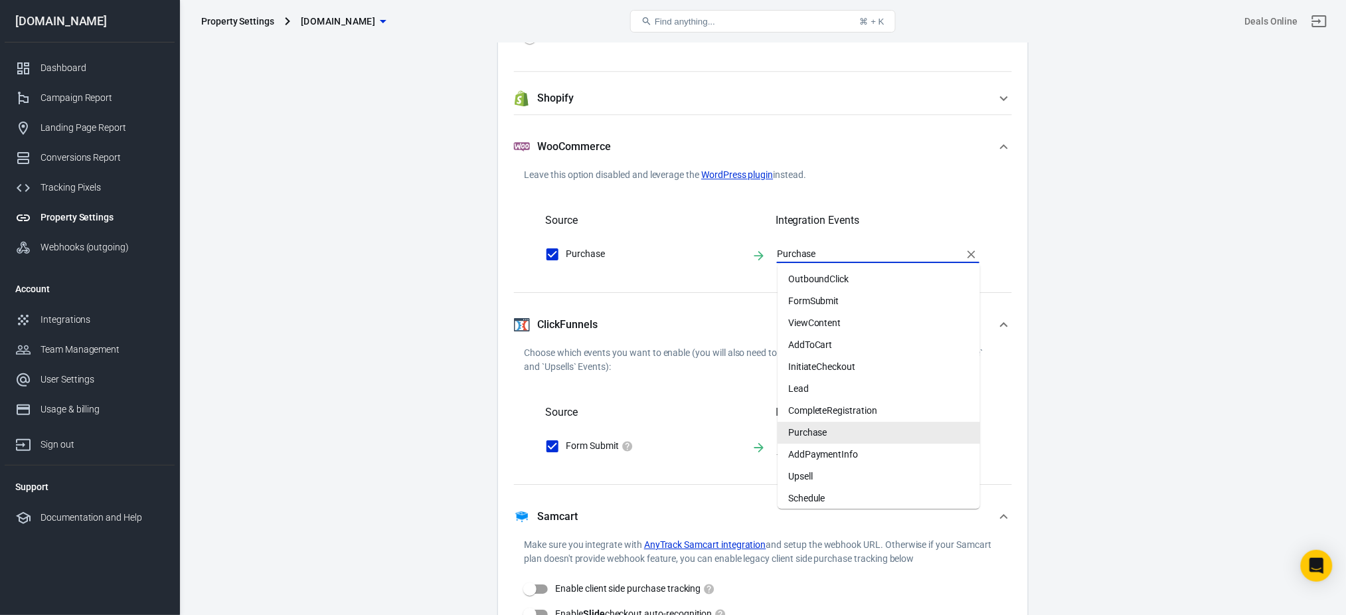
click at [793, 252] on input "Purchase" at bounding box center [868, 254] width 183 height 17
click at [1045, 262] on main "Auto Scan Tracking Script Settings Property Settings Name the420crew.com Name W…" at bounding box center [763, 44] width 1121 height 2814
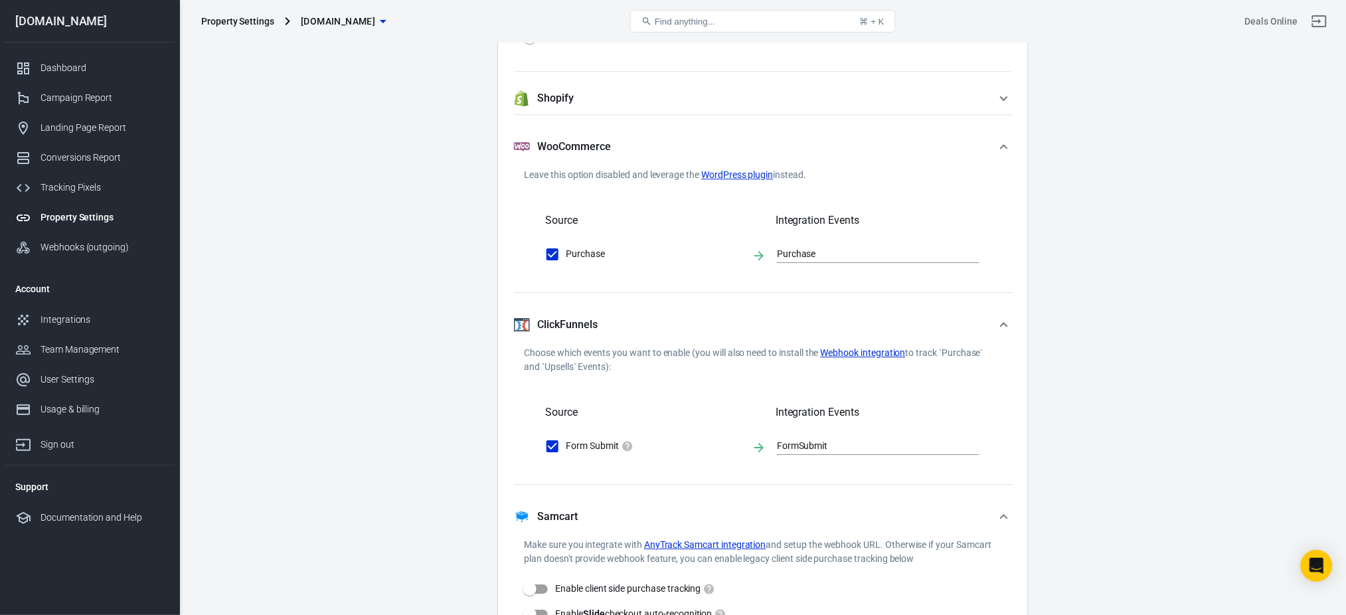
click at [905, 86] on button "Shopify" at bounding box center [763, 98] width 498 height 32
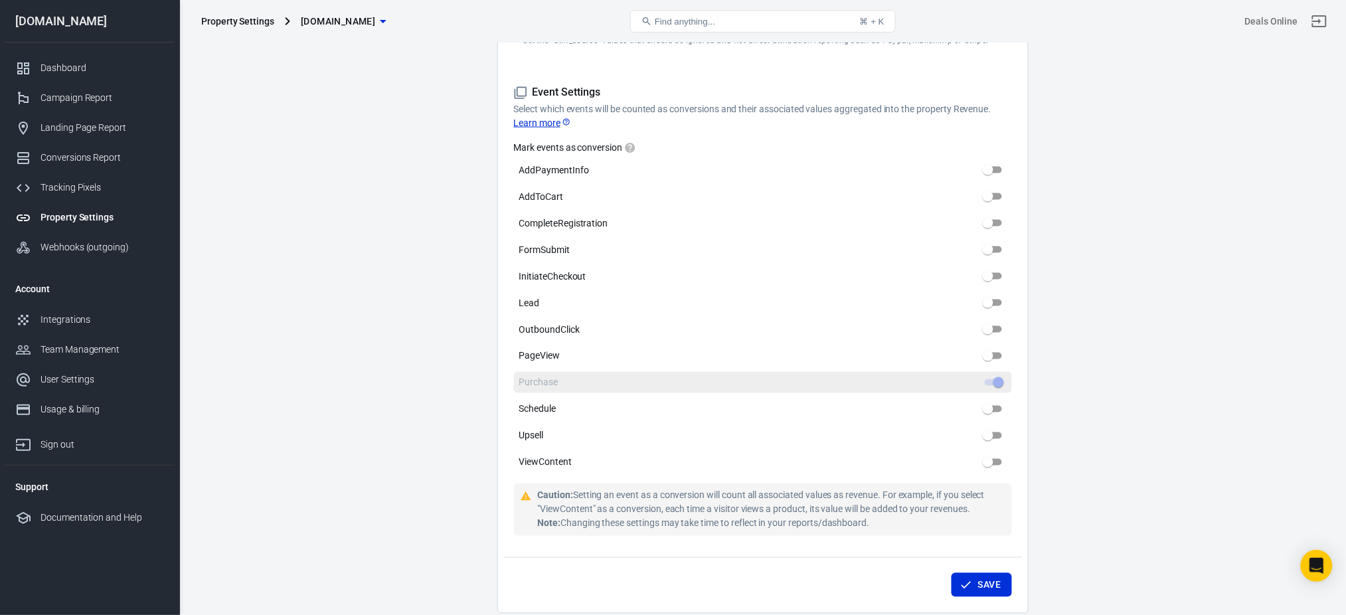
scroll to position [571, 0]
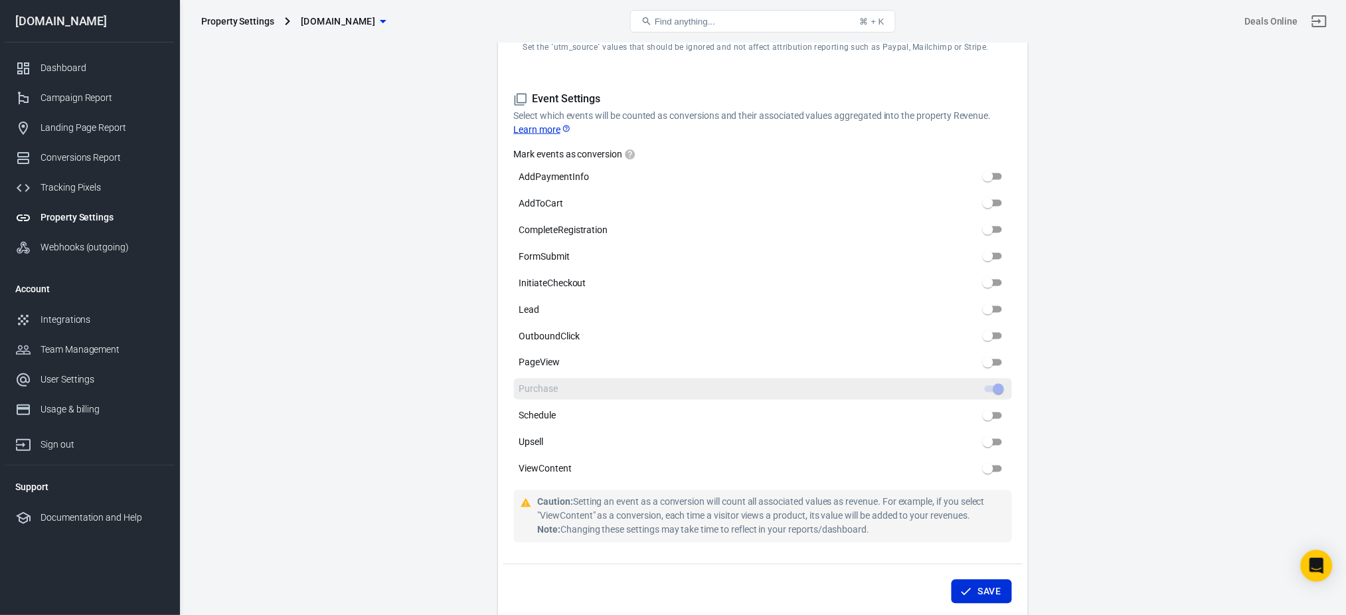
click at [990, 393] on span at bounding box center [993, 389] width 27 height 16
click at [980, 379] on label "Purchase" at bounding box center [763, 389] width 498 height 21
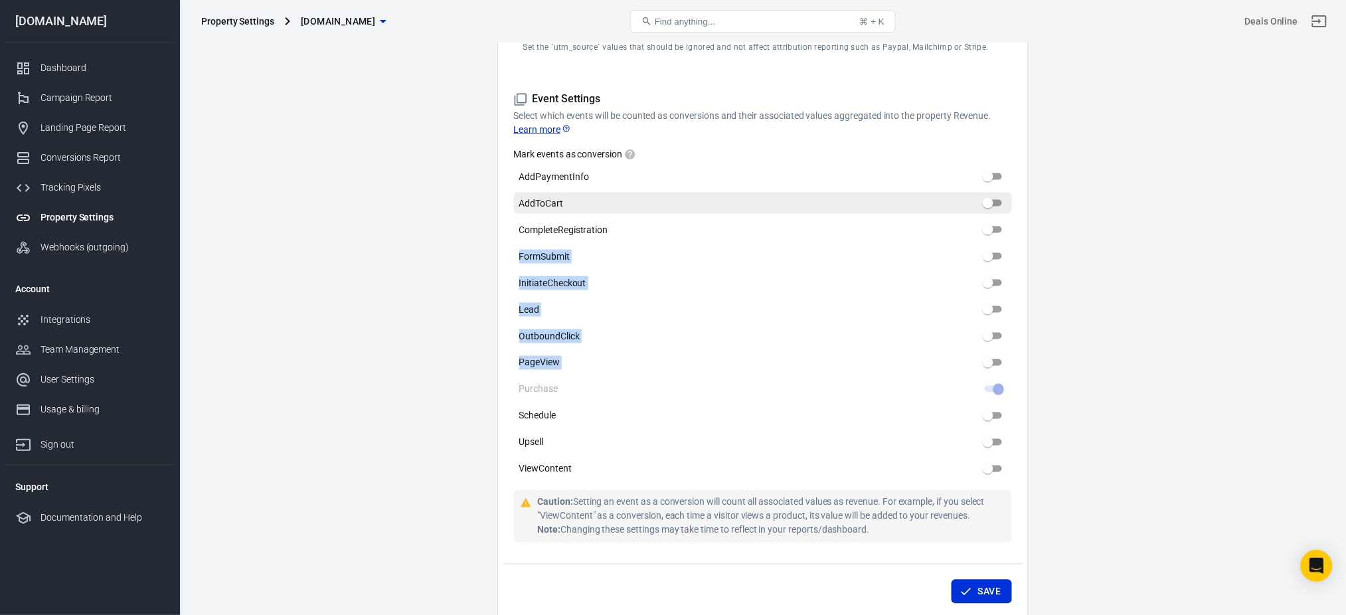
drag, startPoint x: 980, startPoint y: 379, endPoint x: 900, endPoint y: 198, distance: 197.7
click at [900, 198] on div "Mark events as conversion AddPaymentInfo AddToCart CompleteRegistration FormSub…" at bounding box center [763, 313] width 498 height 332
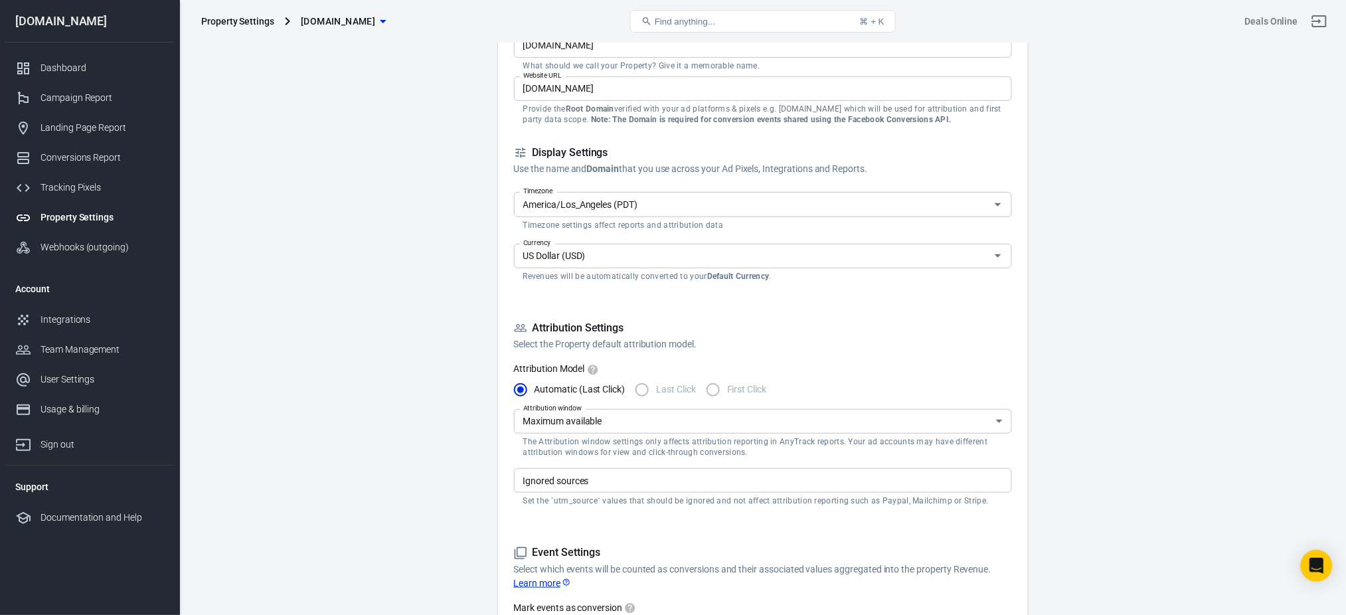
scroll to position [118, 0]
click at [535, 389] on span "Automatic (Last Click)" at bounding box center [580, 389] width 91 height 14
click at [535, 389] on input "Automatic (Last Click)" at bounding box center [521, 389] width 28 height 28
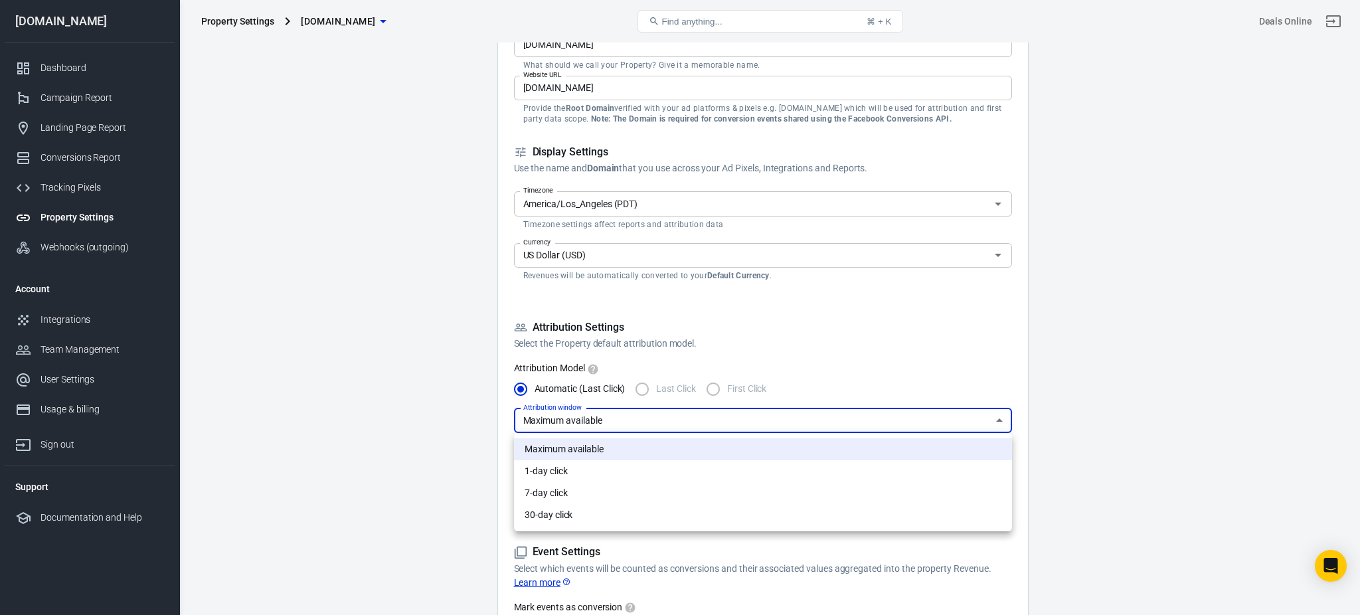
click at [1125, 314] on div at bounding box center [680, 307] width 1360 height 615
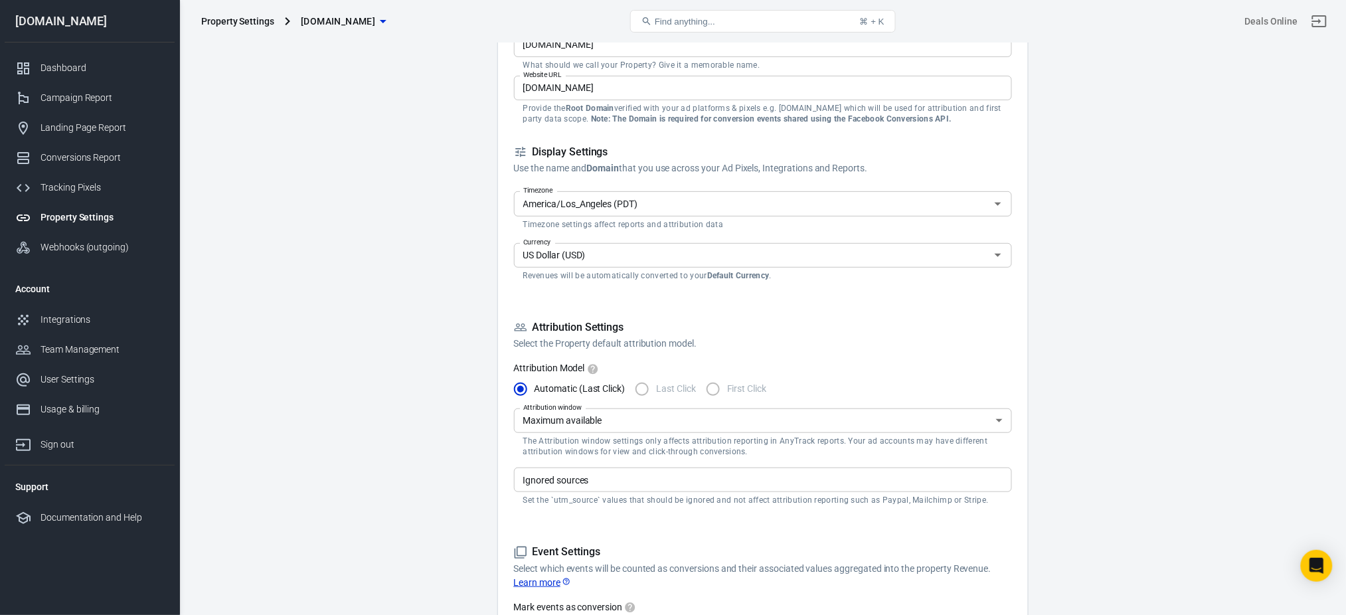
click at [600, 333] on h5 "Attribution Settings" at bounding box center [763, 328] width 498 height 14
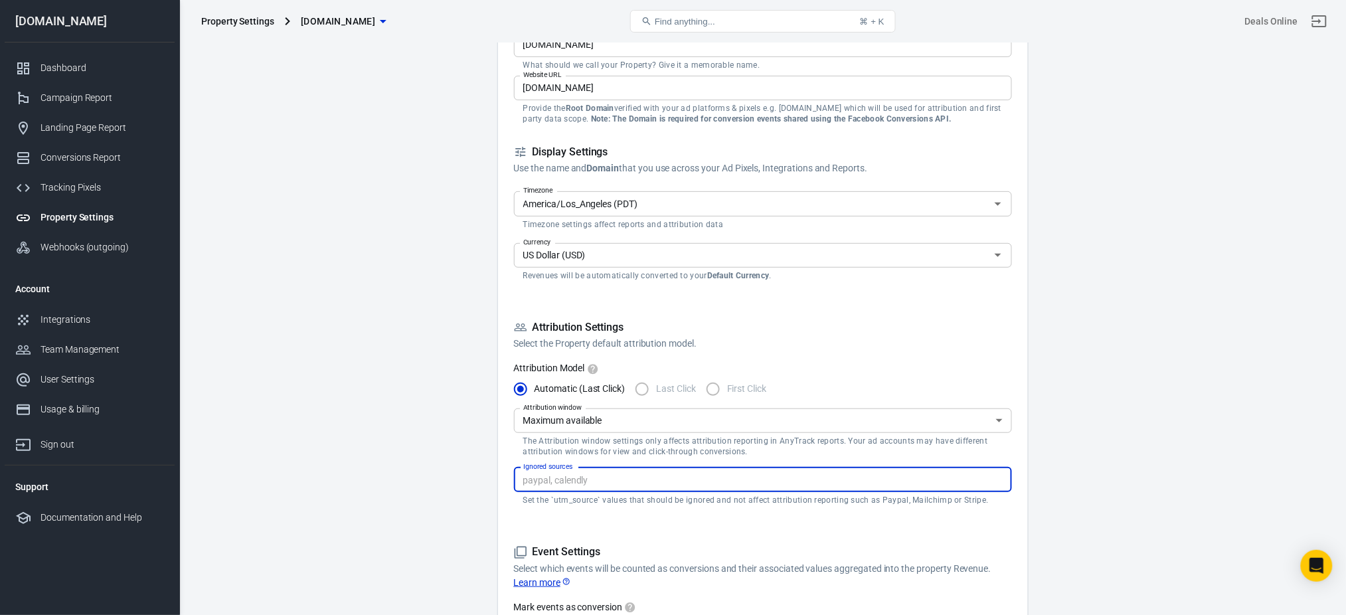
click at [594, 478] on input "Ignored sources" at bounding box center [762, 480] width 488 height 17
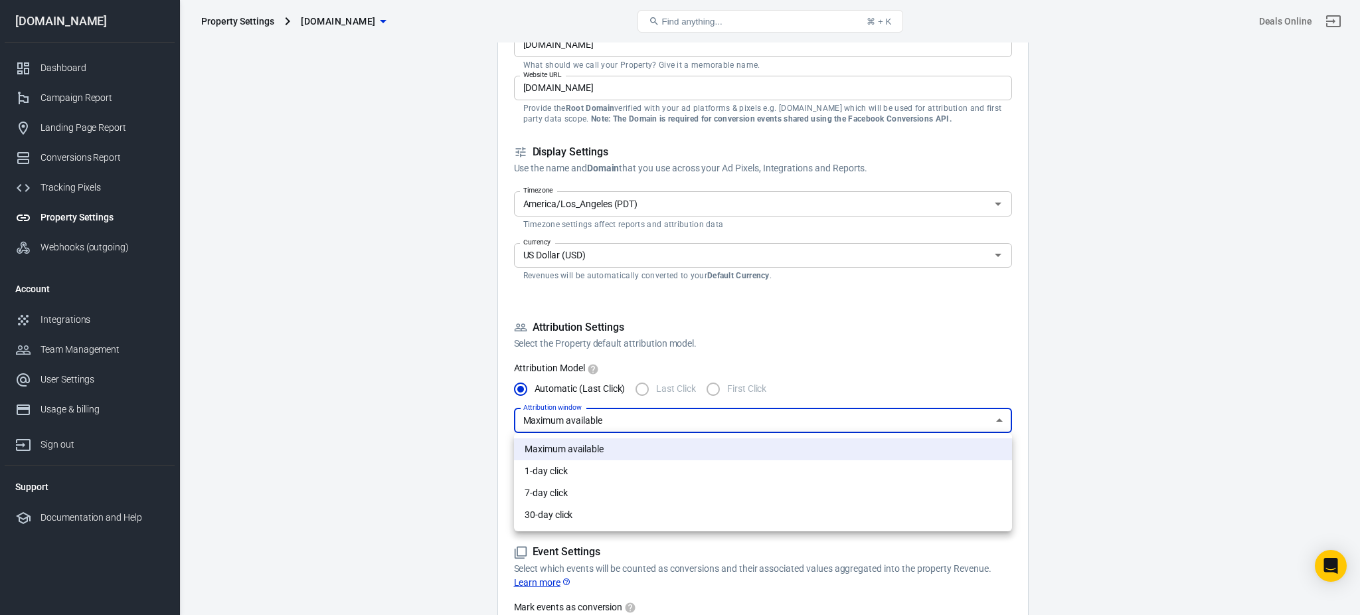
click at [1165, 337] on div at bounding box center [680, 307] width 1360 height 615
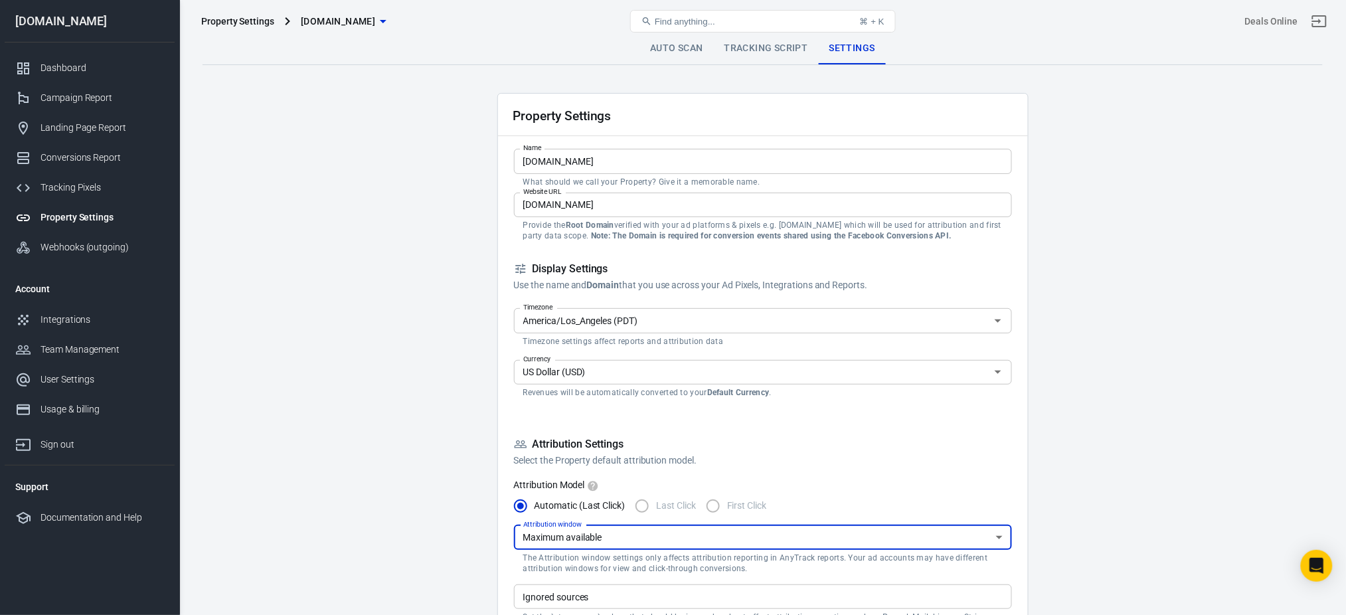
scroll to position [2, 0]
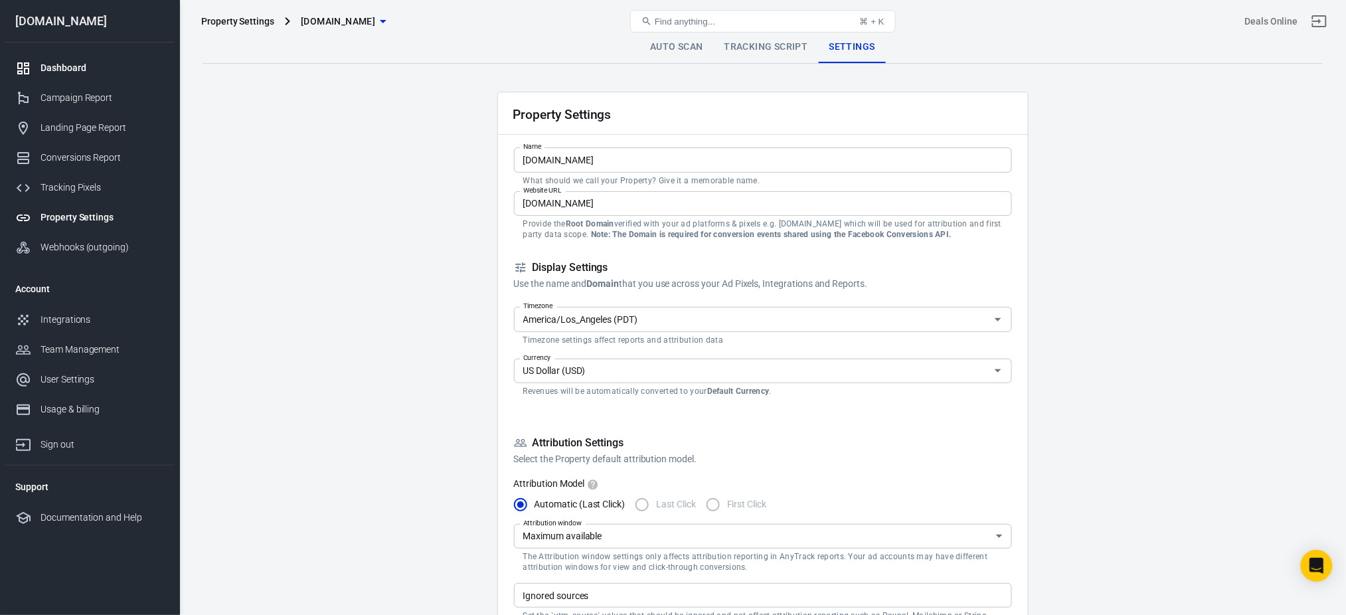
click at [59, 67] on div "Dashboard" at bounding box center [103, 68] width 124 height 14
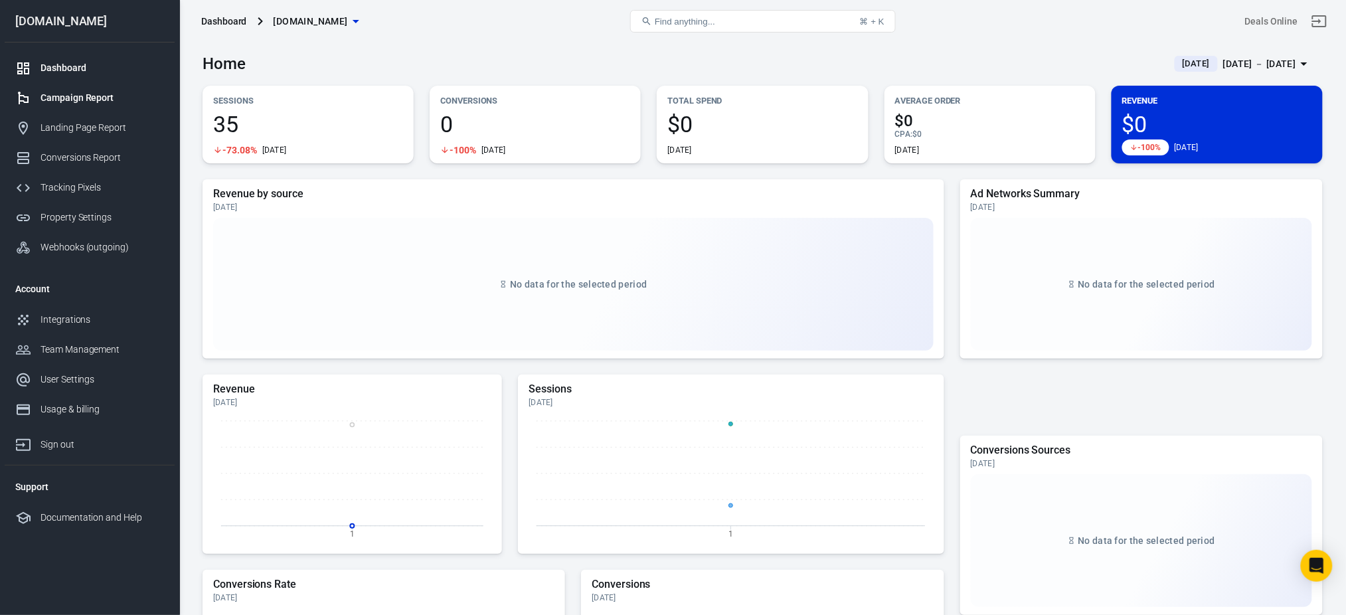
click at [73, 95] on div "Campaign Report" at bounding box center [103, 98] width 124 height 14
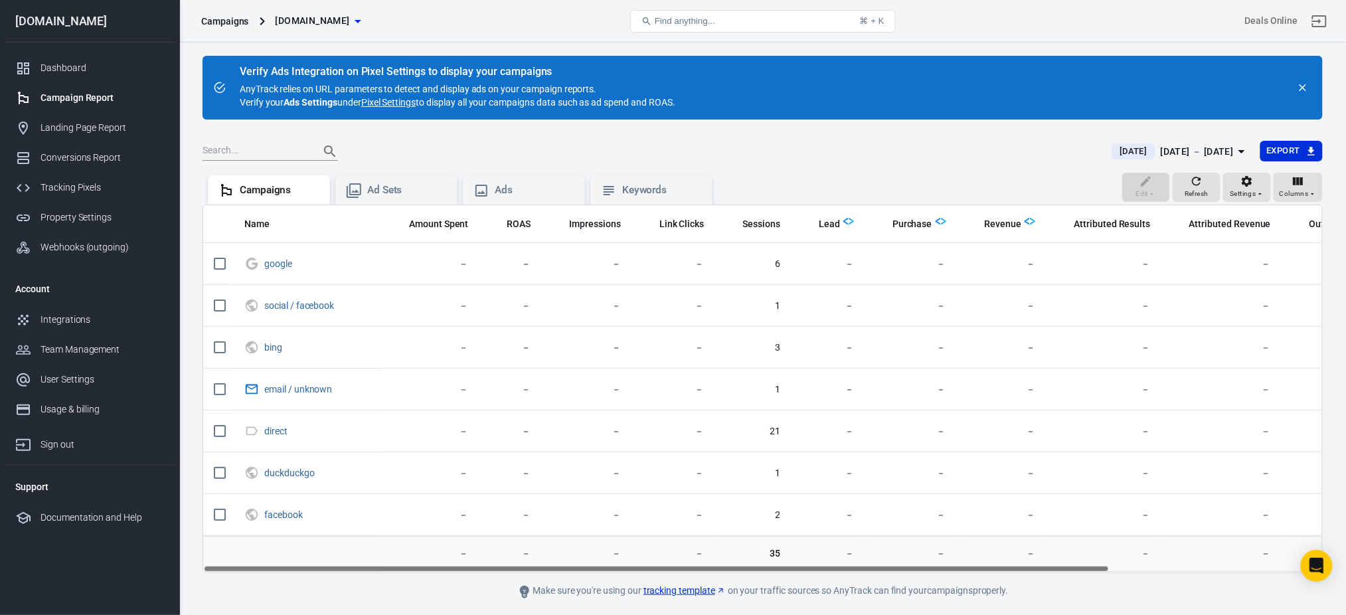
click at [579, 88] on div "Verify Ads Integration on Pixel Settings to display your campaigns AnyTrack rel…" at bounding box center [458, 87] width 436 height 43
drag, startPoint x: 579, startPoint y: 88, endPoint x: 488, endPoint y: 84, distance: 91.8
click at [488, 84] on div "Verify Ads Integration on Pixel Settings to display your campaigns AnyTrack rel…" at bounding box center [458, 87] width 436 height 43
click at [499, 89] on div "Verify Ads Integration on Pixel Settings to display your campaigns AnyTrack rel…" at bounding box center [458, 87] width 436 height 43
click at [495, 89] on div "Verify Ads Integration on Pixel Settings to display your campaigns AnyTrack rel…" at bounding box center [458, 87] width 436 height 43
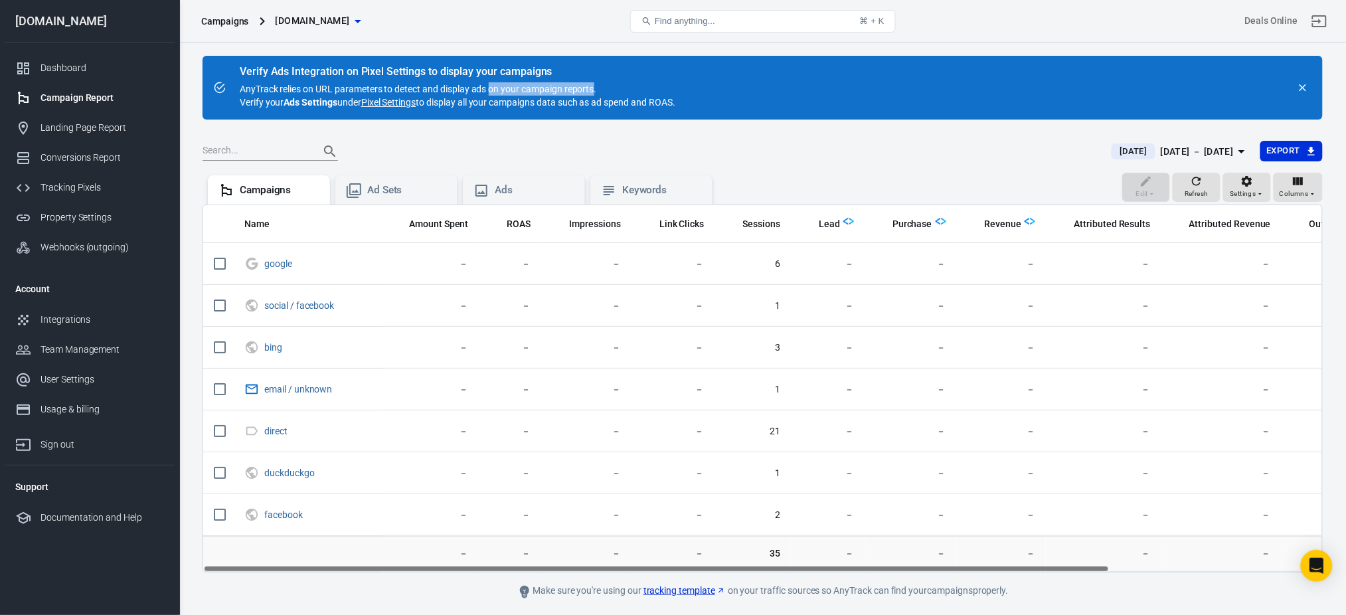
drag, startPoint x: 495, startPoint y: 89, endPoint x: 577, endPoint y: 82, distance: 82.0
click at [577, 82] on div "Verify Ads Integration on Pixel Settings to display your campaigns AnyTrack rel…" at bounding box center [458, 87] width 436 height 43
click at [410, 106] on link "Pixel Settings" at bounding box center [388, 102] width 54 height 13
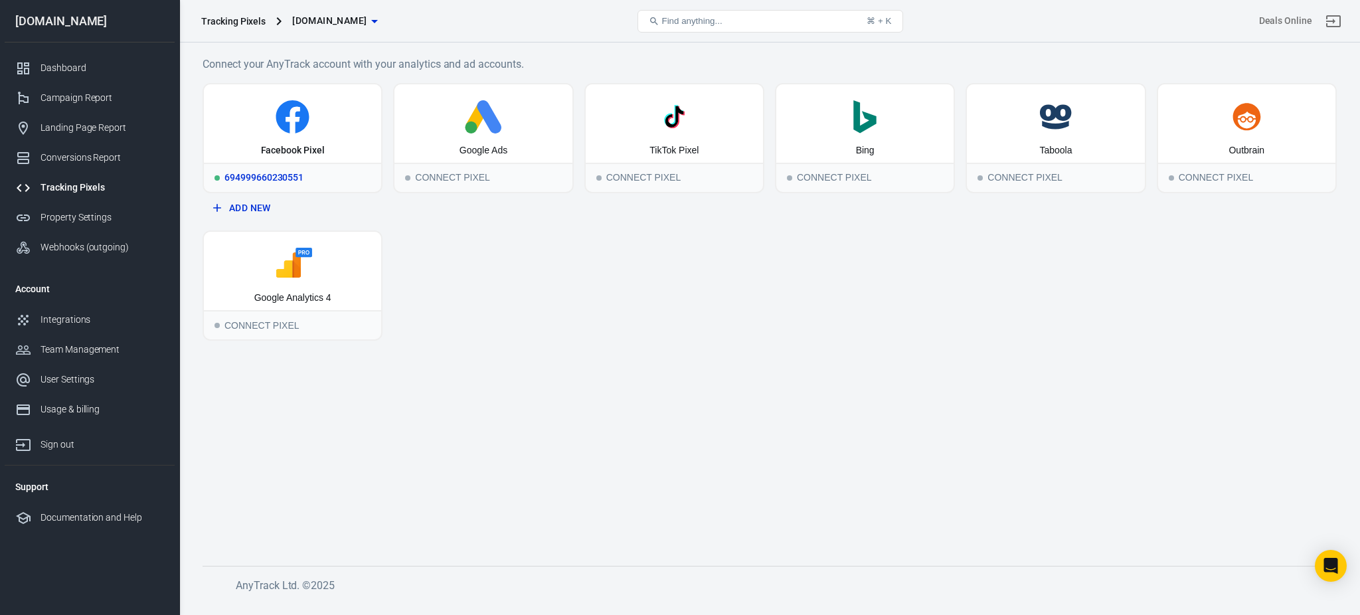
click at [327, 129] on icon at bounding box center [292, 116] width 167 height 33
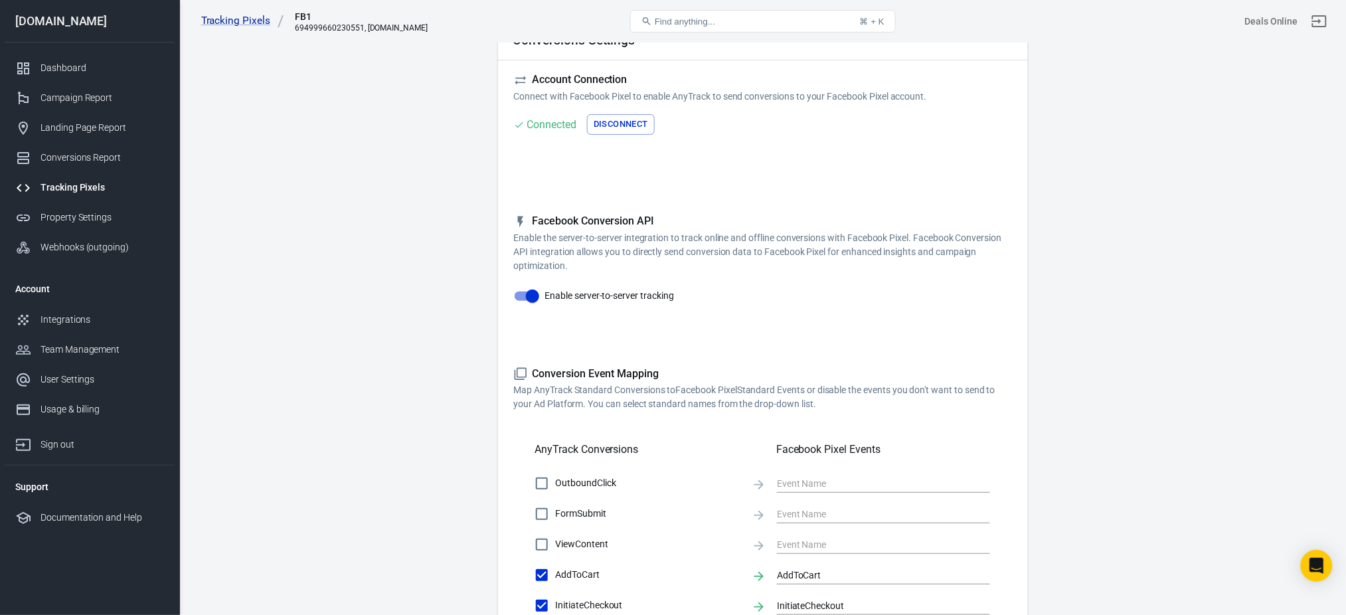
scroll to position [74, 0]
click at [522, 244] on p "Enable the server-to-server integration to track online and offline conversions…" at bounding box center [763, 254] width 498 height 42
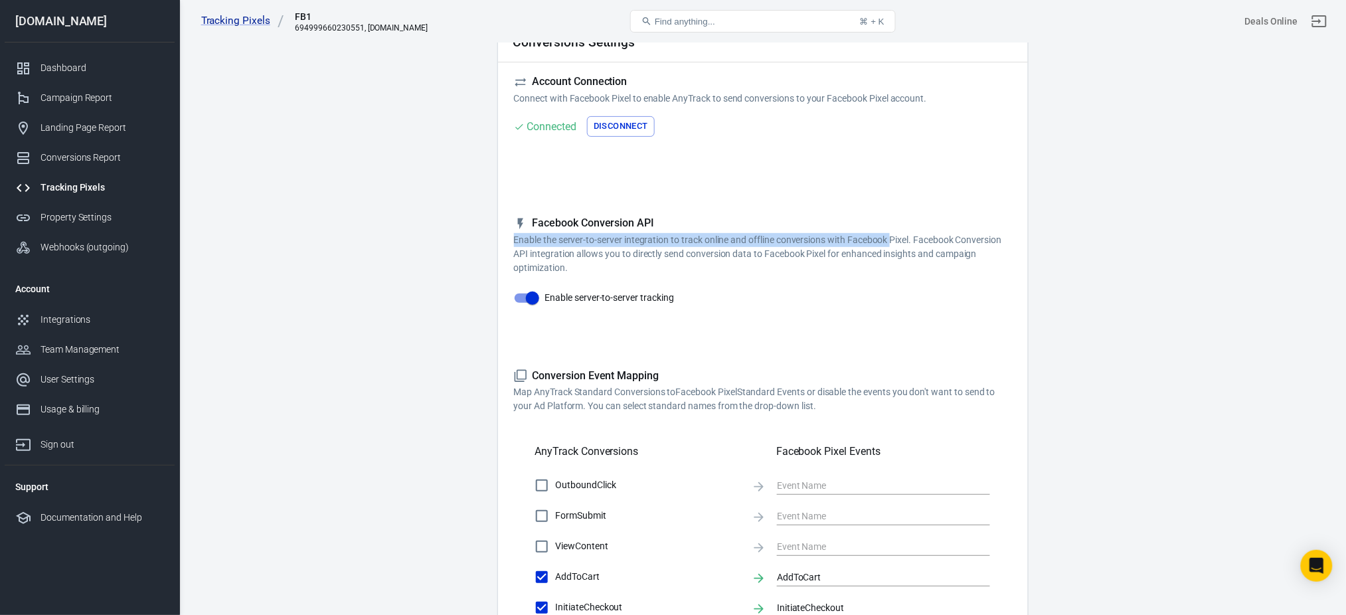
drag, startPoint x: 522, startPoint y: 244, endPoint x: 889, endPoint y: 244, distance: 366.6
click at [889, 244] on p "Enable the server-to-server integration to track online and offline conversions…" at bounding box center [763, 254] width 498 height 42
click at [645, 252] on p "Enable the server-to-server integration to track online and offline conversions…" at bounding box center [763, 254] width 498 height 42
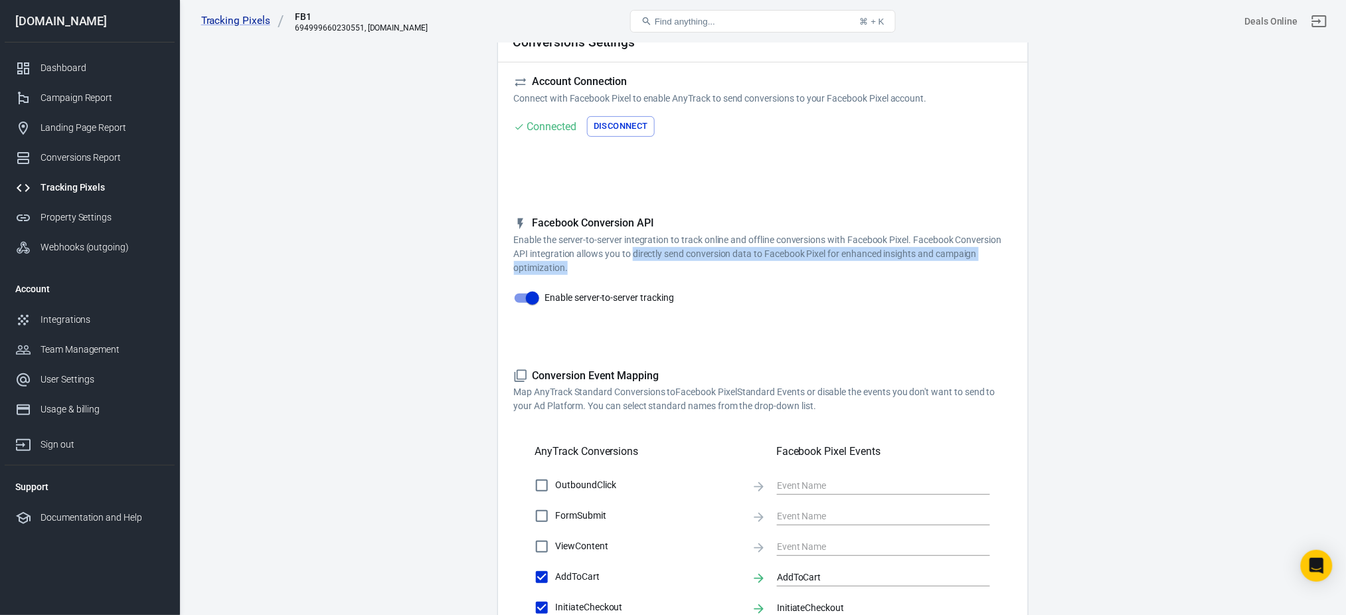
drag, startPoint x: 645, startPoint y: 252, endPoint x: 972, endPoint y: 270, distance: 328.0
click at [972, 270] on p "Enable the server-to-server integration to track online and offline conversions…" at bounding box center [763, 254] width 498 height 42
click at [768, 387] on p "Map AnyTrack Standard Conversions to Facebook Pixel Standard Events or disable …" at bounding box center [763, 399] width 498 height 28
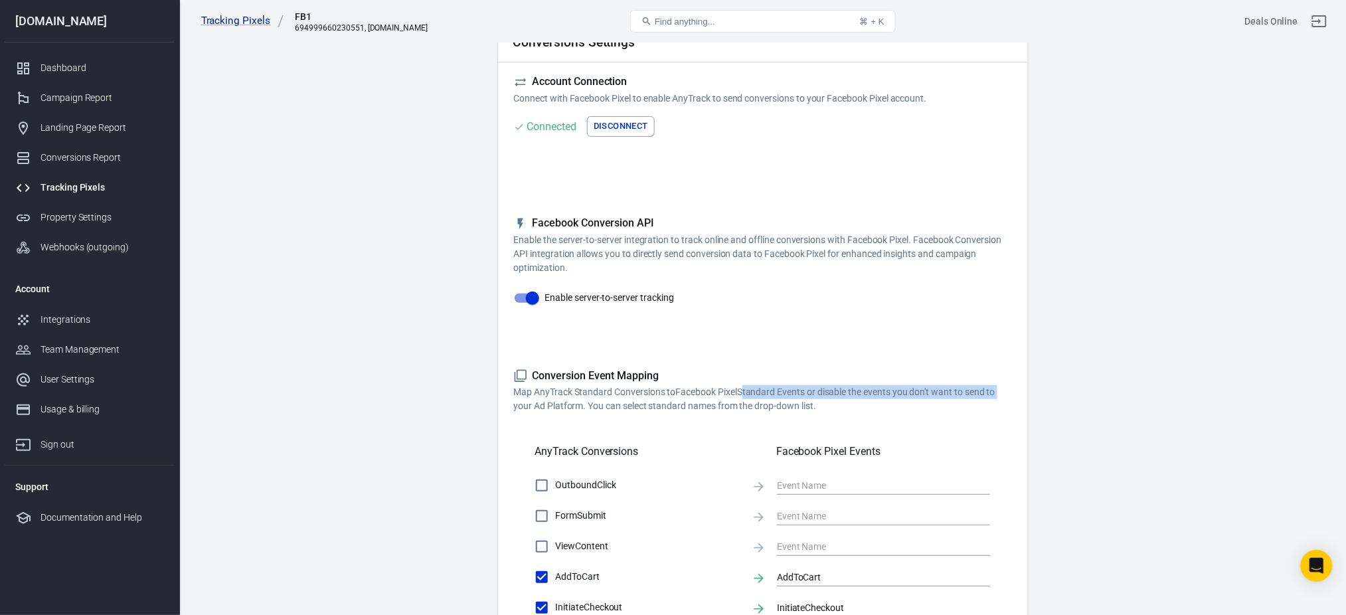
drag, startPoint x: 768, startPoint y: 387, endPoint x: 994, endPoint y: 398, distance: 226.1
click at [994, 398] on p "Map AnyTrack Standard Conversions to Facebook Pixel Standard Events or disable …" at bounding box center [763, 399] width 498 height 28
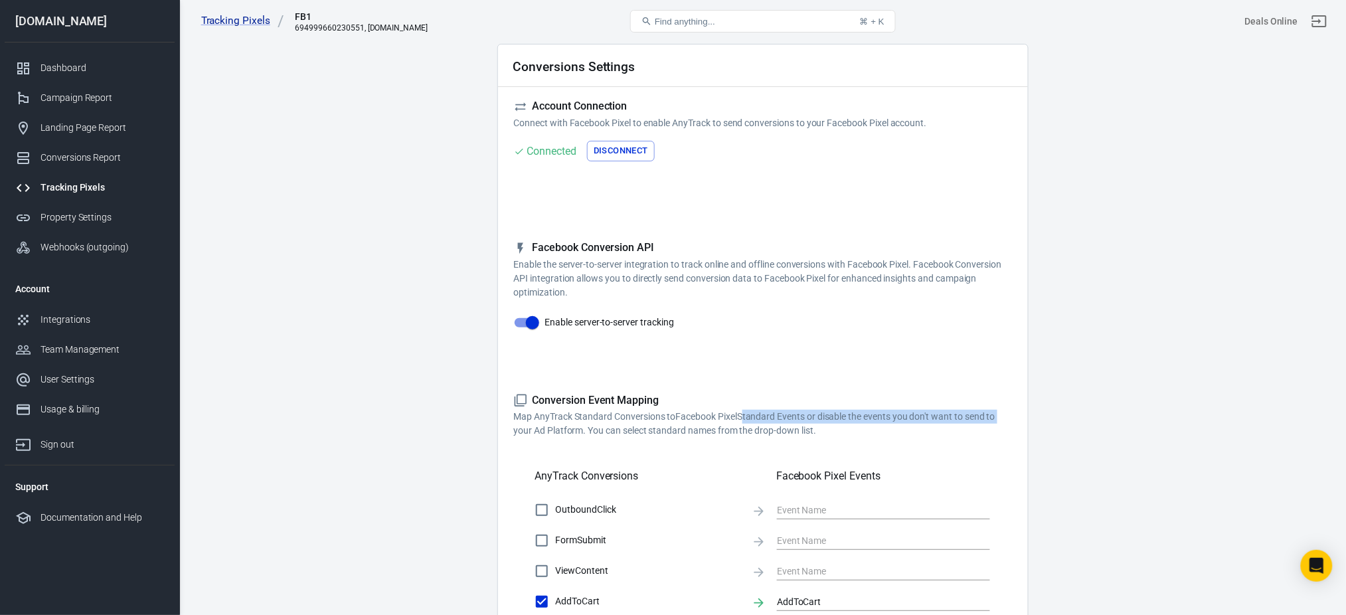
scroll to position [0, 0]
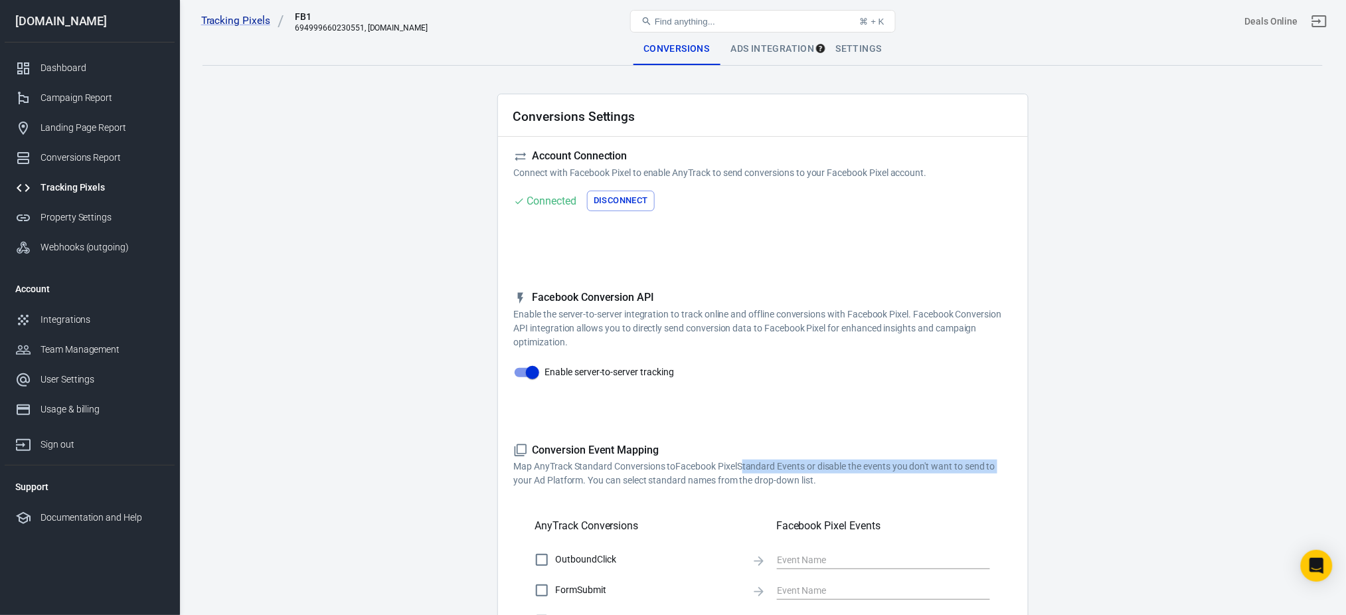
click at [790, 61] on div "Ads Integration" at bounding box center [773, 49] width 105 height 32
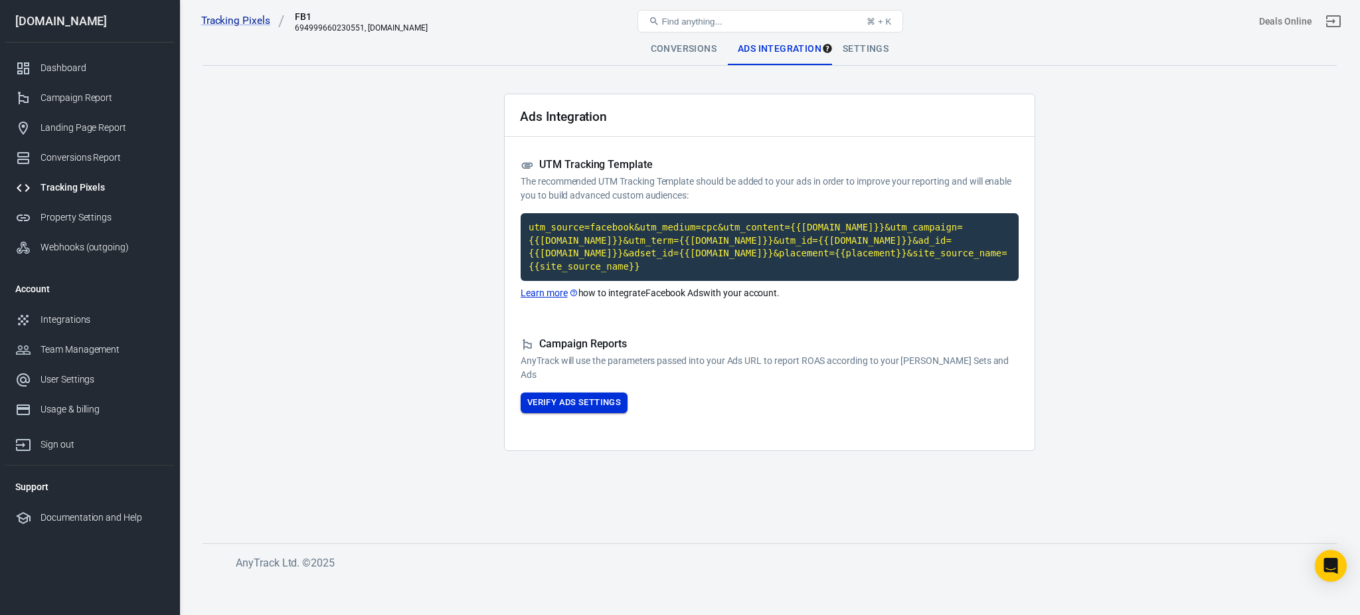
click at [577, 394] on button "Verify Ads Settings" at bounding box center [574, 403] width 107 height 21
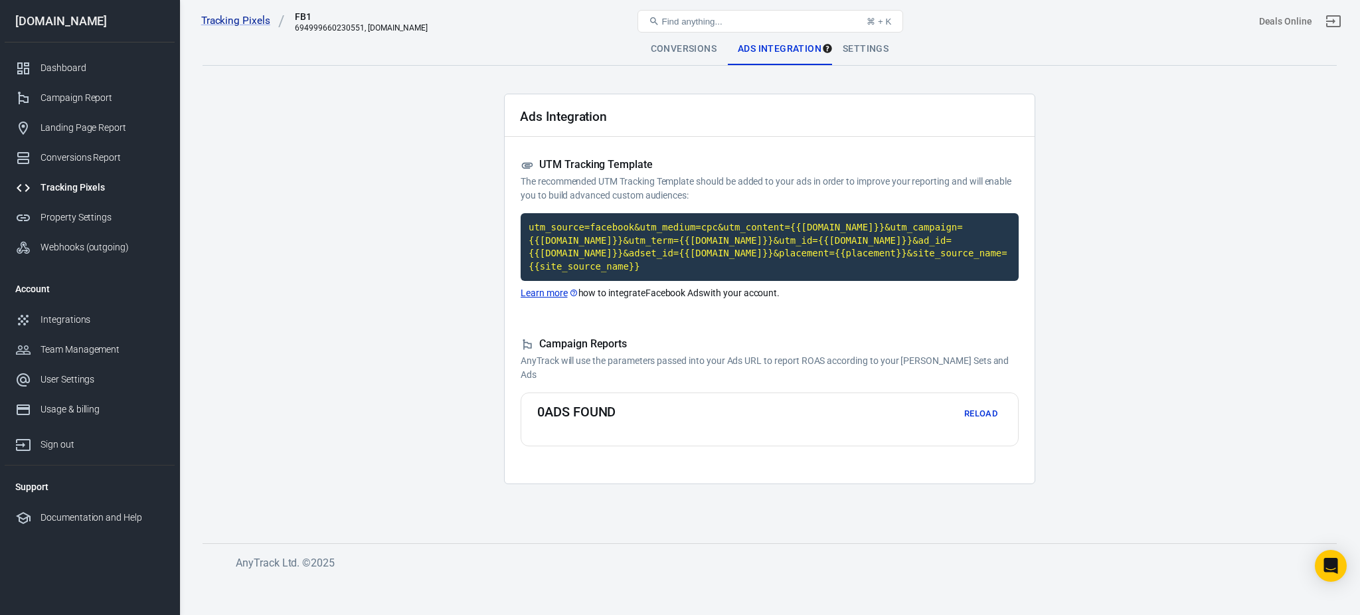
click at [873, 50] on div "Settings" at bounding box center [865, 49] width 67 height 32
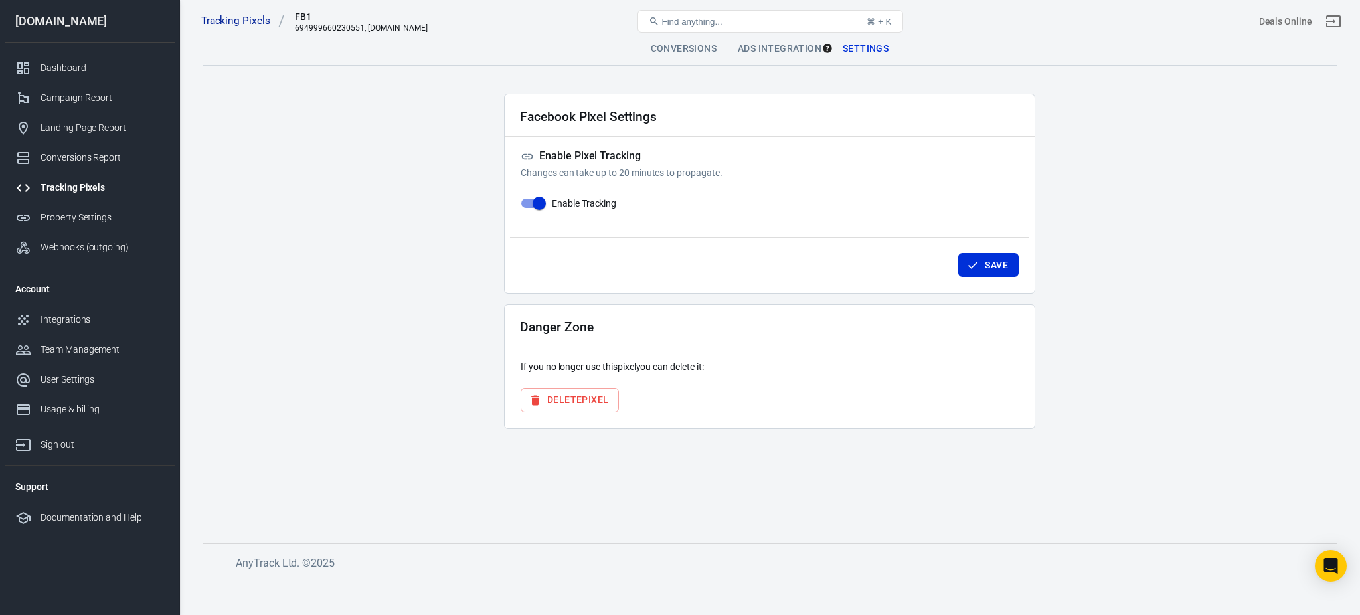
click at [586, 199] on span "Enable Tracking" at bounding box center [584, 204] width 64 height 14
click at [577, 199] on input "Enable Tracking" at bounding box center [539, 203] width 76 height 25
click at [586, 199] on span "Enable Tracking" at bounding box center [584, 204] width 64 height 14
click at [564, 199] on input "Enable Tracking" at bounding box center [526, 203] width 76 height 25
checkbox input "true"
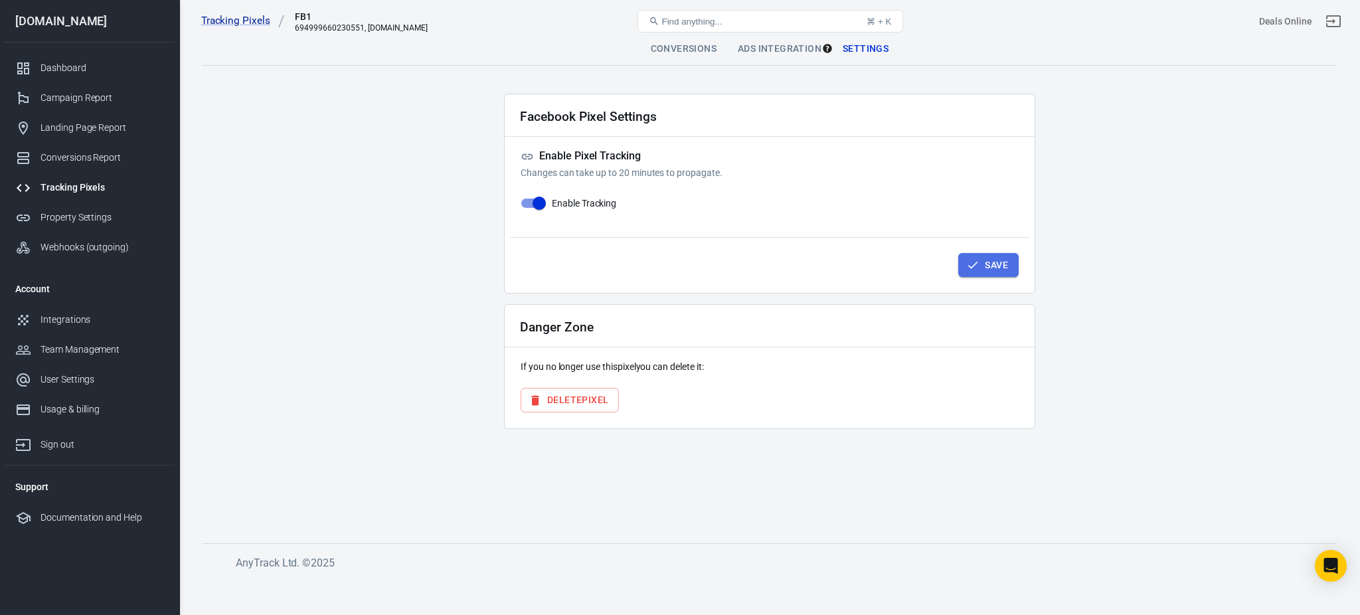
click at [976, 265] on icon "button" at bounding box center [972, 264] width 13 height 13
click at [99, 224] on div "Property Settings" at bounding box center [103, 218] width 124 height 14
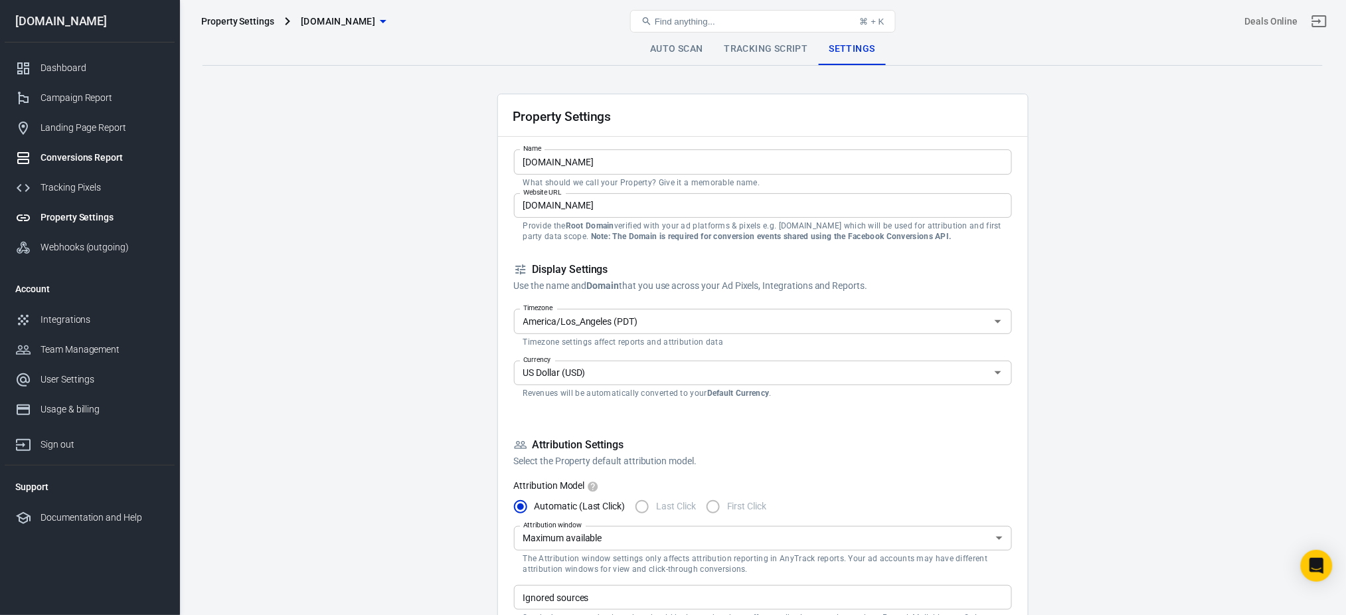
click at [72, 153] on div "Conversions Report" at bounding box center [103, 158] width 124 height 14
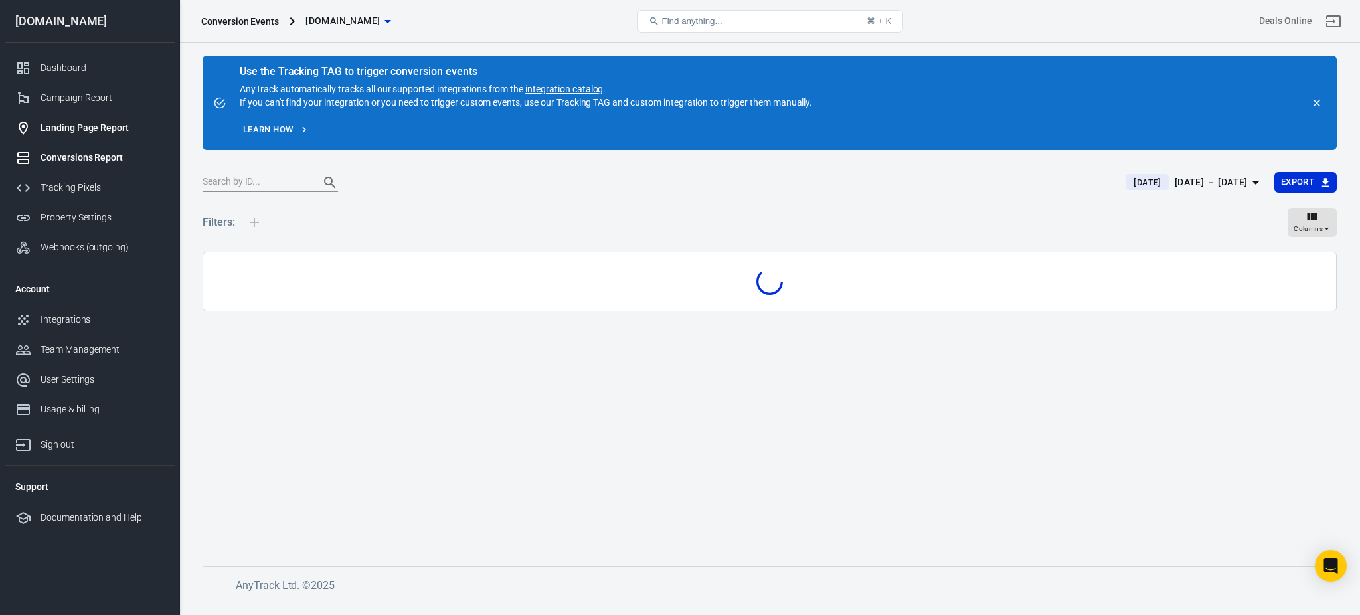
click at [62, 134] on div "Landing Page Report" at bounding box center [103, 128] width 124 height 14
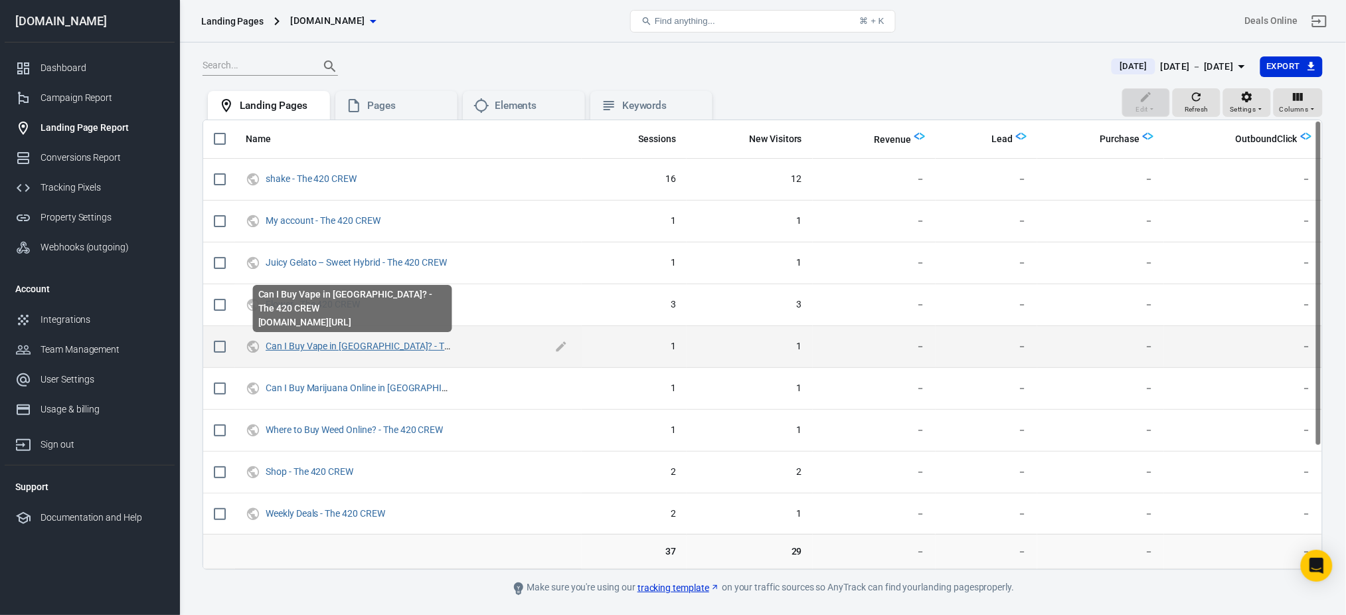
click at [305, 344] on link "Can I Buy Vape in [GEOGRAPHIC_DATA]? - The 420 CREW" at bounding box center [383, 346] width 234 height 11
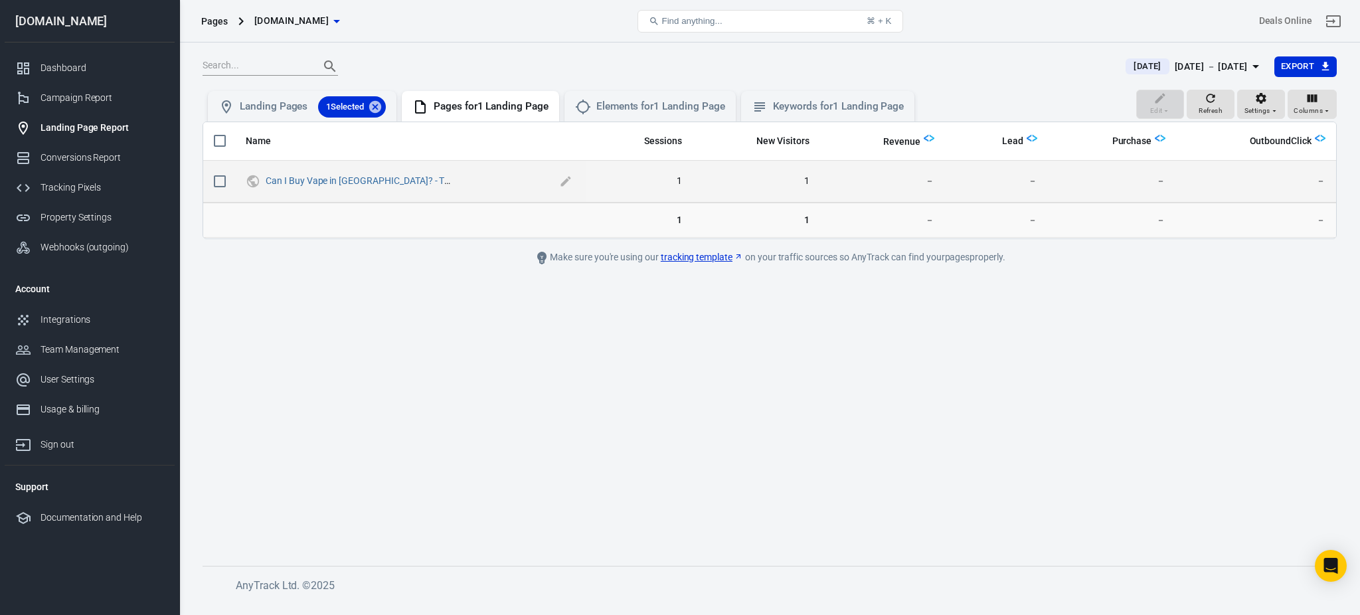
click at [463, 179] on span "Can I Buy Vape in [GEOGRAPHIC_DATA]? - The 420 CREW" at bounding box center [411, 181] width 290 height 13
drag, startPoint x: 463, startPoint y: 179, endPoint x: 255, endPoint y: 182, distance: 207.9
click at [255, 182] on span "Can I Buy Vape in [GEOGRAPHIC_DATA]? - The 420 CREW" at bounding box center [411, 181] width 330 height 20
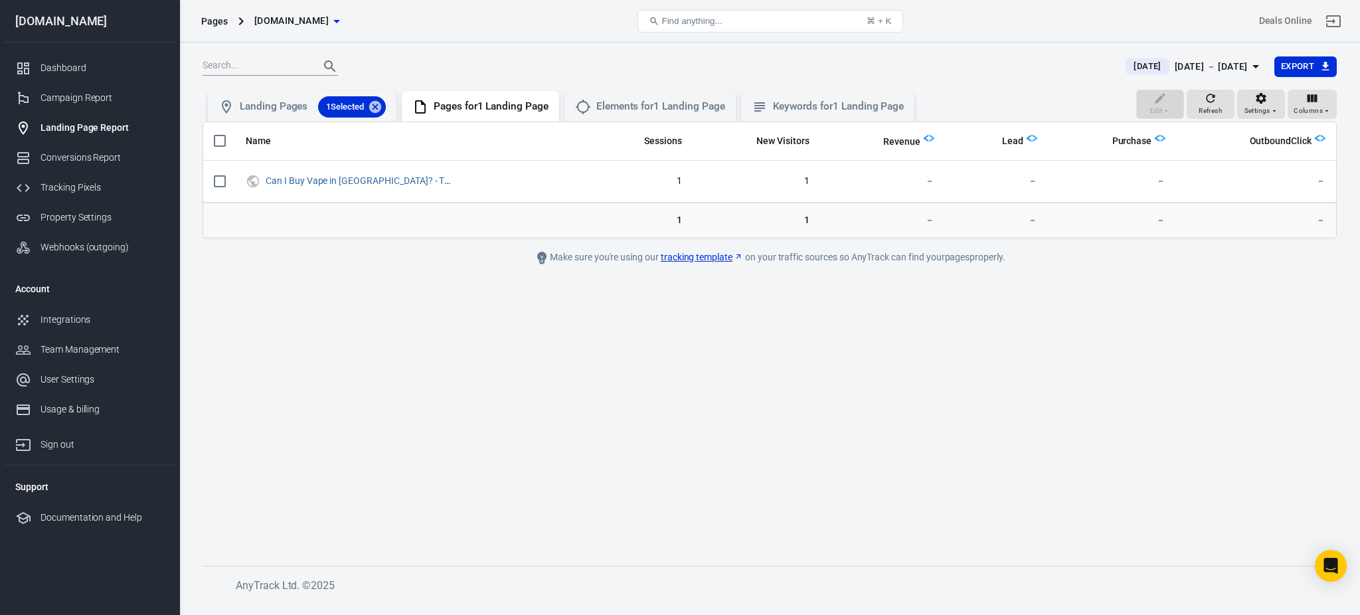
drag, startPoint x: 304, startPoint y: 176, endPoint x: 683, endPoint y: 306, distance: 400.8
click at [683, 306] on main "Today Sep 1 － Sep 1, 2025 Export Edit Refresh Settings Columns Landing Pages 1 …" at bounding box center [770, 300] width 1134 height 489
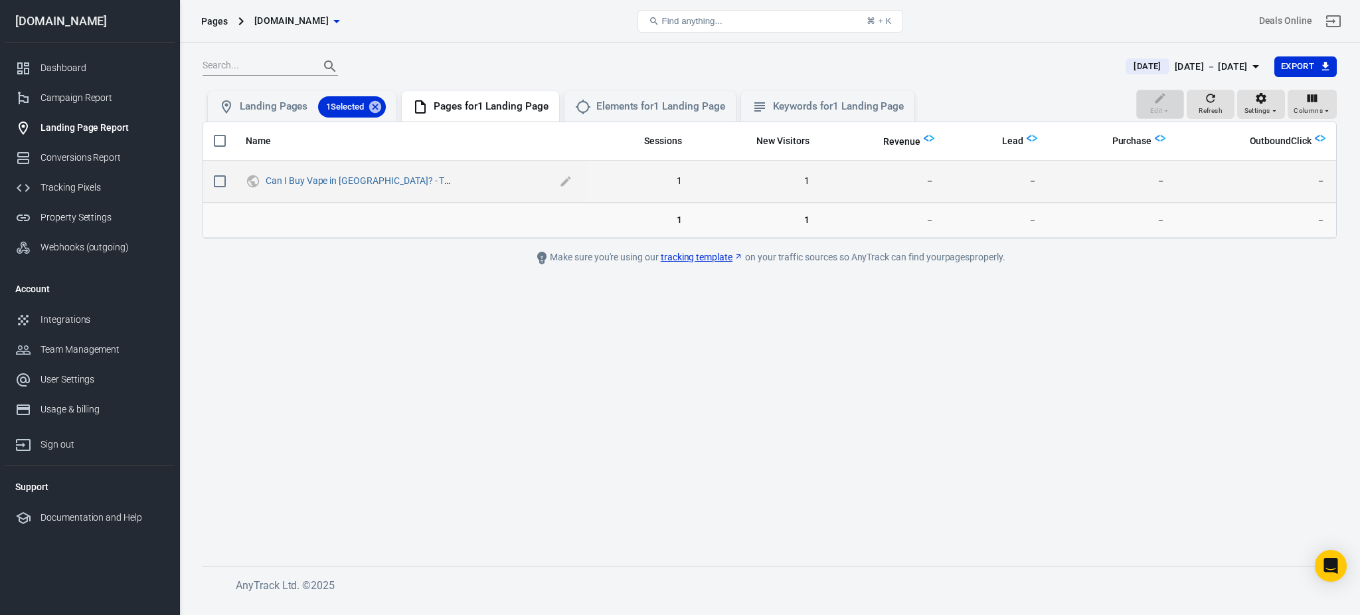
click at [450, 186] on span "Can I Buy Vape in [GEOGRAPHIC_DATA]? - The 420 CREW" at bounding box center [411, 181] width 290 height 13
click at [455, 178] on span "Can I Buy Vape in [GEOGRAPHIC_DATA]? - The 420 CREW" at bounding box center [411, 181] width 290 height 13
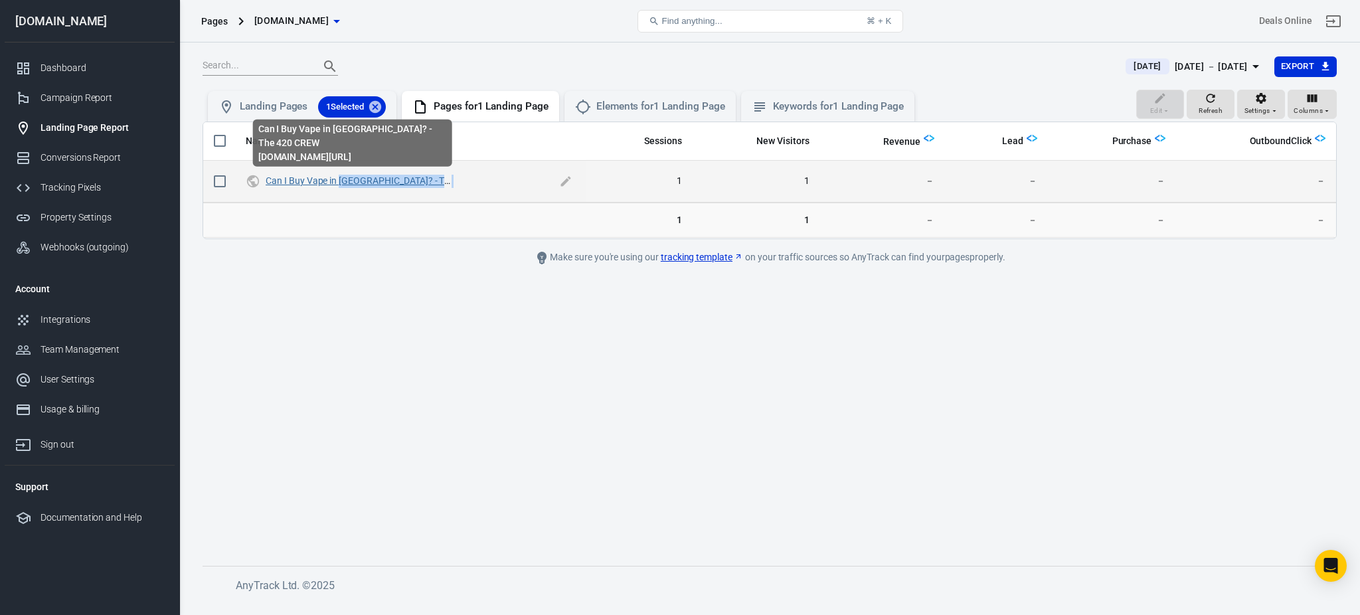
drag, startPoint x: 455, startPoint y: 178, endPoint x: 355, endPoint y: 179, distance: 99.6
click at [355, 179] on span "Can I Buy Vape in [GEOGRAPHIC_DATA]? - The 420 CREW" at bounding box center [411, 181] width 290 height 13
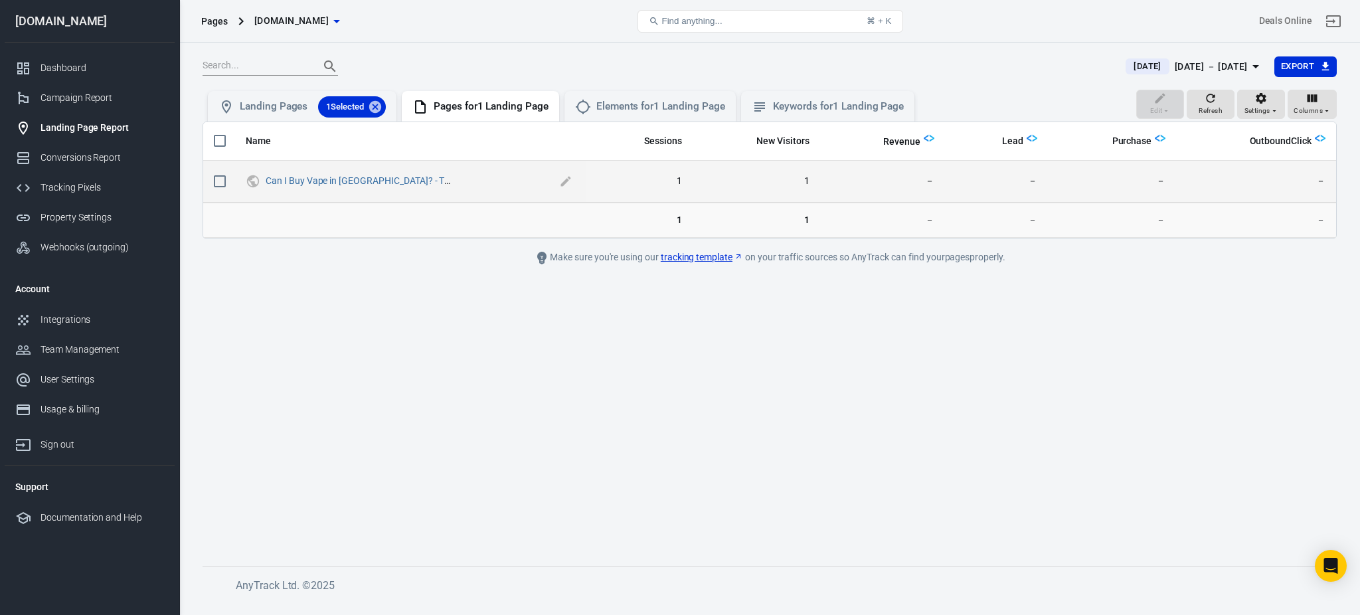
click at [447, 182] on span "Can I Buy Vape in [GEOGRAPHIC_DATA]? - The 420 CREW" at bounding box center [411, 181] width 290 height 13
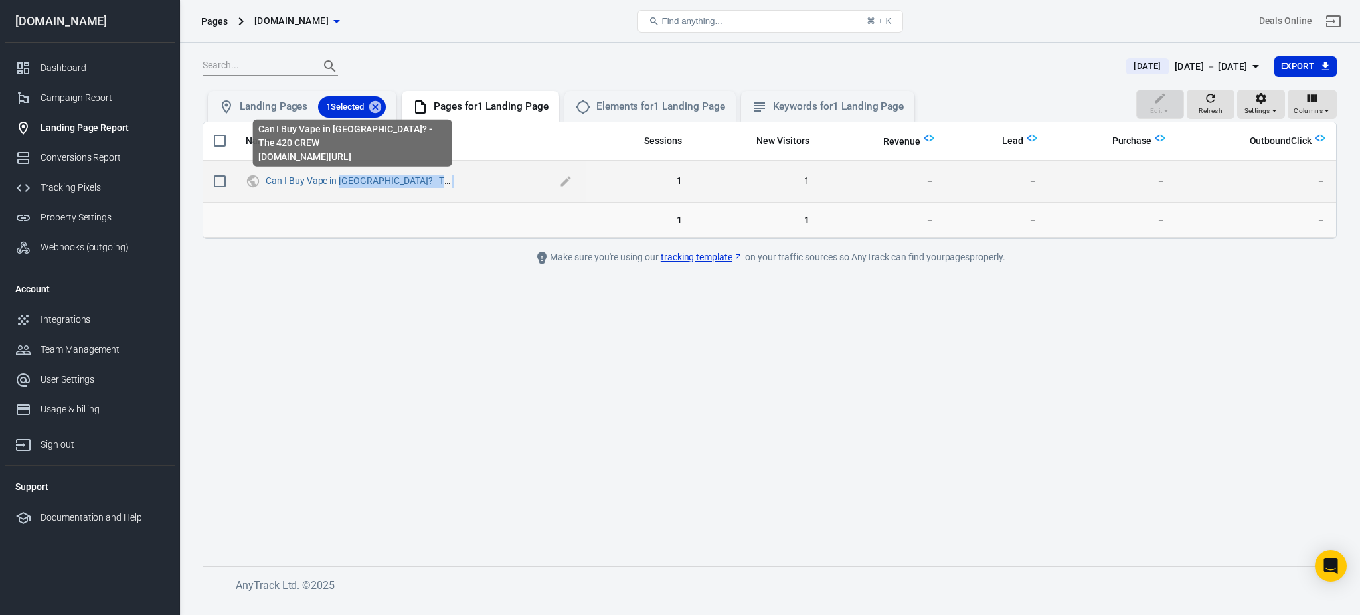
drag, startPoint x: 447, startPoint y: 182, endPoint x: 339, endPoint y: 181, distance: 108.3
click at [339, 181] on span "Can I Buy Vape in [GEOGRAPHIC_DATA]? - The 420 CREW" at bounding box center [411, 181] width 290 height 13
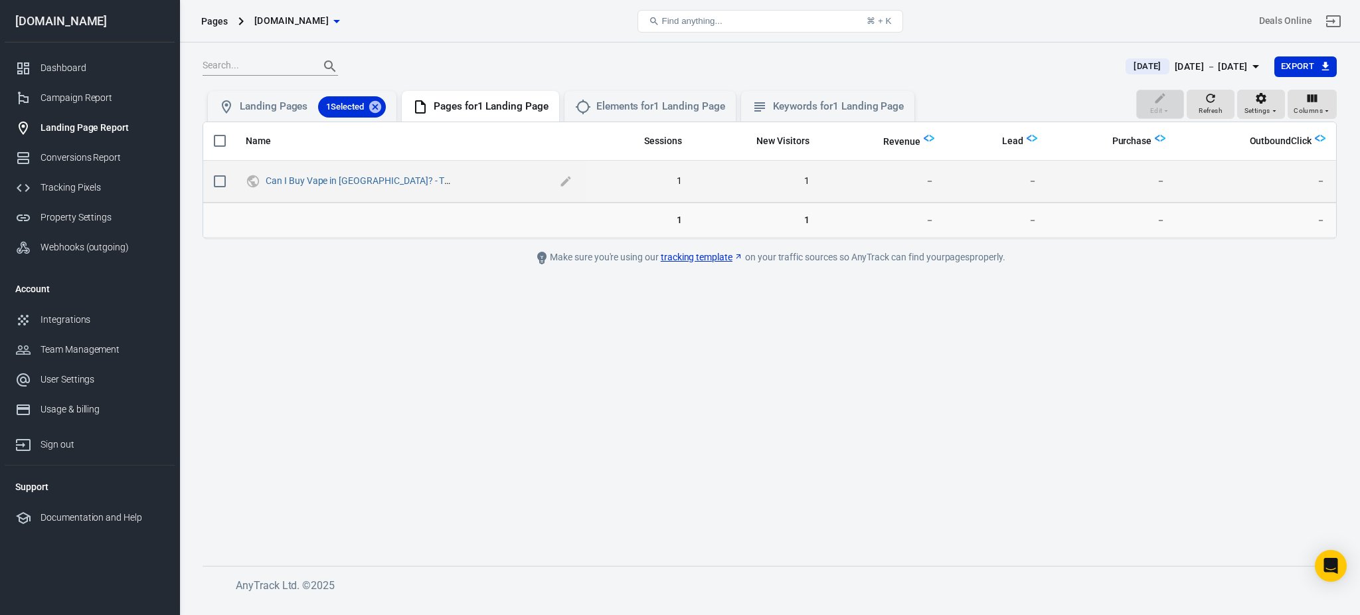
click at [450, 177] on span "Can I Buy Vape in [GEOGRAPHIC_DATA]? - The 420 CREW" at bounding box center [411, 181] width 290 height 13
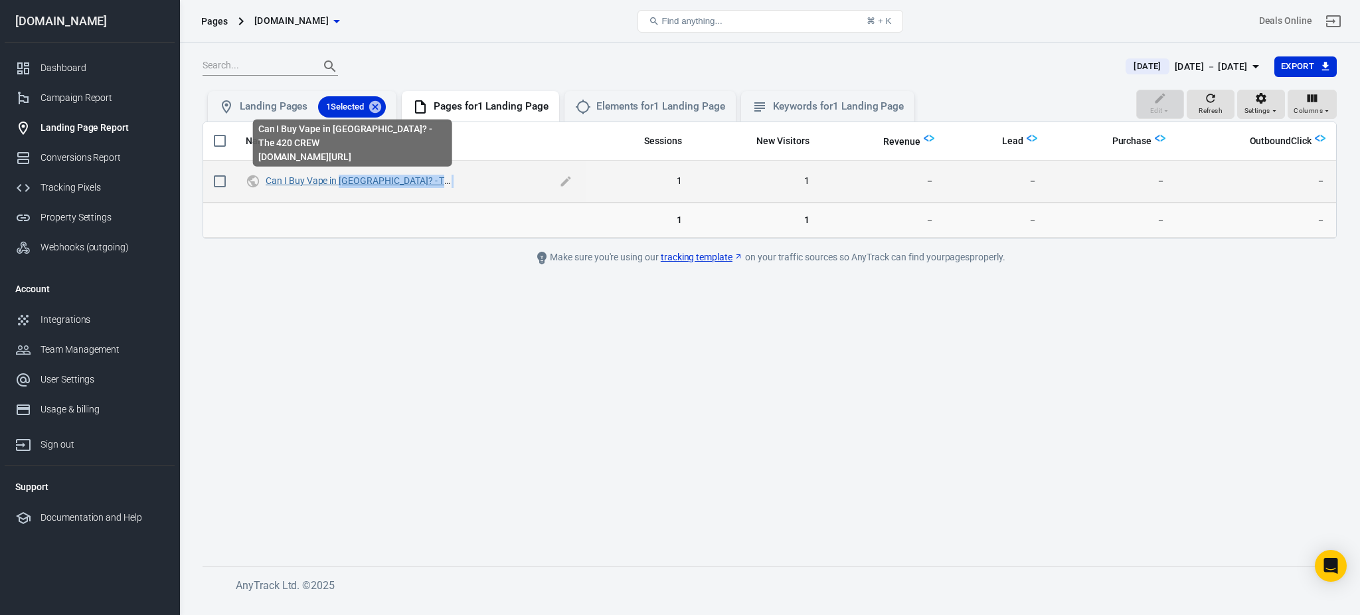
drag, startPoint x: 450, startPoint y: 177, endPoint x: 341, endPoint y: 178, distance: 108.9
click at [341, 178] on span "Can I Buy Vape in [GEOGRAPHIC_DATA]? - The 420 CREW" at bounding box center [411, 181] width 290 height 13
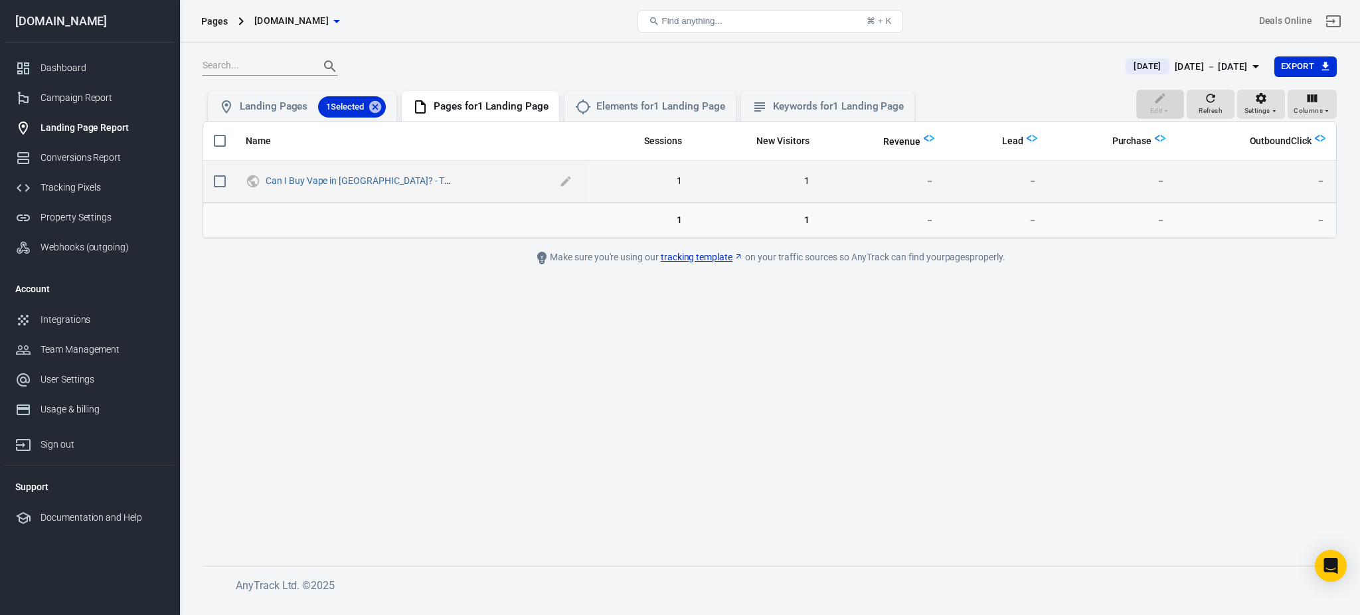
click at [450, 177] on span "Can I Buy Vape in [GEOGRAPHIC_DATA]? - The 420 CREW" at bounding box center [411, 181] width 290 height 13
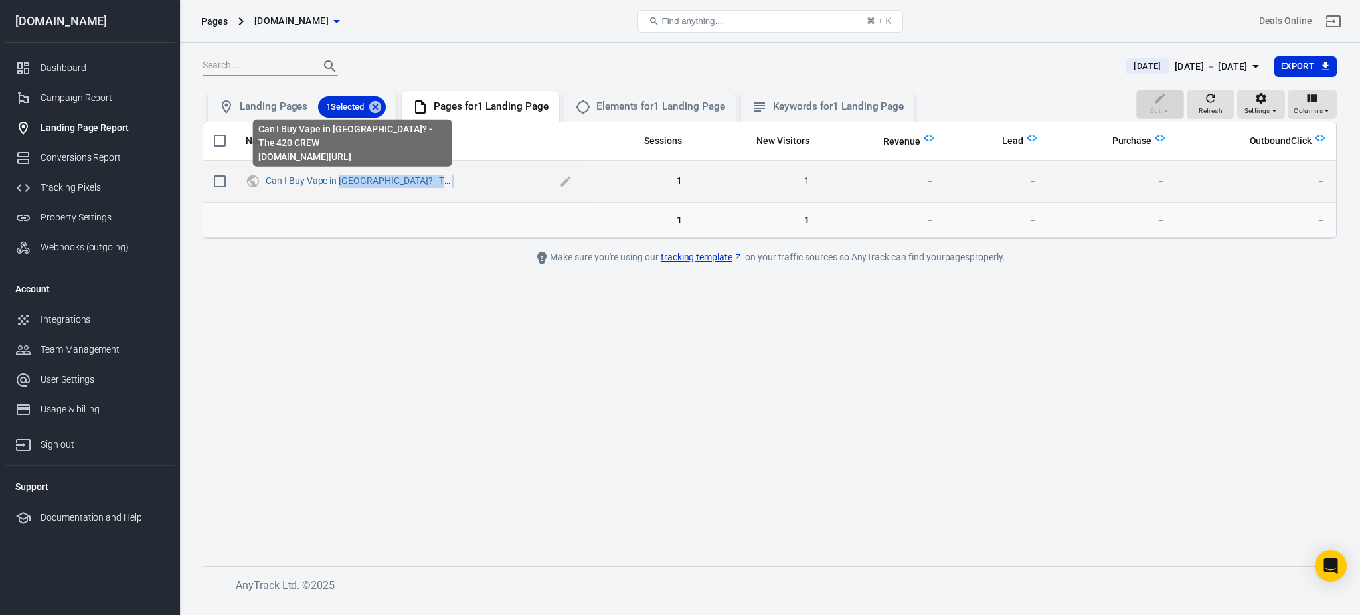
drag, startPoint x: 450, startPoint y: 177, endPoint x: 341, endPoint y: 180, distance: 109.6
click at [341, 180] on span "Can I Buy Vape in [GEOGRAPHIC_DATA]? - The 420 CREW" at bounding box center [411, 181] width 290 height 13
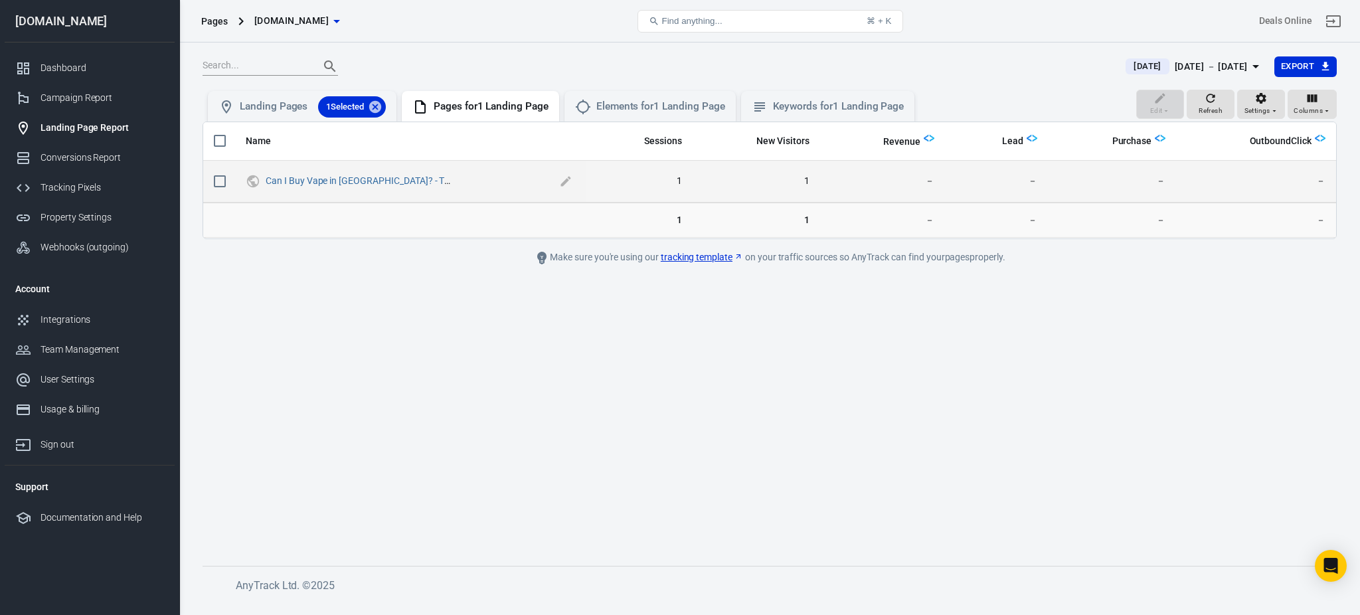
click at [452, 183] on span "Can I Buy Vape in [GEOGRAPHIC_DATA]? - The 420 CREW" at bounding box center [411, 181] width 290 height 13
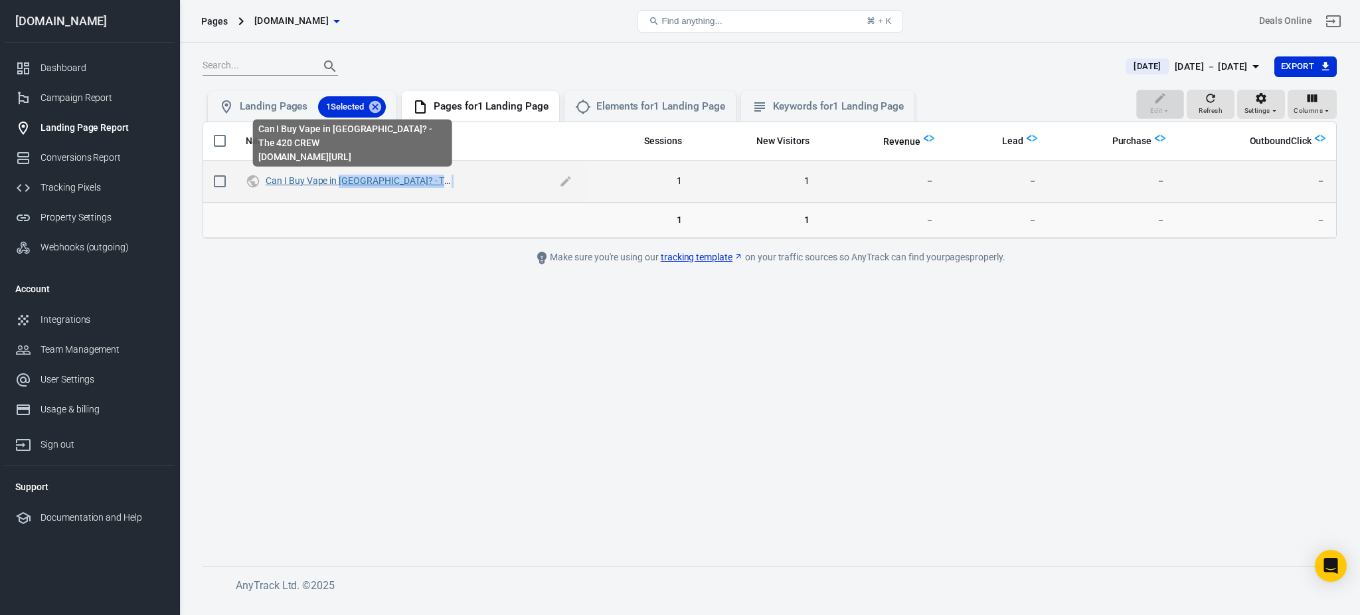
drag, startPoint x: 452, startPoint y: 183, endPoint x: 339, endPoint y: 185, distance: 113.6
click at [339, 185] on span "Can I Buy Vape in [GEOGRAPHIC_DATA]? - The 420 CREW" at bounding box center [411, 181] width 290 height 13
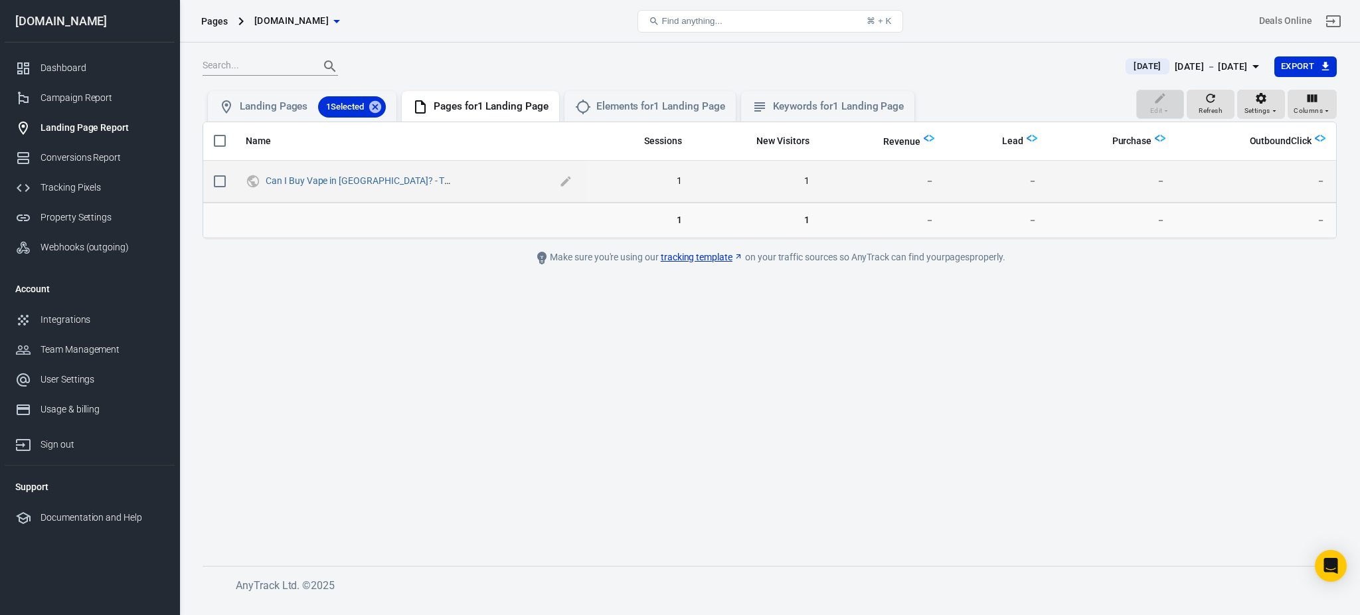
click at [452, 181] on span "Can I Buy Vape in [GEOGRAPHIC_DATA]? - The 420 CREW" at bounding box center [411, 181] width 290 height 13
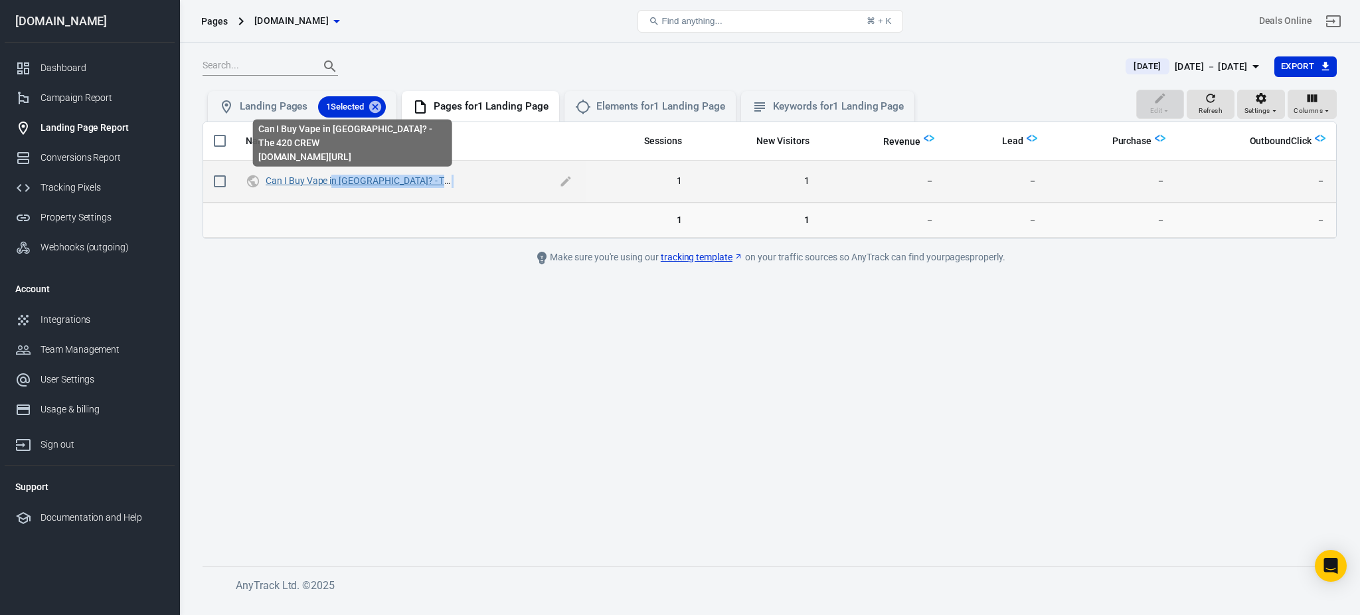
drag, startPoint x: 452, startPoint y: 181, endPoint x: 332, endPoint y: 180, distance: 119.6
click at [332, 180] on span "Can I Buy Vape in [GEOGRAPHIC_DATA]? - The 420 CREW" at bounding box center [411, 181] width 290 height 13
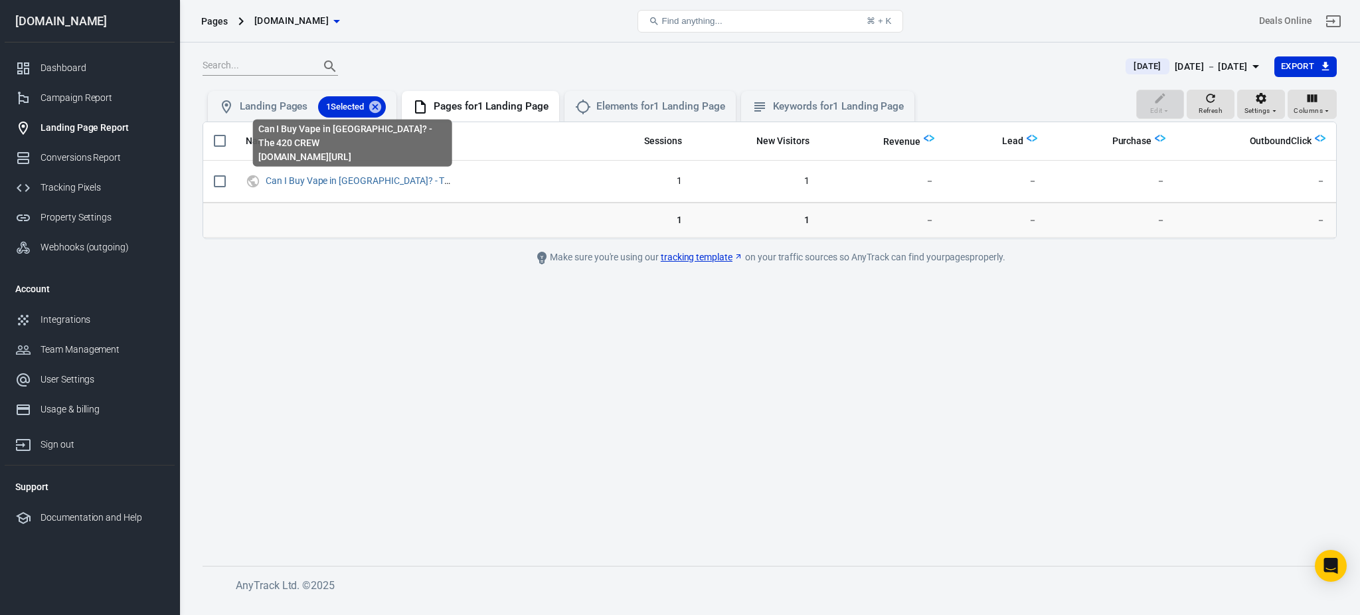
click at [449, 175] on div "Can I Buy Vape in Japan? - The 420 CREW the420crew.com/site_post/can-i-buy-vape…" at bounding box center [353, 147] width 202 height 58
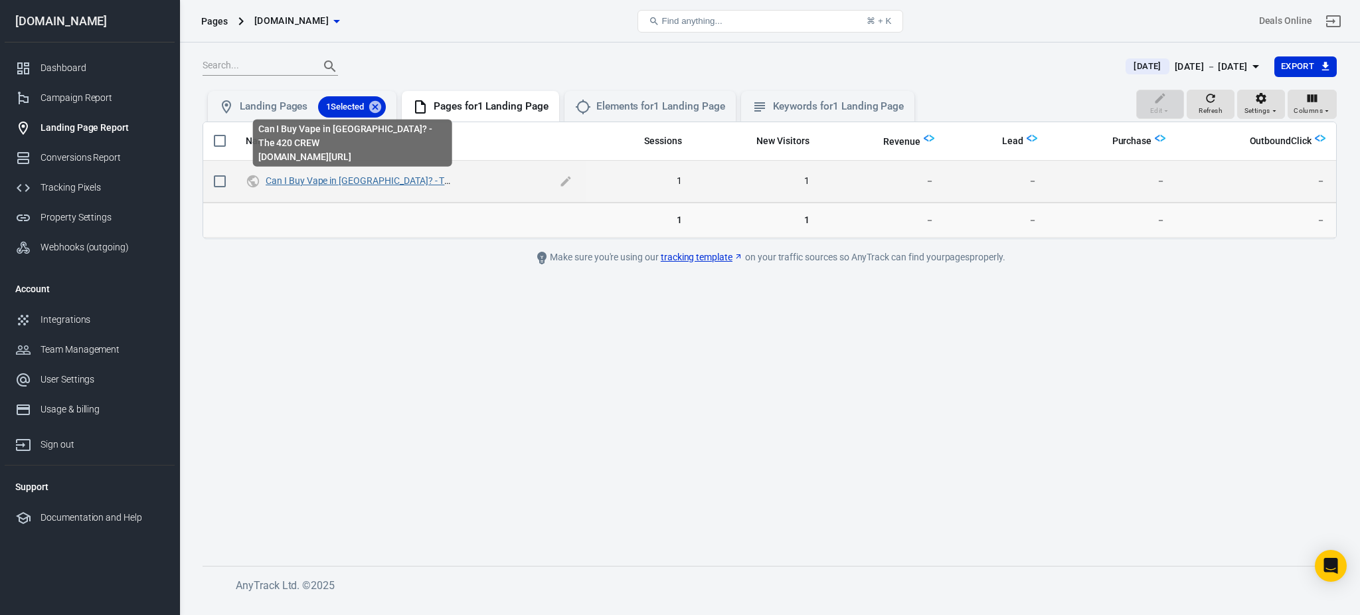
drag, startPoint x: 449, startPoint y: 175, endPoint x: 331, endPoint y: 181, distance: 118.4
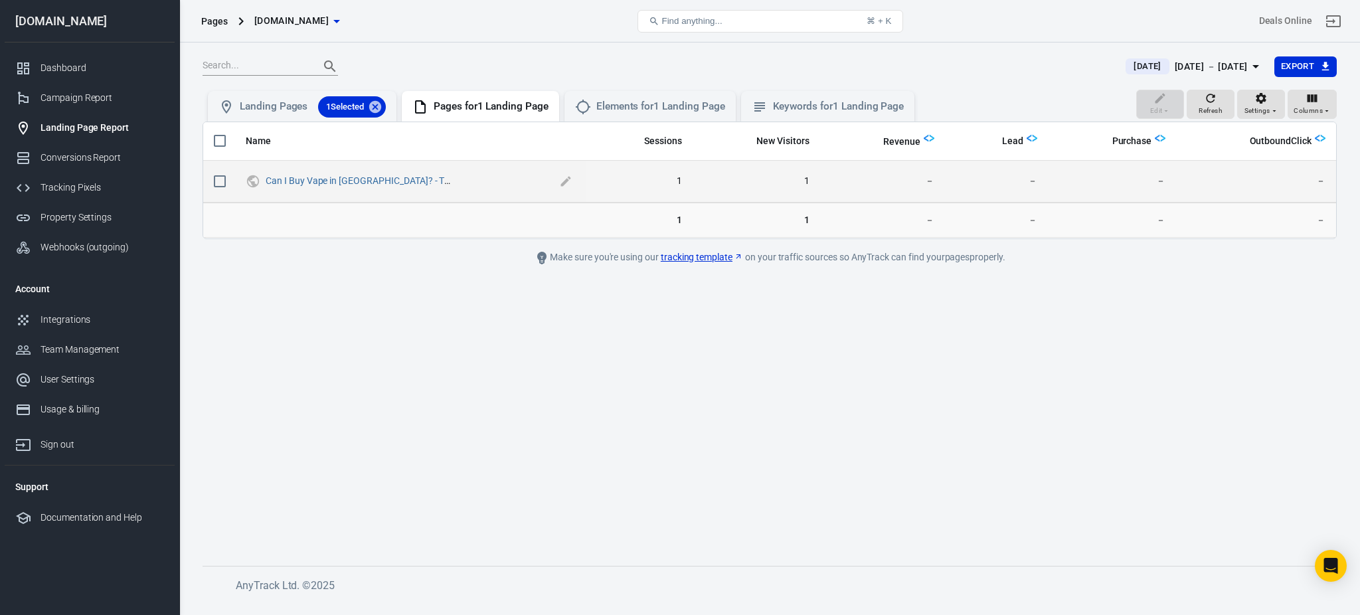
click at [447, 184] on span "Can I Buy Vape in [GEOGRAPHIC_DATA]? - The 420 CREW" at bounding box center [411, 181] width 290 height 13
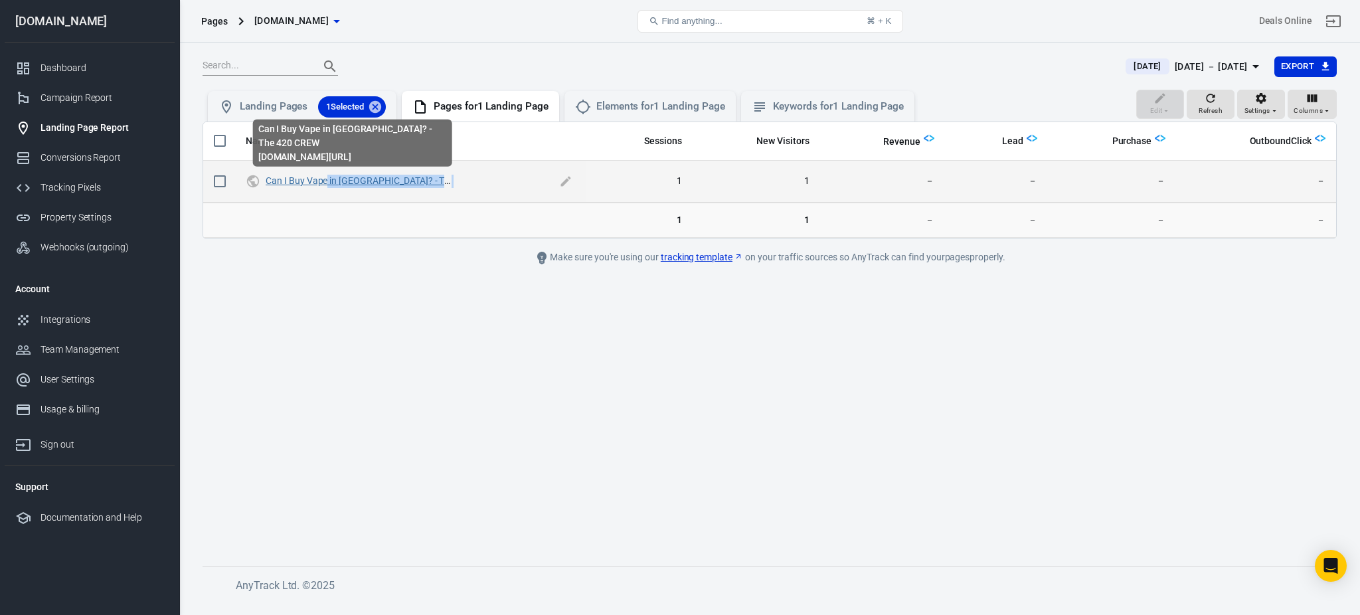
drag, startPoint x: 447, startPoint y: 184, endPoint x: 325, endPoint y: 185, distance: 121.6
click at [325, 185] on span "Can I Buy Vape in [GEOGRAPHIC_DATA]? - The 420 CREW" at bounding box center [411, 181] width 290 height 13
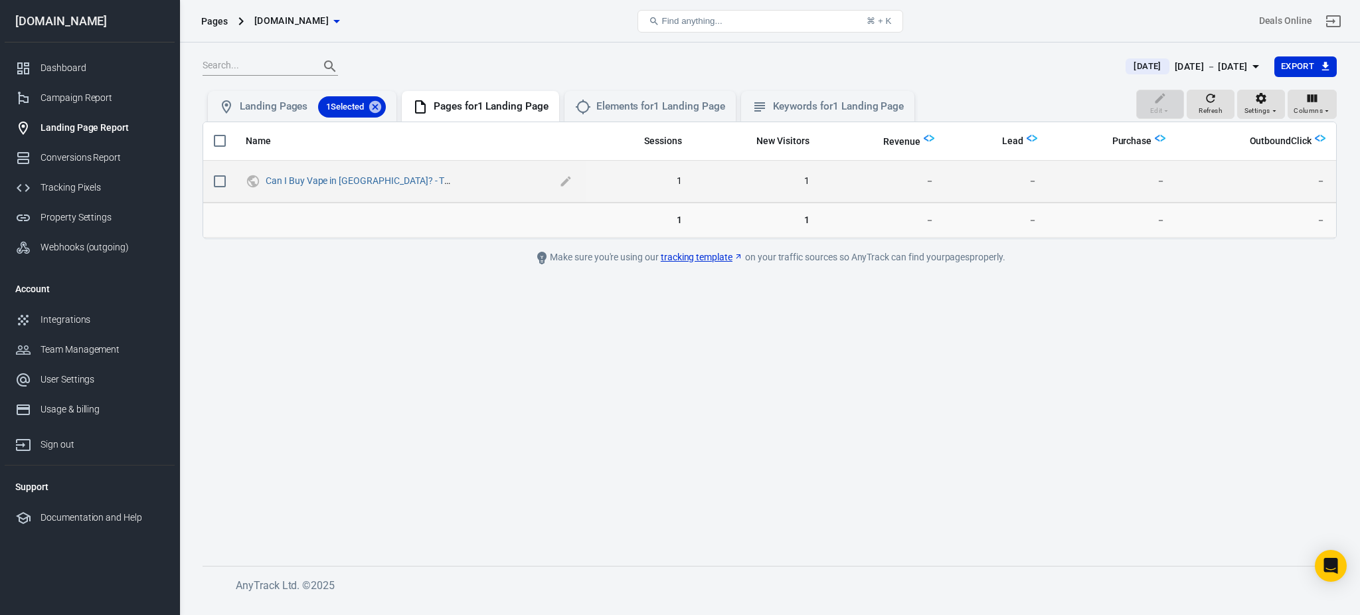
click at [445, 179] on span "Can I Buy Vape in [GEOGRAPHIC_DATA]? - The 420 CREW" at bounding box center [411, 181] width 290 height 13
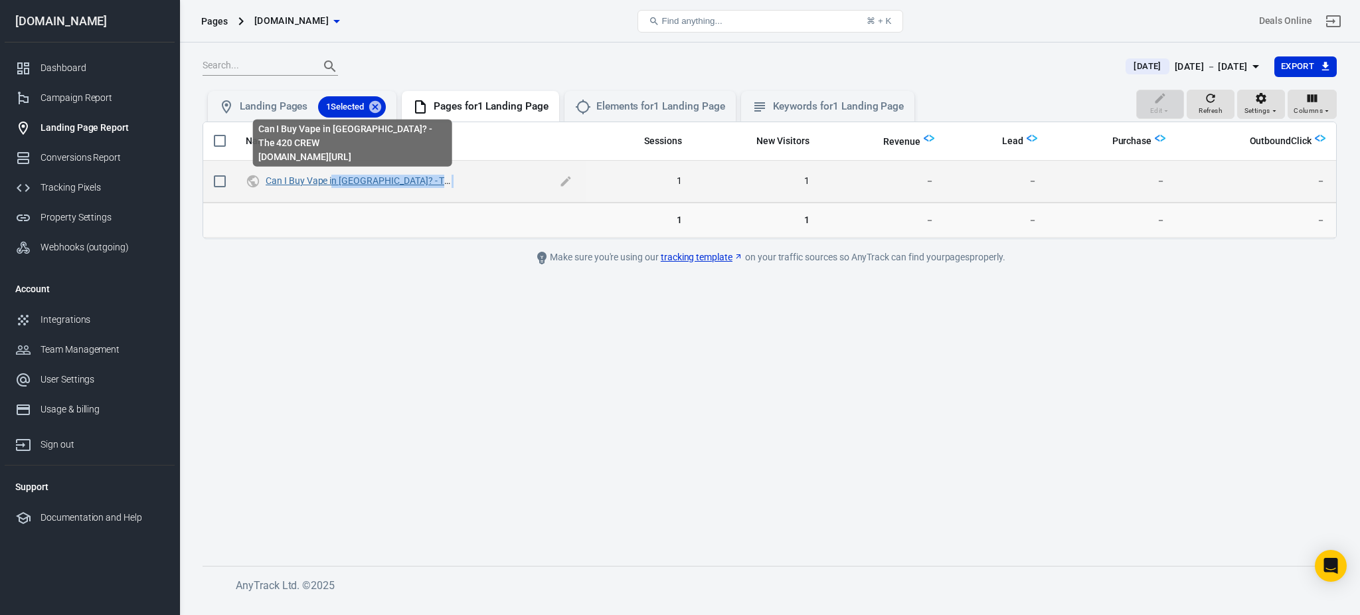
drag, startPoint x: 445, startPoint y: 179, endPoint x: 331, endPoint y: 185, distance: 114.4
click at [331, 185] on span "Can I Buy Vape in [GEOGRAPHIC_DATA]? - The 420 CREW" at bounding box center [411, 181] width 290 height 13
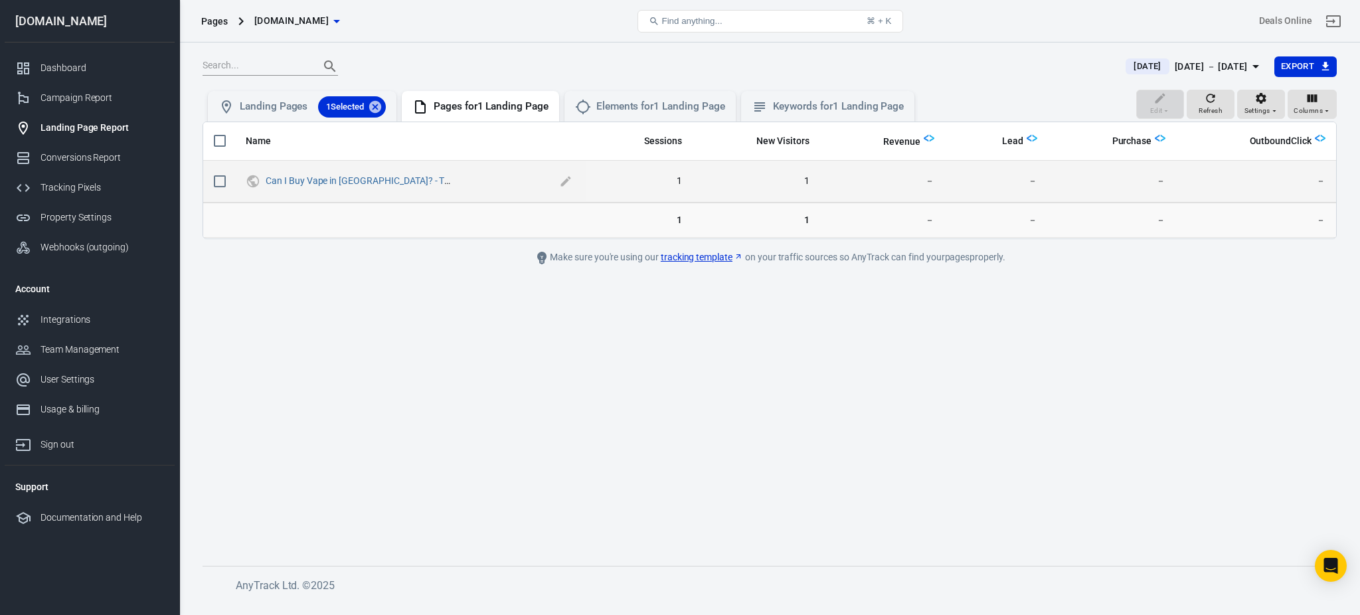
click at [448, 180] on span "Can I Buy Vape in [GEOGRAPHIC_DATA]? - The 420 CREW" at bounding box center [411, 181] width 290 height 13
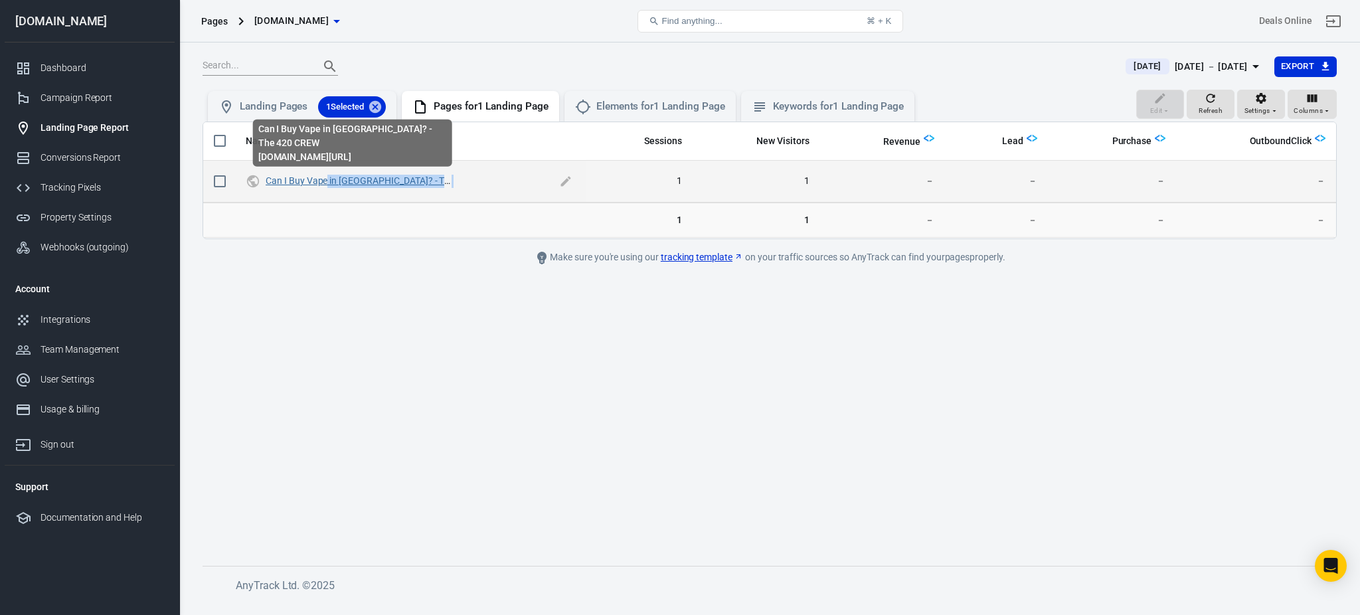
drag, startPoint x: 448, startPoint y: 180, endPoint x: 326, endPoint y: 177, distance: 122.2
click at [326, 177] on span "Can I Buy Vape in [GEOGRAPHIC_DATA]? - The 420 CREW" at bounding box center [411, 181] width 290 height 13
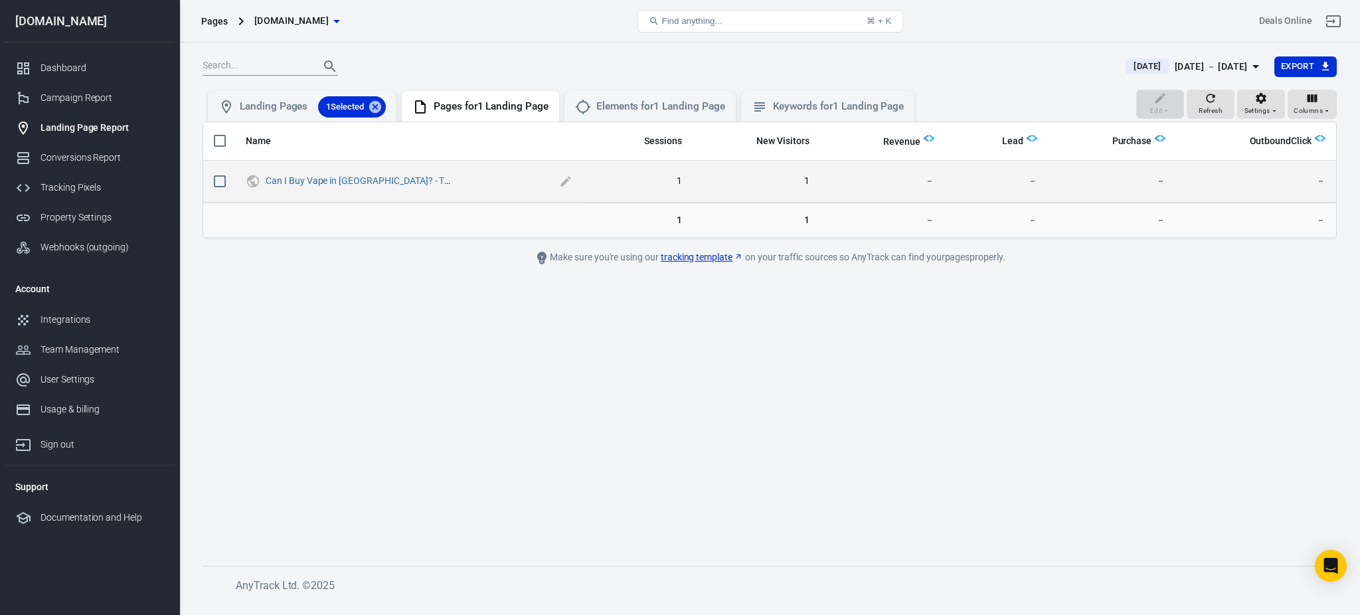
click at [447, 178] on span "Can I Buy Vape in [GEOGRAPHIC_DATA]? - The 420 CREW" at bounding box center [411, 181] width 290 height 13
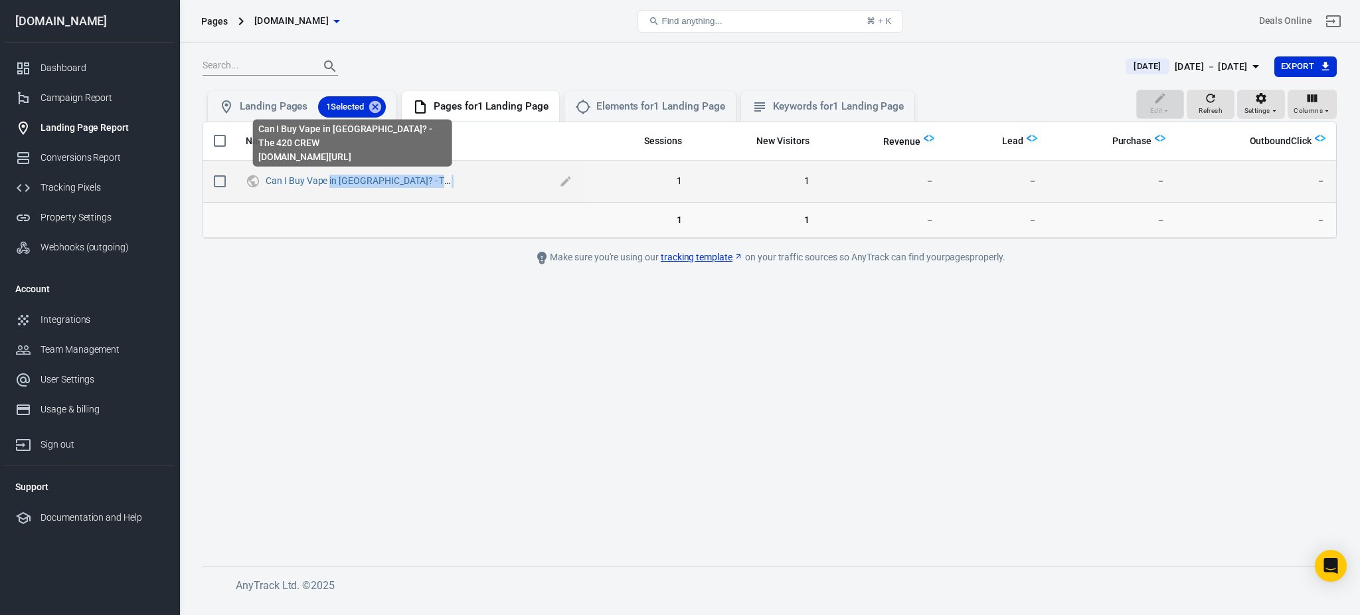
drag, startPoint x: 447, startPoint y: 178, endPoint x: 330, endPoint y: 187, distance: 117.3
click at [330, 187] on span "Can I Buy Vape in [GEOGRAPHIC_DATA]? - The 420 CREW" at bounding box center [411, 181] width 290 height 13
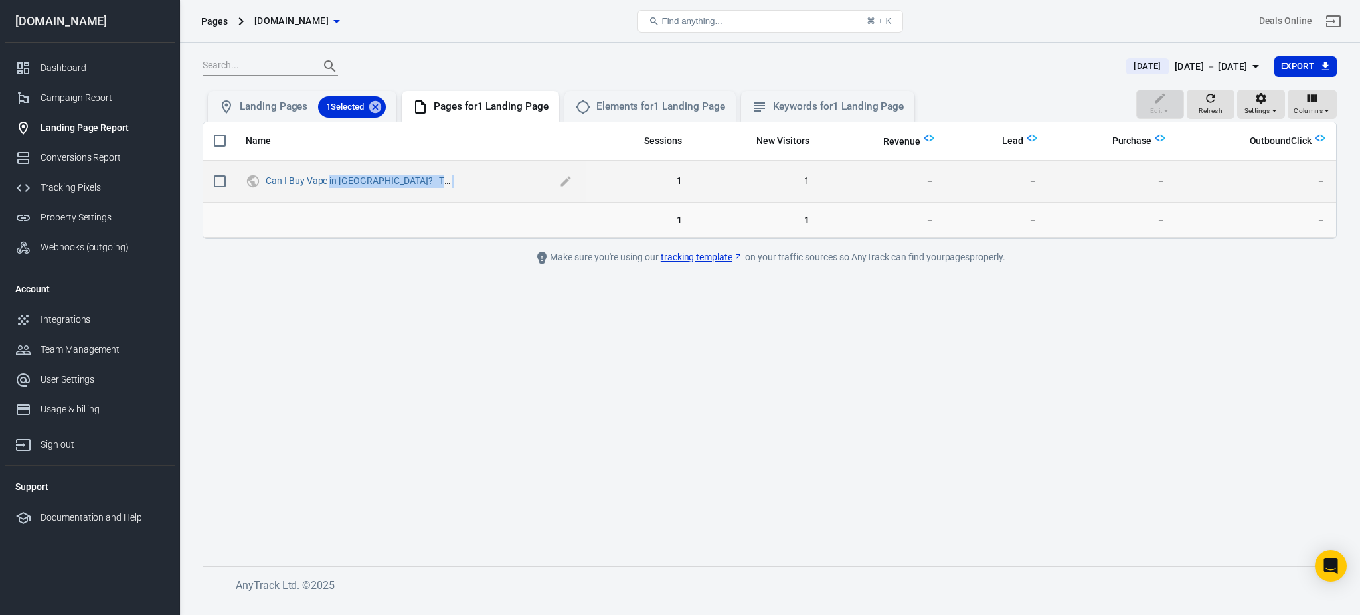
click at [325, 191] on span "Can I Buy Vape in [GEOGRAPHIC_DATA]? - The 420 CREW" at bounding box center [421, 181] width 310 height 20
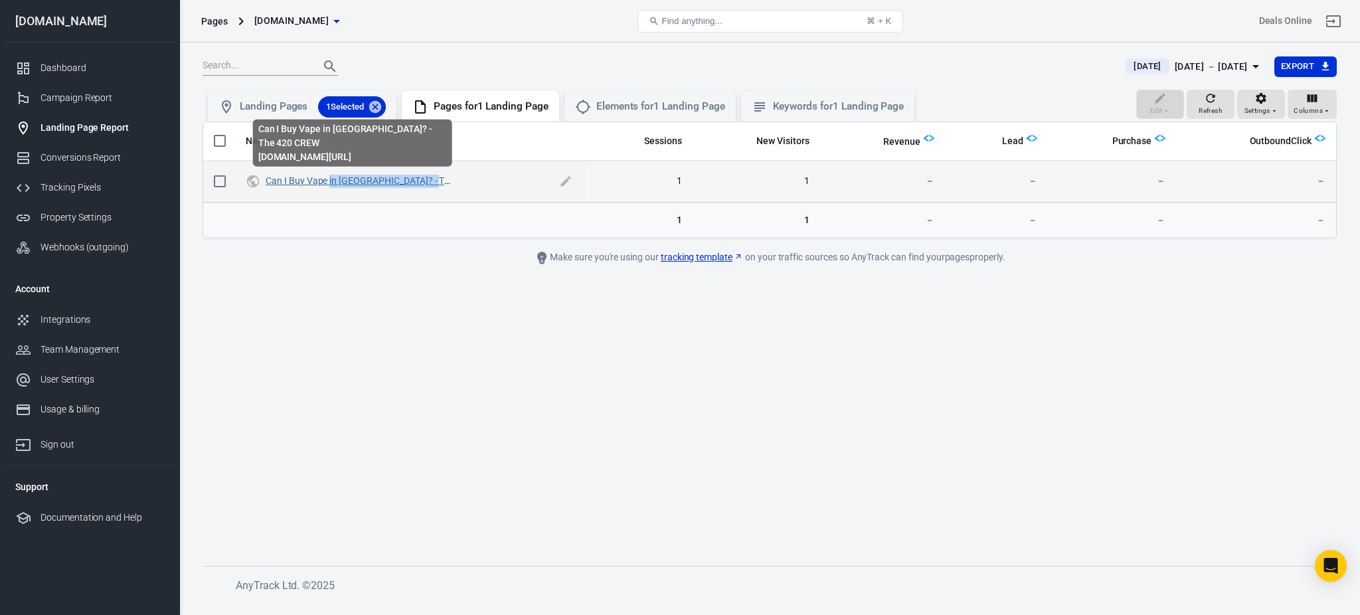
drag, startPoint x: 325, startPoint y: 191, endPoint x: 331, endPoint y: 181, distance: 11.3
click at [331, 181] on span "Can I Buy Vape in [GEOGRAPHIC_DATA]? - The 420 CREW" at bounding box center [421, 181] width 310 height 20
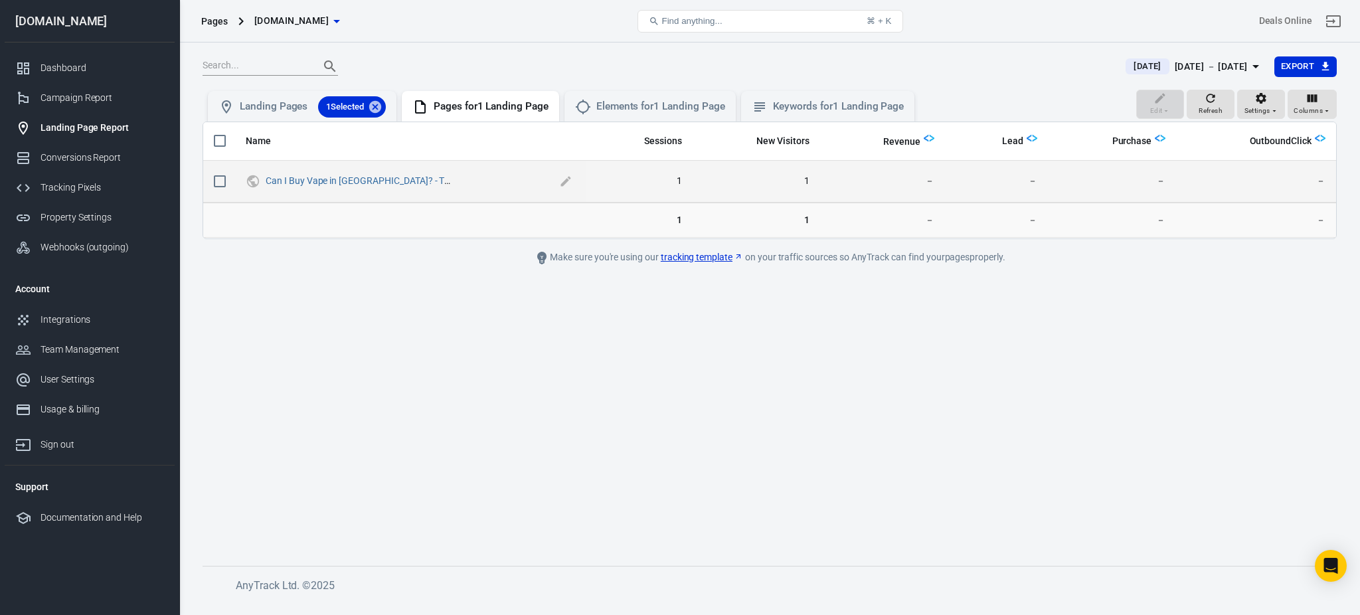
click at [453, 175] on span "Can I Buy Vape in [GEOGRAPHIC_DATA]? - The 420 CREW" at bounding box center [411, 181] width 290 height 13
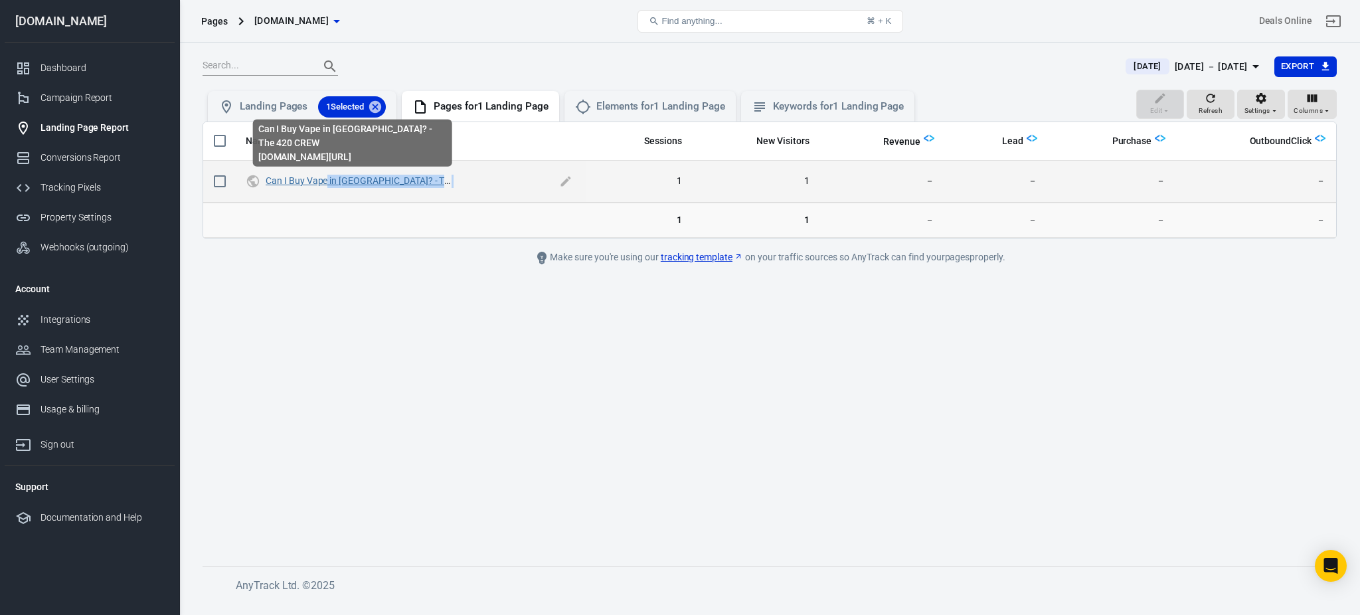
drag, startPoint x: 453, startPoint y: 174, endPoint x: 325, endPoint y: 185, distance: 128.0
click at [325, 185] on span "Can I Buy Vape in [GEOGRAPHIC_DATA]? - The 420 CREW" at bounding box center [411, 181] width 290 height 13
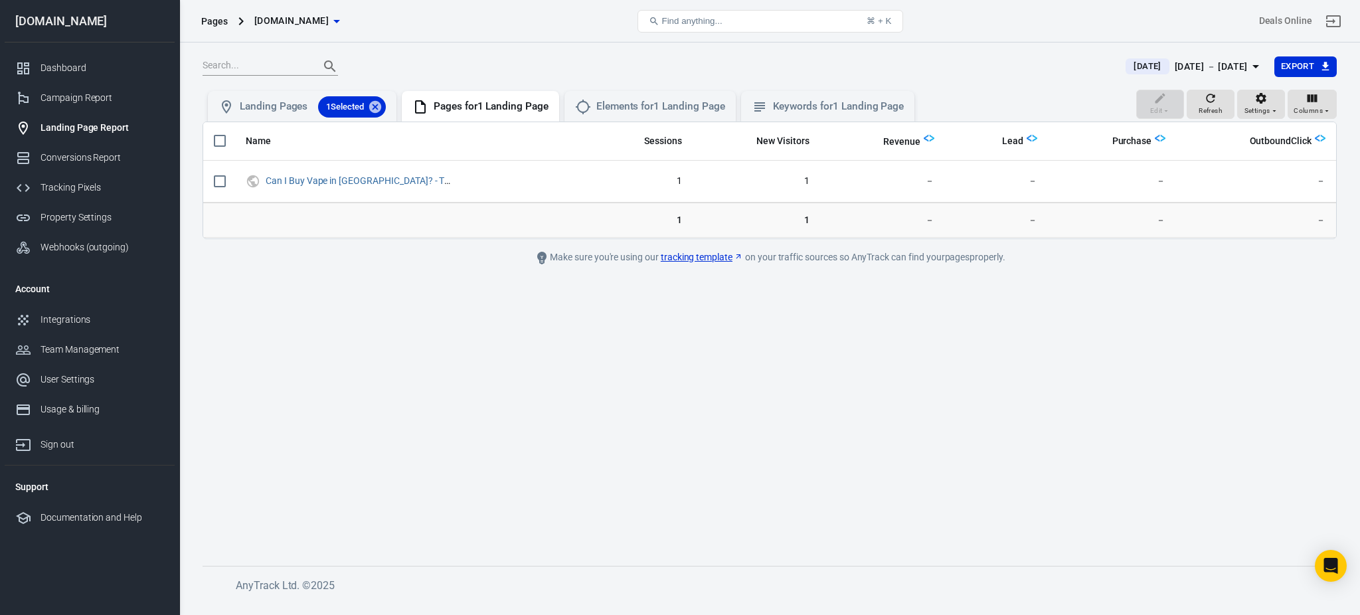
click at [339, 255] on main "Today Sep 1 － Sep 1, 2025 Export Edit Refresh Settings Columns Landing Pages 1 …" at bounding box center [770, 300] width 1134 height 489
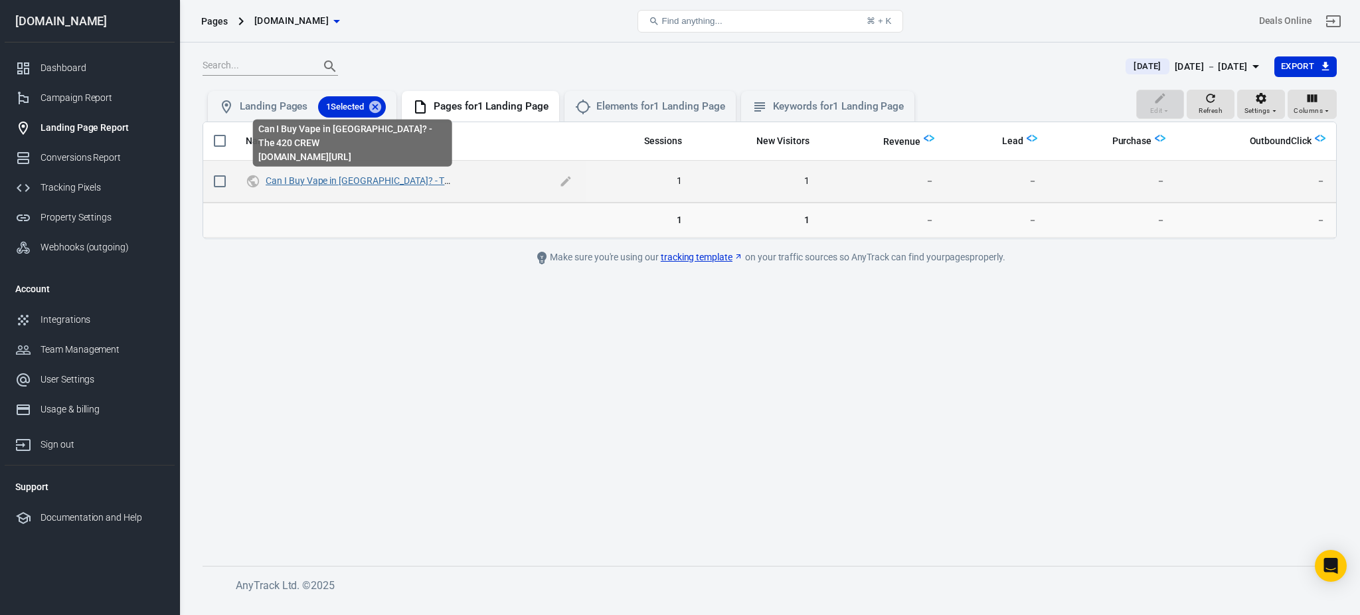
click at [323, 179] on link "Can I Buy Vape in [GEOGRAPHIC_DATA]? - The 420 CREW" at bounding box center [383, 180] width 234 height 11
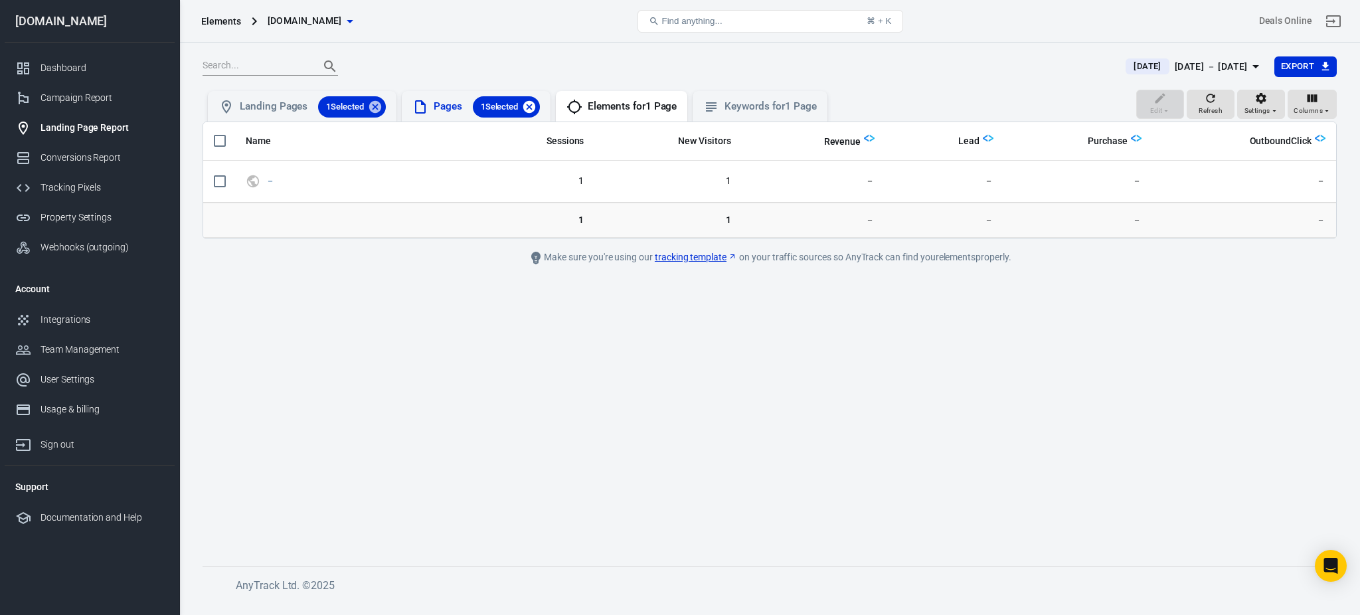
click at [535, 107] on icon at bounding box center [529, 106] width 12 height 12
click at [373, 104] on icon at bounding box center [375, 106] width 12 height 12
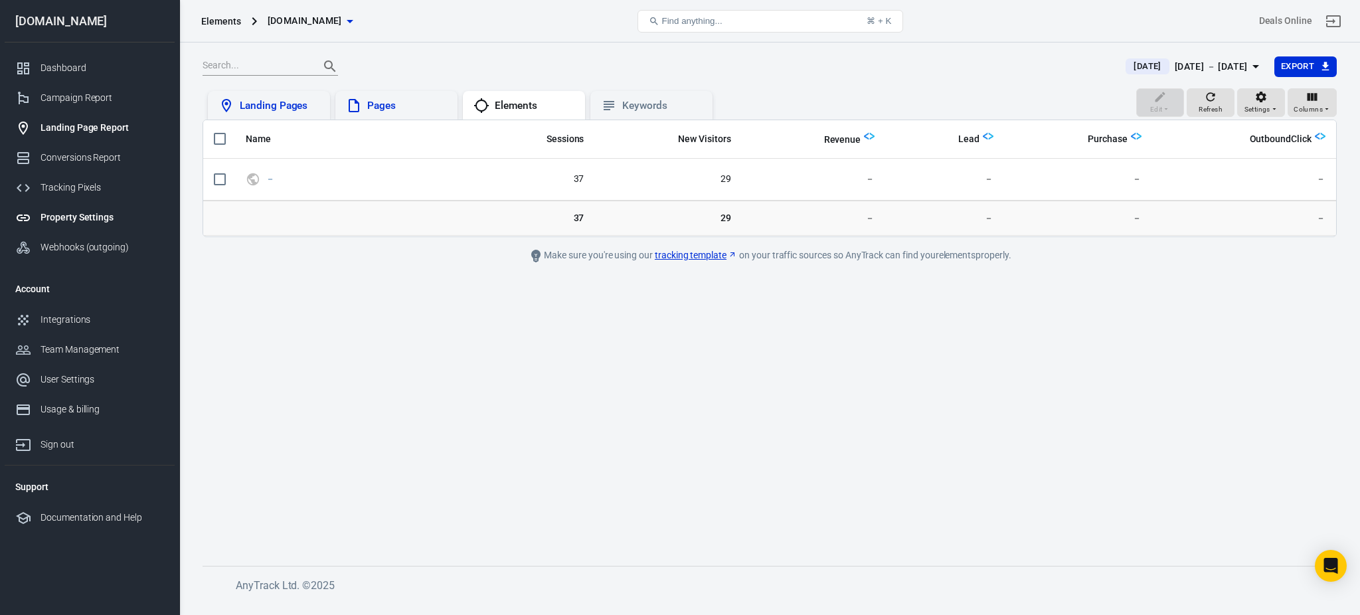
click at [118, 207] on link "Property Settings" at bounding box center [90, 218] width 170 height 30
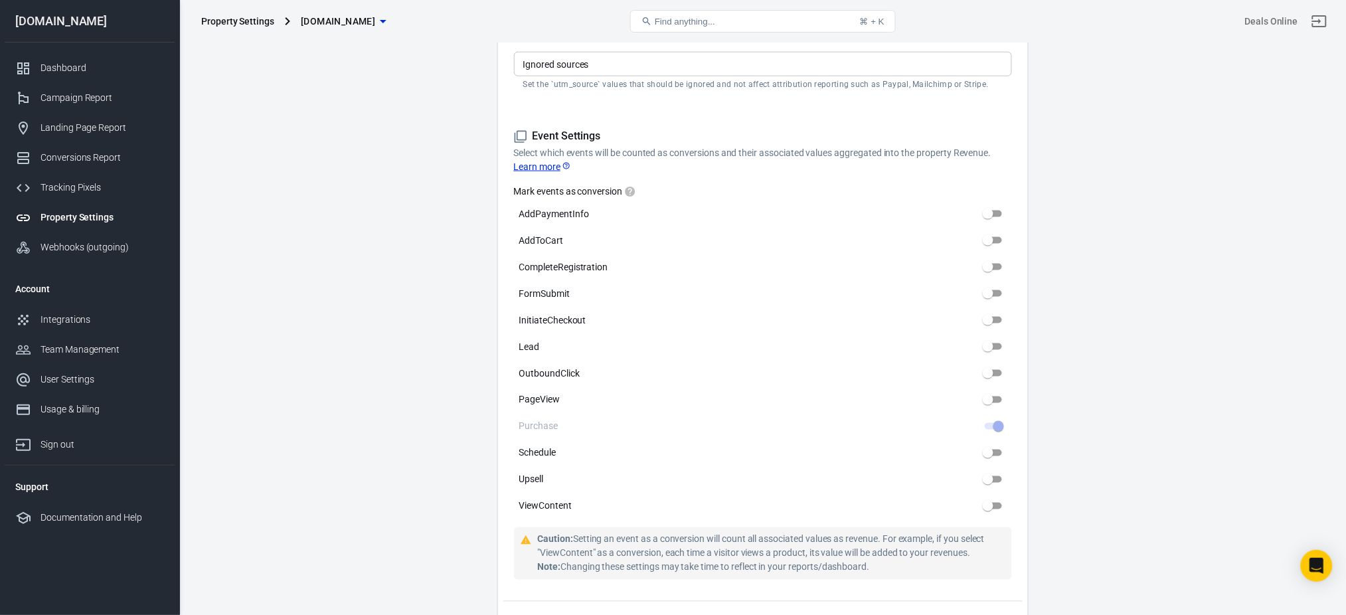
scroll to position [535, 0]
click at [57, 410] on div "Usage & billing" at bounding box center [103, 410] width 124 height 14
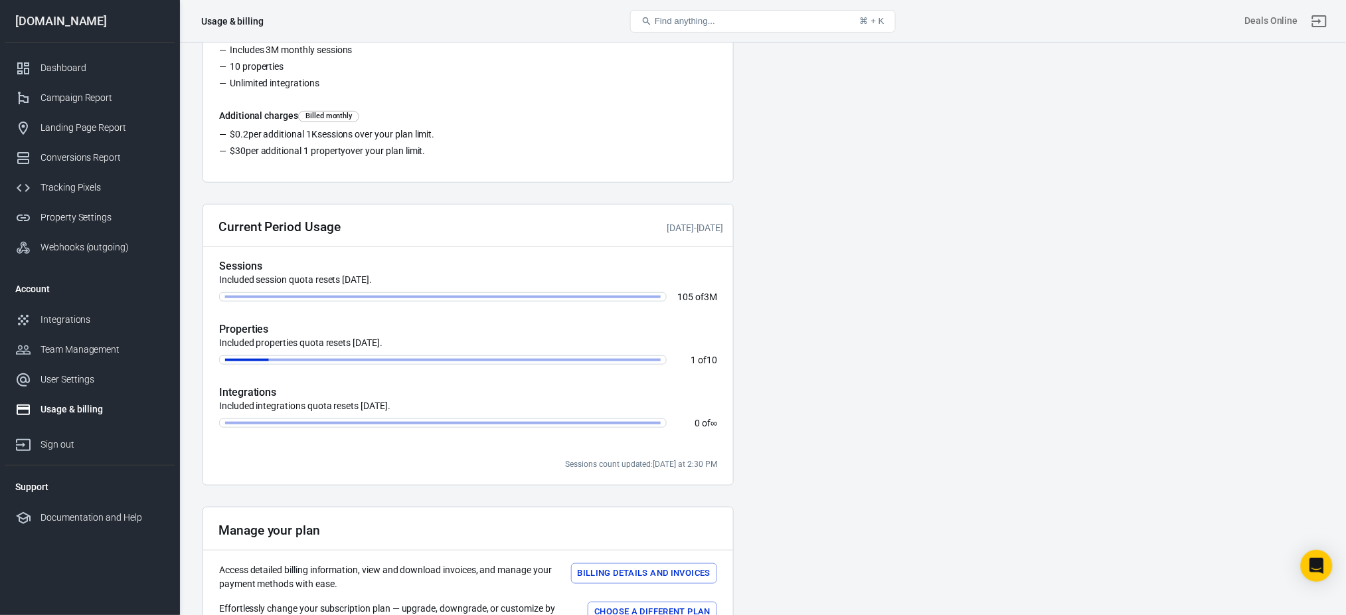
scroll to position [205, 0]
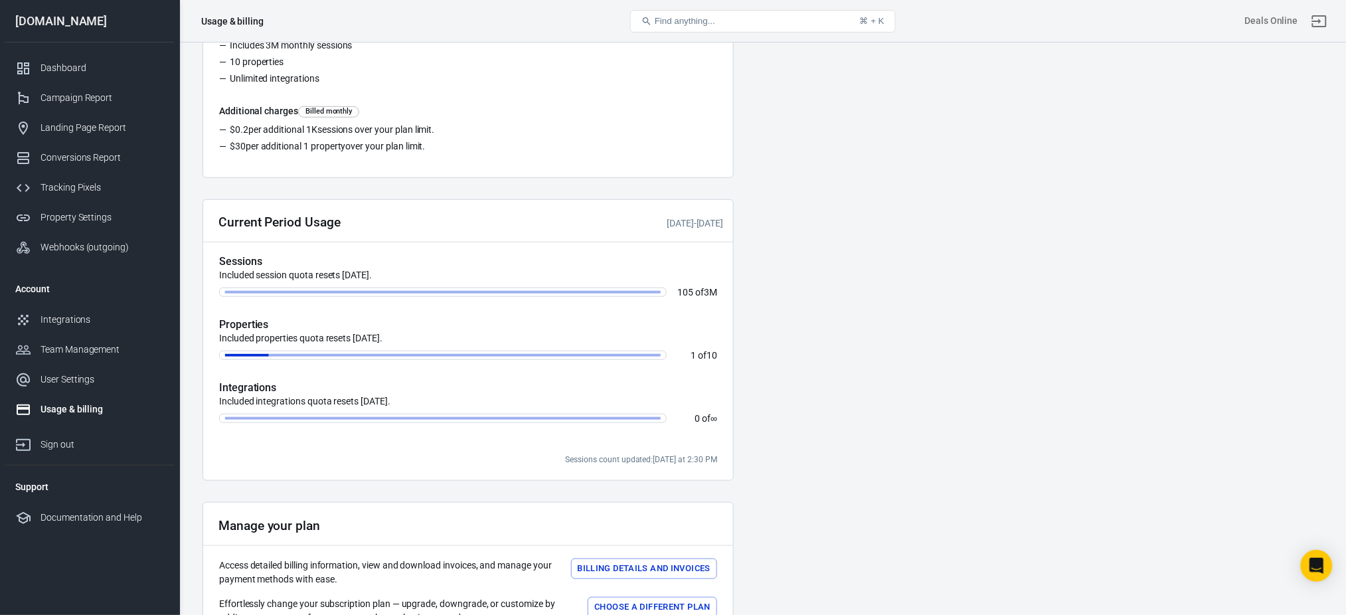
click at [268, 357] on span at bounding box center [51, 355] width 436 height 3
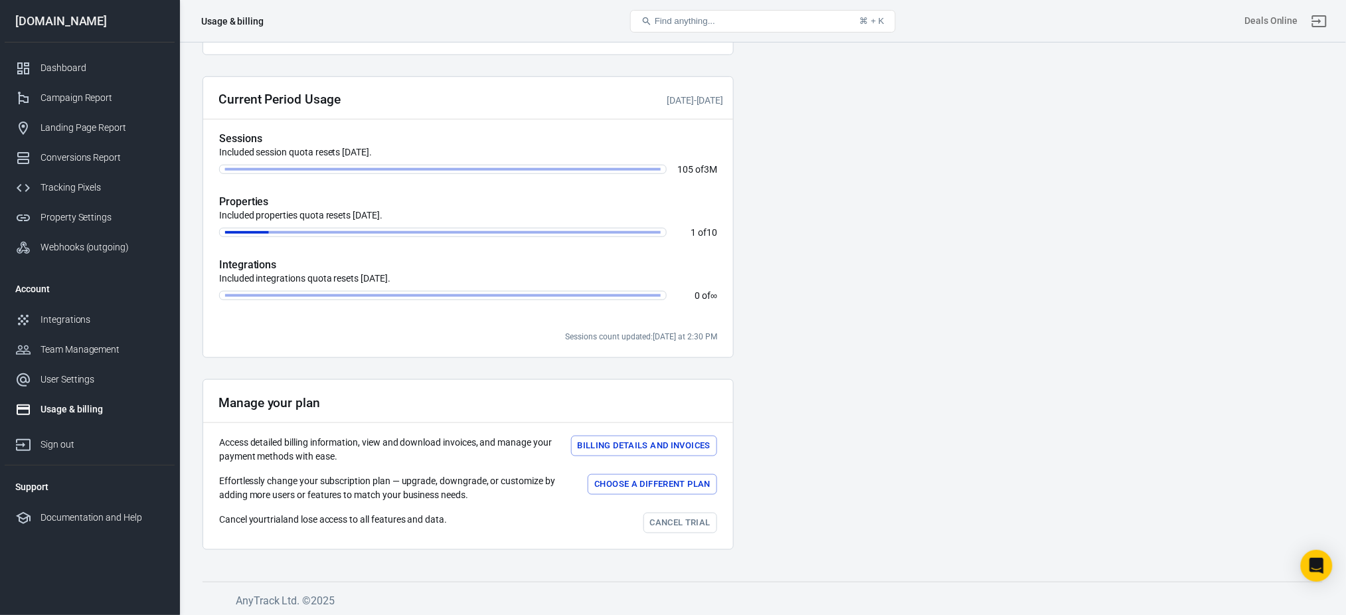
scroll to position [330, 0]
click at [59, 440] on div "Sign out" at bounding box center [103, 445] width 124 height 14
